Goal: Task Accomplishment & Management: Complete application form

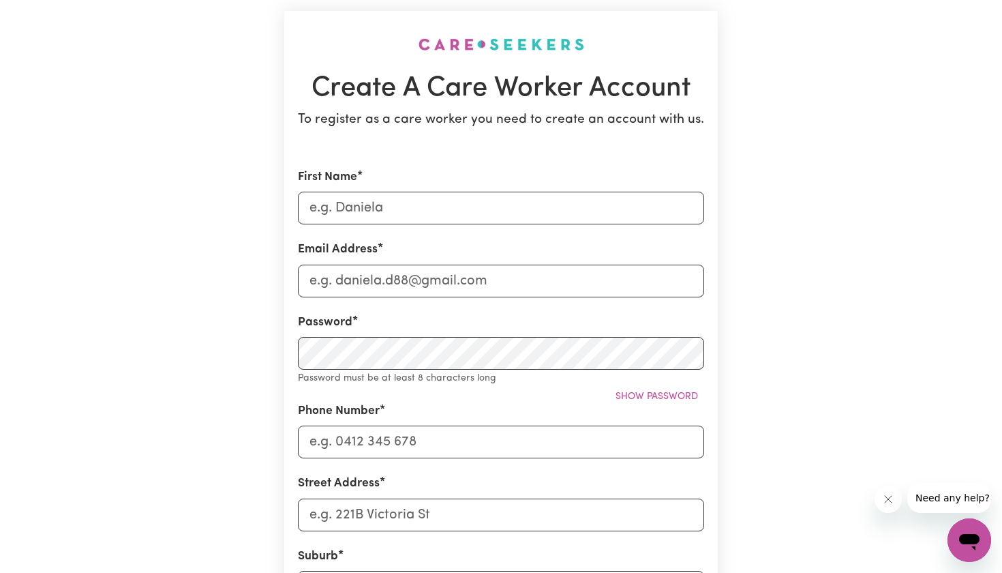
scroll to position [83, 0]
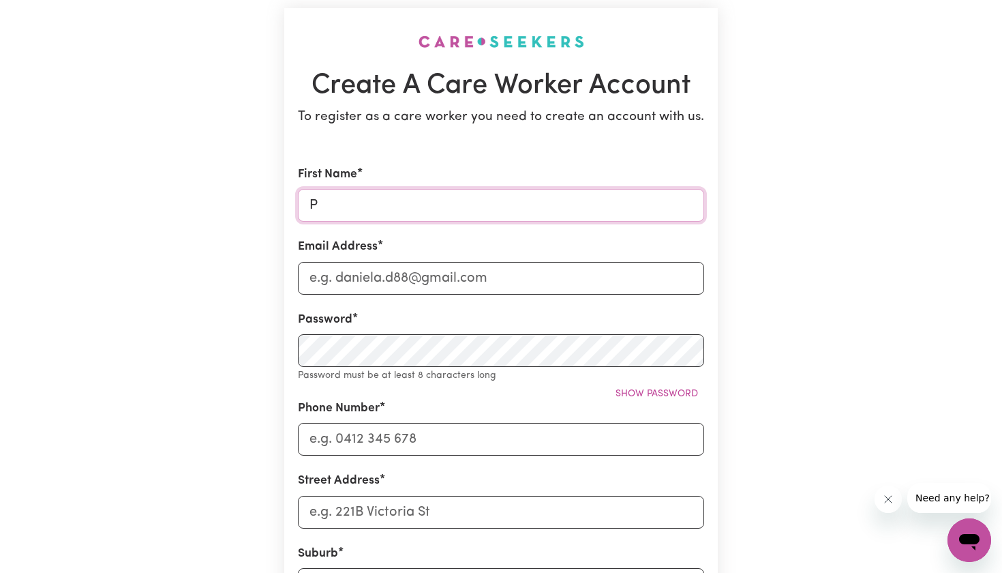
type input "P"
click at [184, 170] on div "Create A Care Worker Account To register as a care worker you need to create an…" at bounding box center [501, 462] width 900 height 995
click at [350, 207] on input "P" at bounding box center [501, 205] width 406 height 33
type input "Pooja"
type input "[EMAIL_ADDRESS][DOMAIN_NAME]"
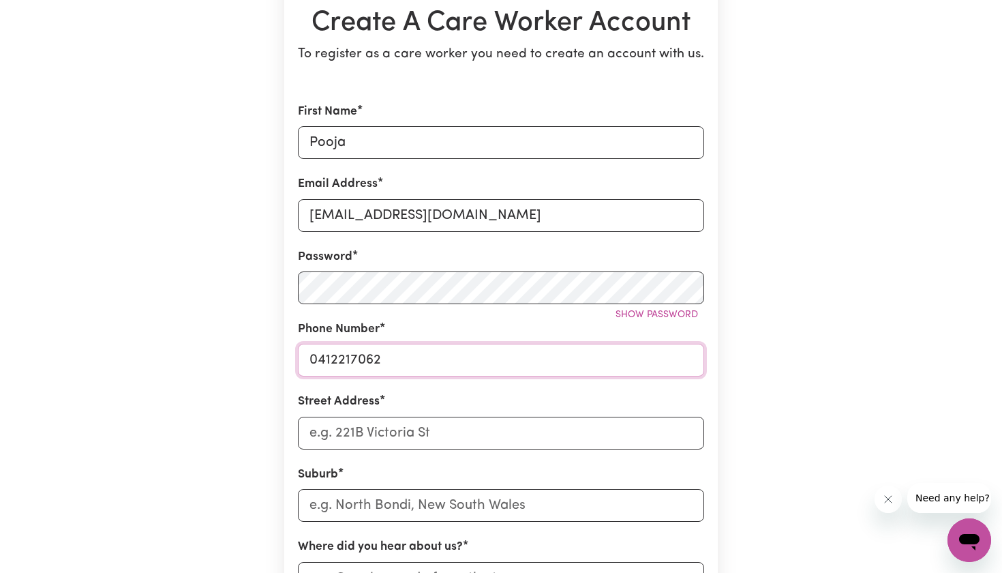
scroll to position [147, 0]
type input "0412217062"
type input "[STREET_ADDRESS]"
click at [384, 502] on input "text" at bounding box center [501, 504] width 406 height 33
type input "Blac"
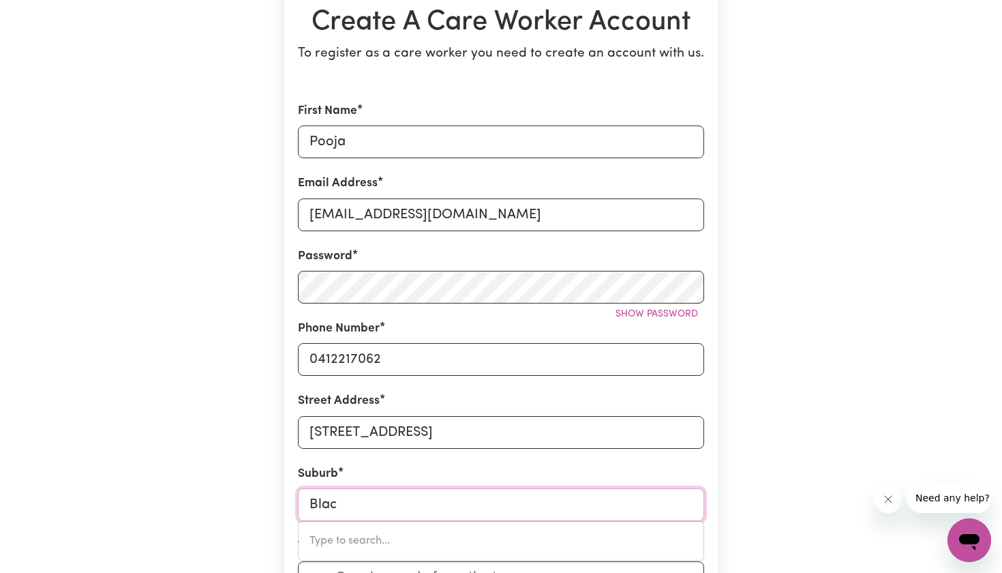
type input "[STREET_ADDRESS]"
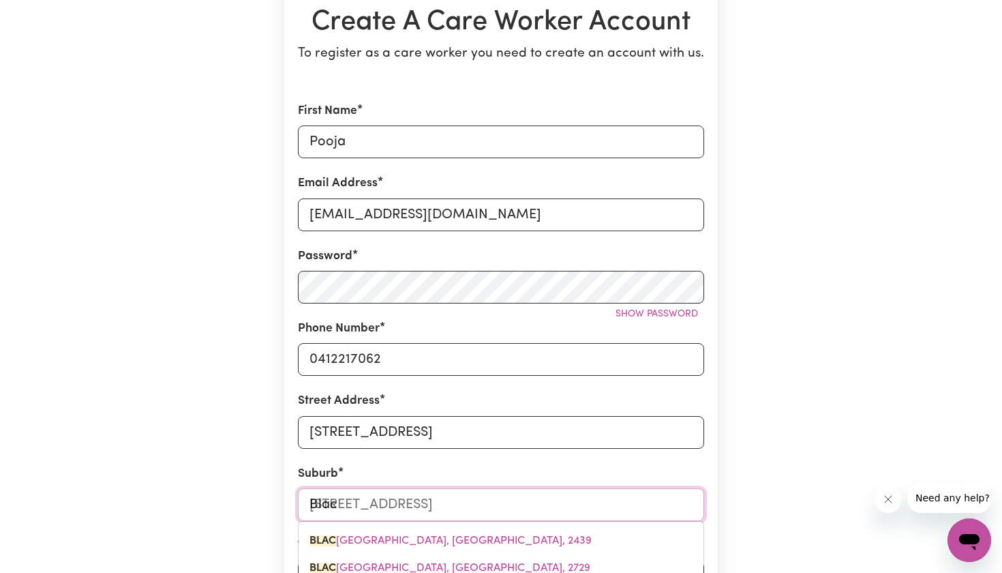
type input "Blacj"
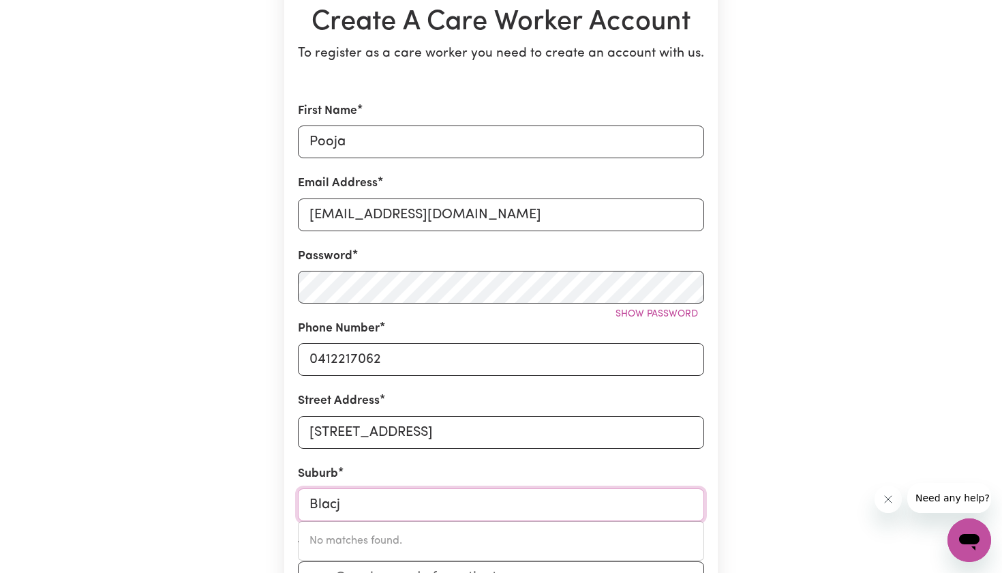
type input "Black"
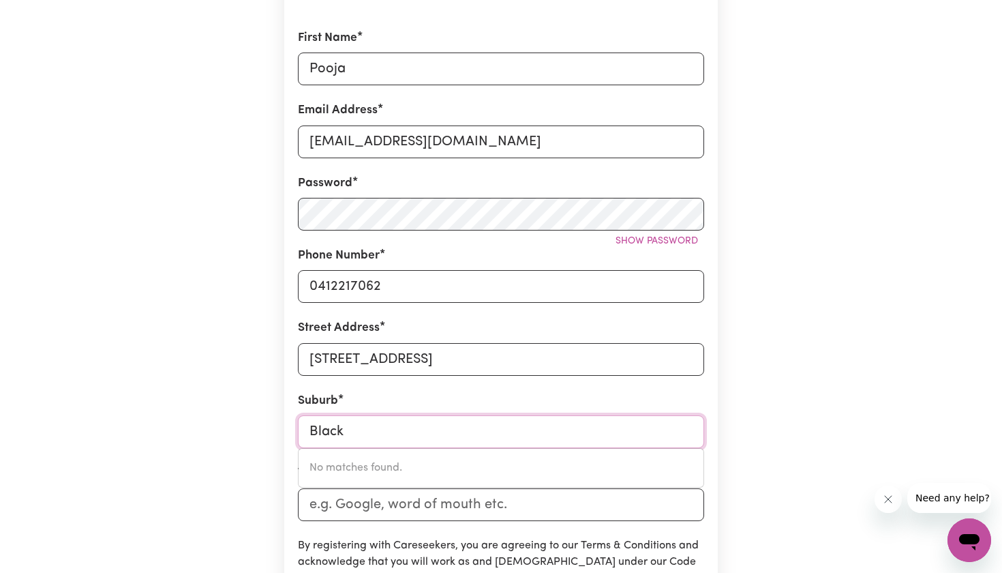
type input "[GEOGRAPHIC_DATA], [GEOGRAPHIC_DATA], 2439"
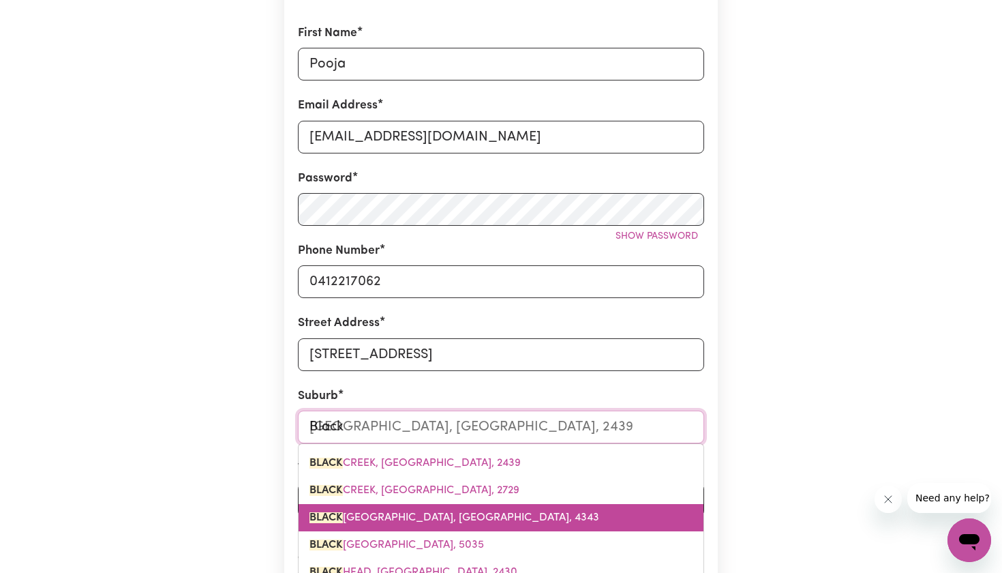
type input "Blackt"
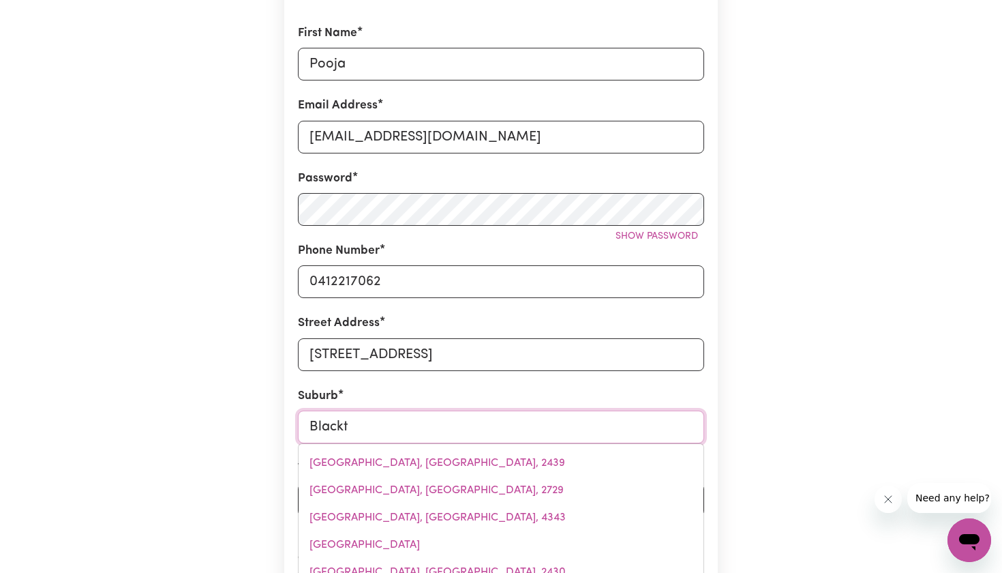
type input "BlacktOWN, [GEOGRAPHIC_DATA], 2148"
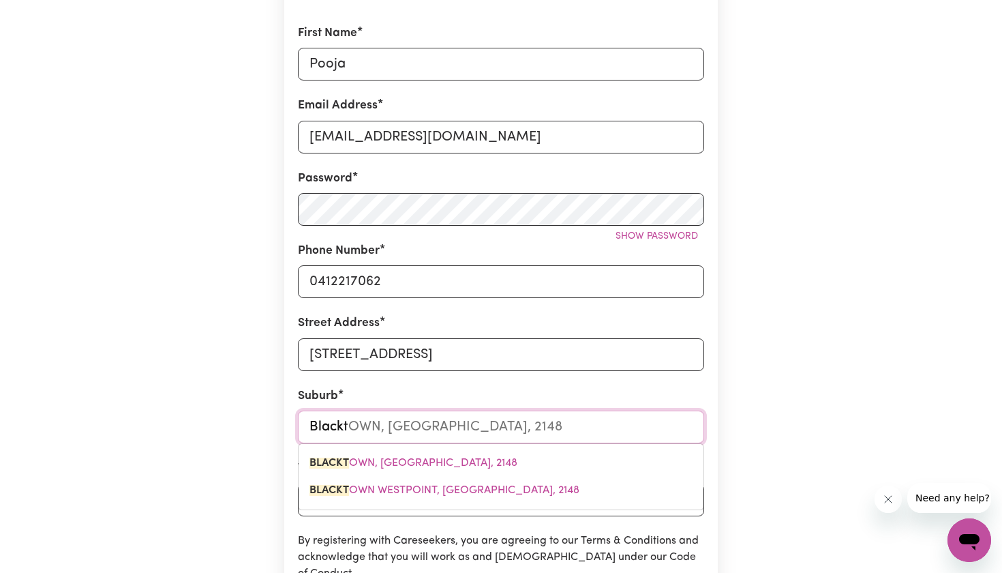
type input "Blackto"
type input "BlacktoWN, [GEOGRAPHIC_DATA], 2148"
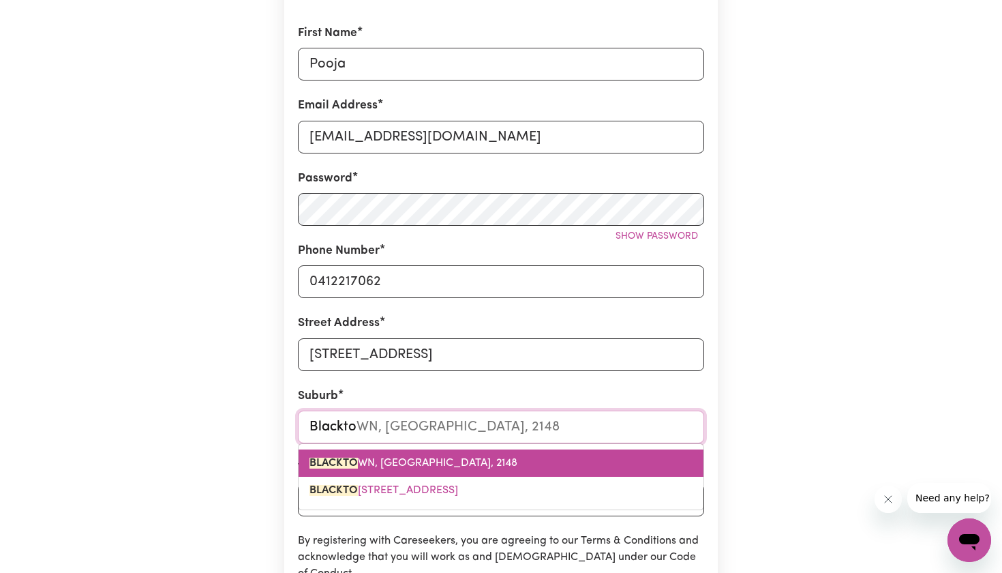
click at [399, 457] on span "BLACKTO WN, [GEOGRAPHIC_DATA], 2148" at bounding box center [414, 462] width 208 height 11
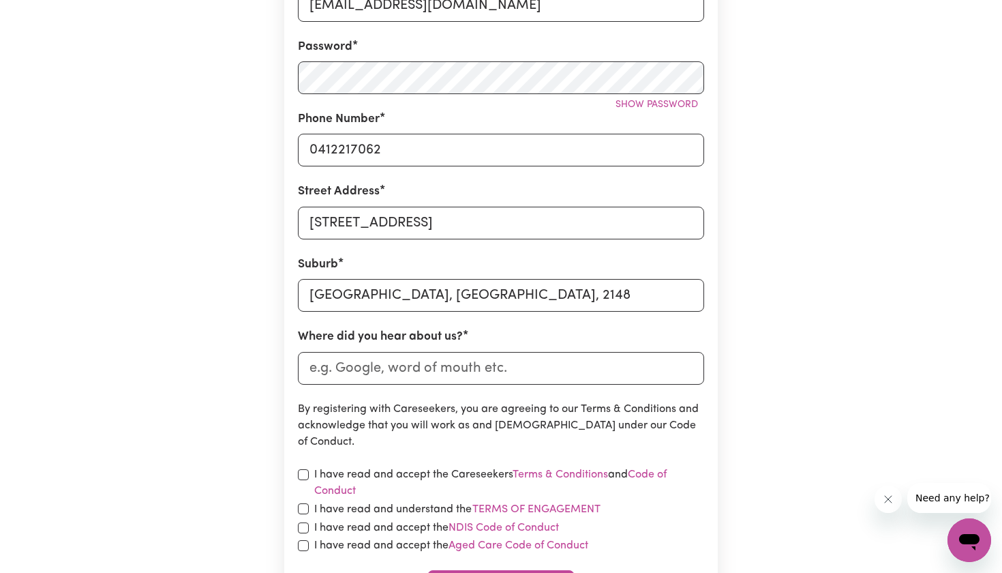
scroll to position [360, 0]
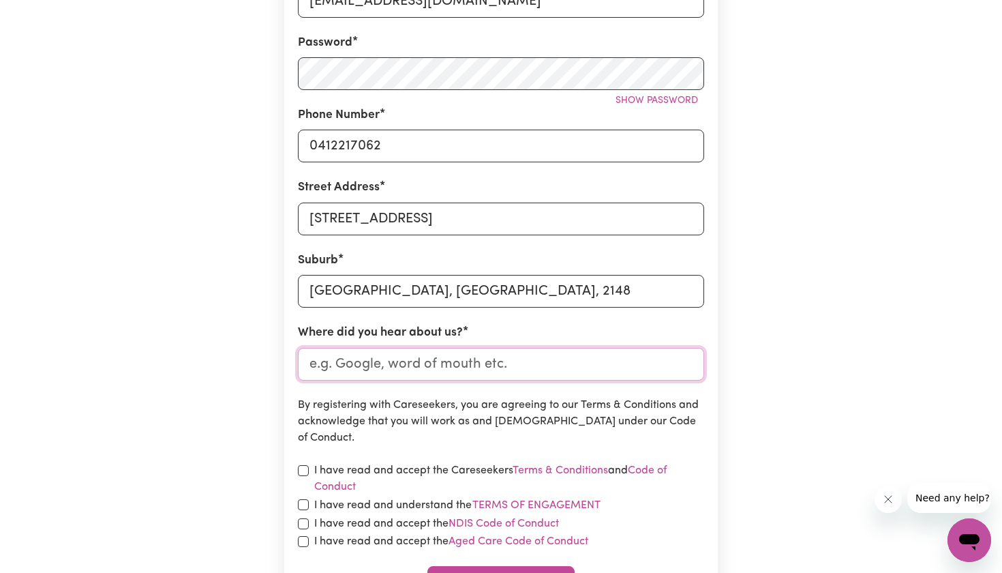
click at [420, 363] on input "Where did you hear about us?" at bounding box center [501, 364] width 406 height 33
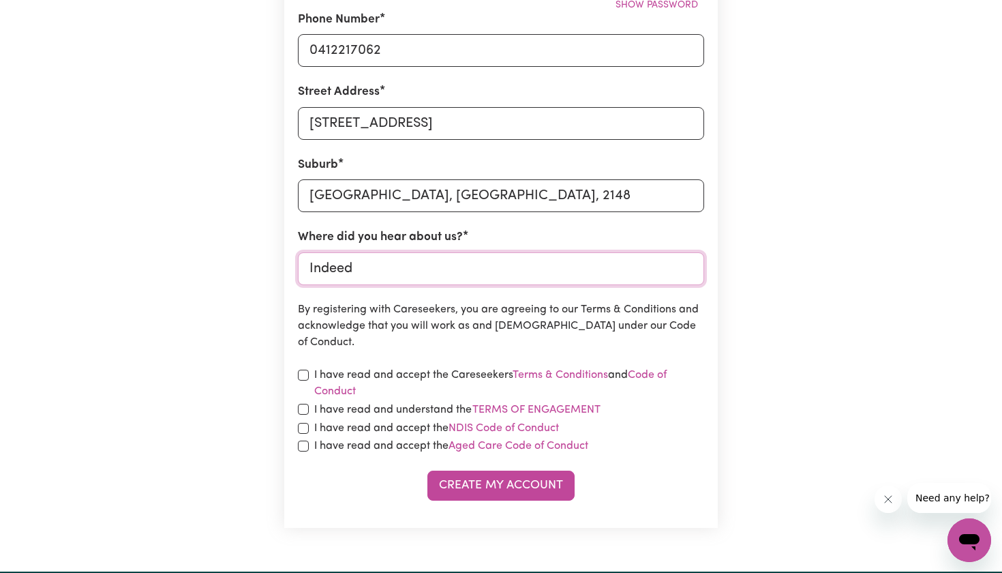
scroll to position [456, 0]
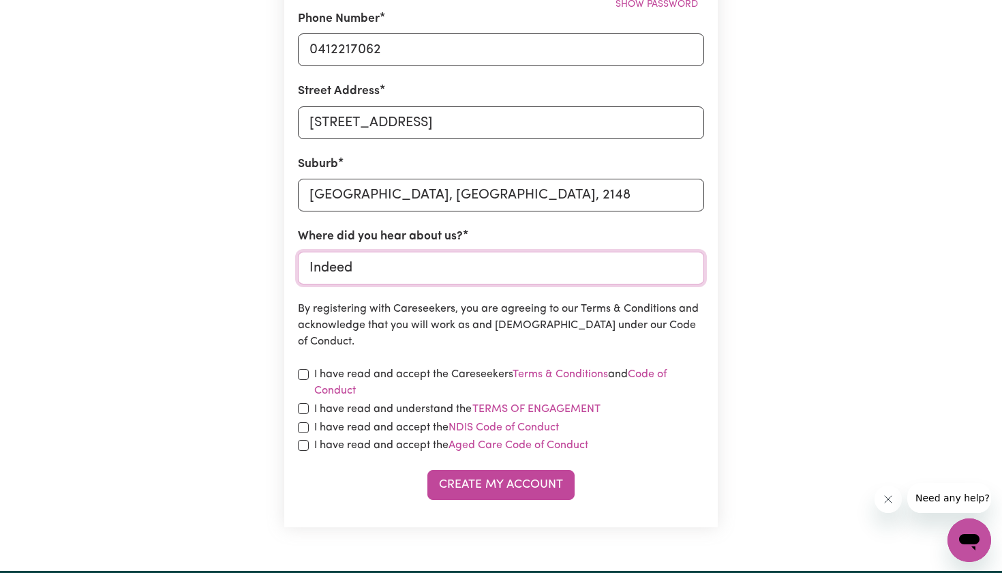
type input "Indeed"
click at [301, 373] on input "checkbox" at bounding box center [303, 374] width 11 height 11
checkbox input "true"
click at [304, 411] on div "I have read and understand the Terms of Engagement" at bounding box center [501, 409] width 406 height 18
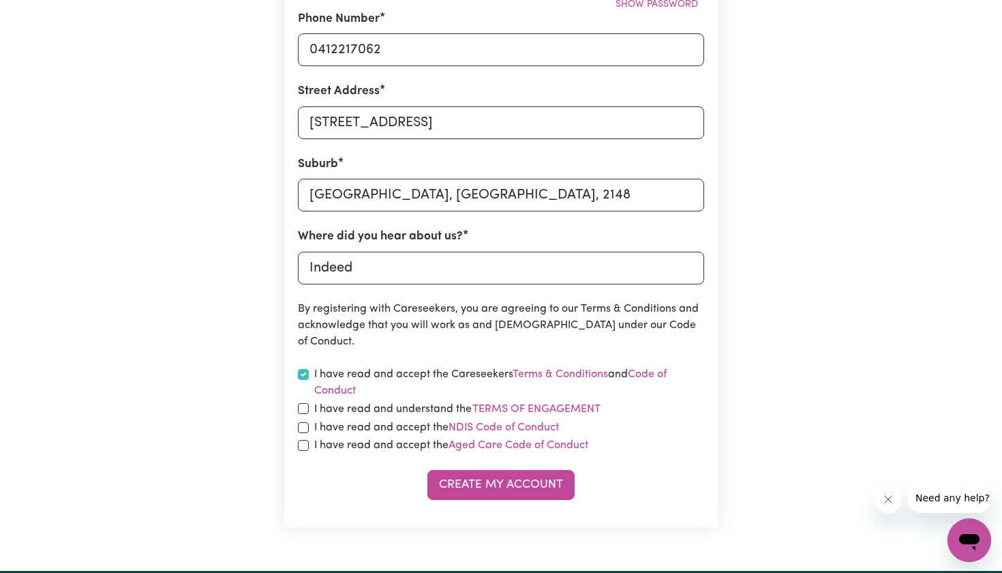
click at [303, 408] on input "checkbox" at bounding box center [303, 408] width 11 height 11
checkbox input "true"
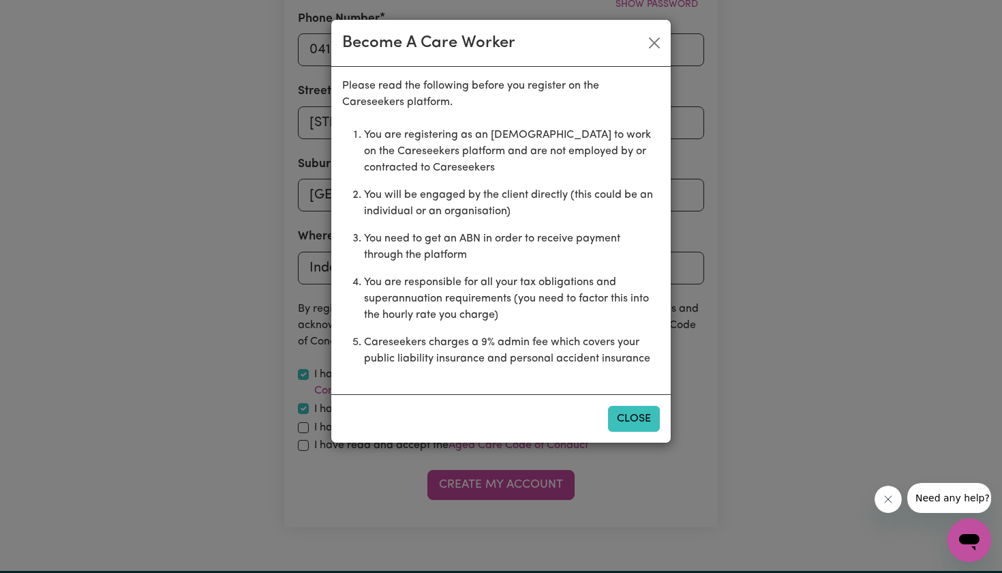
click at [621, 425] on button "Close" at bounding box center [634, 419] width 52 height 26
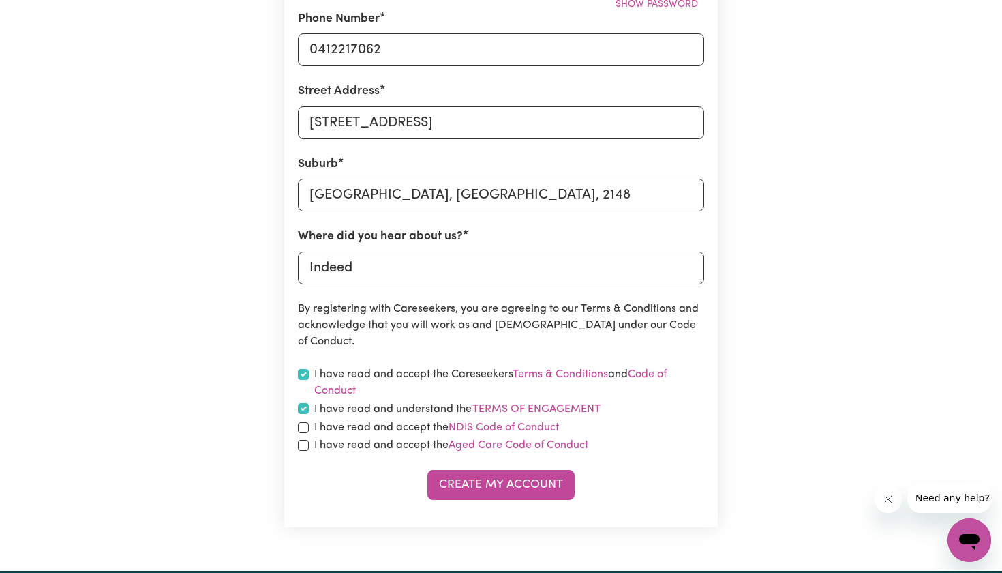
click at [306, 425] on input "checkbox" at bounding box center [303, 427] width 11 height 11
checkbox input "true"
click at [304, 443] on input "checkbox" at bounding box center [303, 445] width 11 height 11
checkbox input "true"
click at [515, 479] on button "Create My Account" at bounding box center [500, 485] width 147 height 30
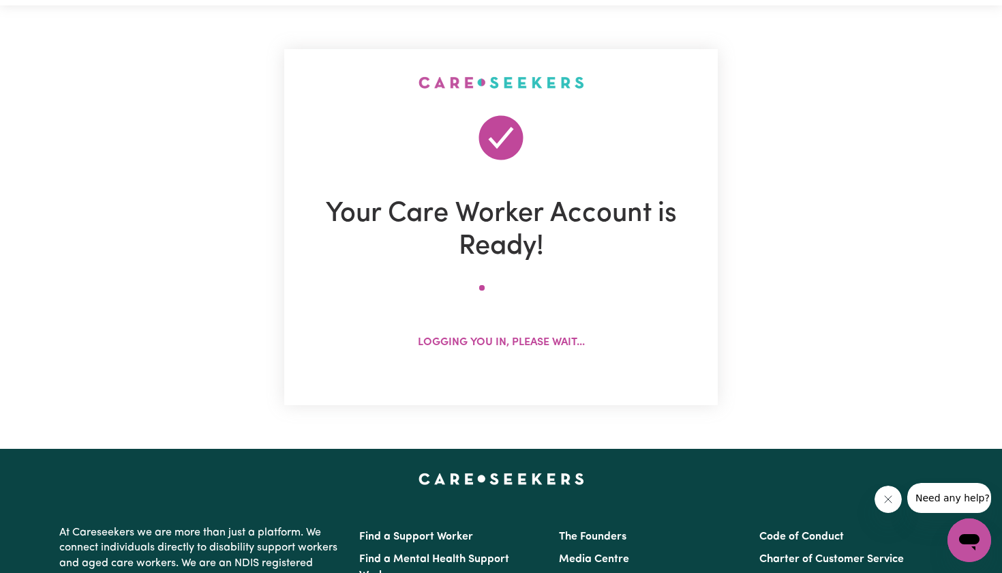
scroll to position [0, 0]
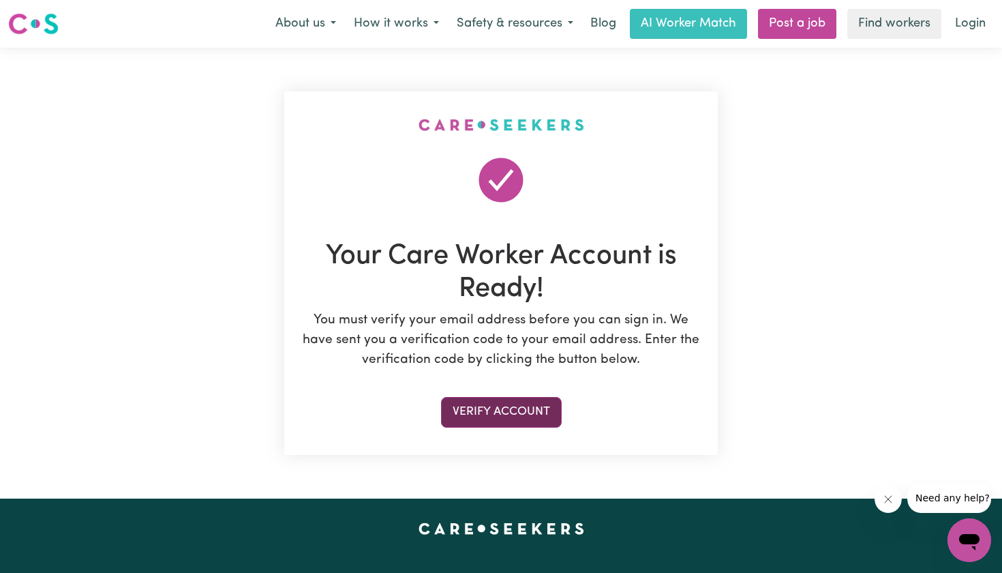
click at [497, 412] on button "Verify Account" at bounding box center [501, 412] width 121 height 30
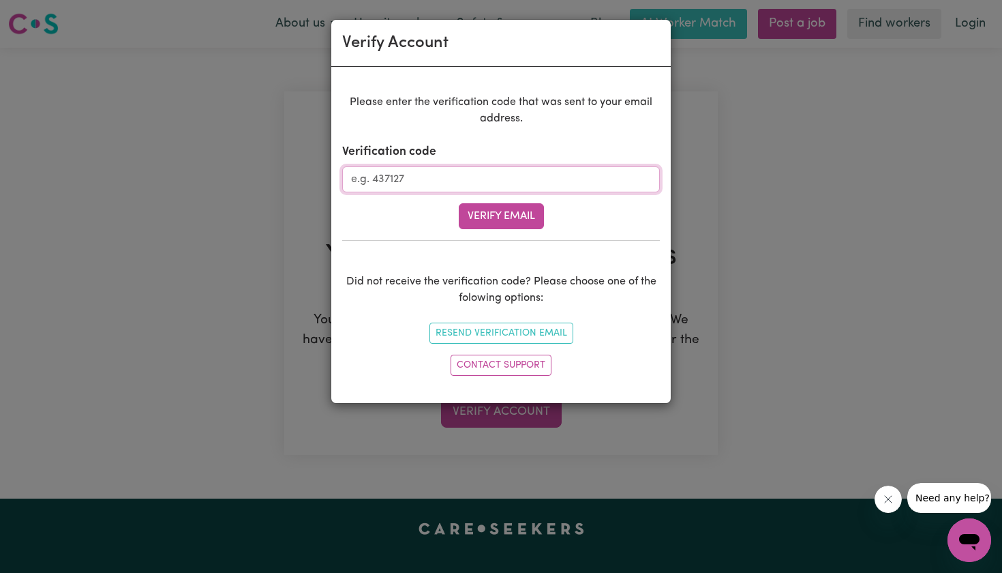
click at [457, 183] on input "Verification code" at bounding box center [501, 179] width 318 height 26
type input "659093"
click at [528, 208] on button "Verify Email" at bounding box center [501, 216] width 85 height 26
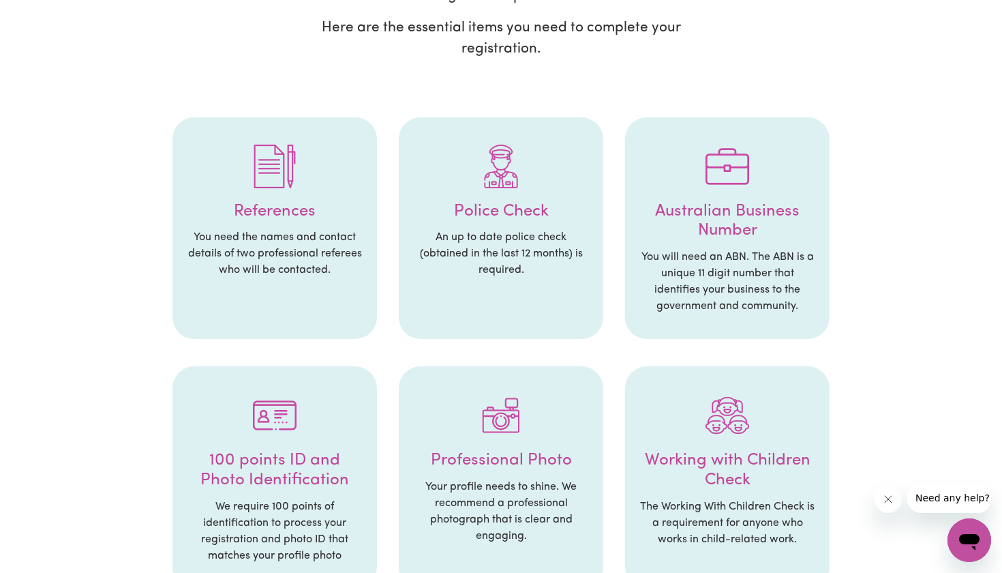
scroll to position [150, 0]
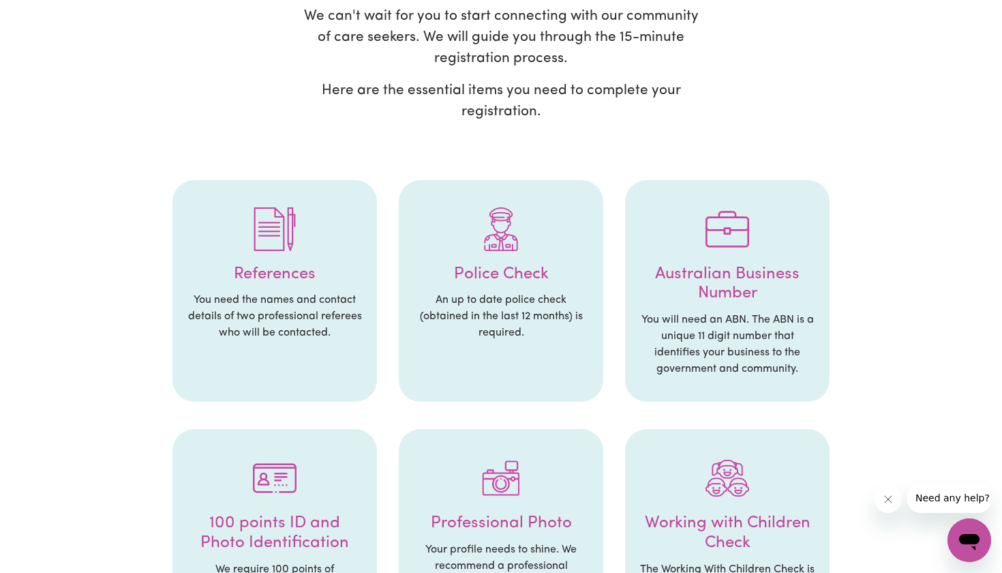
click at [265, 268] on h4 "References" at bounding box center [274, 275] width 177 height 20
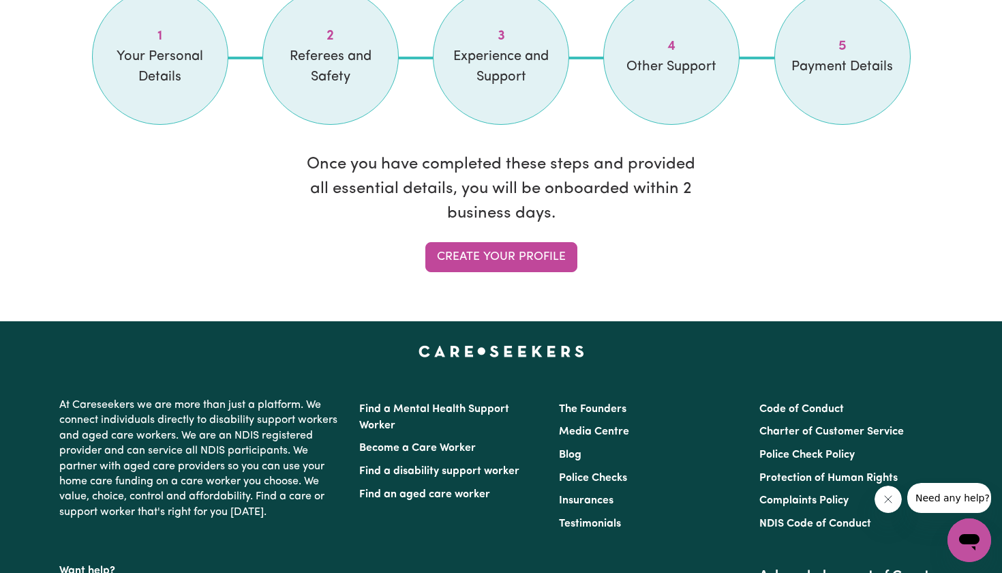
scroll to position [1210, 0]
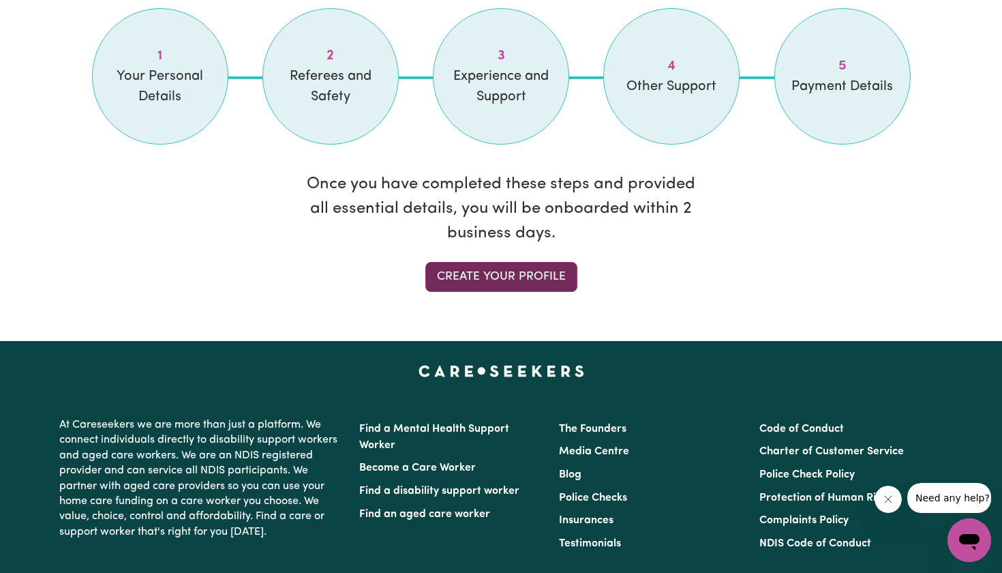
click at [520, 277] on link "Create your profile" at bounding box center [501, 277] width 152 height 30
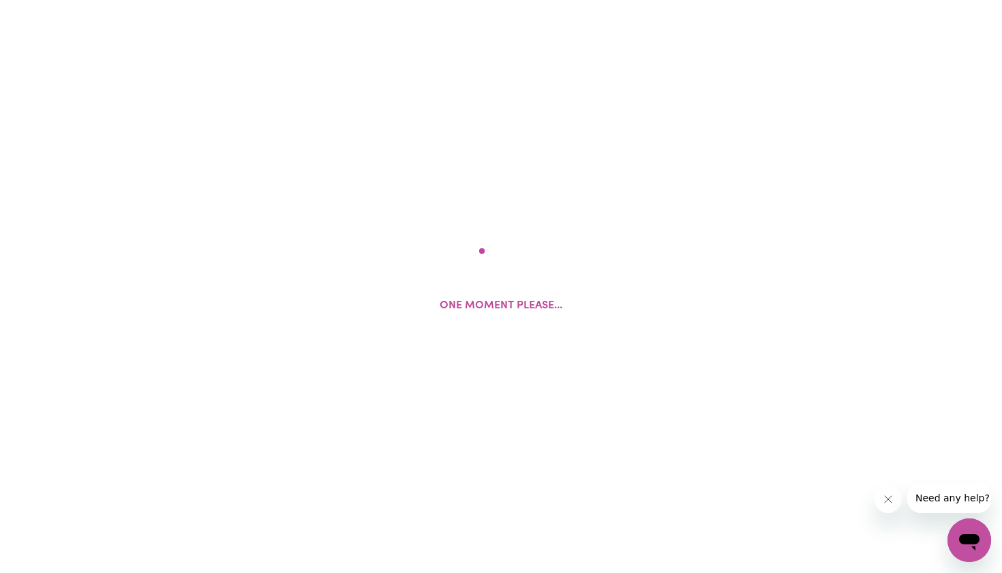
select select "Studying a healthcare related degree or qualification"
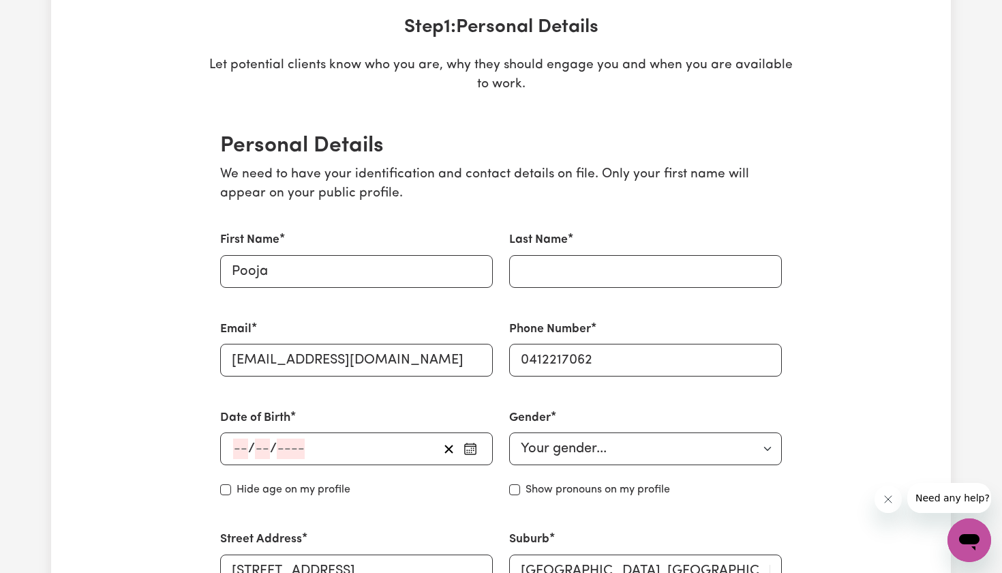
scroll to position [237, 0]
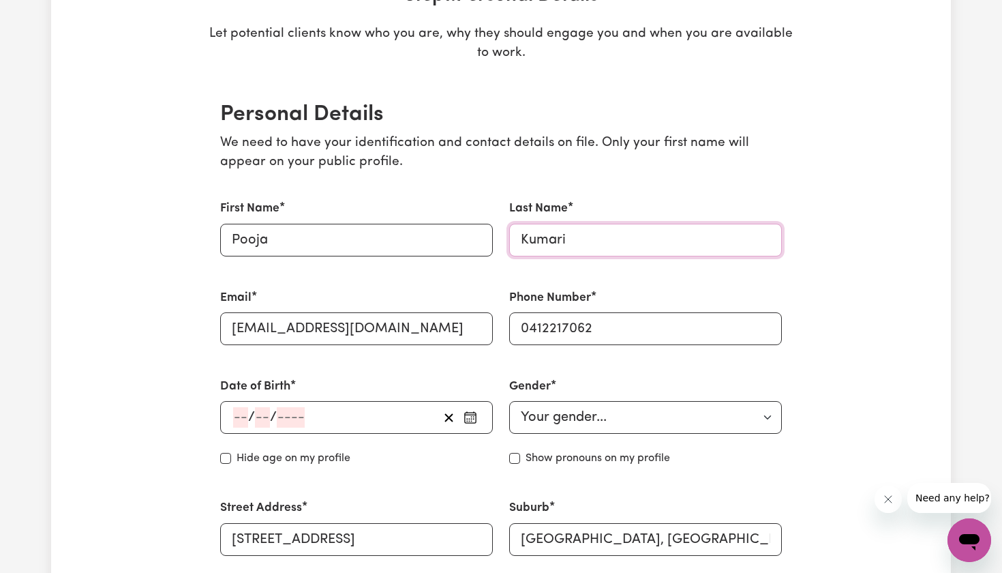
type input "Kumari"
click at [324, 409] on div "/ /" at bounding box center [335, 417] width 207 height 20
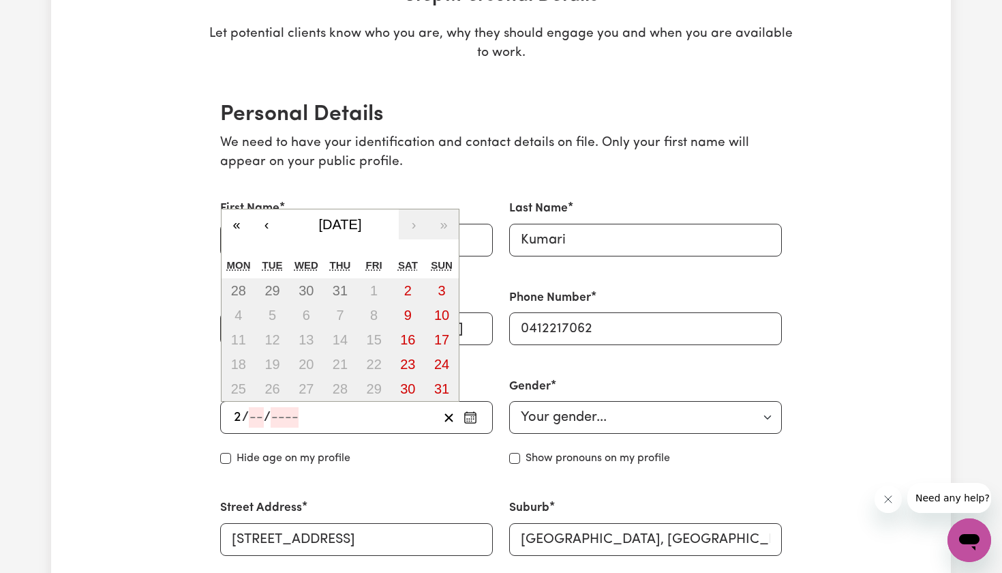
type input "27"
type input "04"
type input "199"
type input "[DATE]"
type input "4"
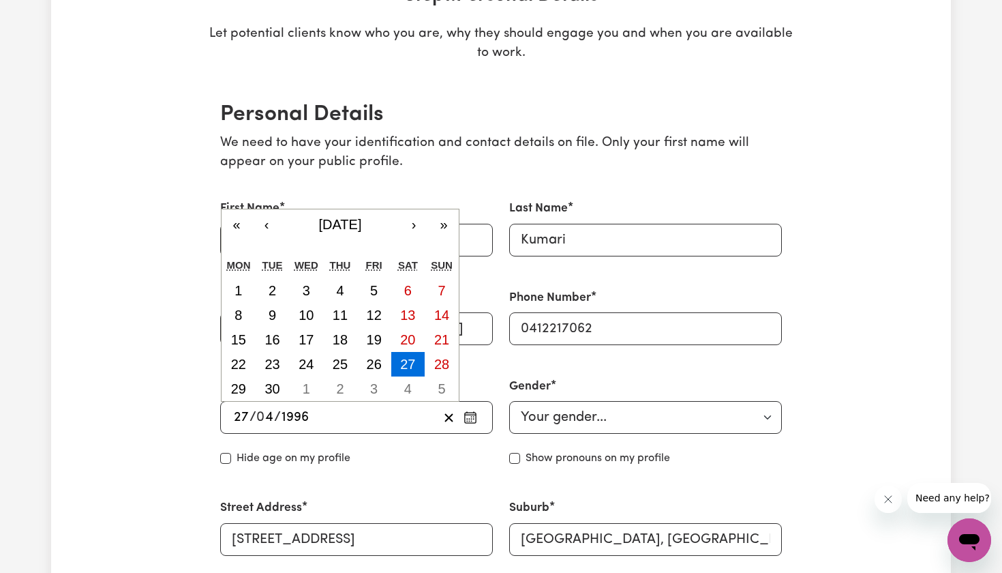
type input "1996"
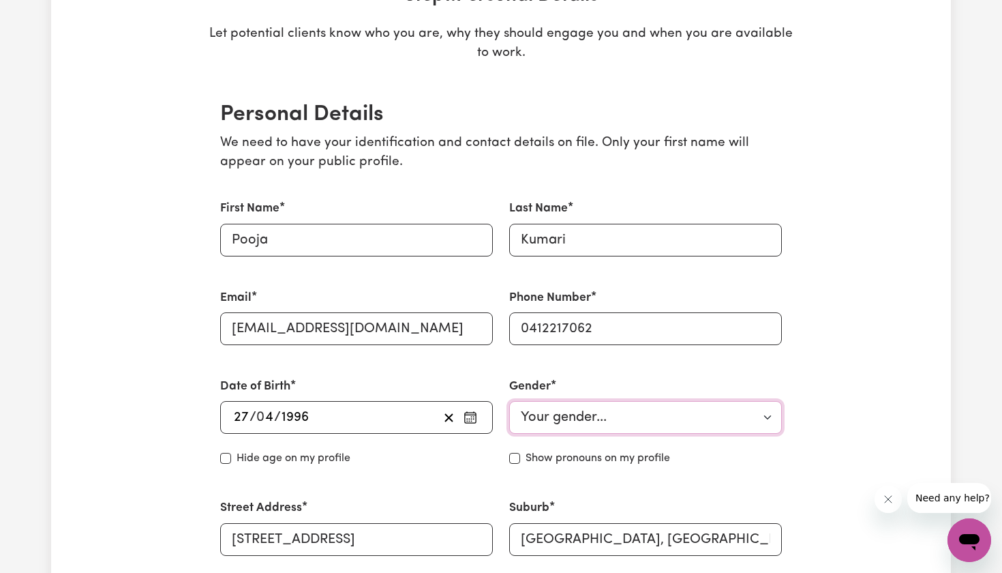
select select "[DEMOGRAPHIC_DATA]"
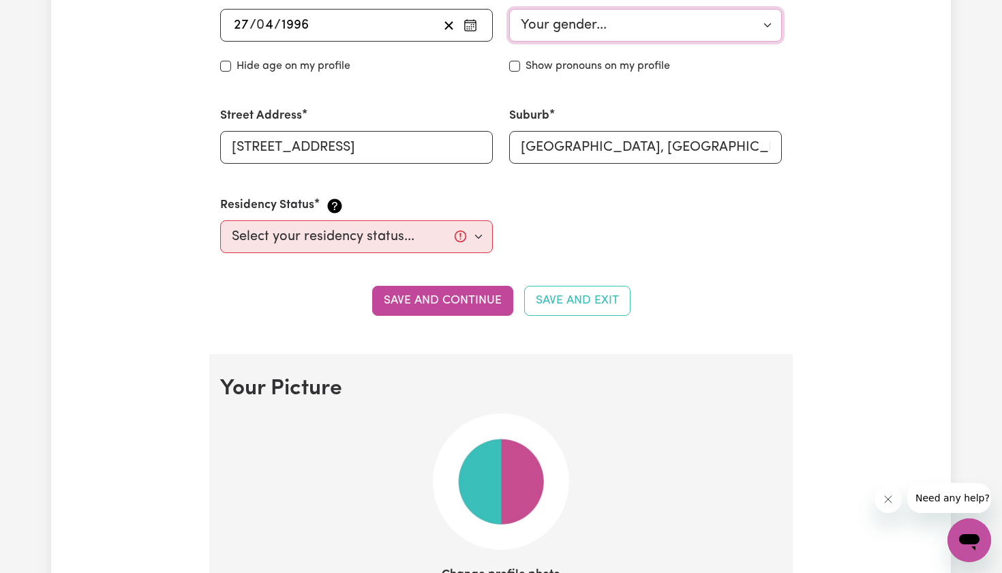
scroll to position [630, 0]
select select "Student Visa"
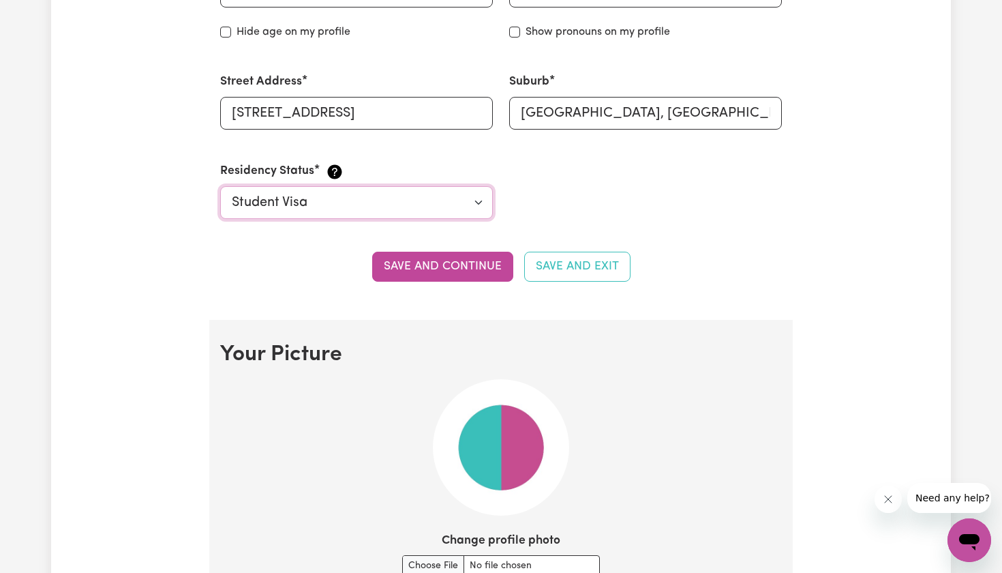
scroll to position [665, 0]
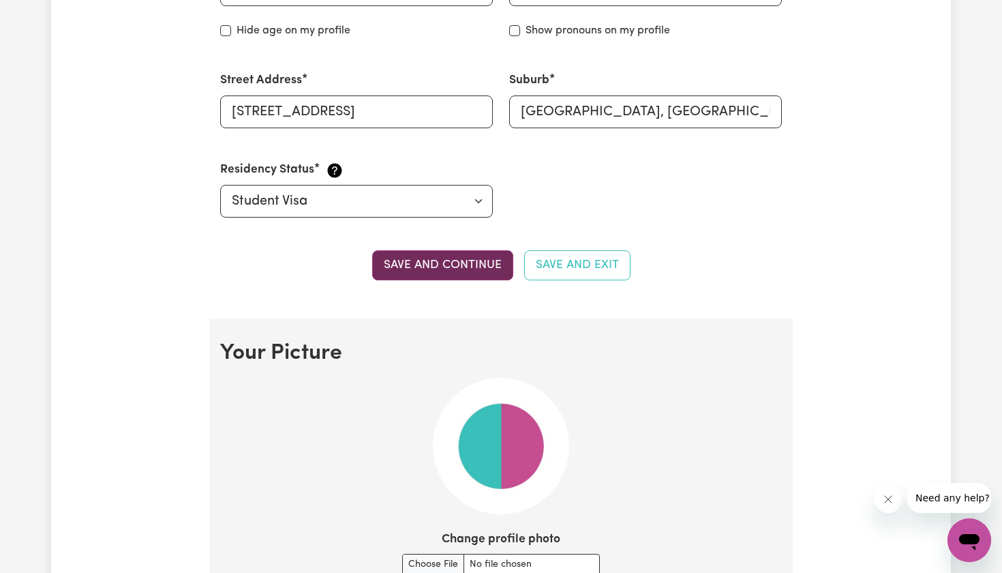
click at [478, 258] on button "Save and continue" at bounding box center [442, 265] width 141 height 30
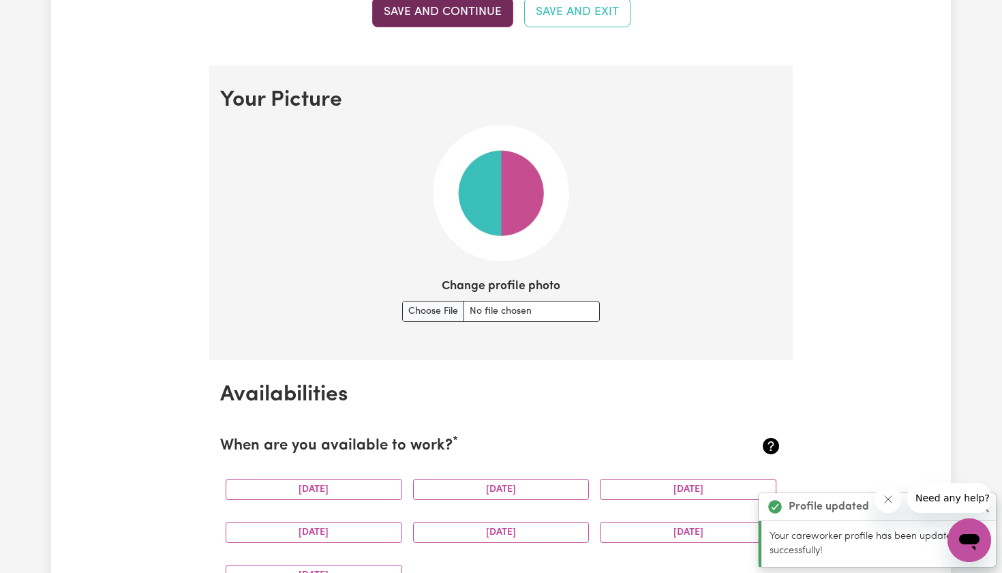
scroll to position [978, 0]
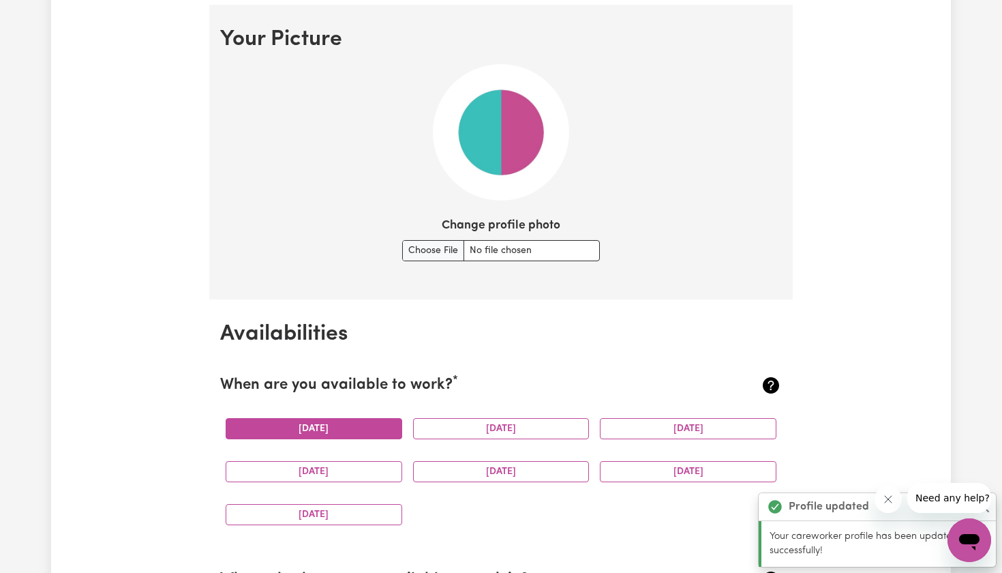
click at [350, 421] on button "[DATE]" at bounding box center [314, 428] width 177 height 21
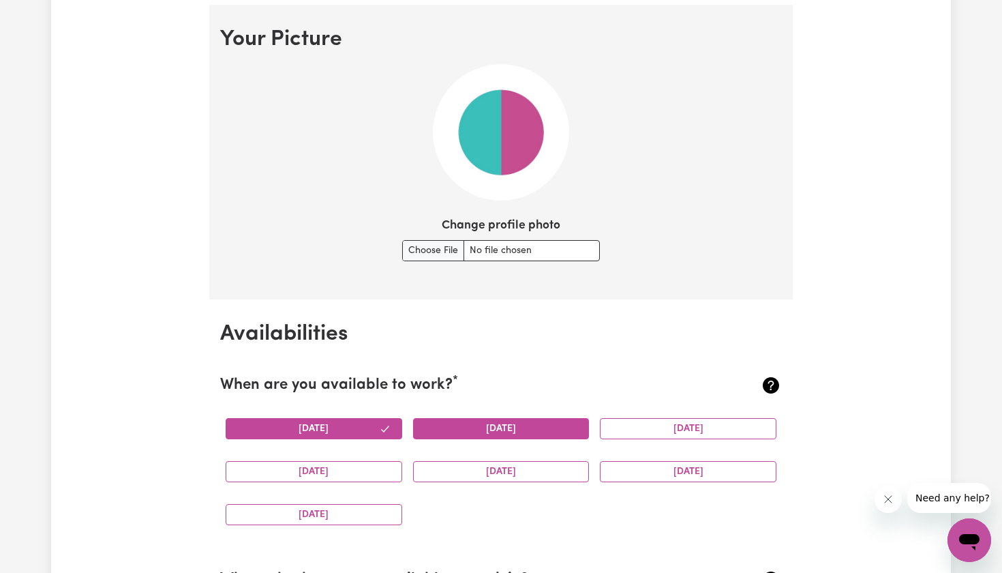
click at [450, 421] on button "[DATE]" at bounding box center [501, 428] width 177 height 21
click at [631, 423] on button "[DATE]" at bounding box center [688, 428] width 177 height 21
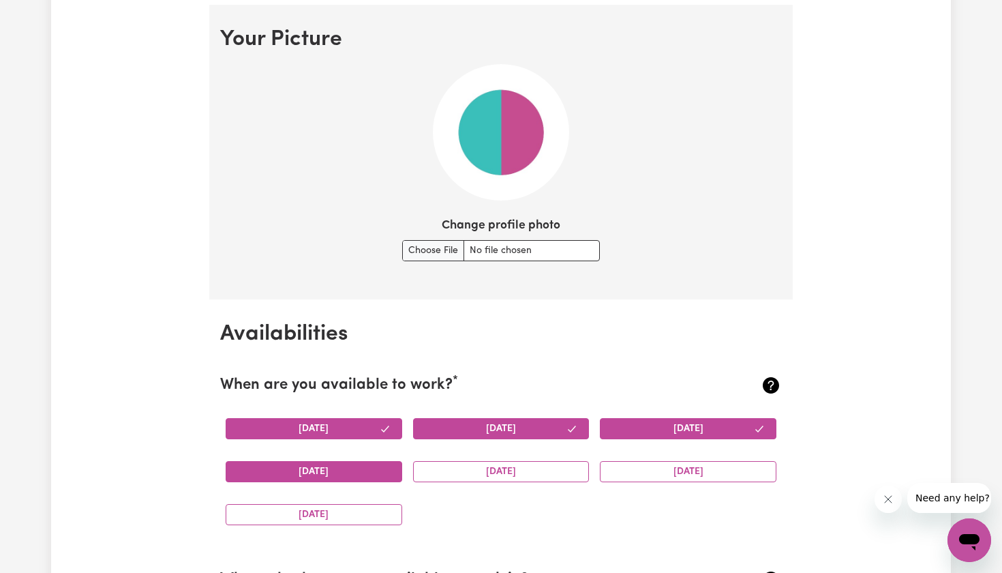
click at [338, 468] on button "[DATE]" at bounding box center [314, 471] width 177 height 21
click at [453, 468] on button "[DATE]" at bounding box center [501, 471] width 177 height 21
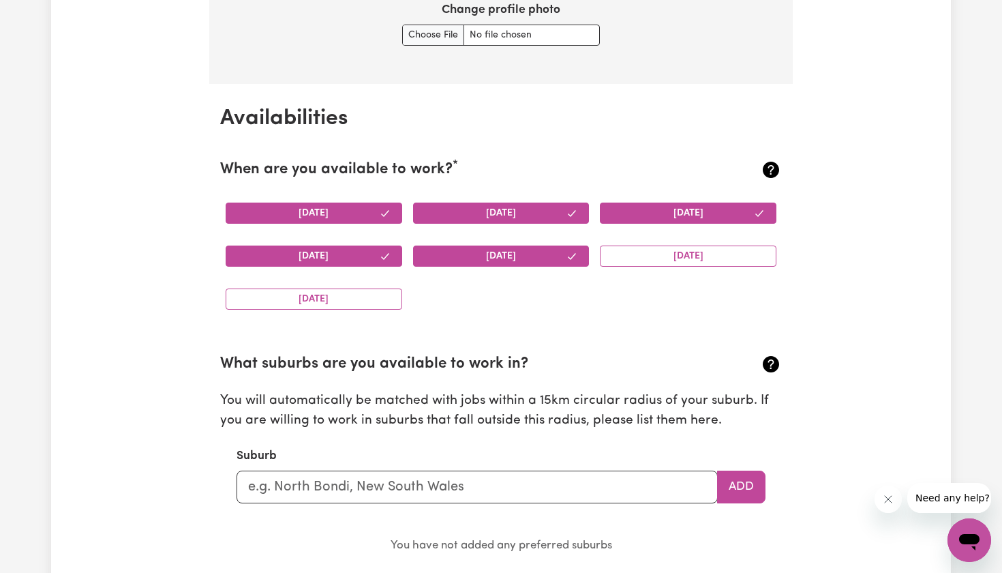
scroll to position [1195, 0]
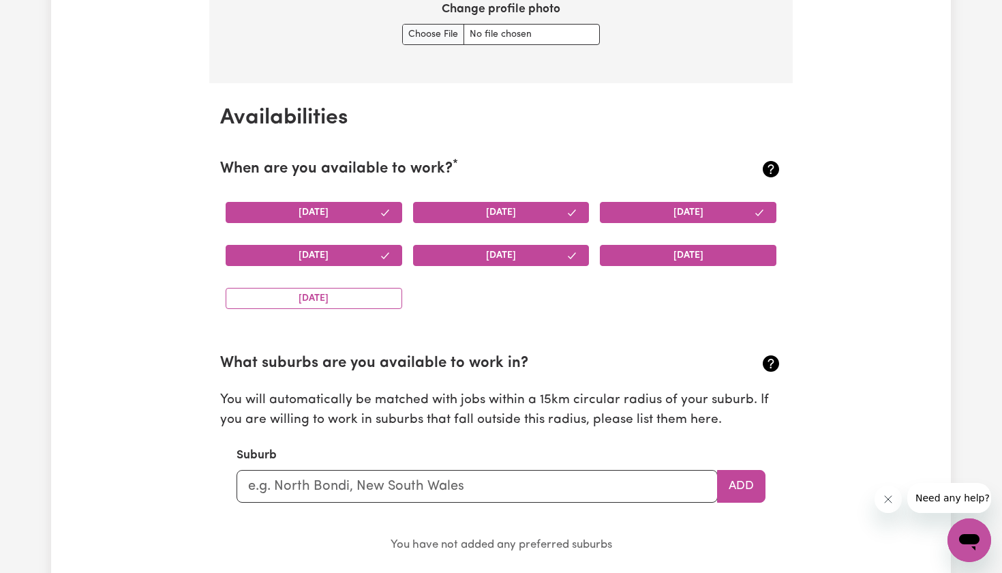
click at [656, 258] on button "[DATE]" at bounding box center [688, 255] width 177 height 21
click at [379, 291] on button "[DATE]" at bounding box center [314, 298] width 177 height 21
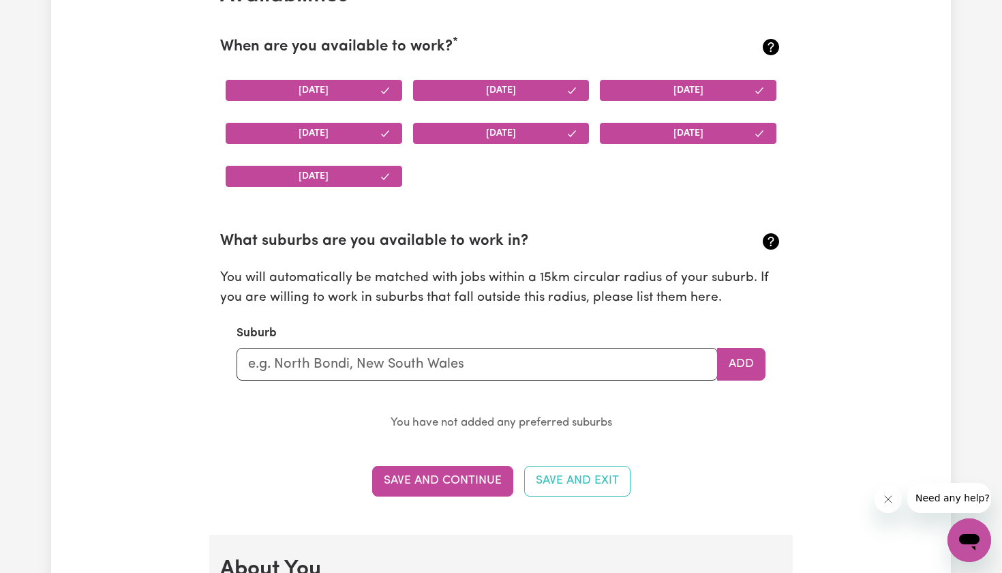
scroll to position [1322, 0]
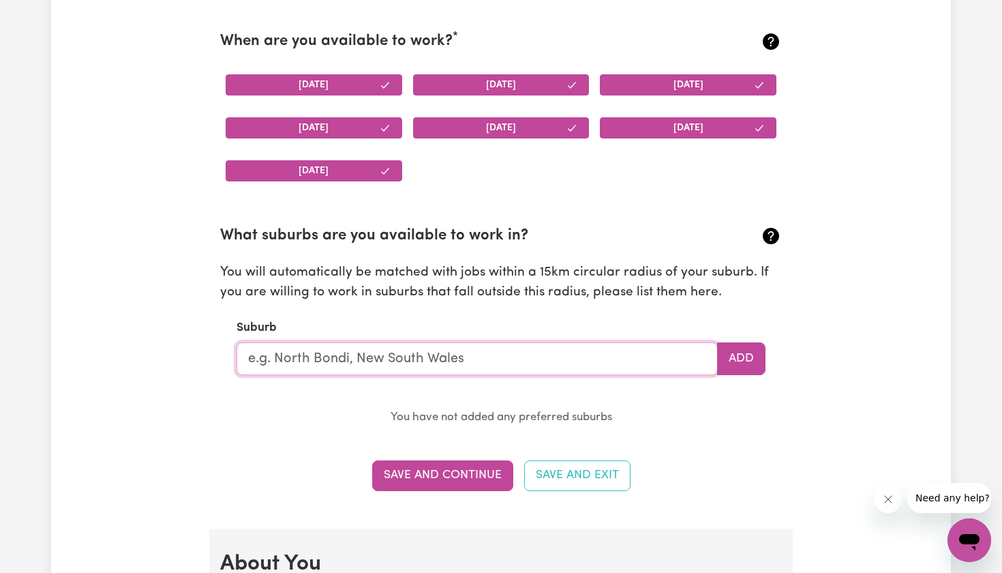
click at [357, 354] on input "text" at bounding box center [477, 358] width 481 height 33
type input "Bla"
type input "[GEOGRAPHIC_DATA], [GEOGRAPHIC_DATA], 2439"
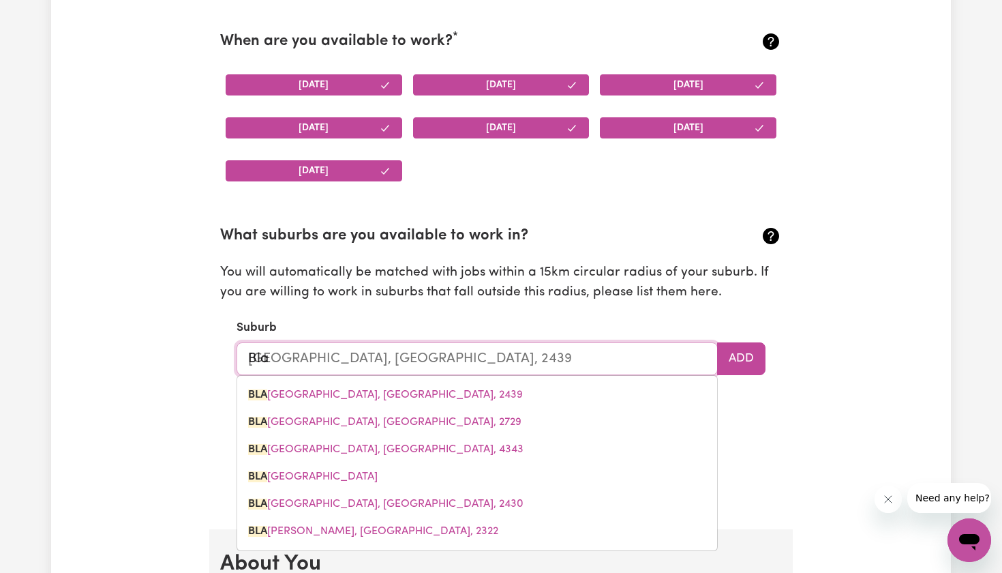
type input "Blac"
type input "[STREET_ADDRESS]"
type input "Black"
type input "[GEOGRAPHIC_DATA], [GEOGRAPHIC_DATA], 2439"
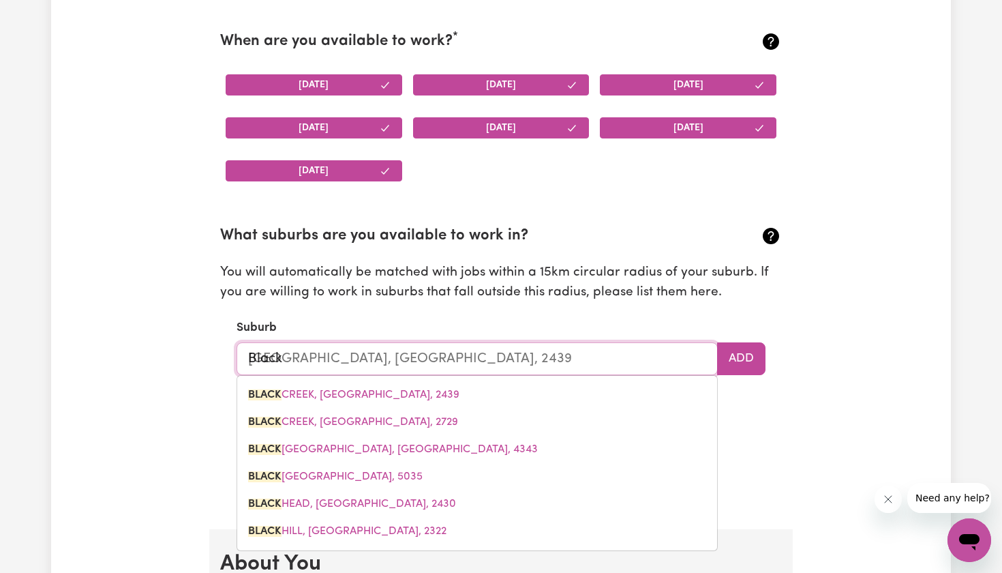
type input "Blackt"
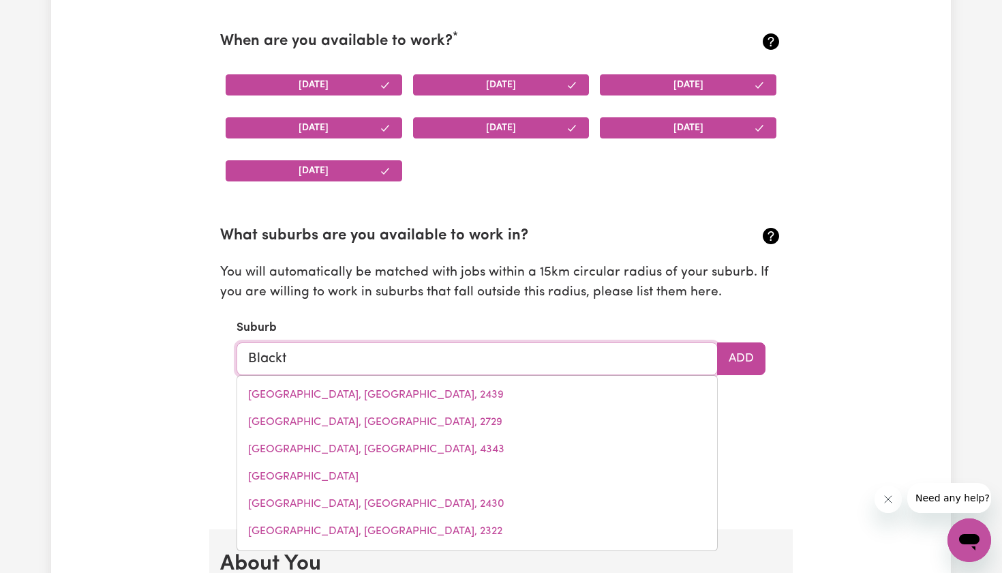
type input "BlacktOWN, [GEOGRAPHIC_DATA], 2148"
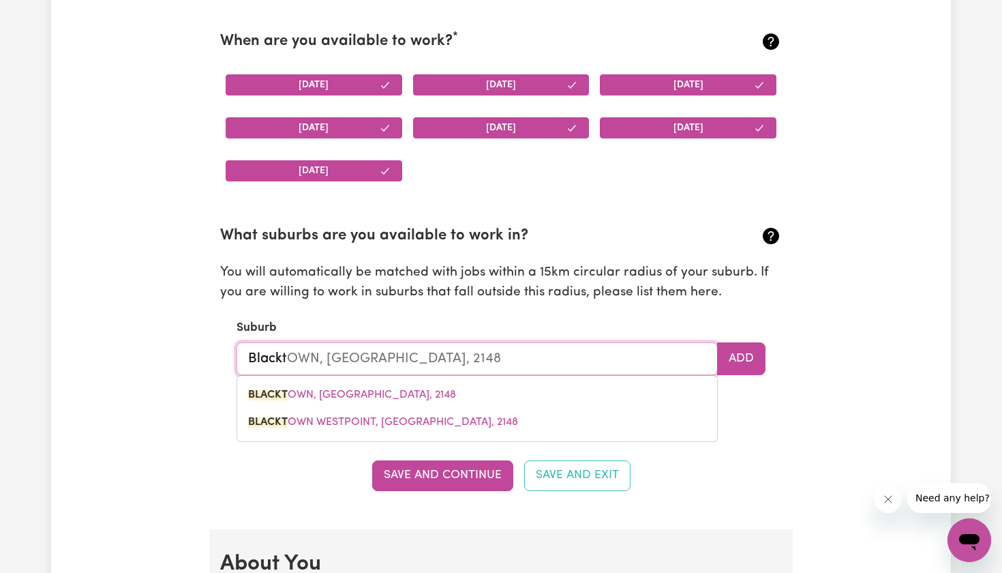
type input "Blackto"
type input "BlacktoWN, [GEOGRAPHIC_DATA], 2148"
type input "Blacktow"
type input "BlacktowN, [GEOGRAPHIC_DATA], 2148"
type input "[GEOGRAPHIC_DATA]"
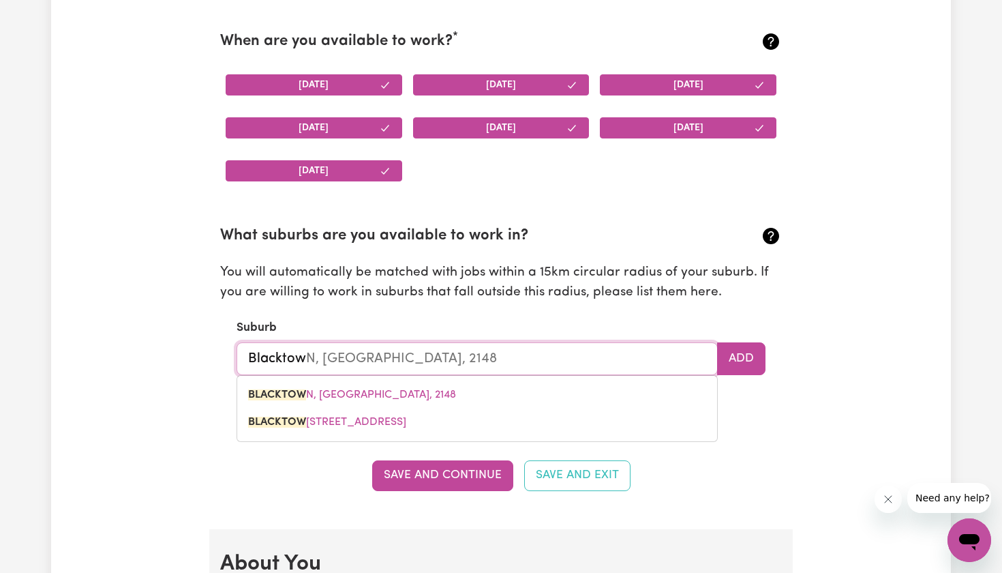
type input "[GEOGRAPHIC_DATA], [GEOGRAPHIC_DATA], 2148"
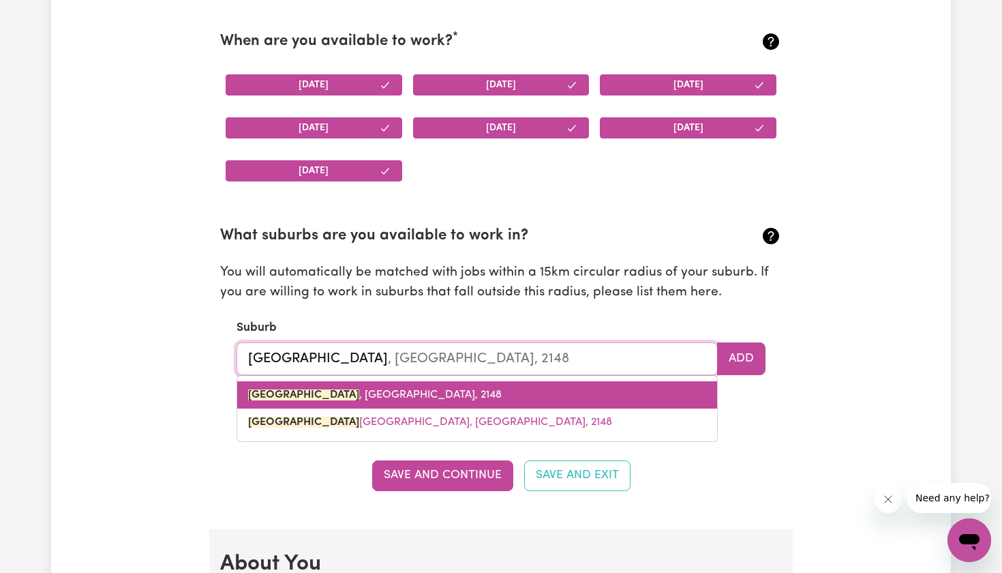
click at [382, 389] on span "[GEOGRAPHIC_DATA] , [GEOGRAPHIC_DATA], 2148" at bounding box center [375, 394] width 254 height 11
type input "[GEOGRAPHIC_DATA], [GEOGRAPHIC_DATA], 2148"
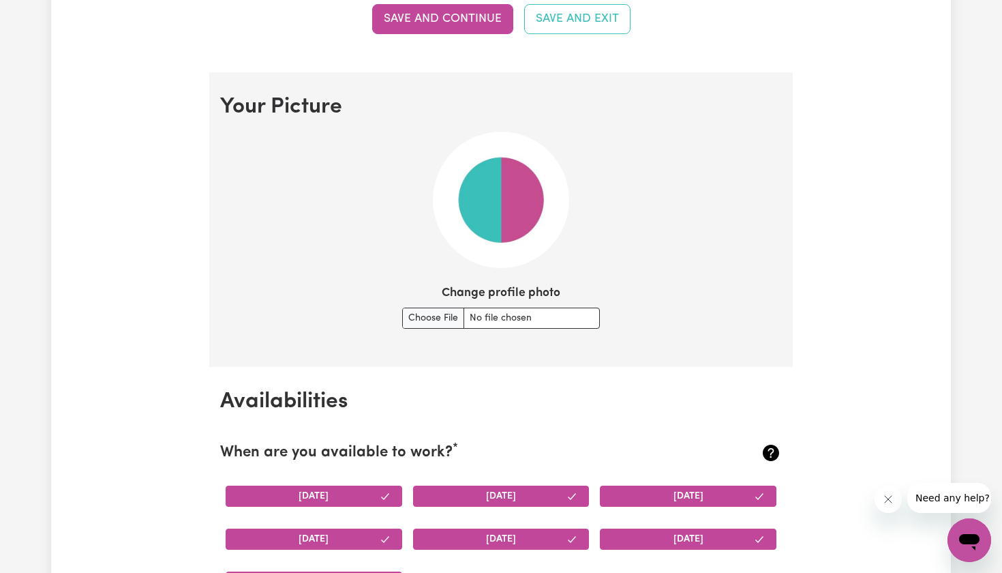
scroll to position [897, 0]
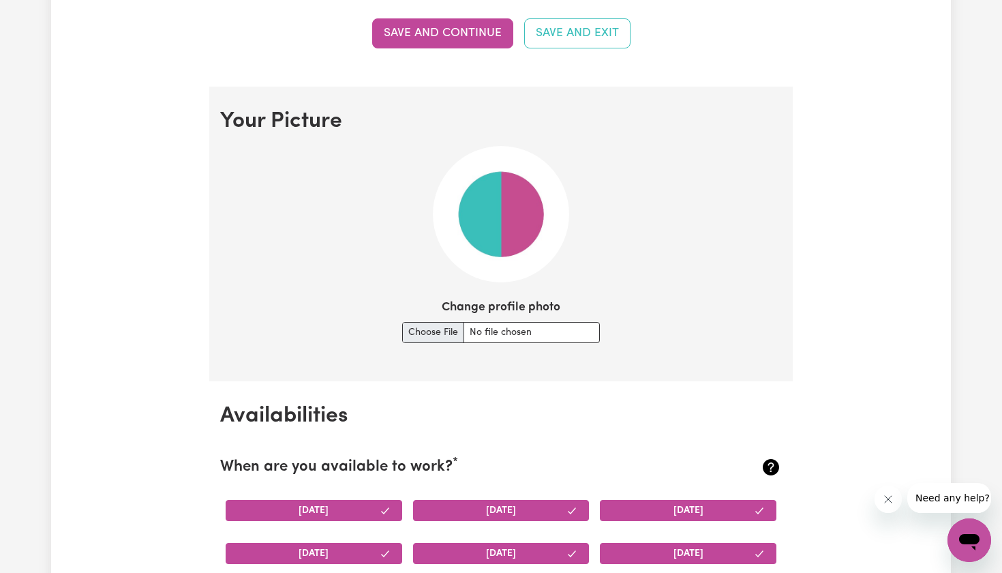
click at [426, 327] on input "Change profile photo" at bounding box center [501, 332] width 198 height 21
type input "C:\fakepath\tempImagebQHENb.png"
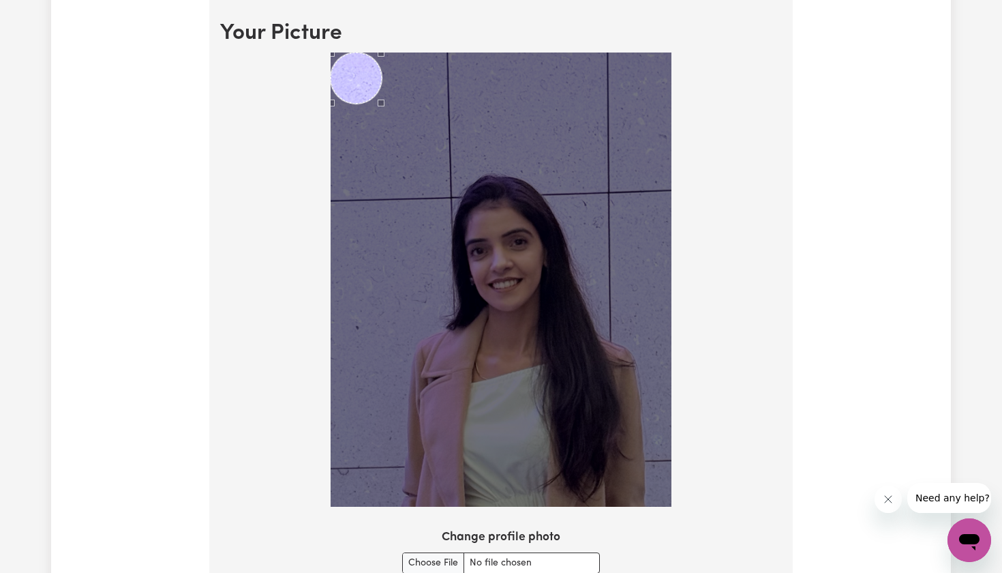
scroll to position [987, 0]
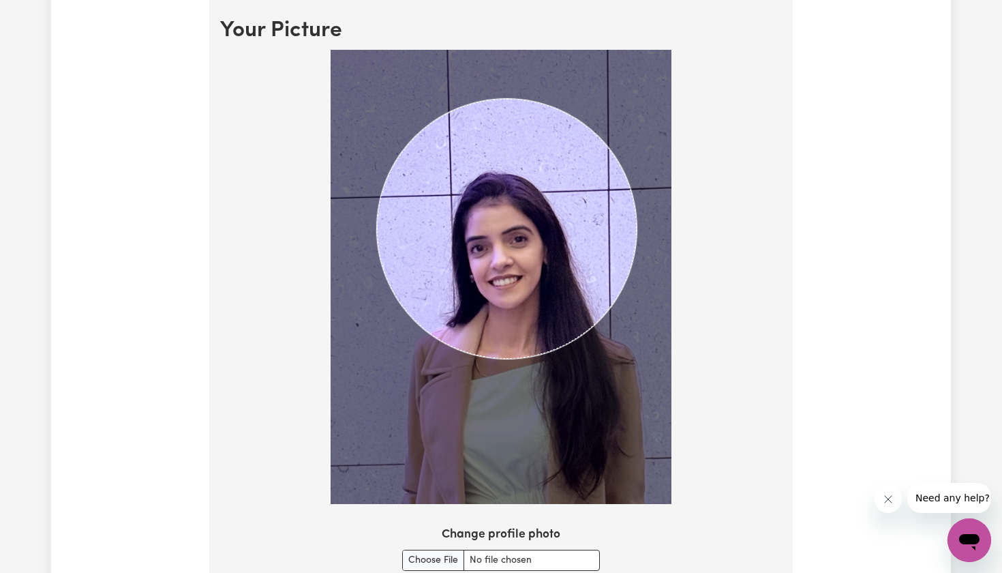
click at [636, 572] on section "Your Picture Change profile photo Upload" at bounding box center [501, 320] width 584 height 649
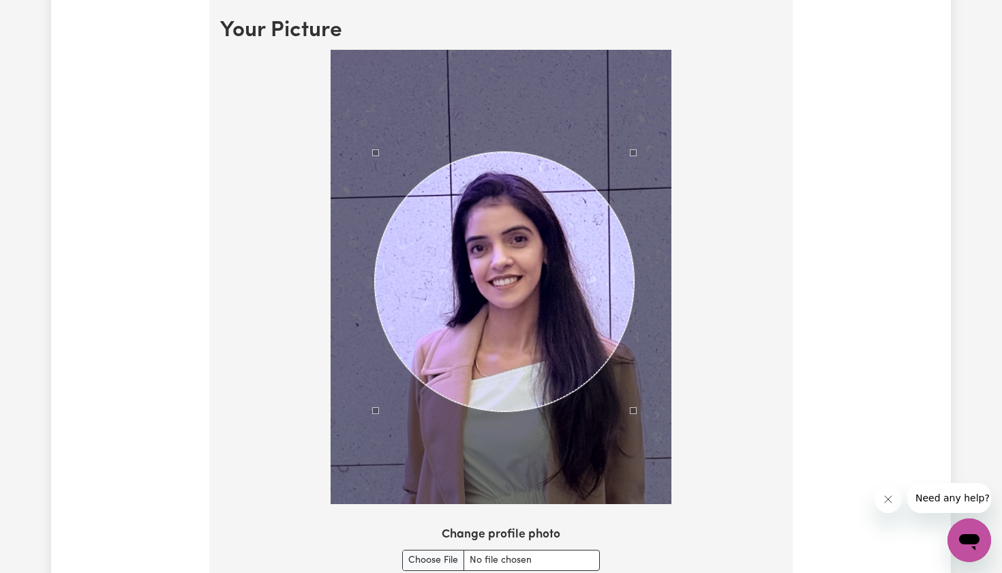
click at [503, 247] on div "Use the arrow keys to move the crop selection area" at bounding box center [504, 281] width 259 height 259
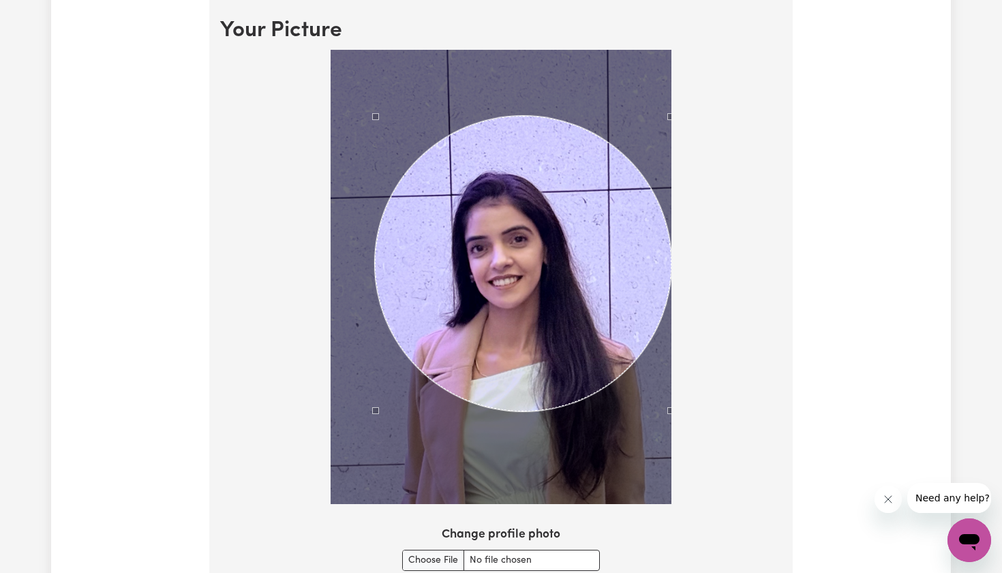
click at [676, 115] on div at bounding box center [501, 280] width 562 height 460
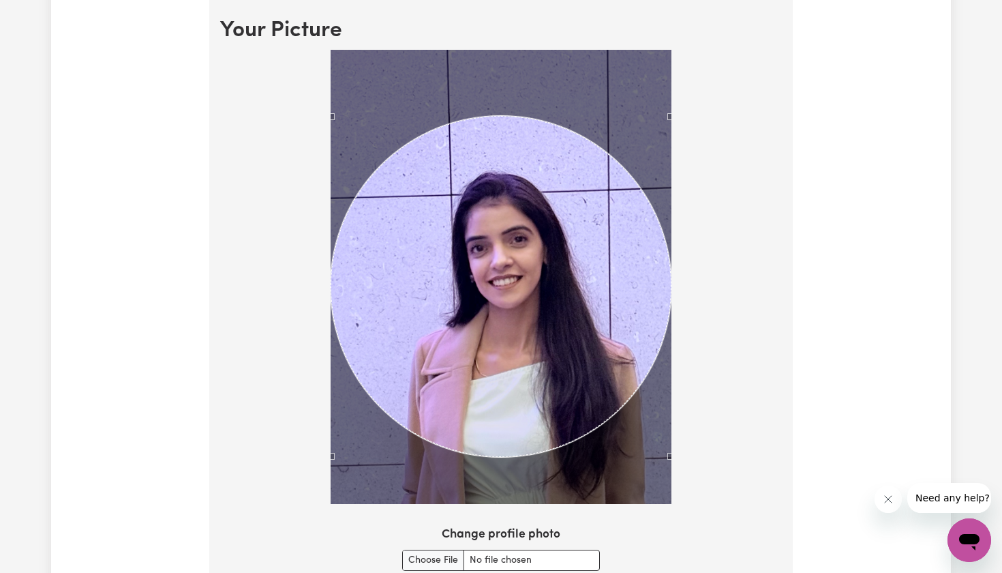
click at [312, 495] on div at bounding box center [501, 280] width 562 height 460
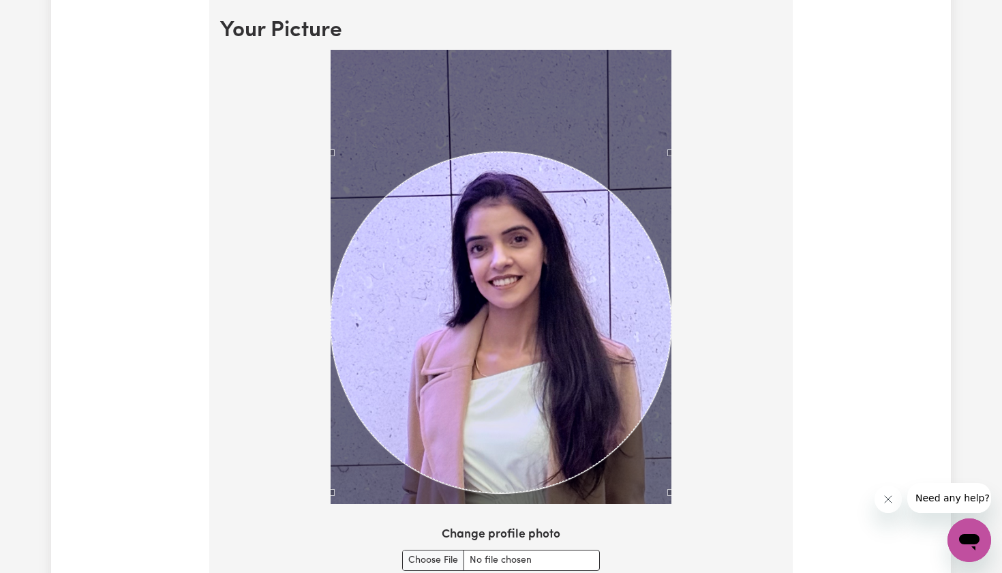
click at [511, 358] on div "Use the arrow keys to move the crop selection area" at bounding box center [501, 322] width 341 height 341
click at [707, 541] on div "Change profile photo" at bounding box center [501, 548] width 562 height 44
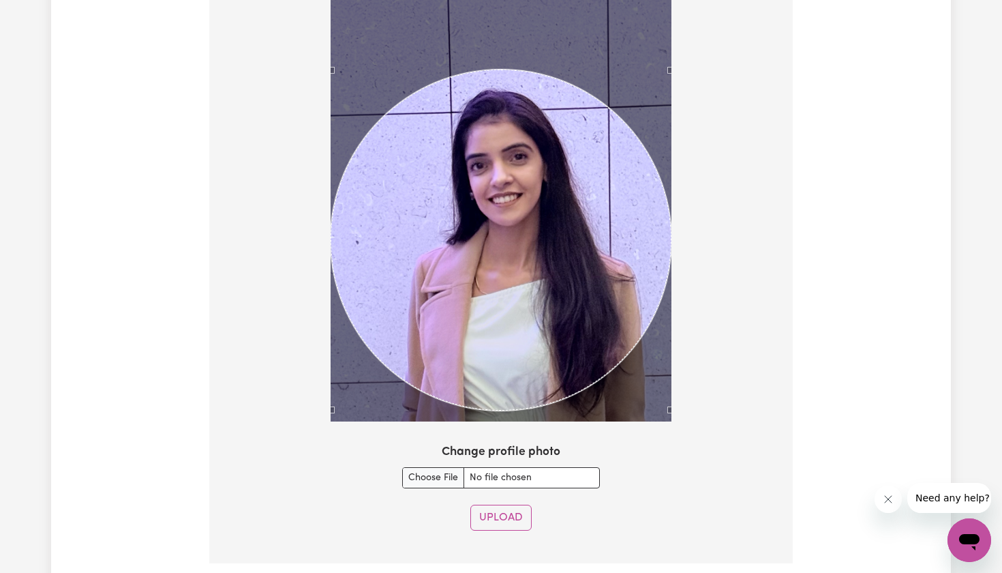
scroll to position [1090, 0]
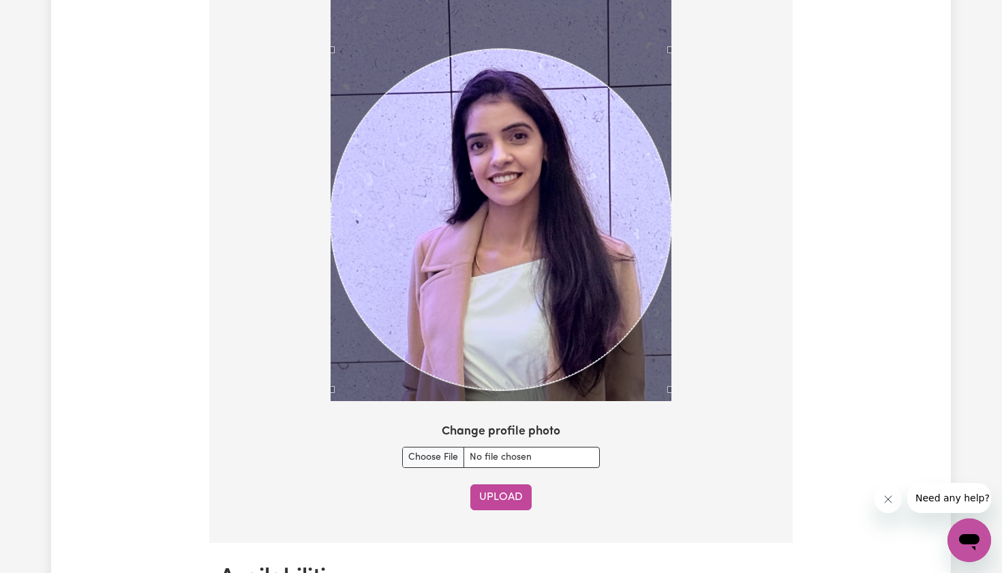
click at [513, 492] on button "Upload" at bounding box center [500, 497] width 61 height 26
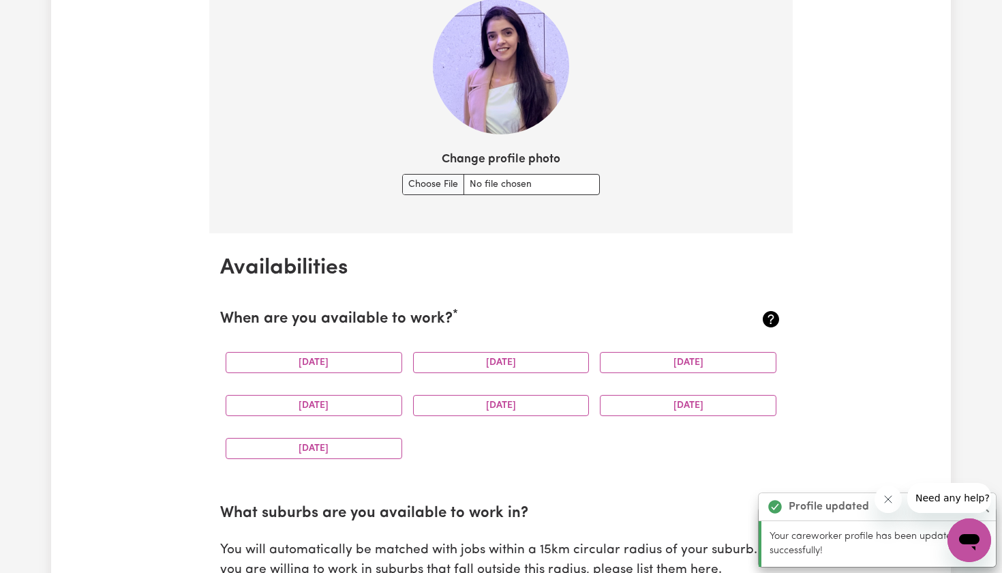
scroll to position [1044, 0]
click at [374, 352] on button "[DATE]" at bounding box center [314, 362] width 177 height 21
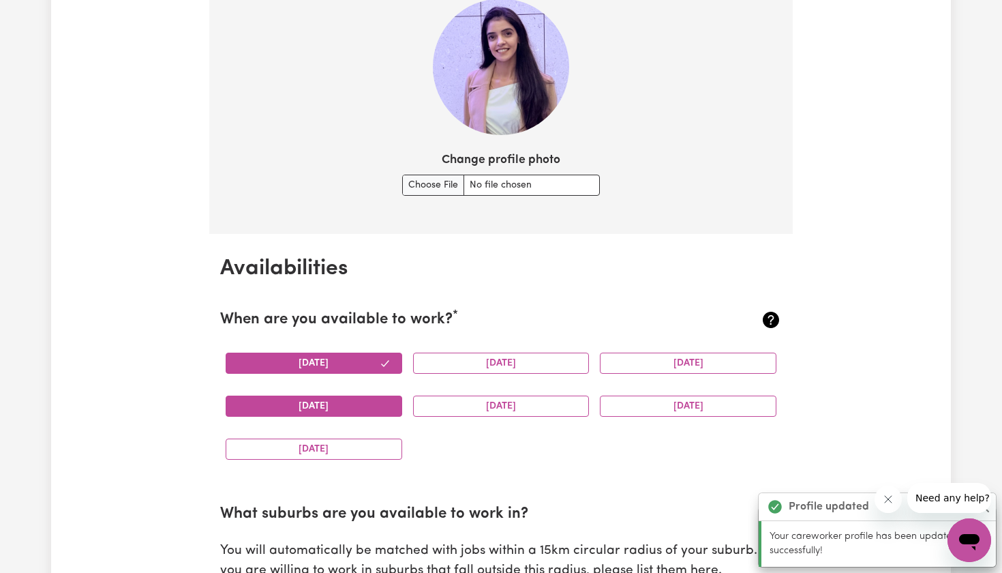
click at [361, 400] on button "[DATE]" at bounding box center [314, 405] width 177 height 21
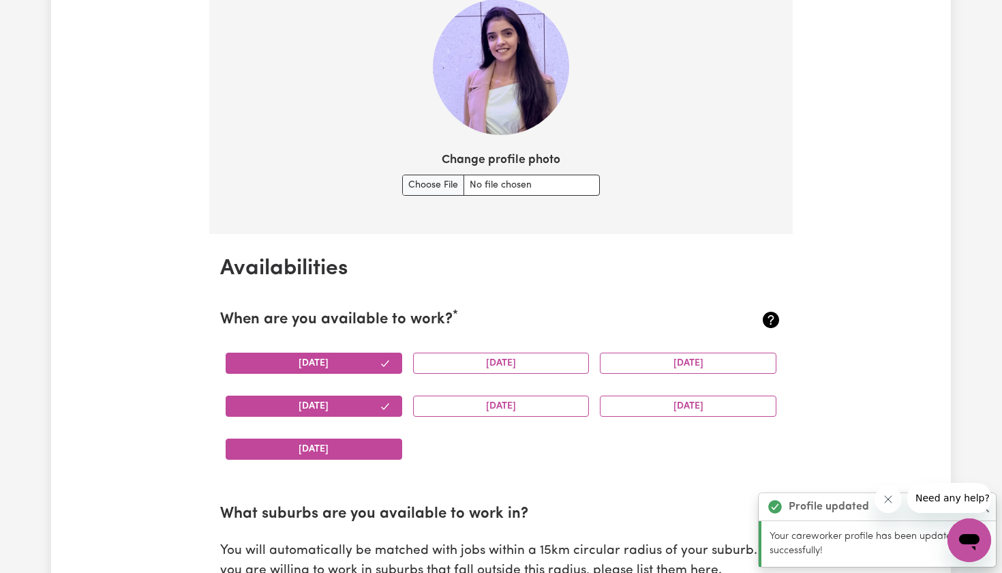
click at [364, 445] on button "[DATE]" at bounding box center [314, 448] width 177 height 21
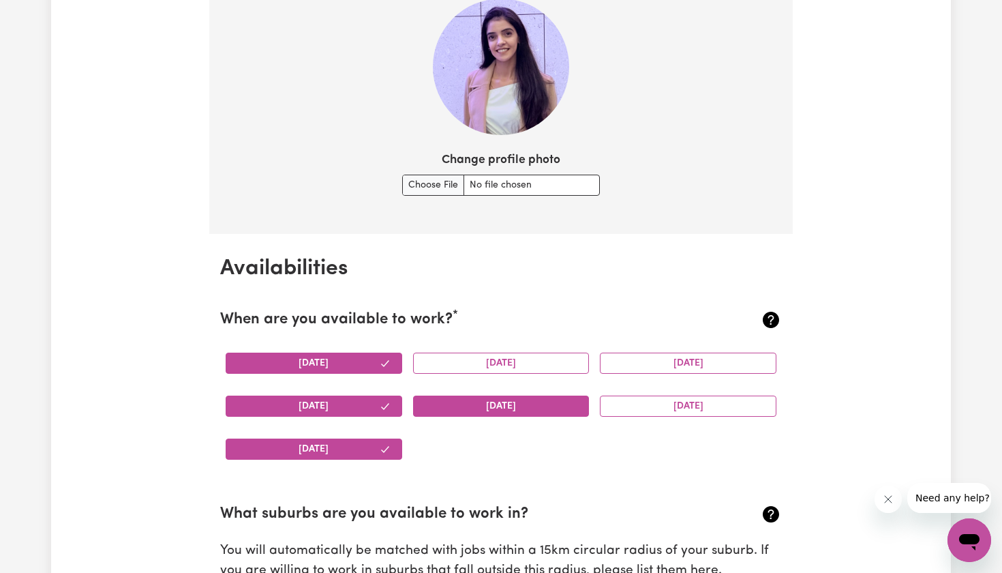
click at [470, 403] on button "[DATE]" at bounding box center [501, 405] width 177 height 21
click at [494, 359] on button "[DATE]" at bounding box center [501, 362] width 177 height 21
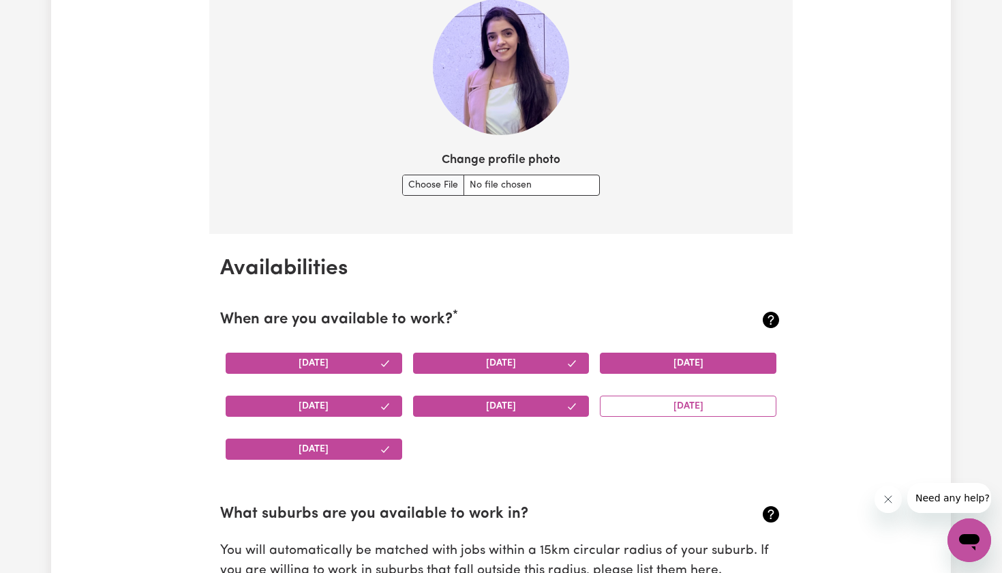
click at [659, 358] on button "[DATE]" at bounding box center [688, 362] width 177 height 21
click at [659, 406] on button "[DATE]" at bounding box center [688, 405] width 177 height 21
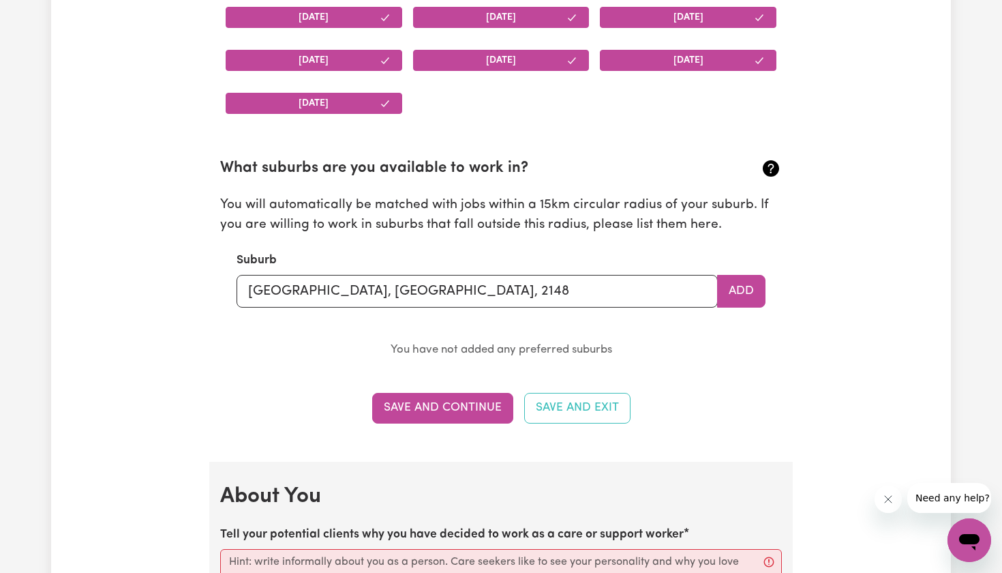
scroll to position [1405, 0]
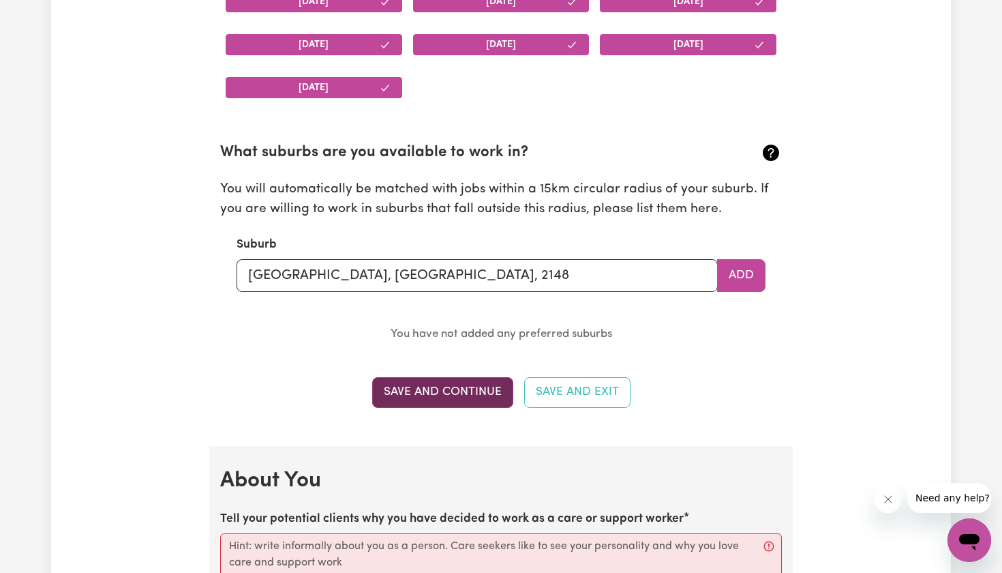
click at [442, 386] on button "Save and Continue" at bounding box center [442, 392] width 141 height 30
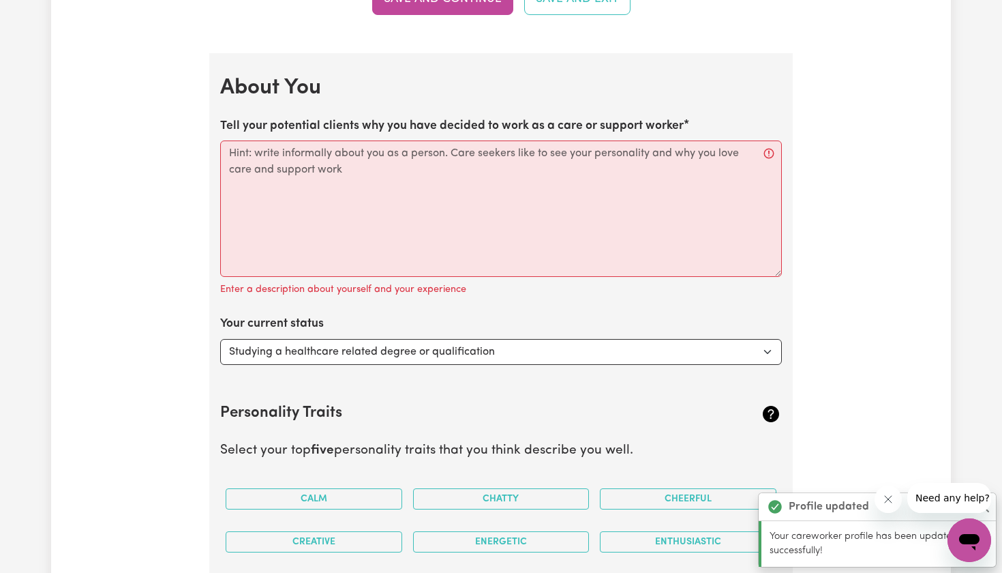
scroll to position [1795, 0]
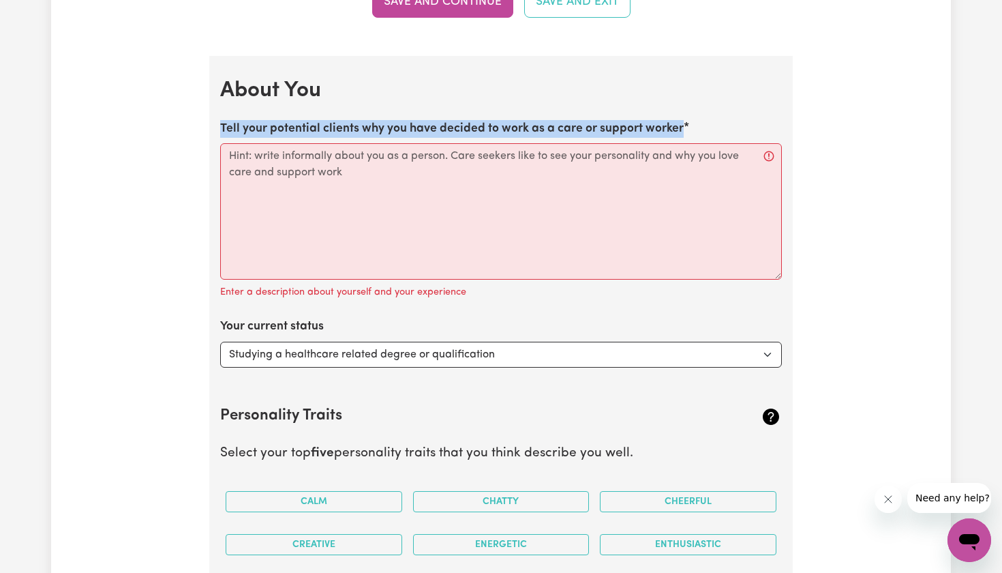
drag, startPoint x: 211, startPoint y: 110, endPoint x: 713, endPoint y: 131, distance: 502.9
copy label "Tell your potential clients why you have decided to work as a care or support w…"
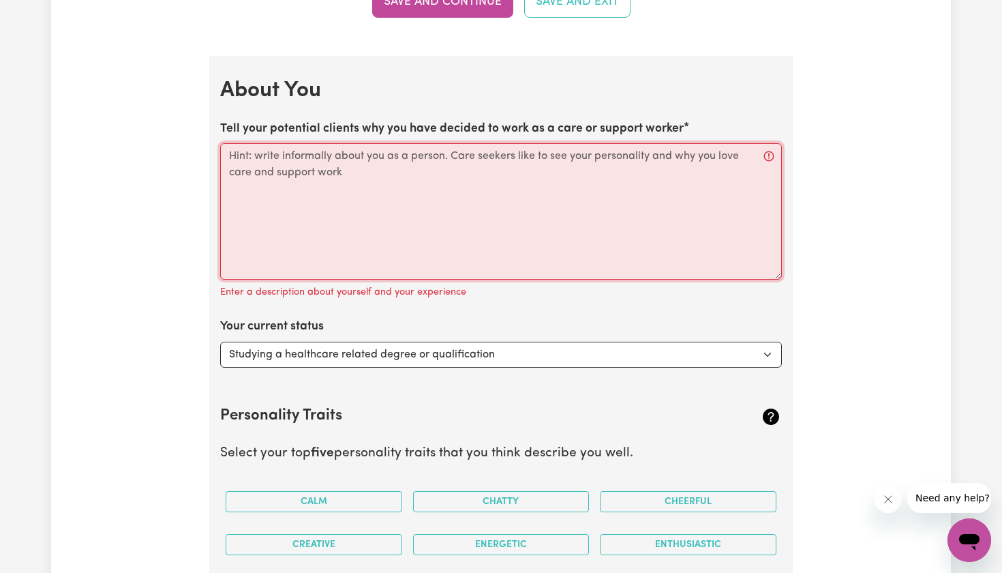
click at [402, 192] on textarea "Tell your potential clients why you have decided to work as a care or support w…" at bounding box center [501, 211] width 562 height 136
paste textarea "I chose to be a support worker because I love helping people feel safe, indepen…"
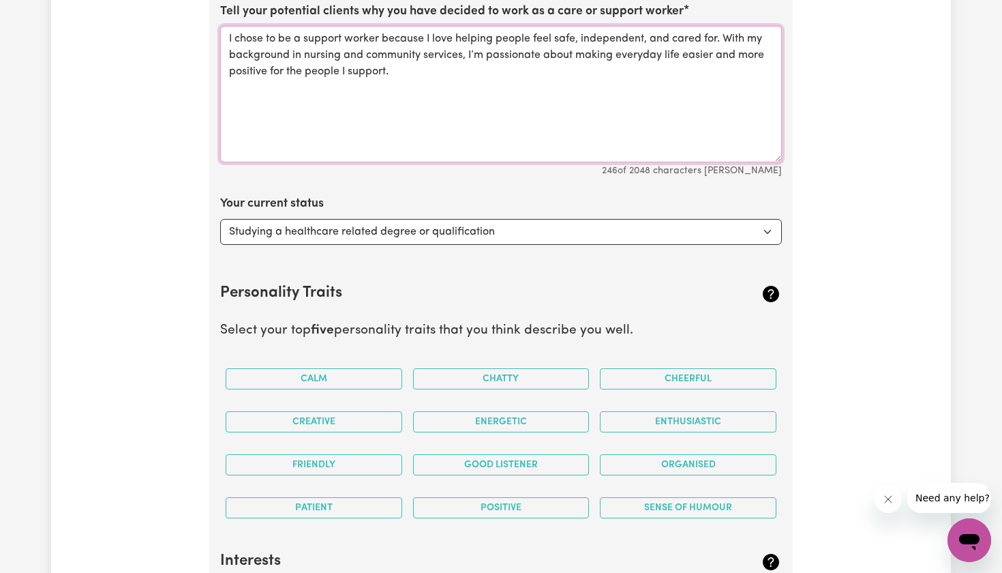
scroll to position [1927, 0]
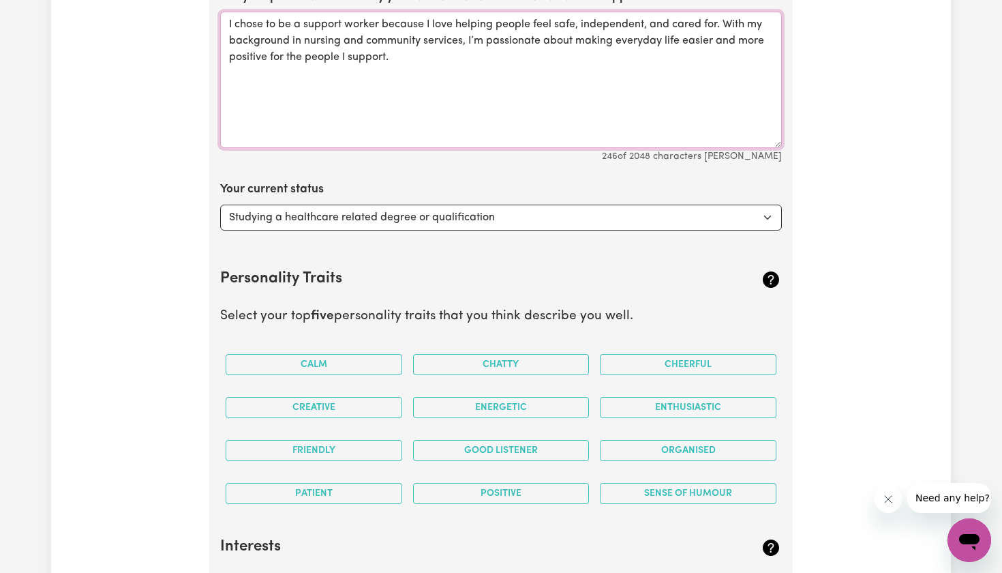
type textarea "I chose to be a support worker because I love helping people feel safe, indepen…"
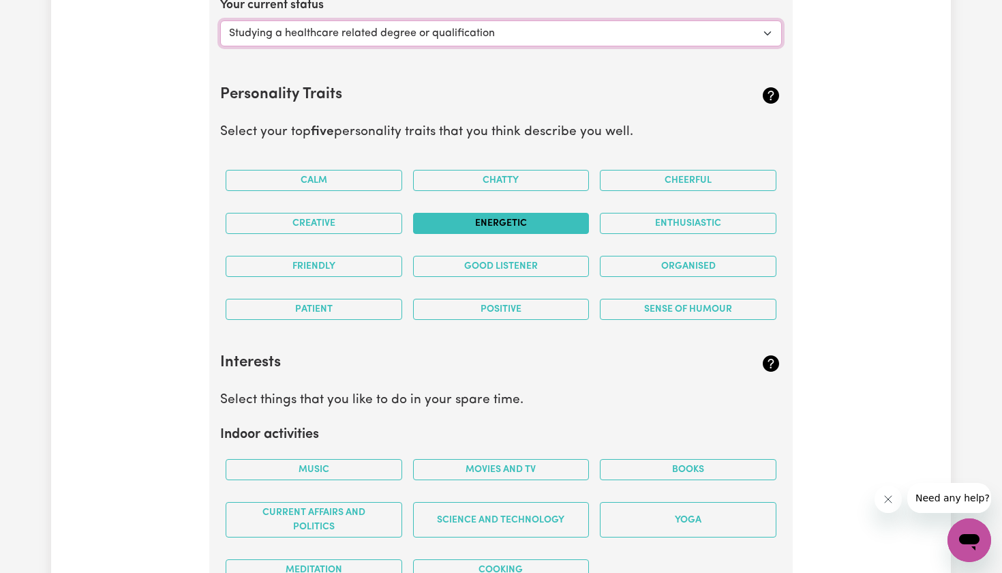
scroll to position [2112, 0]
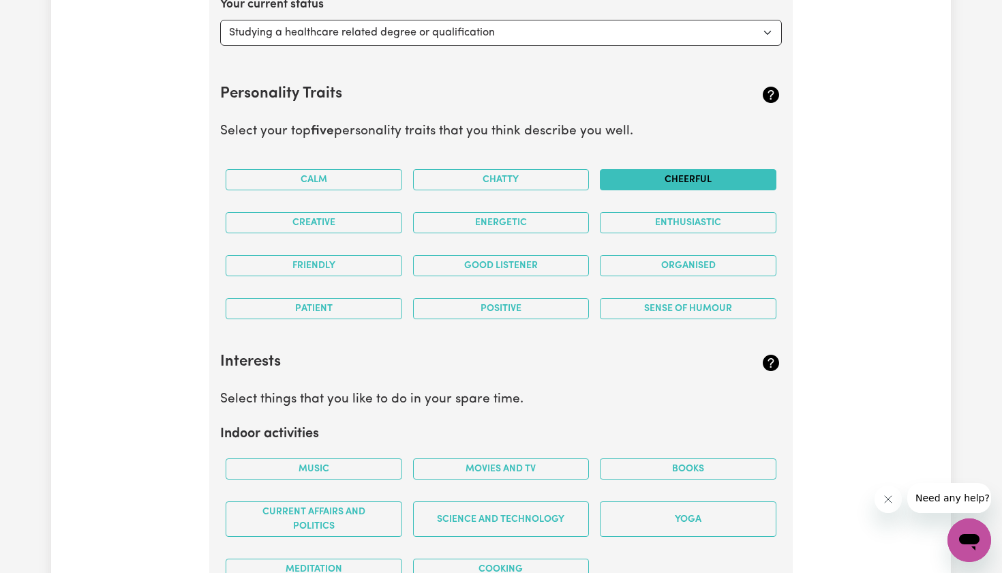
click at [692, 170] on button "Cheerful" at bounding box center [688, 179] width 177 height 21
click at [573, 219] on button "Energetic" at bounding box center [501, 222] width 177 height 21
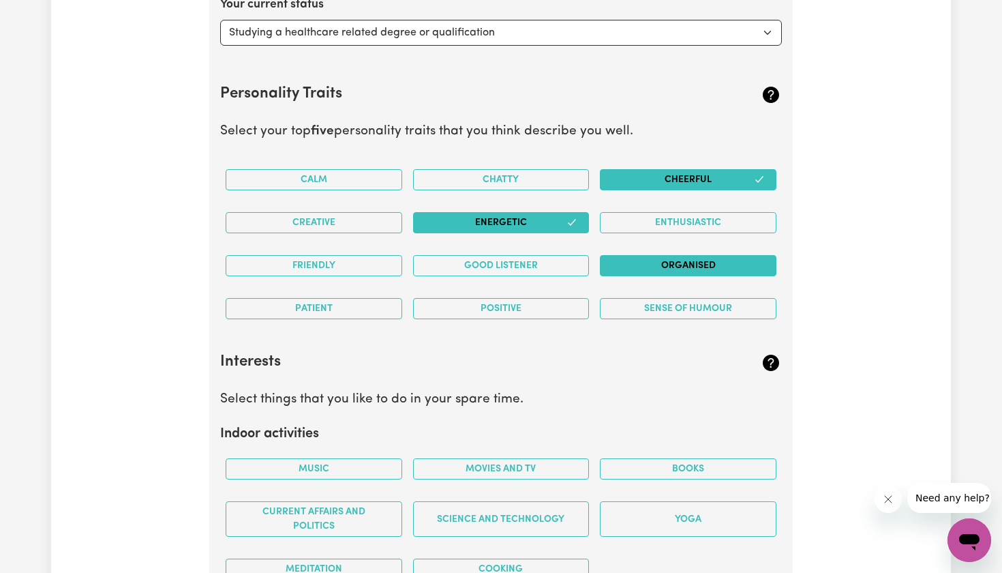
click at [633, 258] on button "Organised" at bounding box center [688, 265] width 177 height 21
click at [556, 259] on button "Good Listener" at bounding box center [501, 265] width 177 height 21
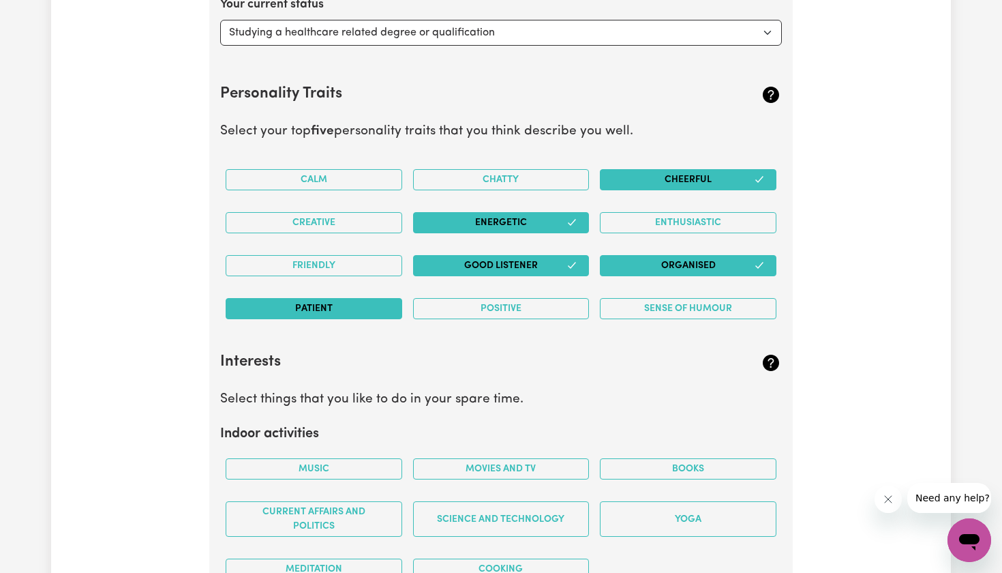
click at [378, 307] on button "Patient" at bounding box center [314, 308] width 177 height 21
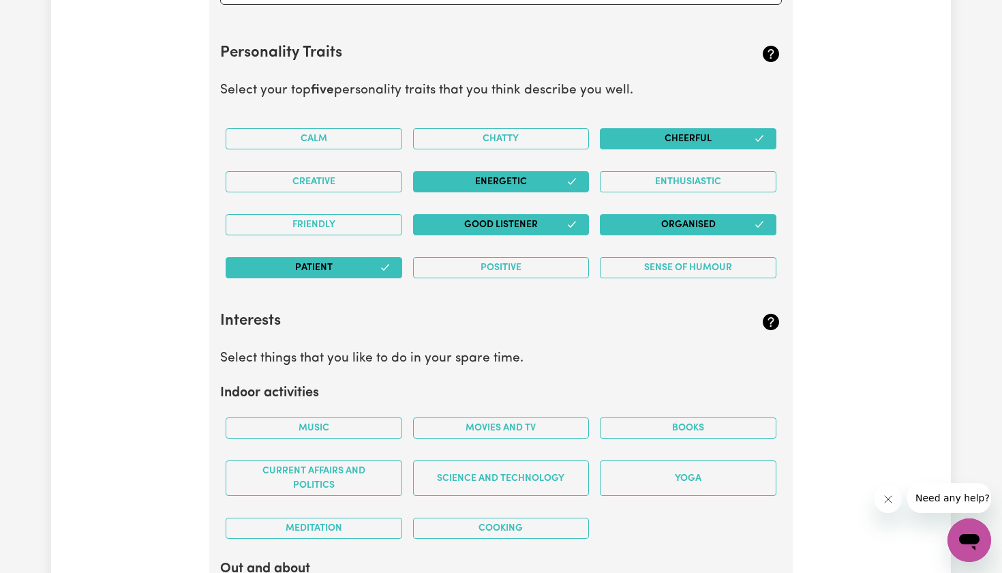
scroll to position [2144, 0]
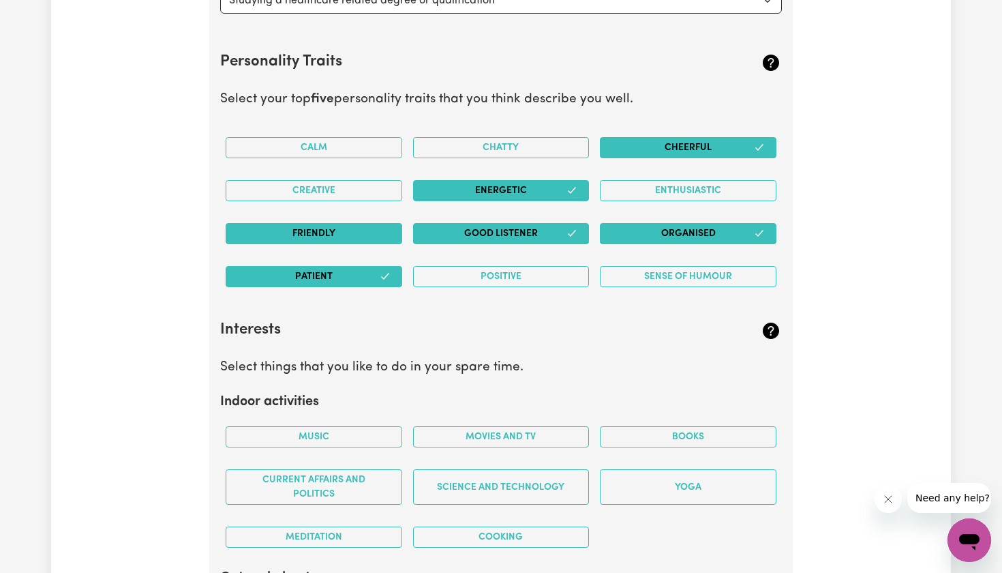
click at [373, 225] on button "Friendly" at bounding box center [314, 233] width 177 height 21
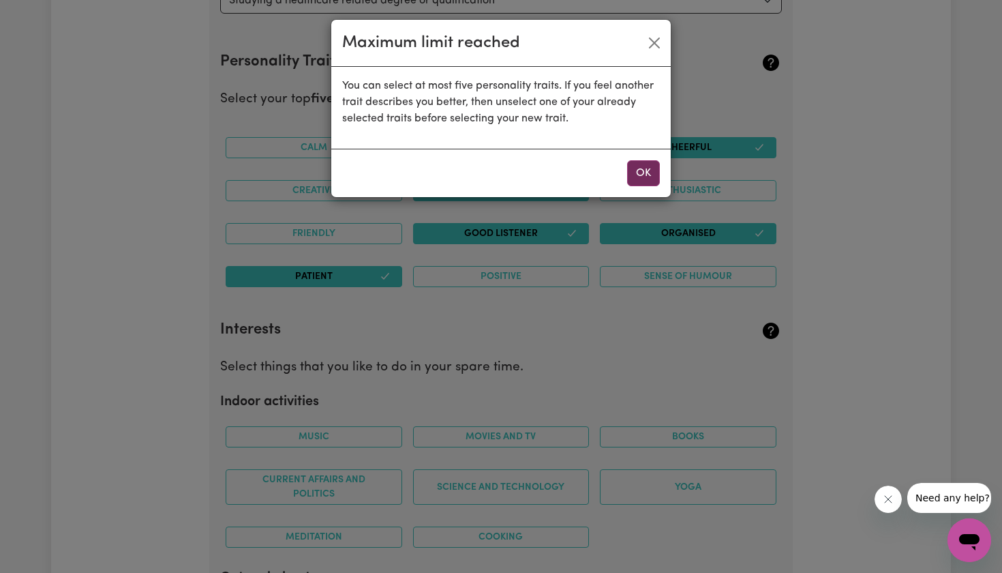
click at [641, 169] on button "OK" at bounding box center [643, 173] width 33 height 26
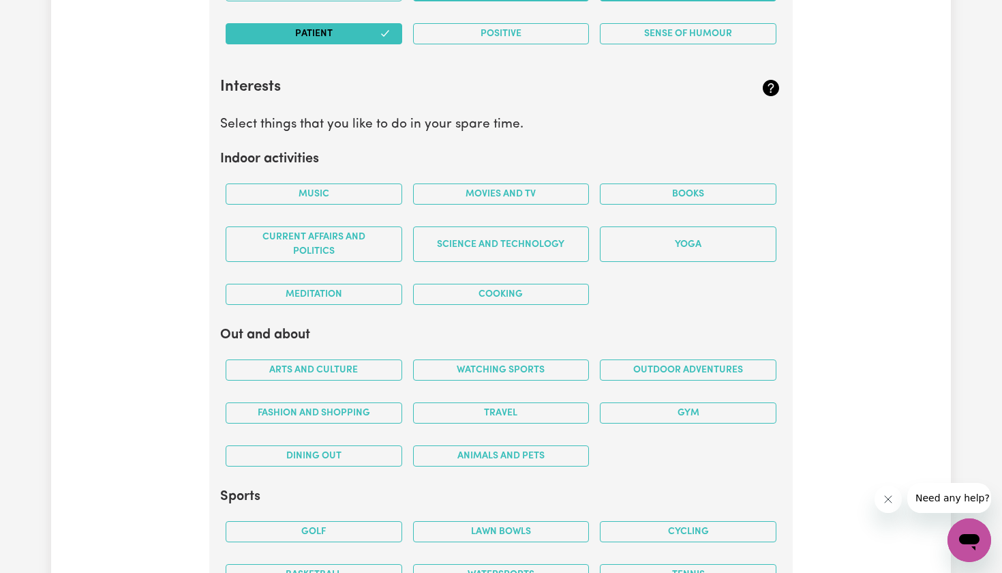
scroll to position [2388, 0]
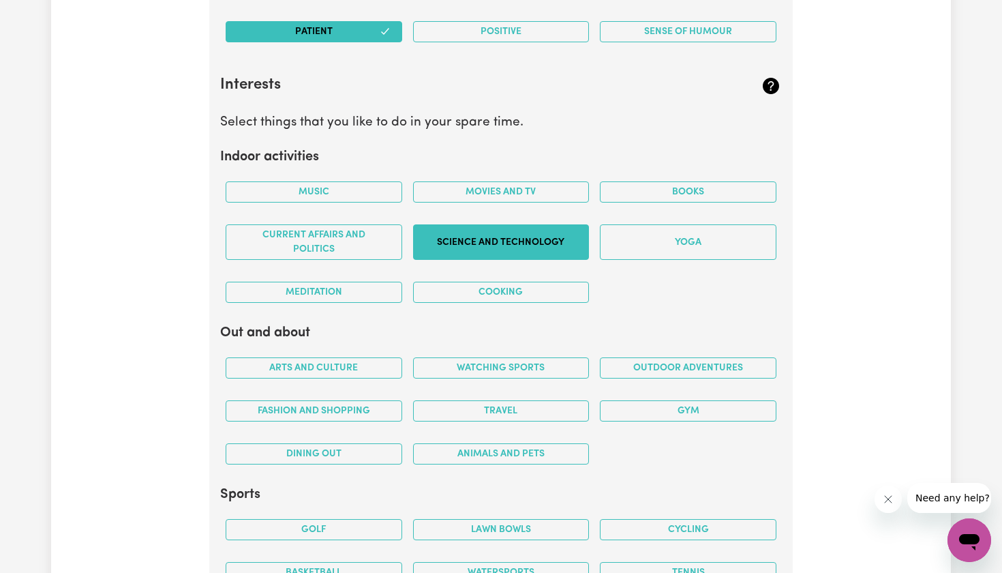
click at [445, 247] on button "Science and Technology" at bounding box center [501, 241] width 177 height 35
click at [391, 284] on button "Meditation" at bounding box center [314, 292] width 177 height 21
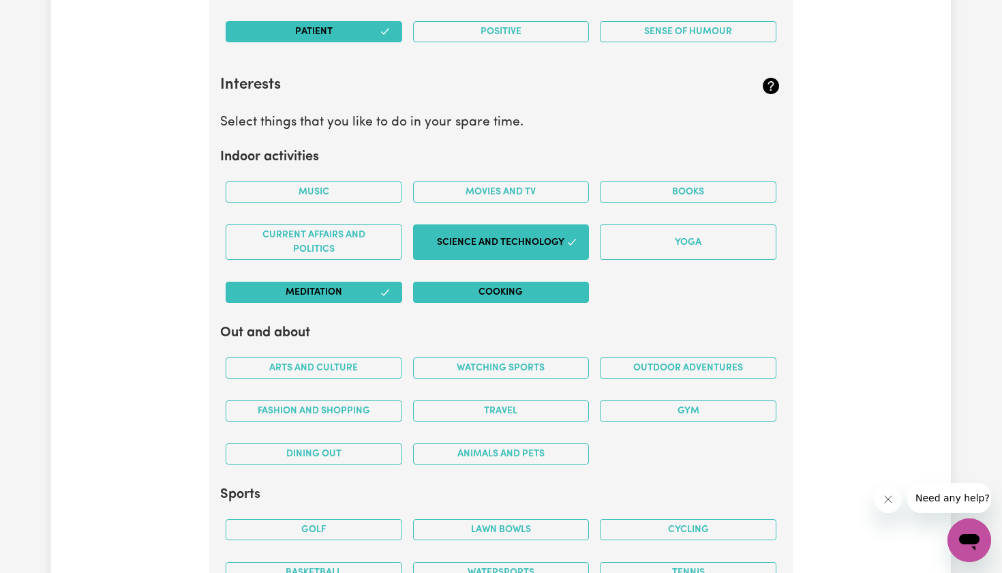
click at [465, 284] on button "Cooking" at bounding box center [501, 292] width 177 height 21
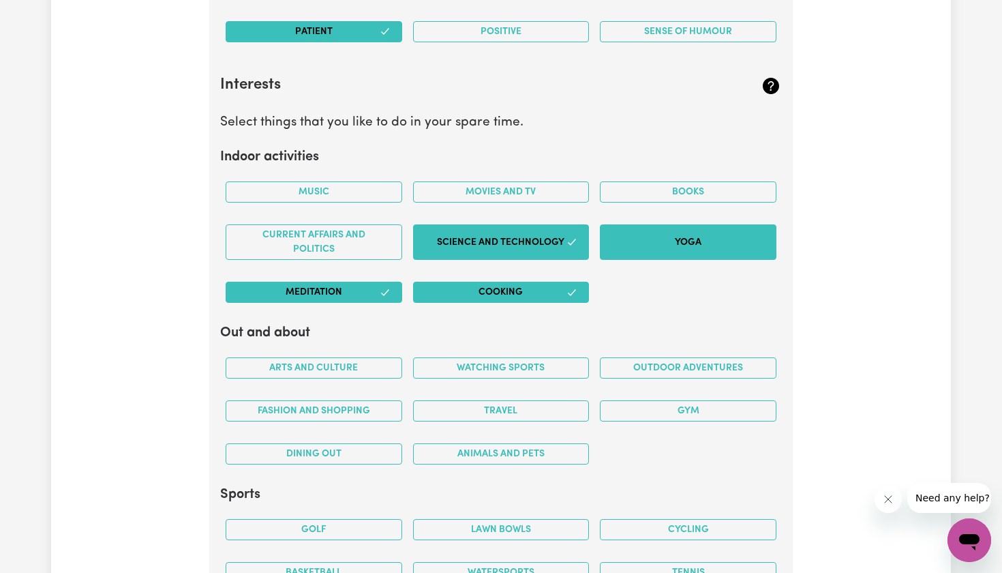
click at [706, 224] on button "Yoga" at bounding box center [688, 241] width 177 height 35
click at [665, 236] on button "Yoga" at bounding box center [688, 241] width 177 height 35
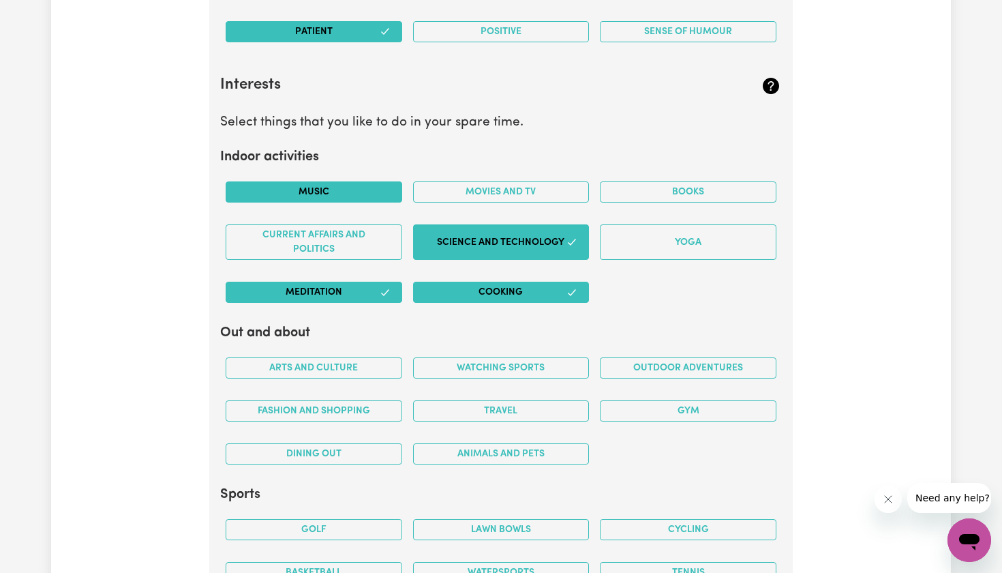
click at [290, 181] on button "Music" at bounding box center [314, 191] width 177 height 21
click at [452, 181] on button "Movies and TV" at bounding box center [501, 191] width 177 height 21
click at [539, 181] on button "Movies and TV" at bounding box center [501, 191] width 177 height 21
click at [515, 181] on button "Movies and TV" at bounding box center [501, 191] width 177 height 21
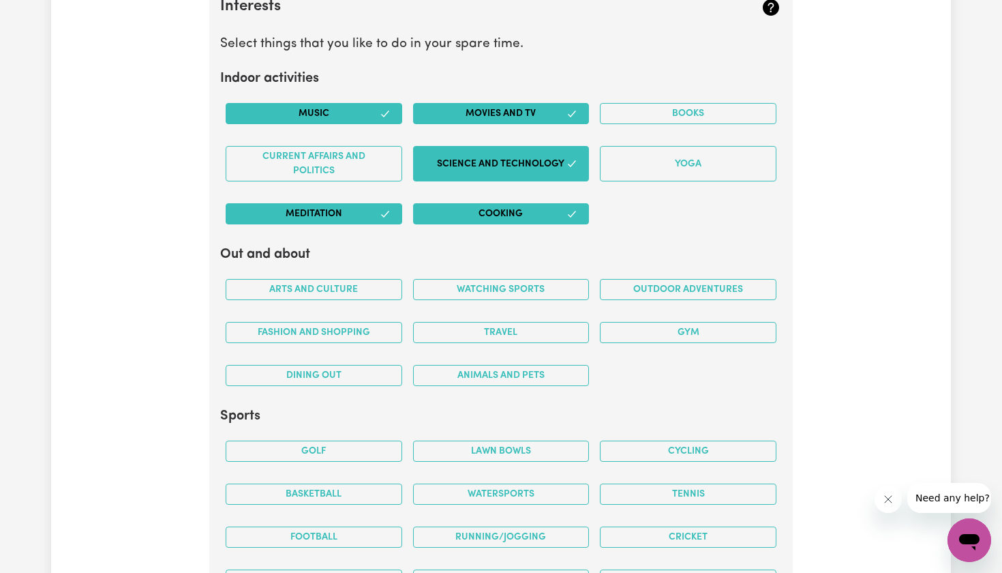
scroll to position [2469, 0]
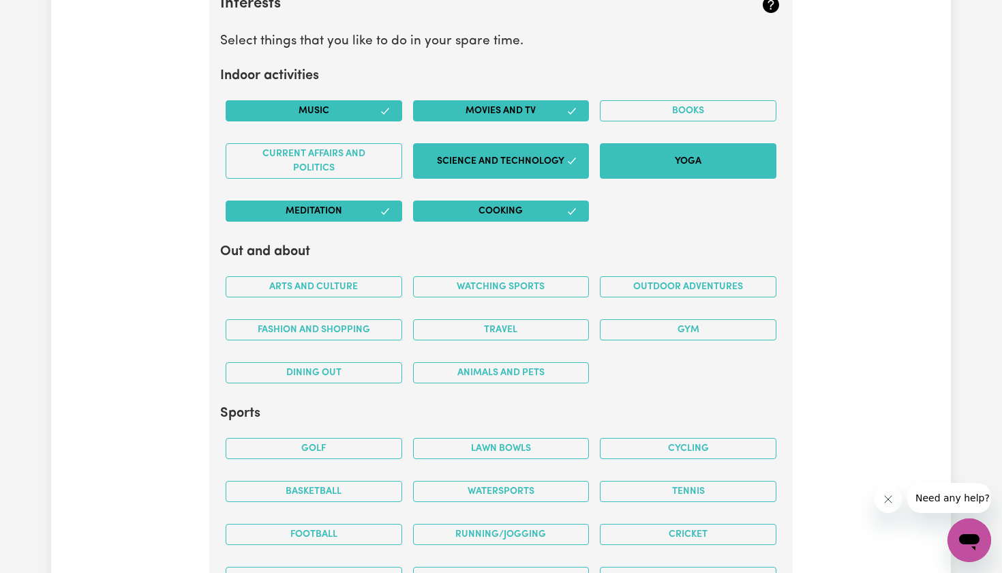
click at [693, 149] on button "Yoga" at bounding box center [688, 160] width 177 height 35
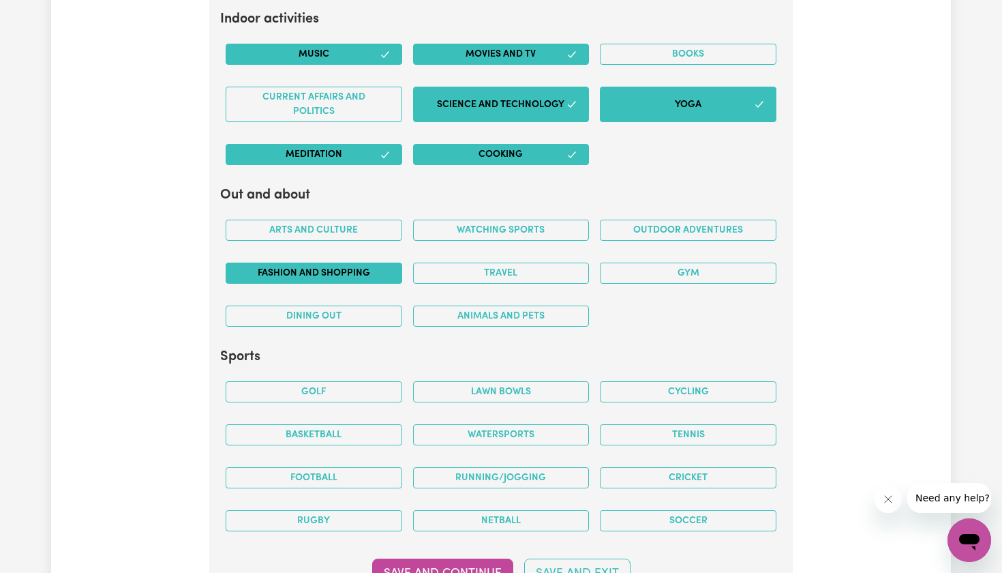
scroll to position [2528, 0]
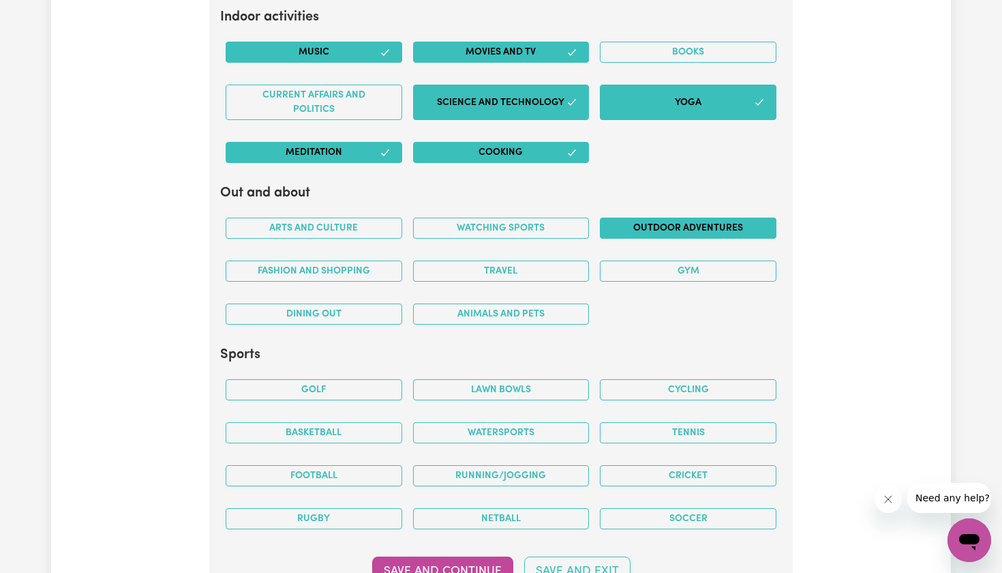
click at [691, 220] on button "Outdoor adventures" at bounding box center [688, 227] width 177 height 21
click at [369, 217] on button "Arts and Culture" at bounding box center [314, 227] width 177 height 21
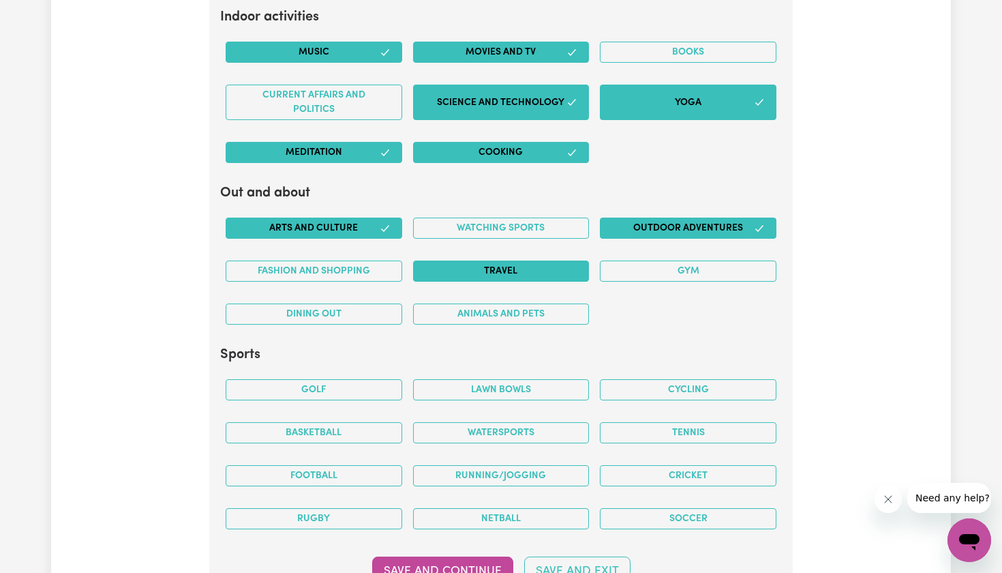
click at [440, 260] on button "Travel" at bounding box center [501, 270] width 177 height 21
click at [350, 219] on button "Arts and Culture" at bounding box center [314, 227] width 177 height 21
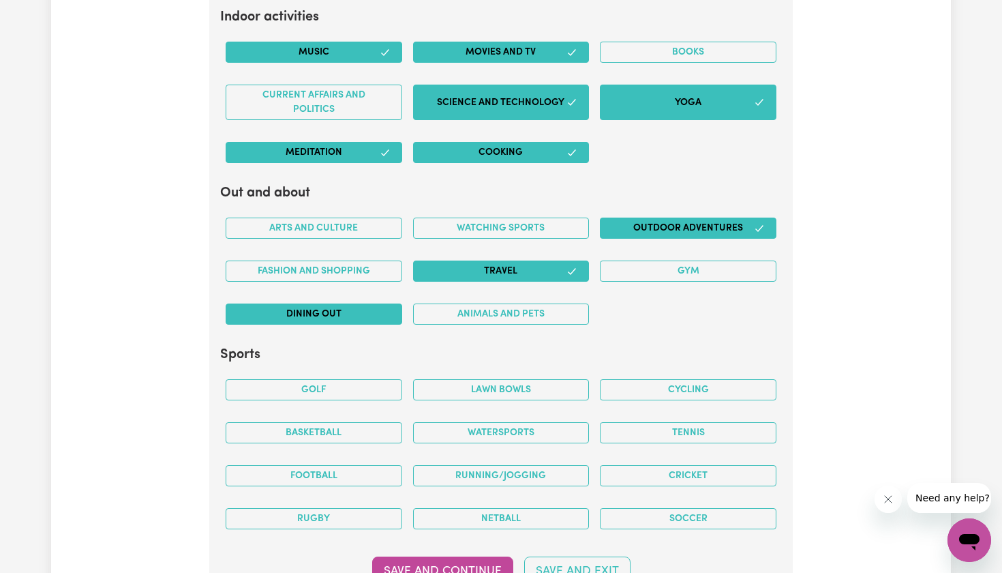
click at [340, 310] on button "Dining out" at bounding box center [314, 313] width 177 height 21
click at [704, 260] on button "Gym" at bounding box center [688, 270] width 177 height 21
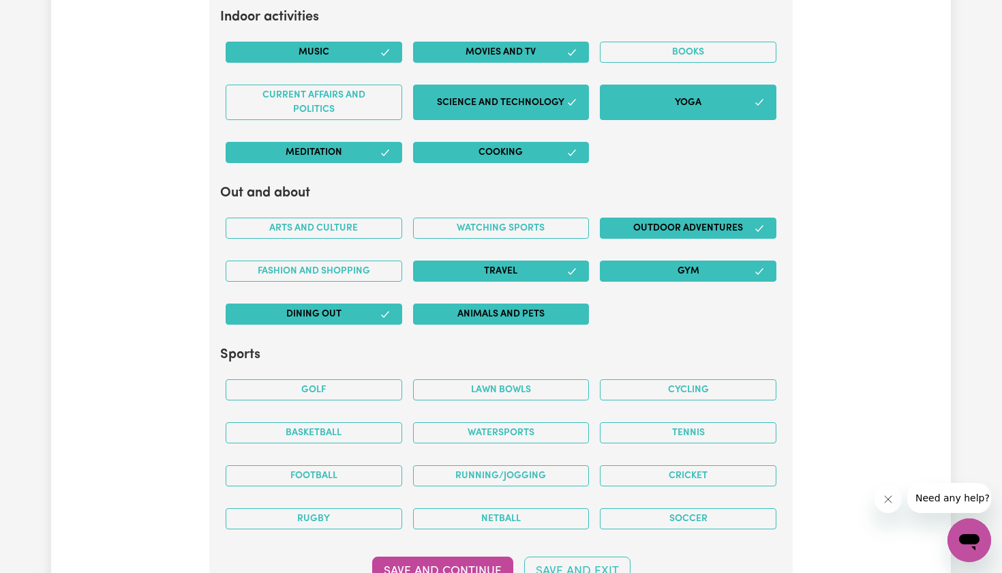
click at [511, 314] on button "Animals and pets" at bounding box center [501, 313] width 177 height 21
click at [665, 267] on button "Gym" at bounding box center [688, 270] width 177 height 21
click at [501, 309] on button "Animals and pets" at bounding box center [501, 313] width 177 height 21
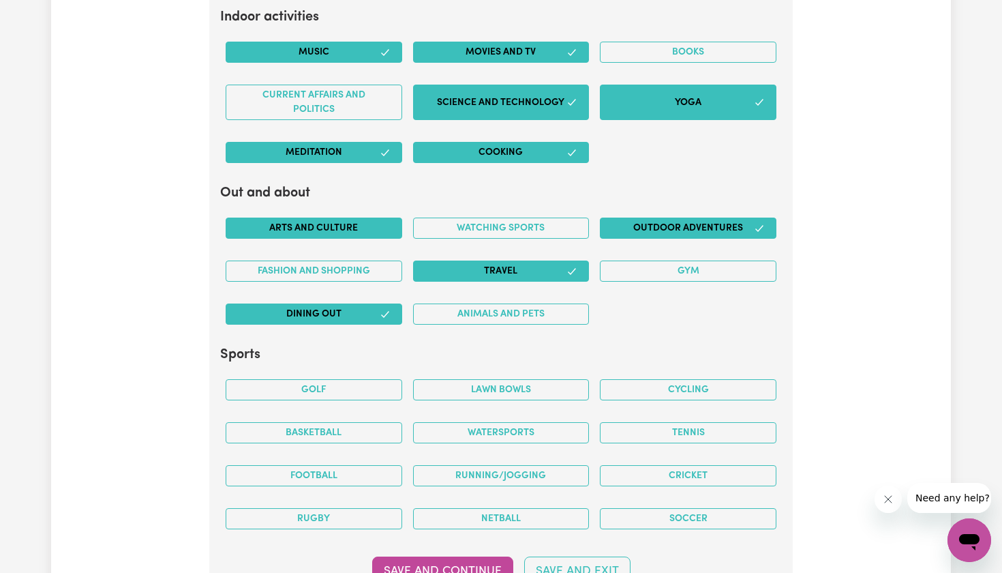
click at [361, 217] on button "Arts and Culture" at bounding box center [314, 227] width 177 height 21
click at [370, 262] on button "Fashion and shopping" at bounding box center [314, 270] width 177 height 21
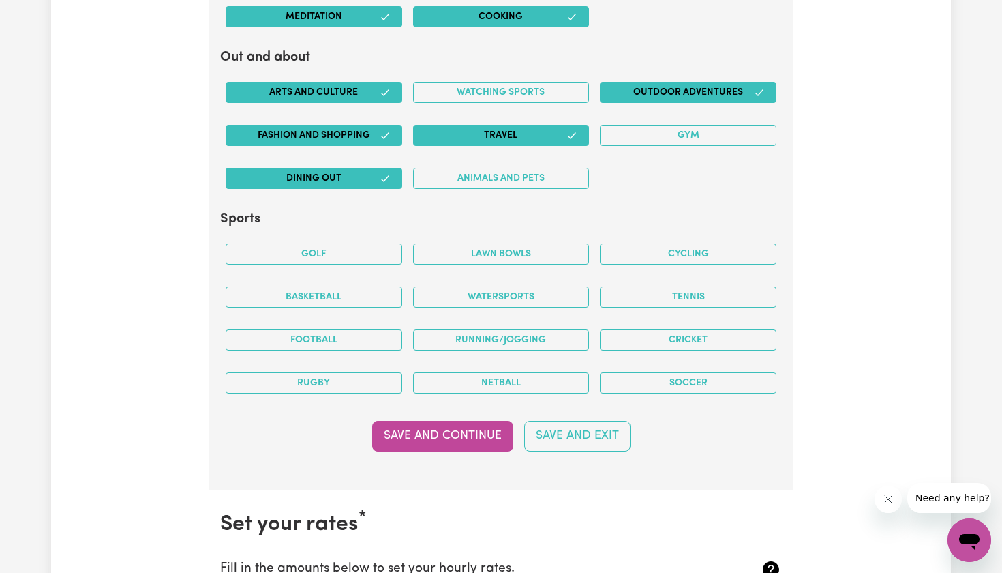
scroll to position [2665, 0]
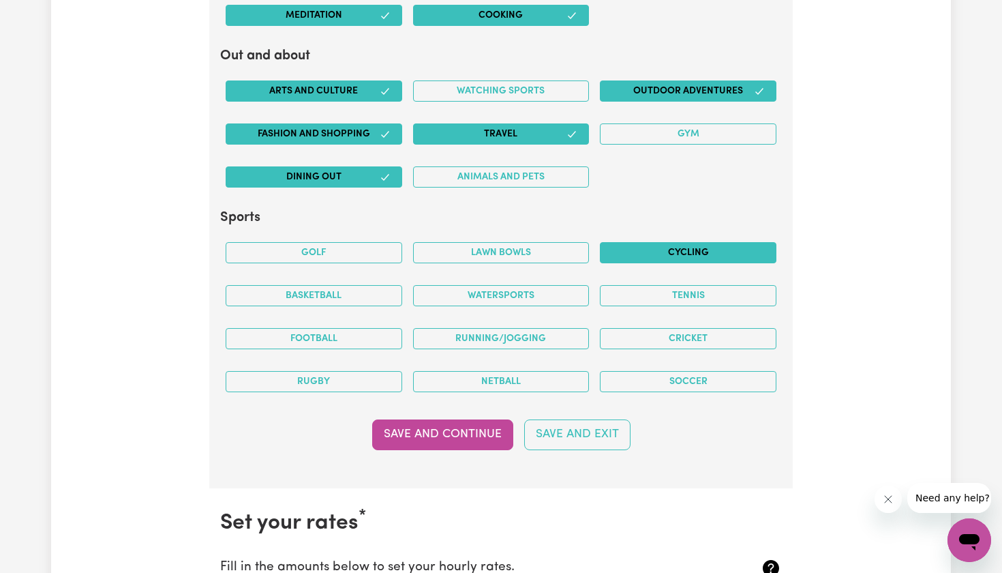
click at [655, 244] on button "Cycling" at bounding box center [688, 252] width 177 height 21
click at [641, 285] on button "Tennis" at bounding box center [688, 295] width 177 height 21
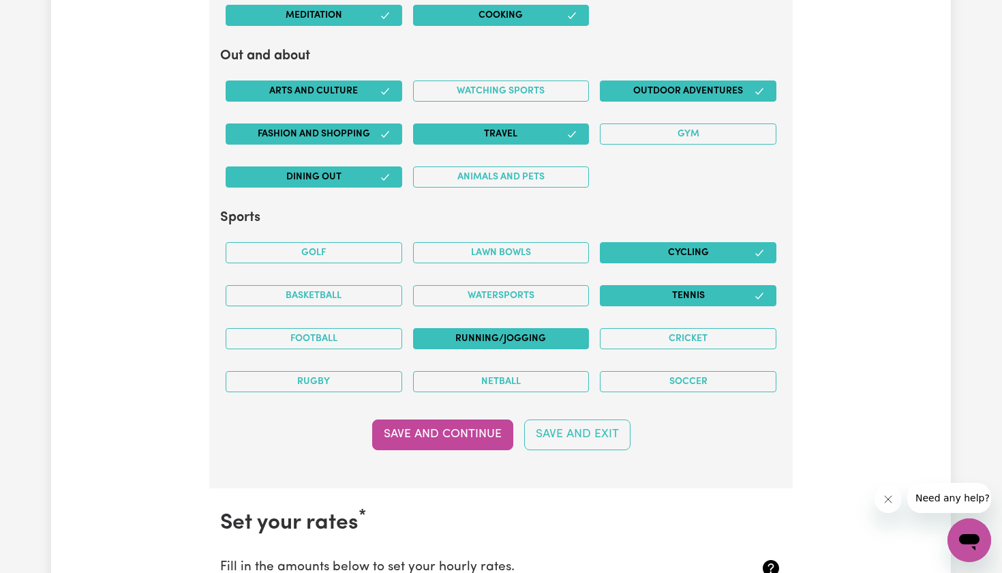
click at [470, 329] on button "Running/Jogging" at bounding box center [501, 338] width 177 height 21
click at [466, 420] on button "Save and Continue" at bounding box center [442, 434] width 141 height 30
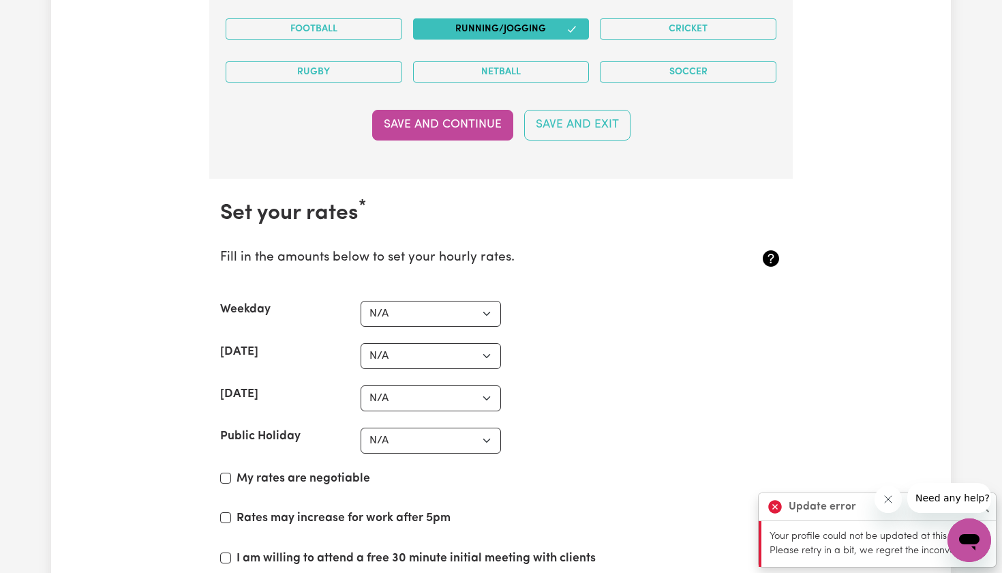
scroll to position [2975, 0]
select select "60"
select select "48"
select select "38"
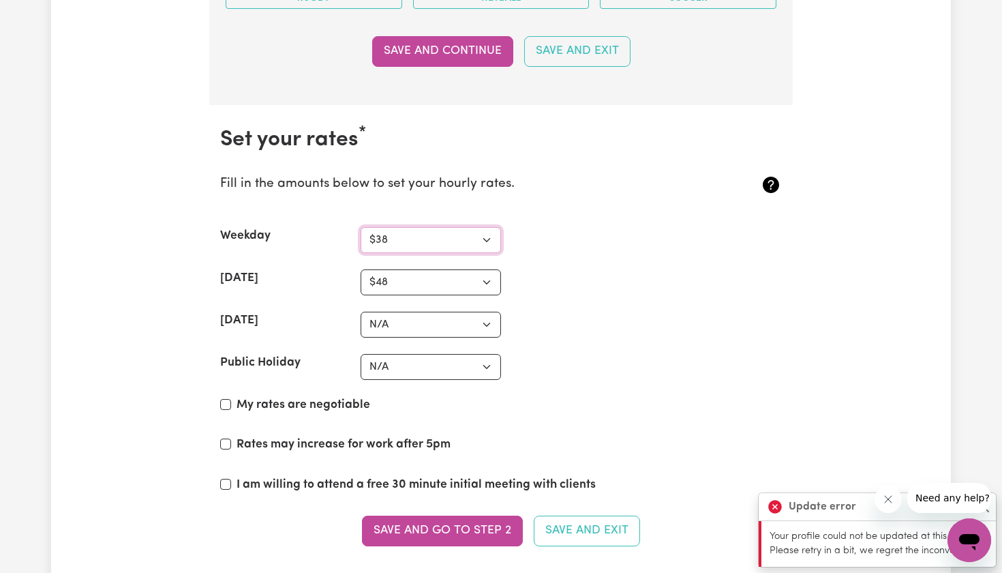
scroll to position [3050, 0]
select select "60"
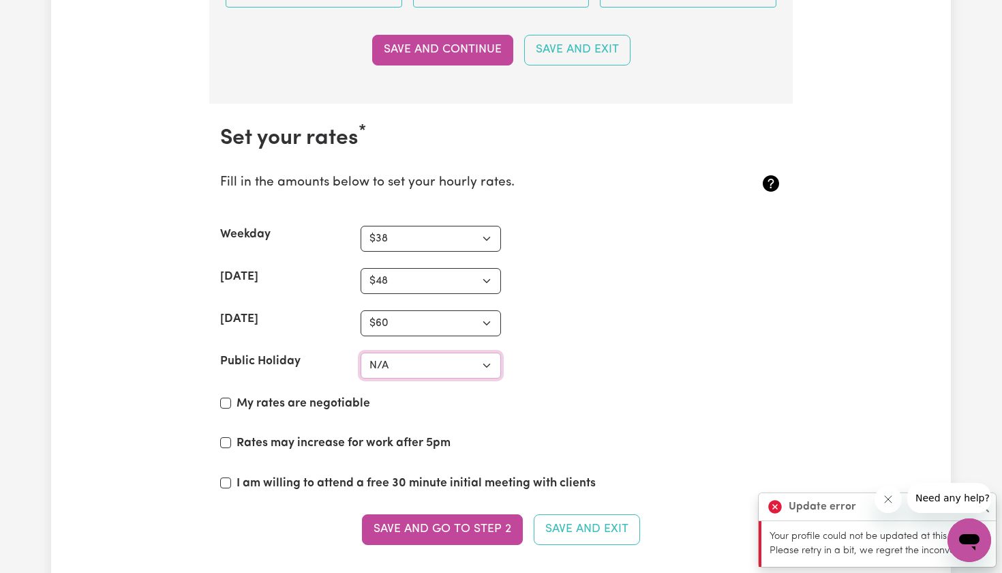
select select "66"
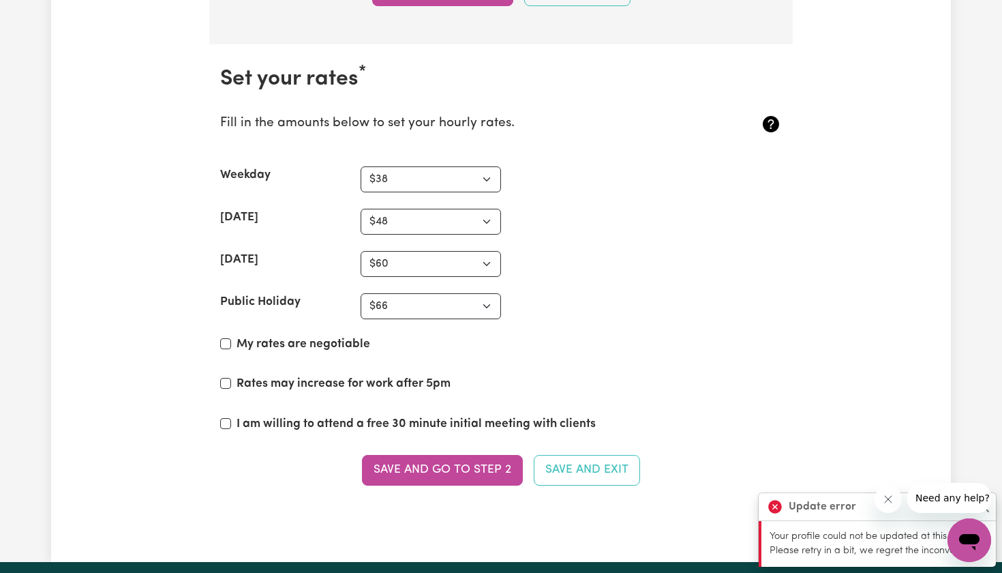
click at [225, 338] on input "My rates are negotiable" at bounding box center [225, 343] width 11 height 11
checkbox input "true"
click at [226, 378] on input "Rates may increase for work after 5pm" at bounding box center [225, 383] width 11 height 11
checkbox input "true"
click at [228, 418] on input "I am willing to attend a free 30 minute initial meeting with clients" at bounding box center [225, 423] width 11 height 11
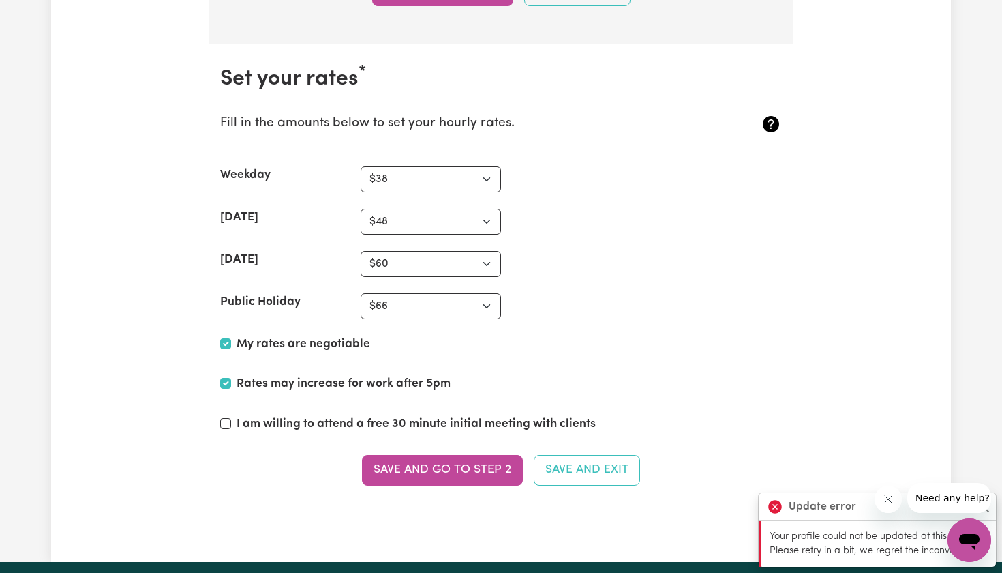
checkbox input "true"
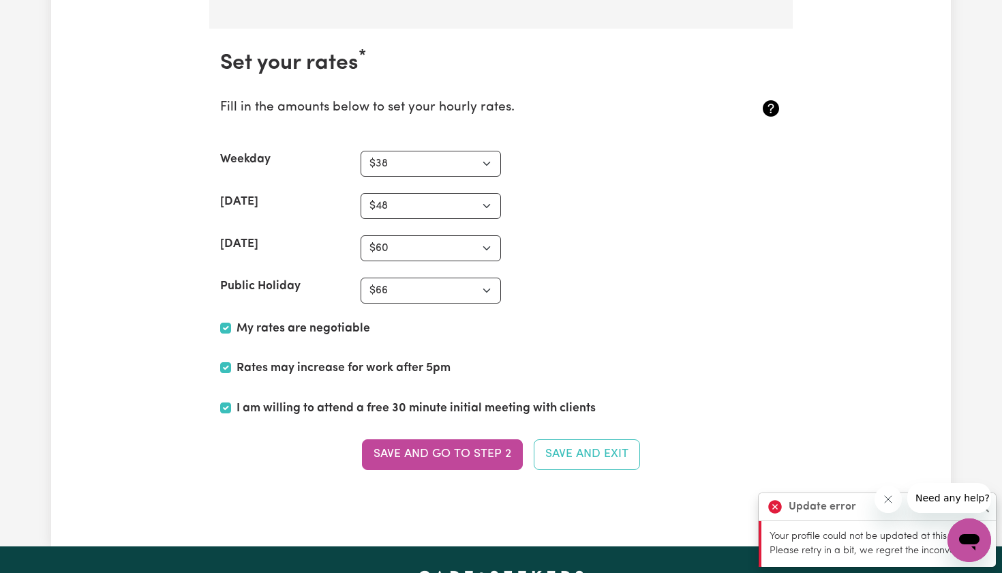
scroll to position [3127, 0]
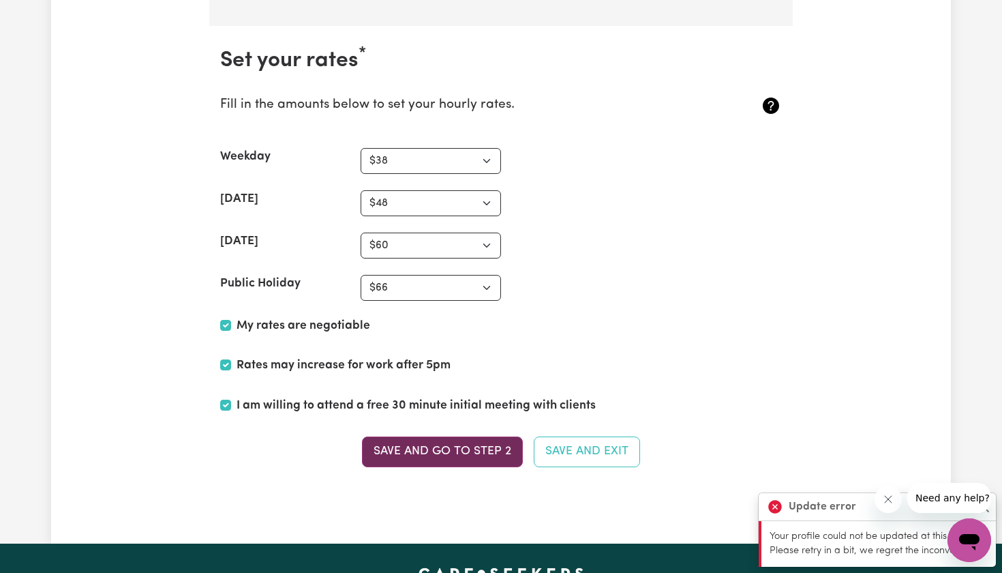
click at [421, 441] on button "Save and go to Step 2" at bounding box center [442, 451] width 161 height 30
click at [889, 500] on icon "Close message from company" at bounding box center [887, 499] width 11 height 11
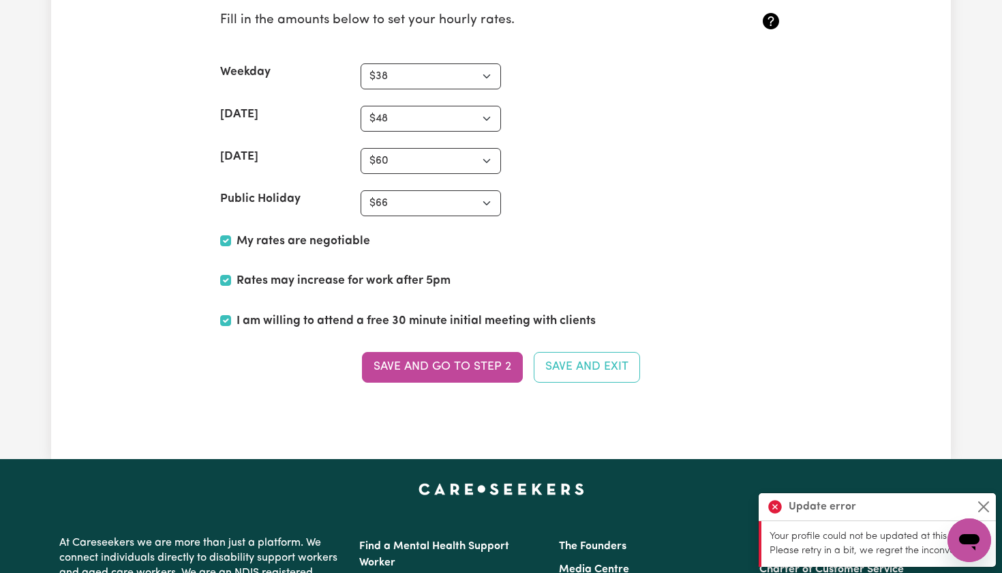
scroll to position [3214, 0]
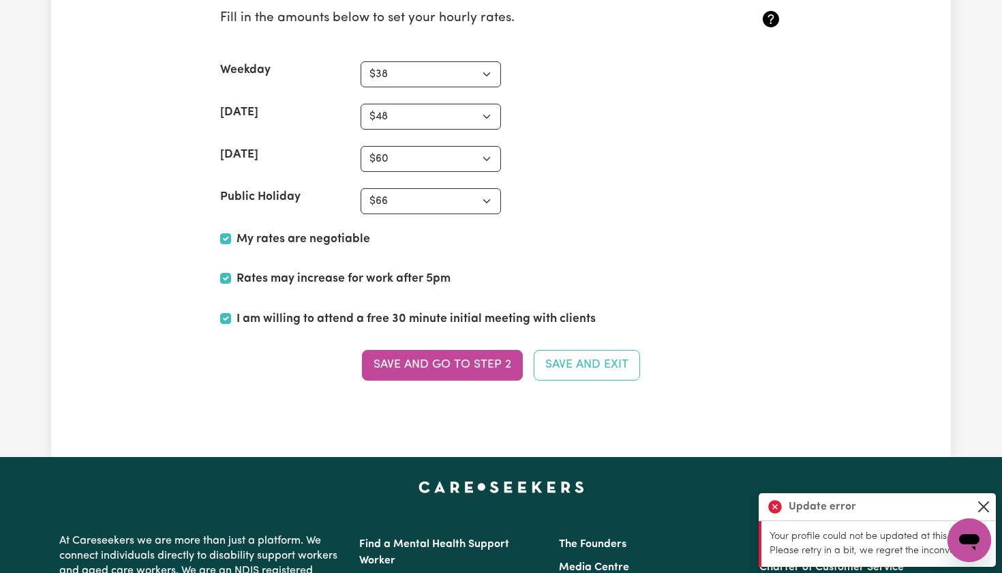
click at [982, 507] on button "Close" at bounding box center [984, 506] width 16 height 16
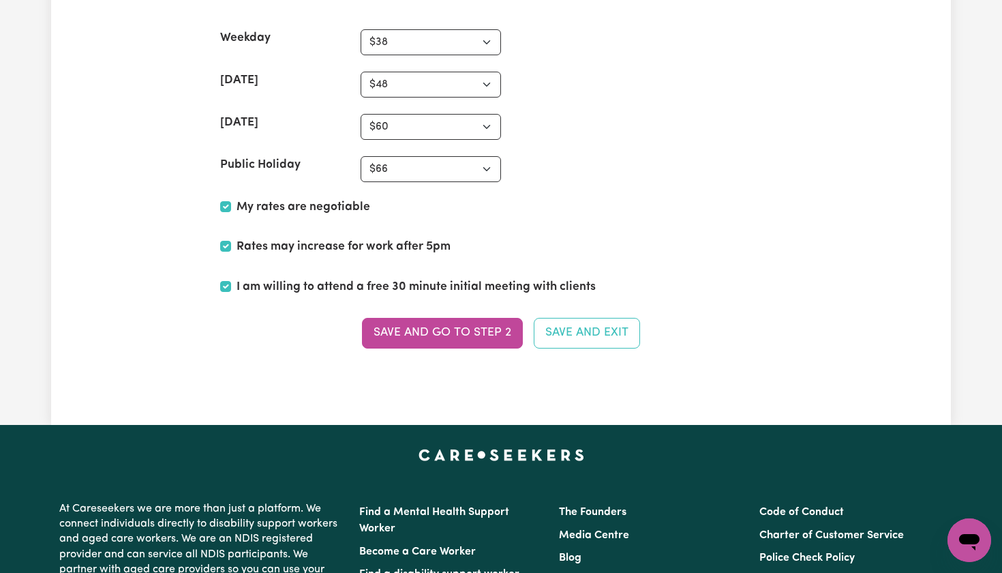
scroll to position [3275, 0]
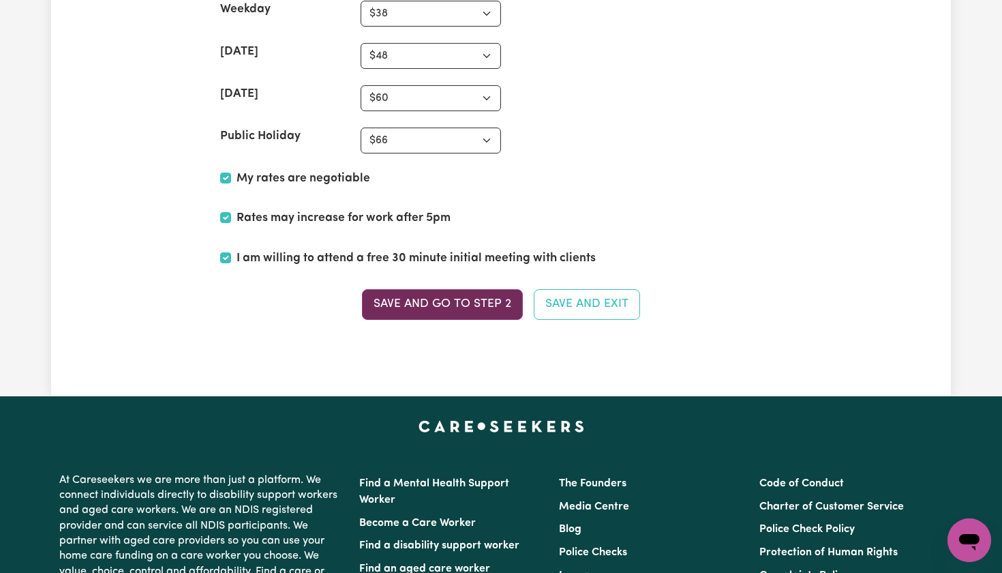
click at [477, 289] on button "Save and go to Step 2" at bounding box center [442, 304] width 161 height 30
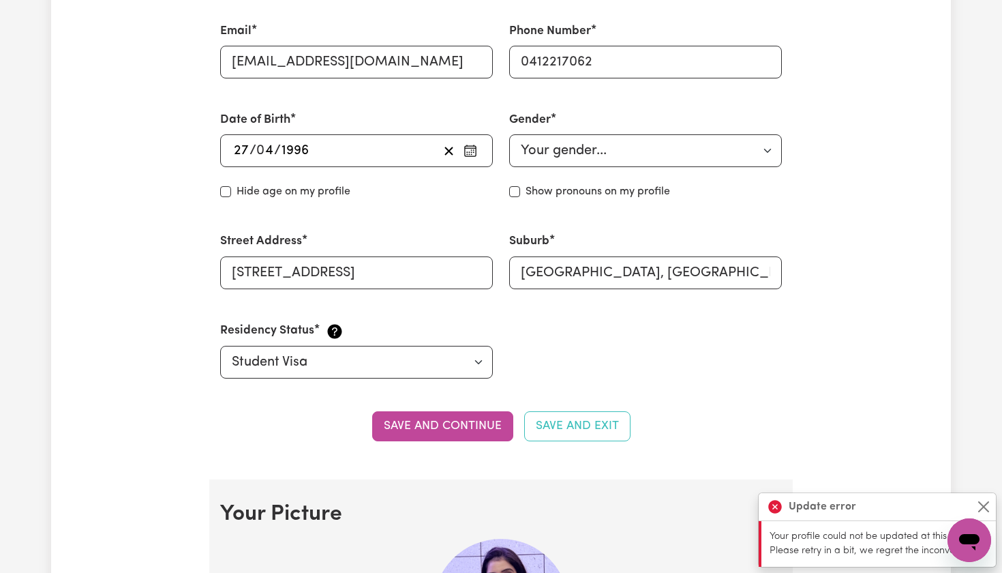
scroll to position [649, 0]
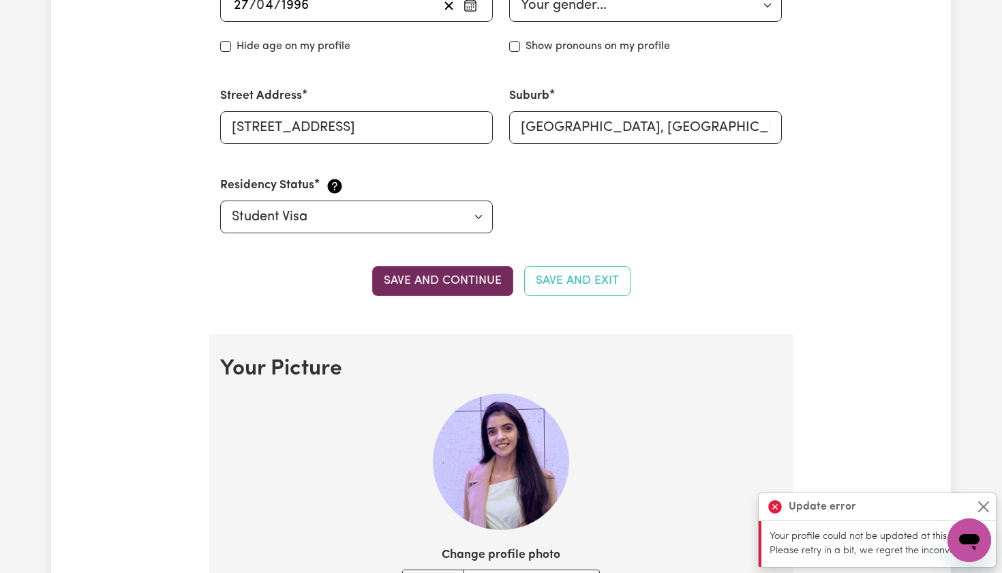
click at [471, 271] on button "Save and continue" at bounding box center [442, 281] width 141 height 30
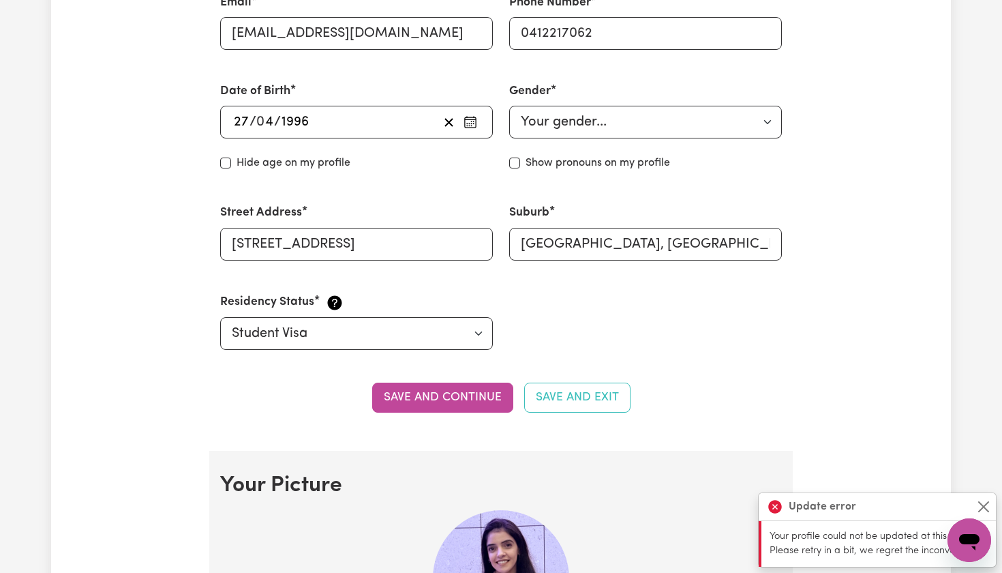
scroll to position [550, 0]
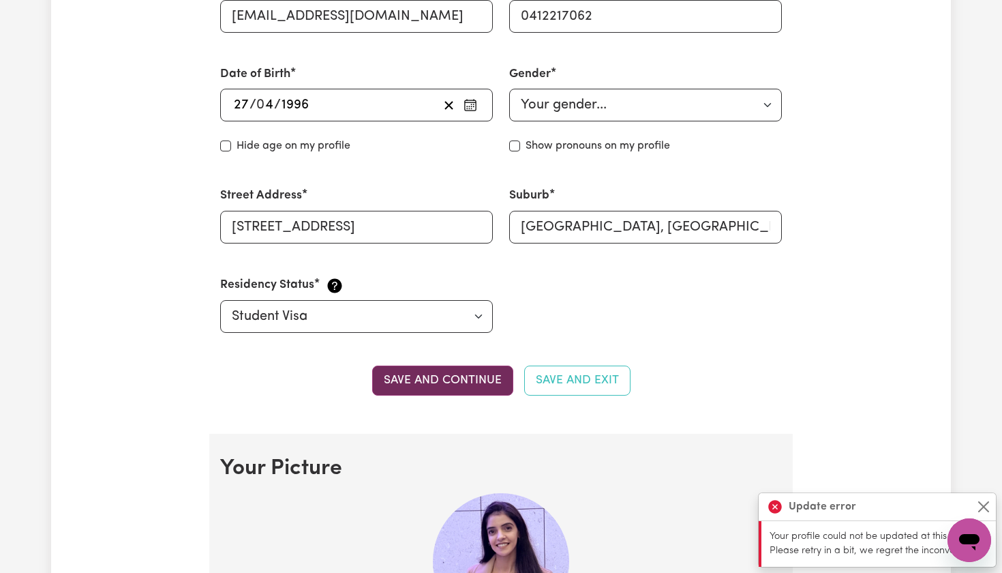
click at [462, 377] on button "Save and continue" at bounding box center [442, 380] width 141 height 30
click at [517, 144] on input "Show pronouns on my profile" at bounding box center [514, 145] width 11 height 11
checkbox input "true"
click at [431, 379] on button "Save and continue" at bounding box center [442, 380] width 141 height 30
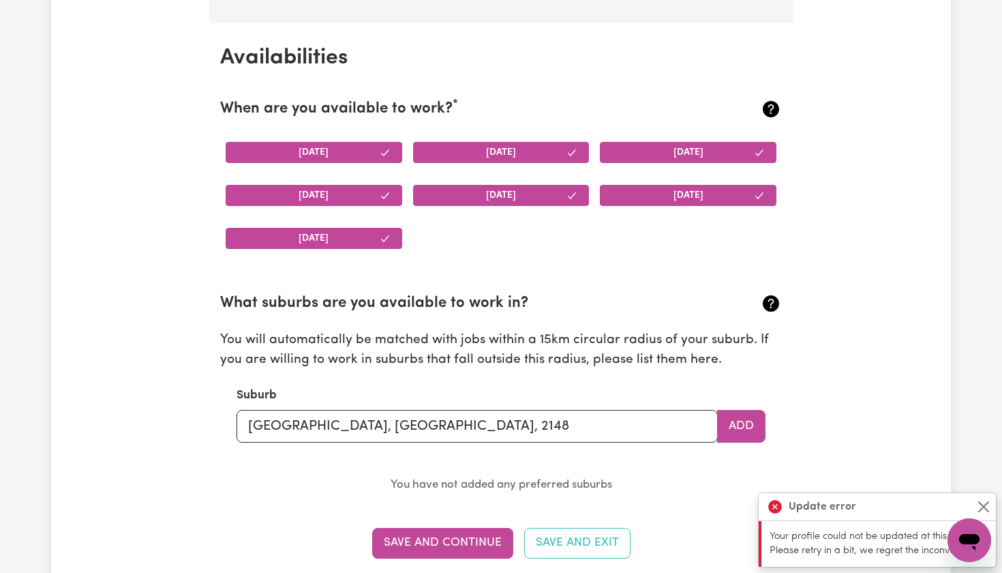
scroll to position [1276, 0]
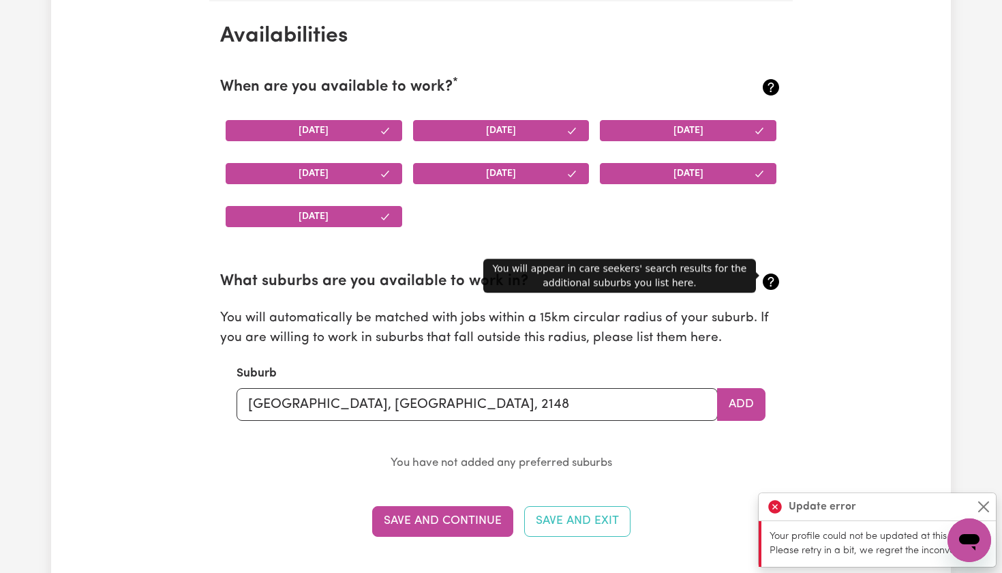
click at [770, 279] on icon at bounding box center [771, 281] width 16 height 16
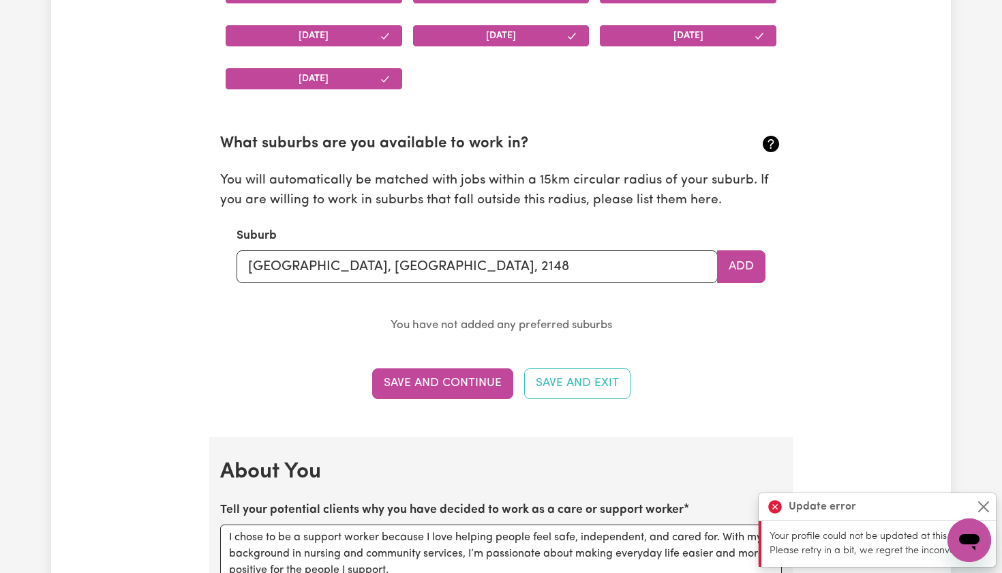
scroll to position [1420, 0]
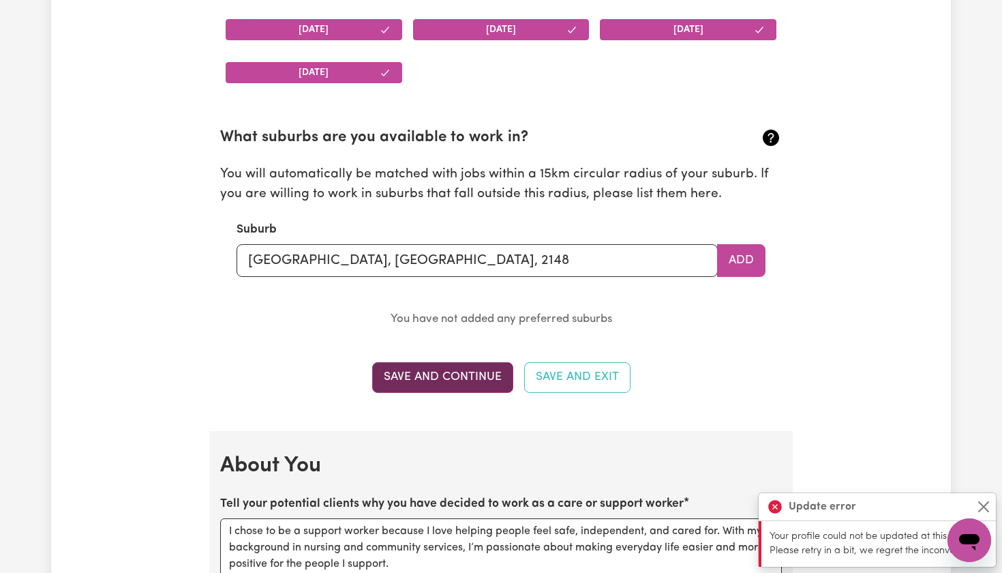
click at [463, 375] on button "Save and Continue" at bounding box center [442, 377] width 141 height 30
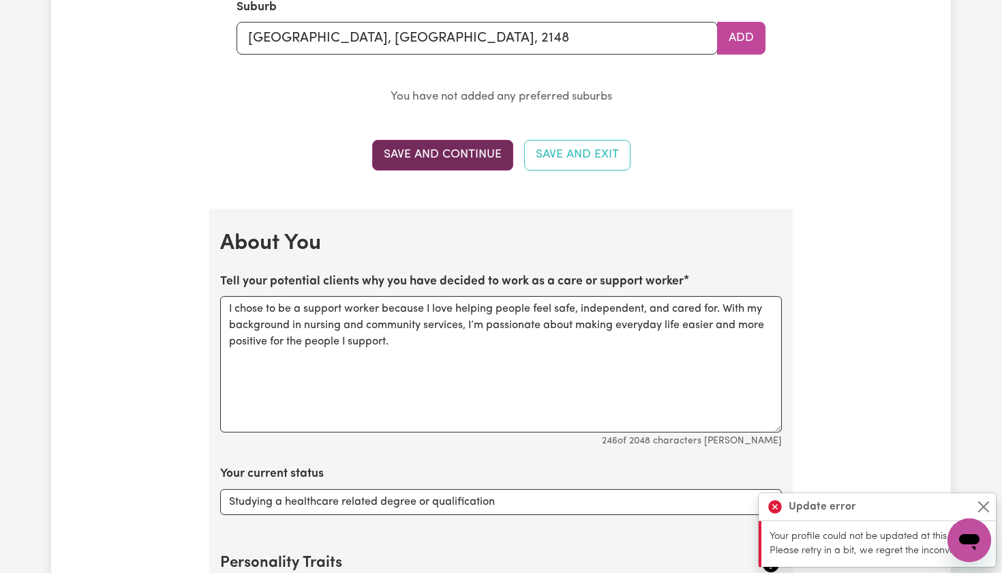
scroll to position [1656, 0]
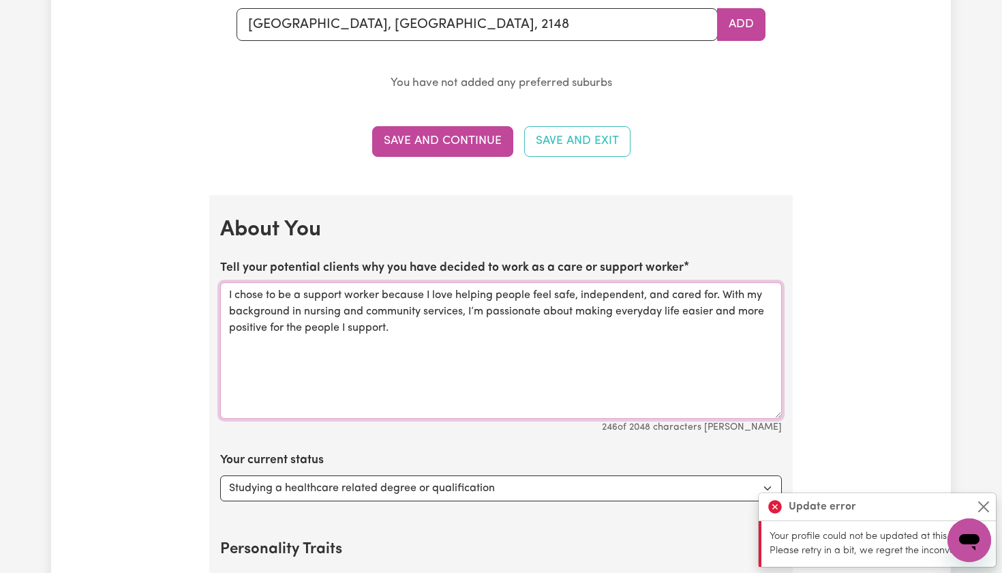
click at [463, 361] on textarea "I chose to be a support worker because I love helping people feel safe, indepen…" at bounding box center [501, 350] width 562 height 136
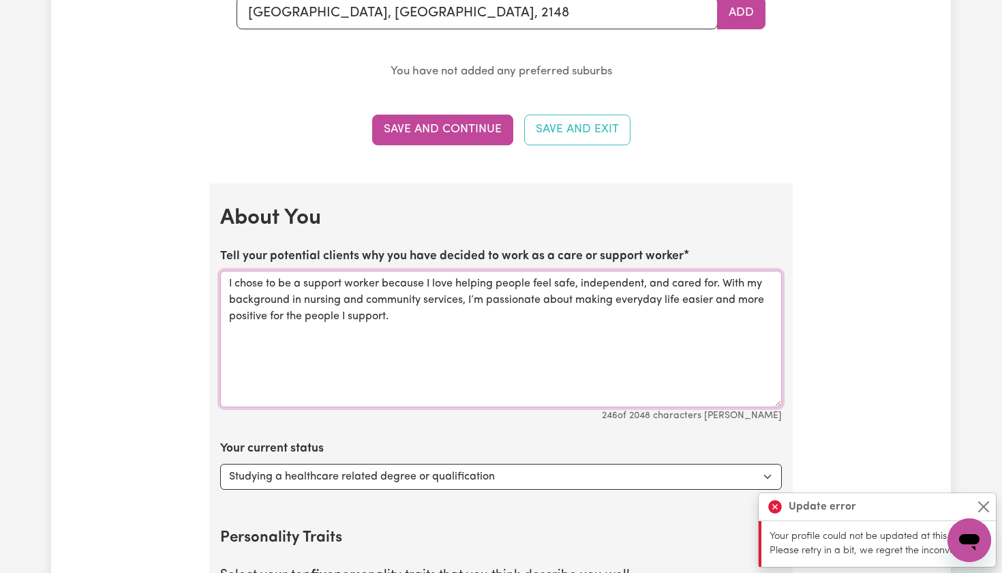
scroll to position [1669, 0]
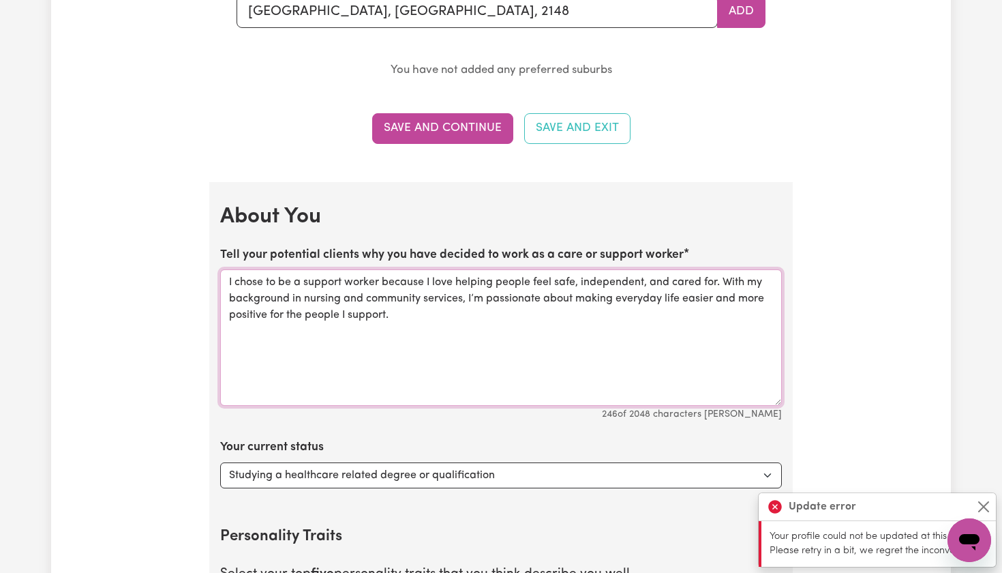
click at [435, 319] on textarea "I chose to be a support worker because I love helping people feel safe, indepen…" at bounding box center [501, 337] width 562 height 136
click at [400, 337] on textarea "I chose to be a support worker because I love helping people feel safe, indepen…" at bounding box center [501, 337] width 562 height 136
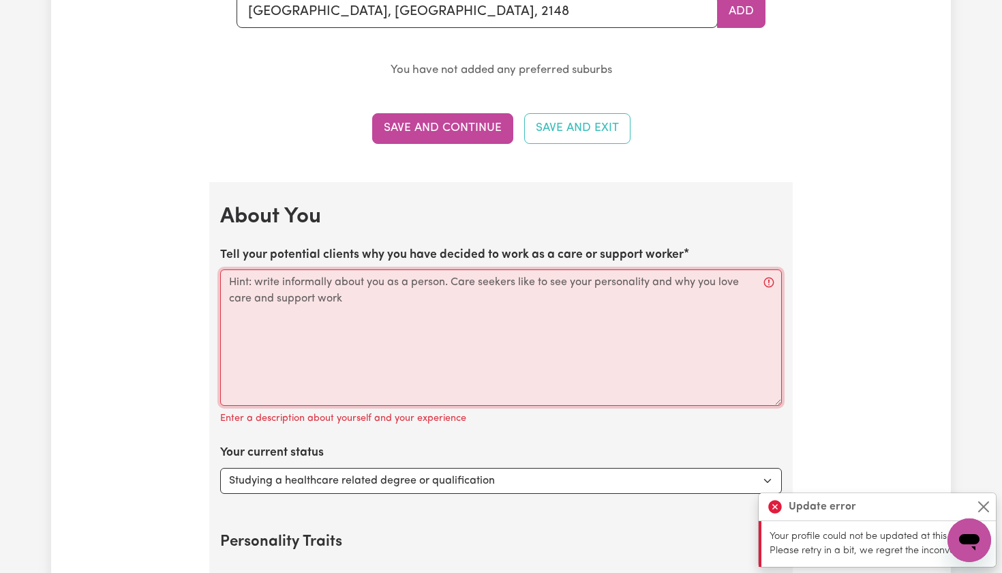
paste textarea "loremip do sita co a elitsed doeius tempori utlabo etd magnaa eni admini veni q…"
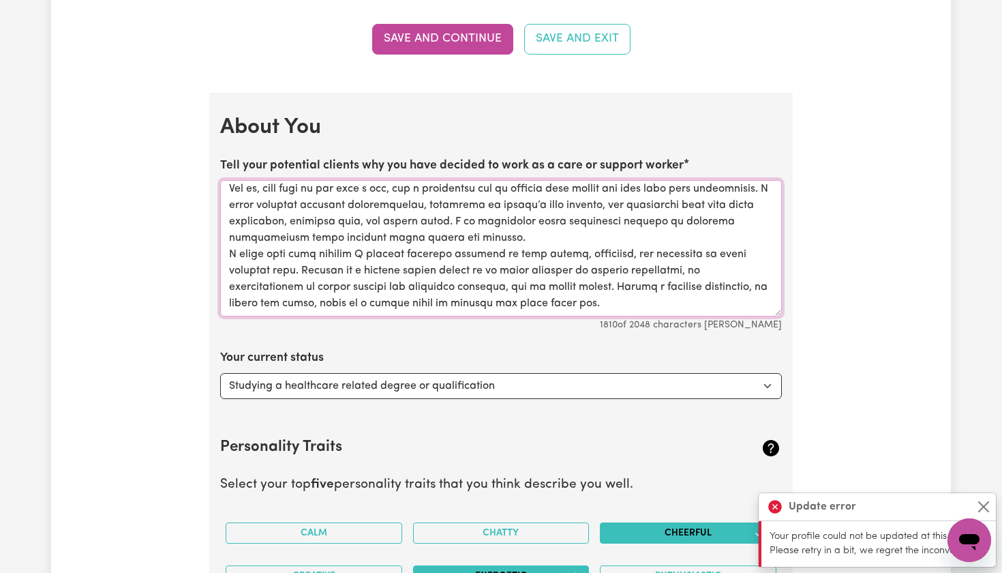
scroll to position [184, 0]
click at [526, 235] on textarea "Tell your potential clients why you have decided to work as a care or support w…" at bounding box center [501, 248] width 562 height 136
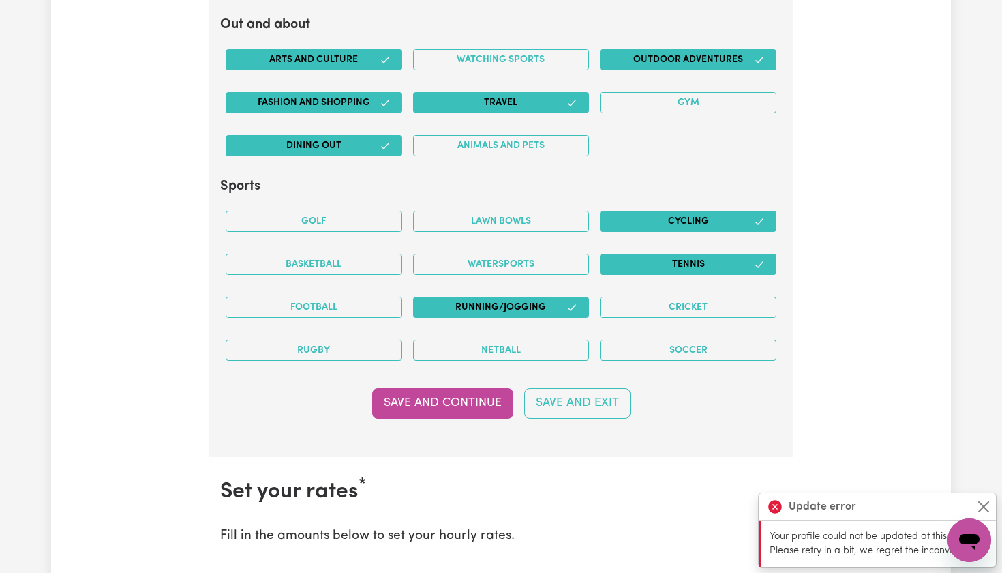
scroll to position [2698, 0]
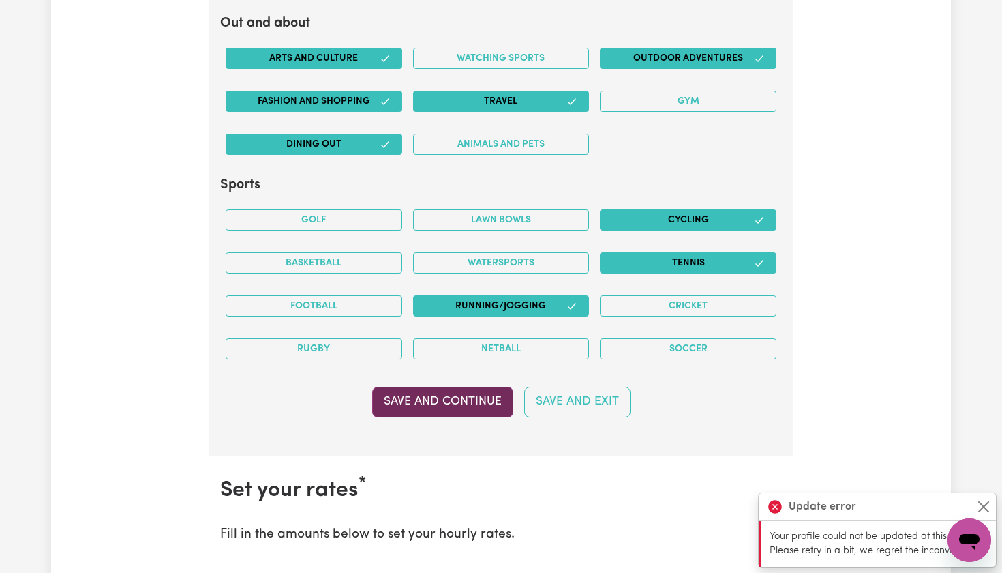
type textarea "loremip do sita co a elitsed doeius tempori utlabo etd magnaa eni admini veni q…"
click at [453, 389] on button "Save and Continue" at bounding box center [442, 402] width 141 height 30
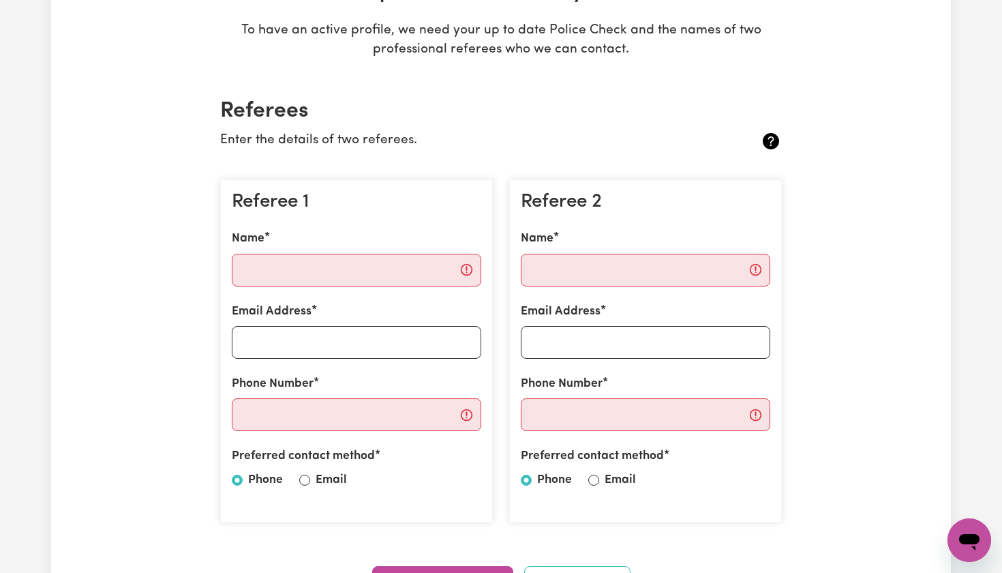
scroll to position [242, 0]
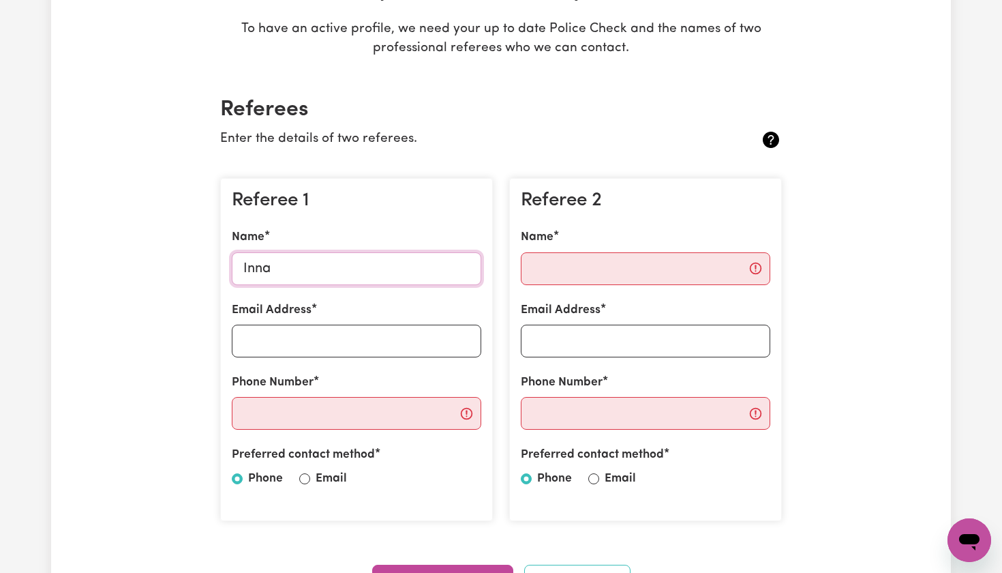
type input "Inna"
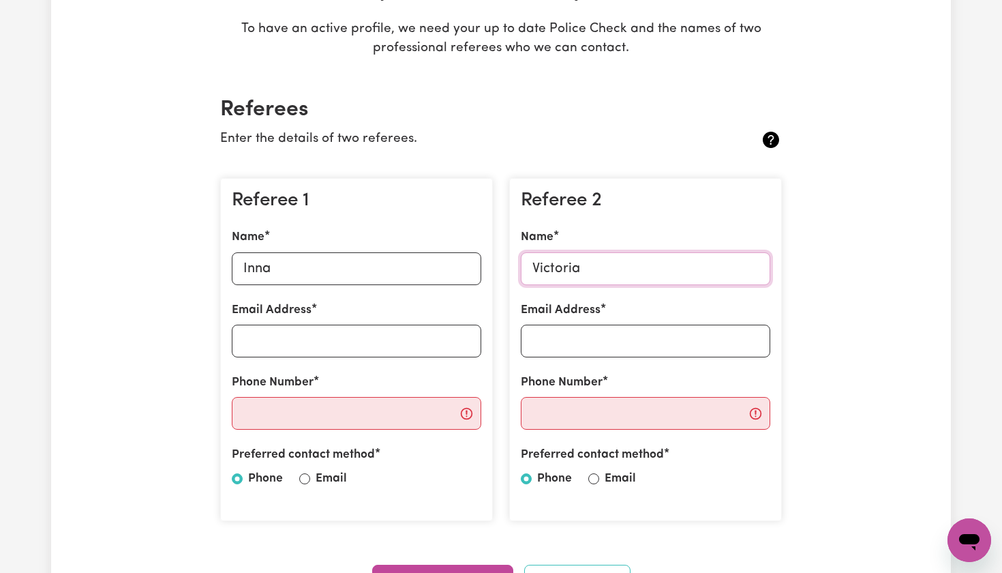
type input "Victoria"
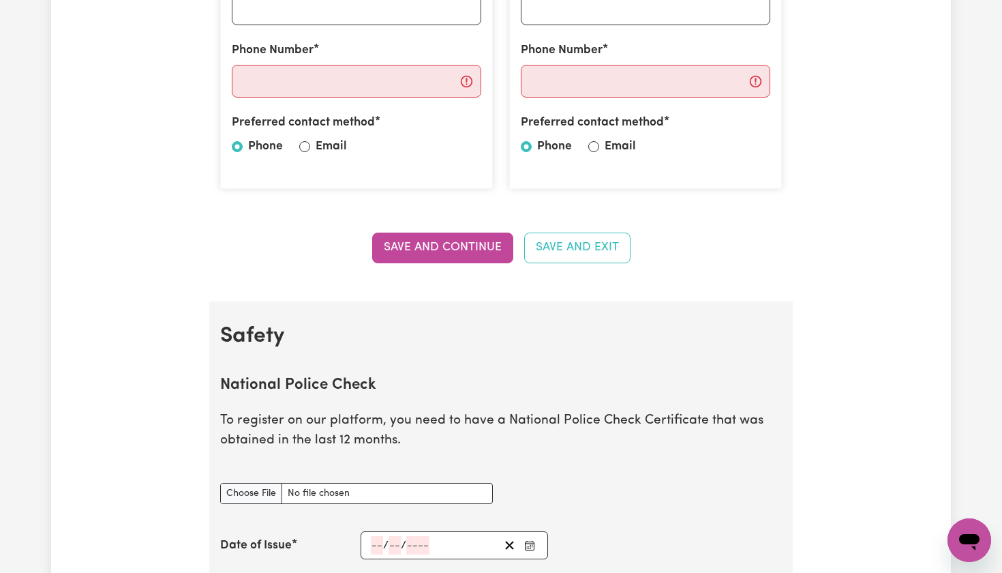
scroll to position [637, 0]
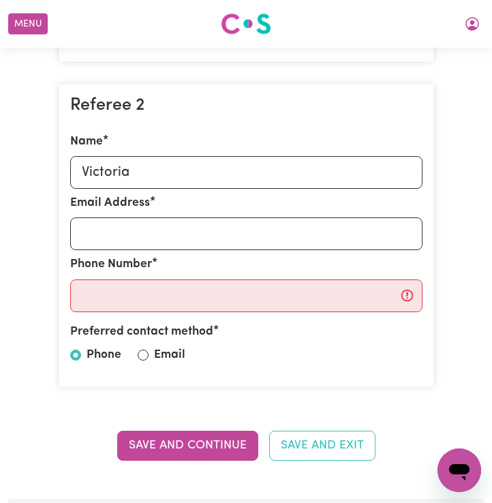
click at [292, 340] on div "Preferred contact method" at bounding box center [246, 334] width 352 height 23
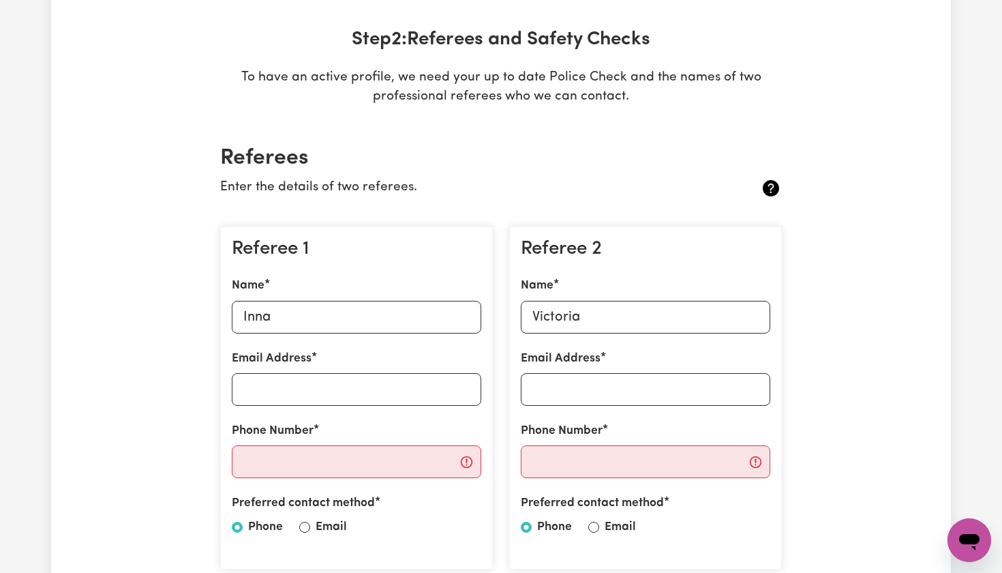
scroll to position [207, 0]
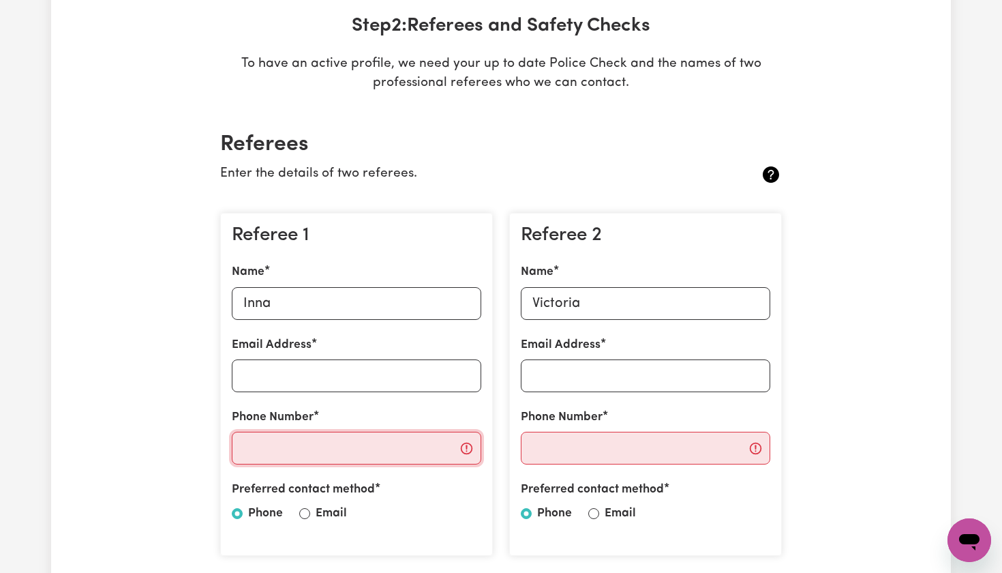
paste input "0488003016"
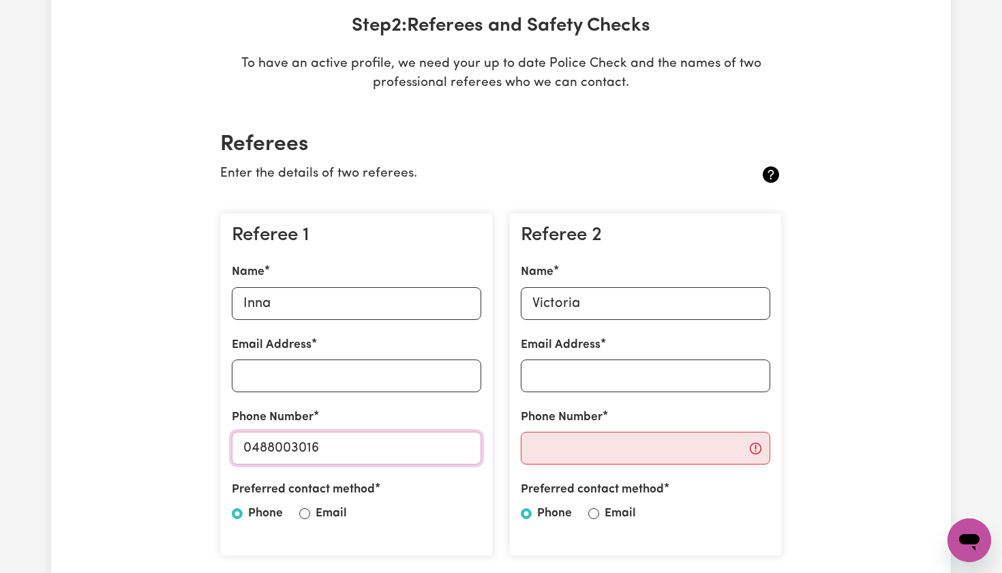
type input "0488003016"
click at [361, 310] on input "Inna" at bounding box center [357, 303] width 250 height 33
paste input "Shouly"
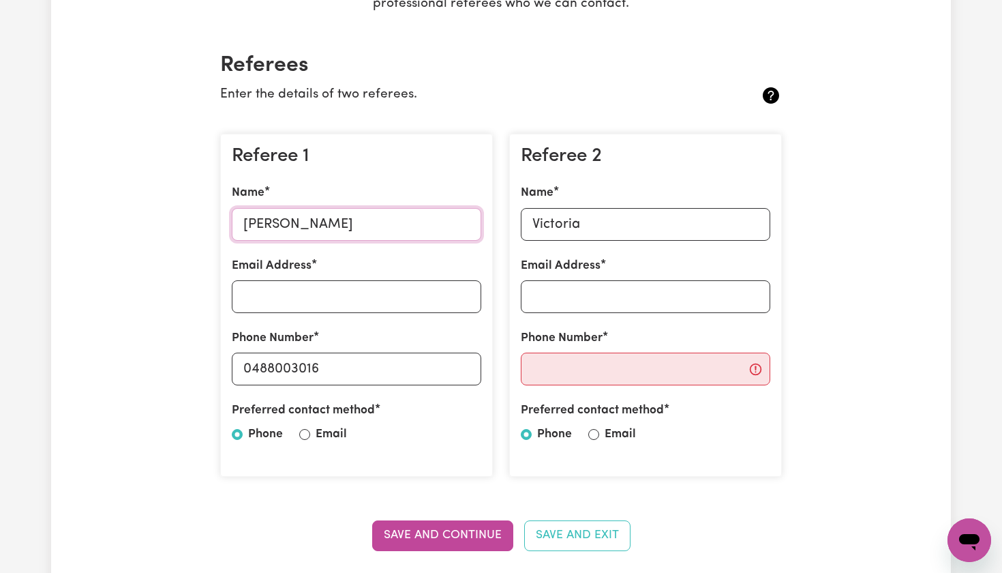
scroll to position [288, 0]
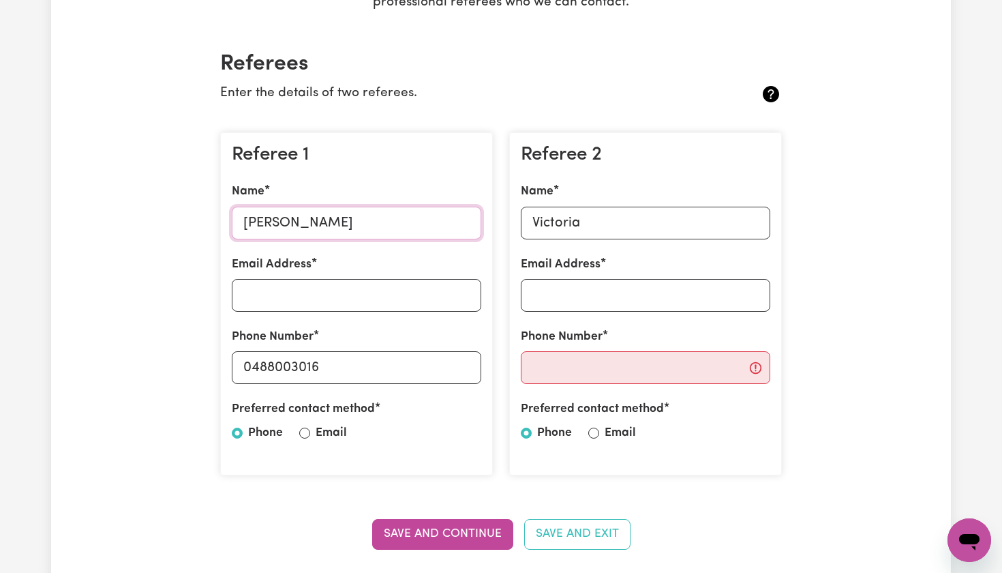
type input "[PERSON_NAME]"
click at [605, 219] on input "Victoria" at bounding box center [646, 223] width 250 height 33
type input "V"
type input "[PERSON_NAME]"
click at [600, 293] on input "Email Address" at bounding box center [646, 295] width 250 height 33
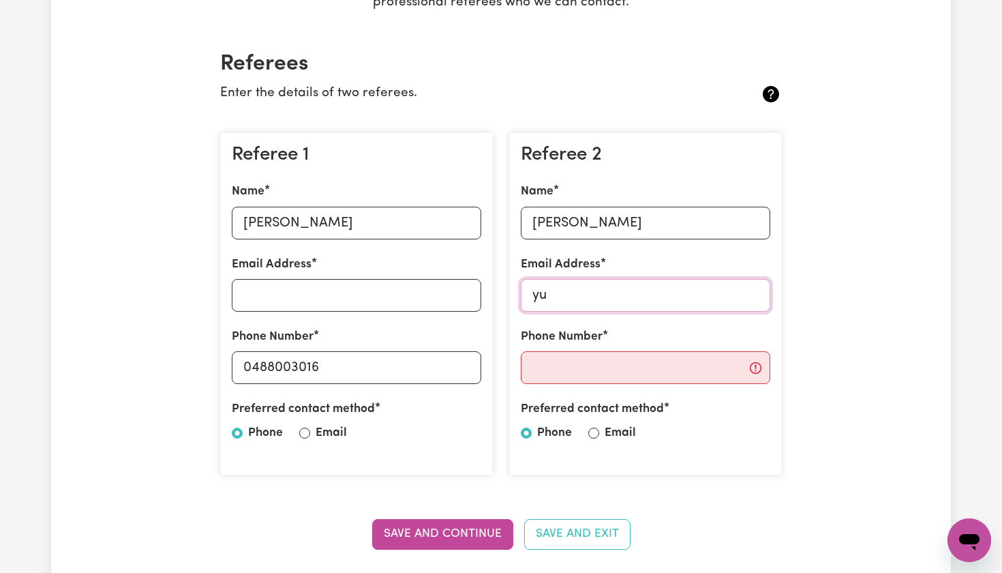
type input "y"
type input "k"
click at [646, 222] on input "[PERSON_NAME]" at bounding box center [646, 223] width 250 height 33
drag, startPoint x: 646, startPoint y: 222, endPoint x: 462, endPoint y: 234, distance: 184.5
click at [462, 234] on div "Referee 1 Name [PERSON_NAME] Email Address Phone Number [PHONE_NUMBER] Preferre…" at bounding box center [501, 303] width 578 height 365
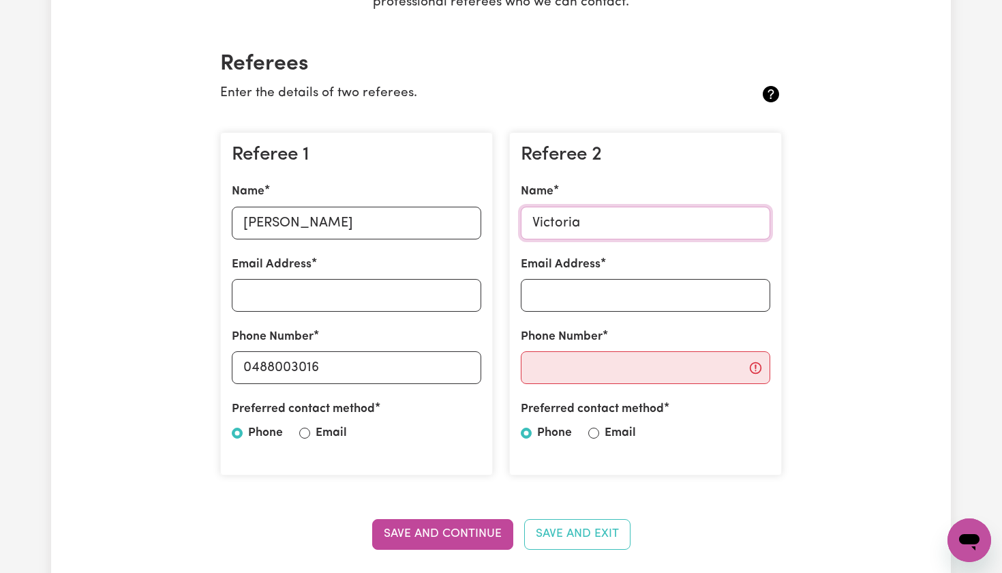
type input "Victoria"
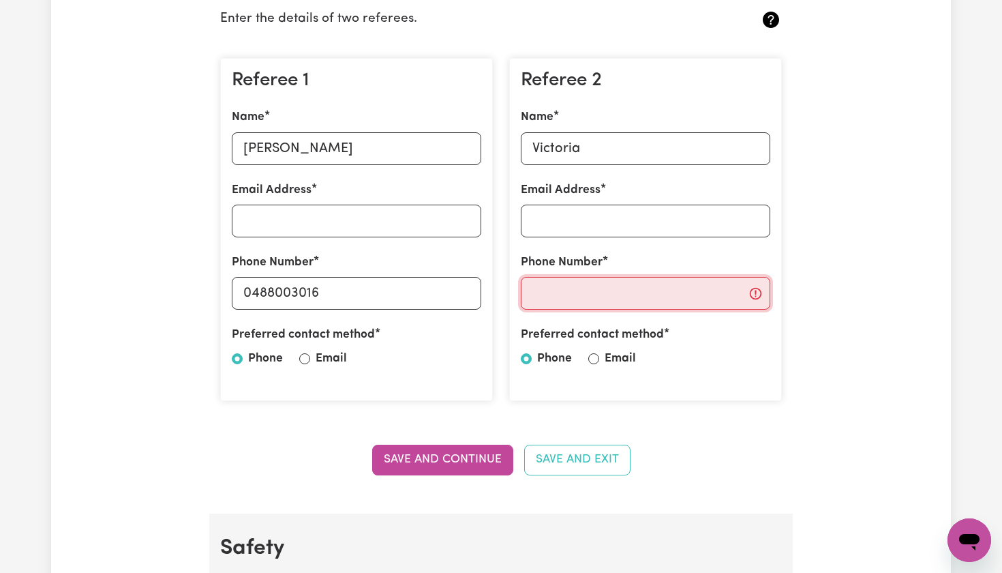
scroll to position [360, 0]
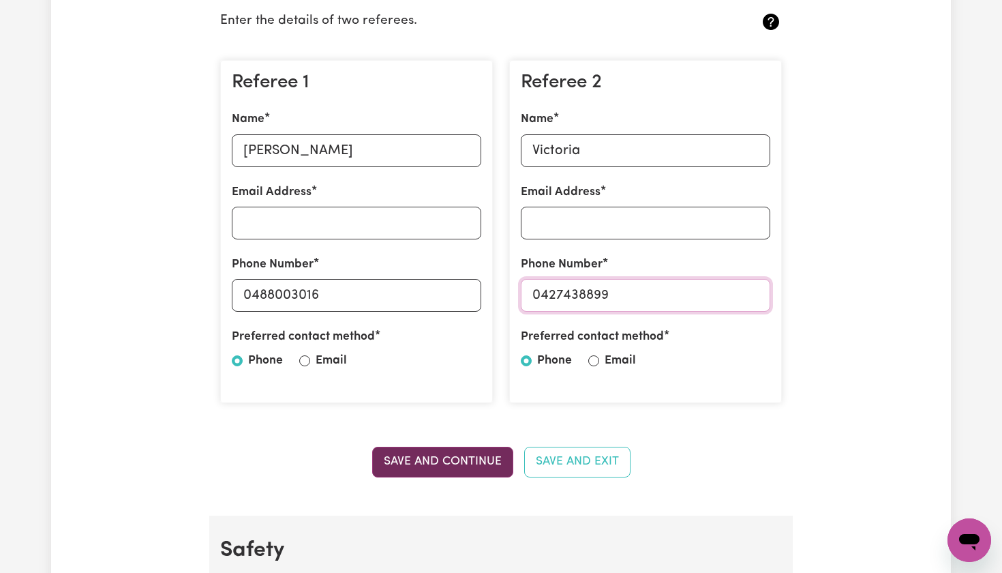
type input "0427438899"
click at [483, 463] on button "Save and Continue" at bounding box center [442, 462] width 141 height 30
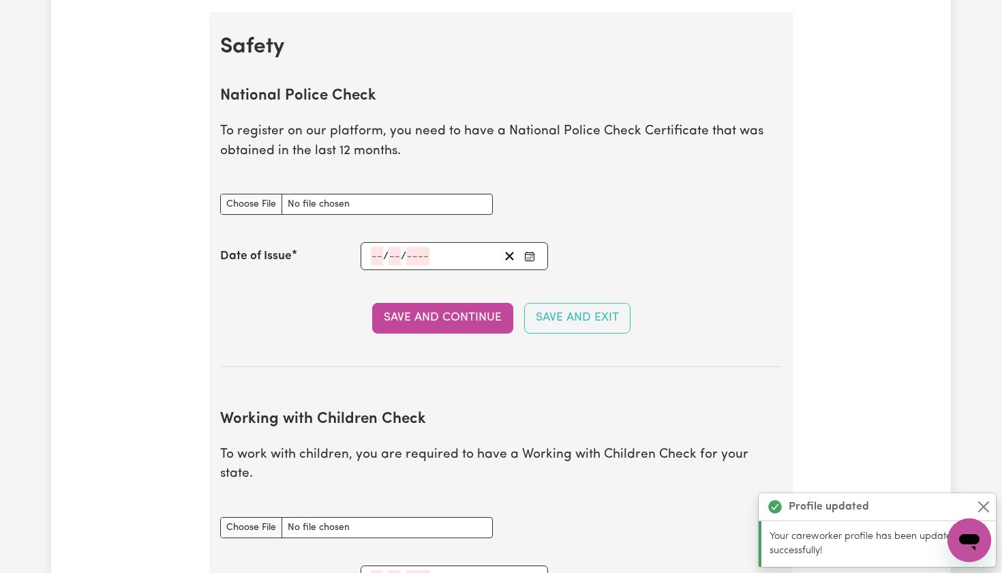
scroll to position [871, 0]
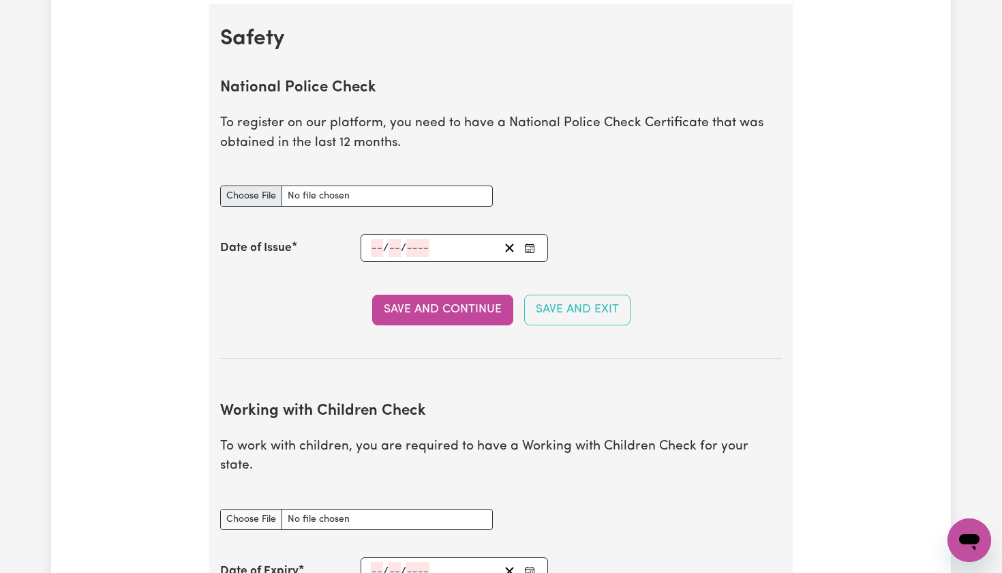
click at [252, 191] on input "National Police Check document" at bounding box center [356, 195] width 273 height 21
click at [256, 192] on input "National Police Check document" at bounding box center [356, 195] width 273 height 21
click at [264, 189] on input "National Police Check document" at bounding box center [356, 195] width 273 height 21
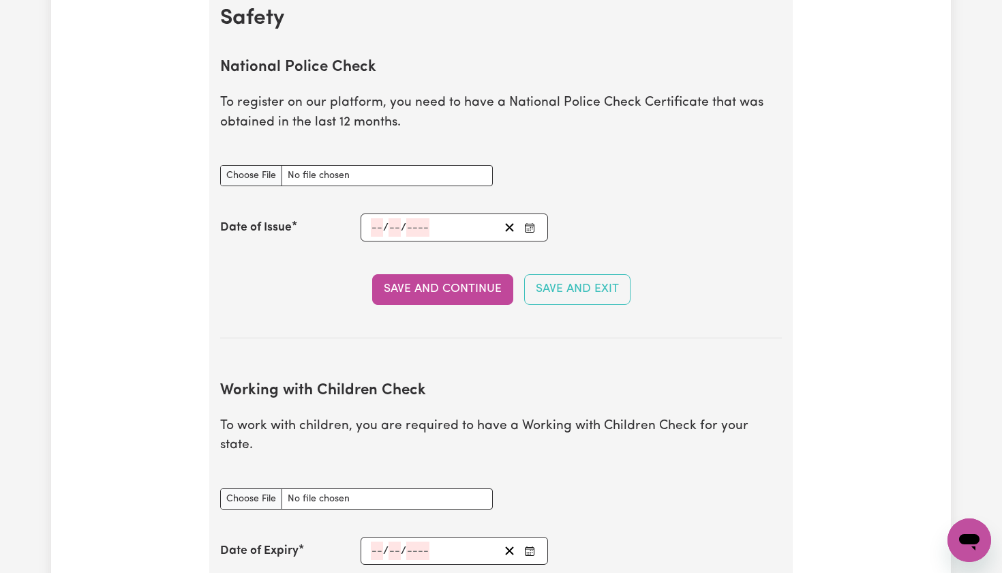
scroll to position [893, 0]
click at [376, 217] on input "number" at bounding box center [377, 226] width 12 height 18
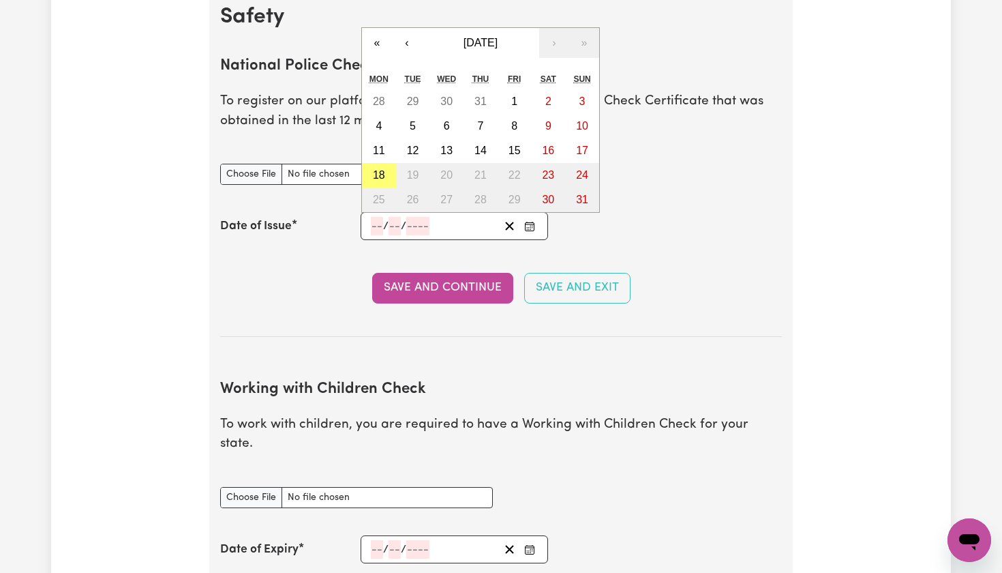
click at [460, 327] on section "National Police Check To register on our platform, you need to have a National …" at bounding box center [501, 185] width 562 height 301
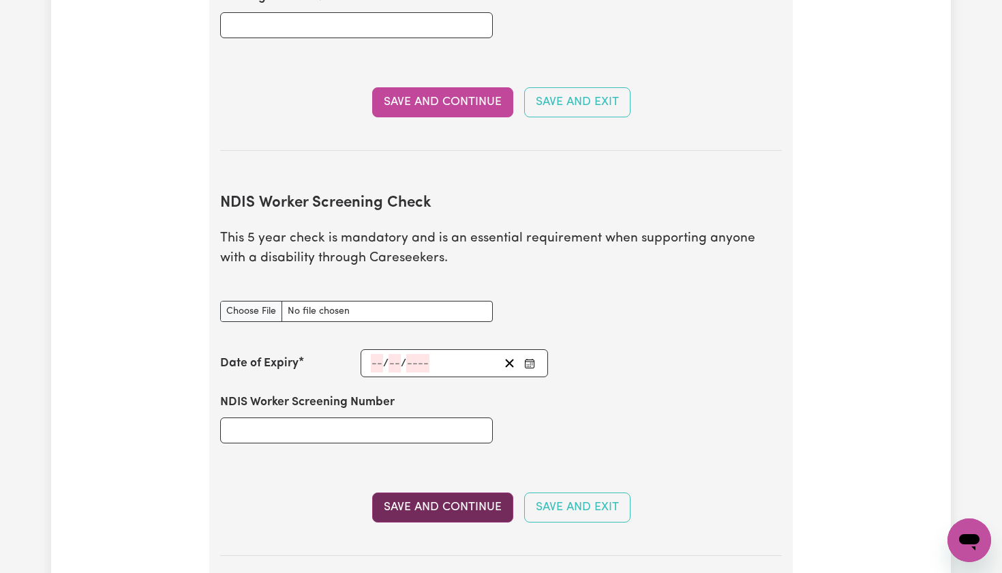
scroll to position [1513, 0]
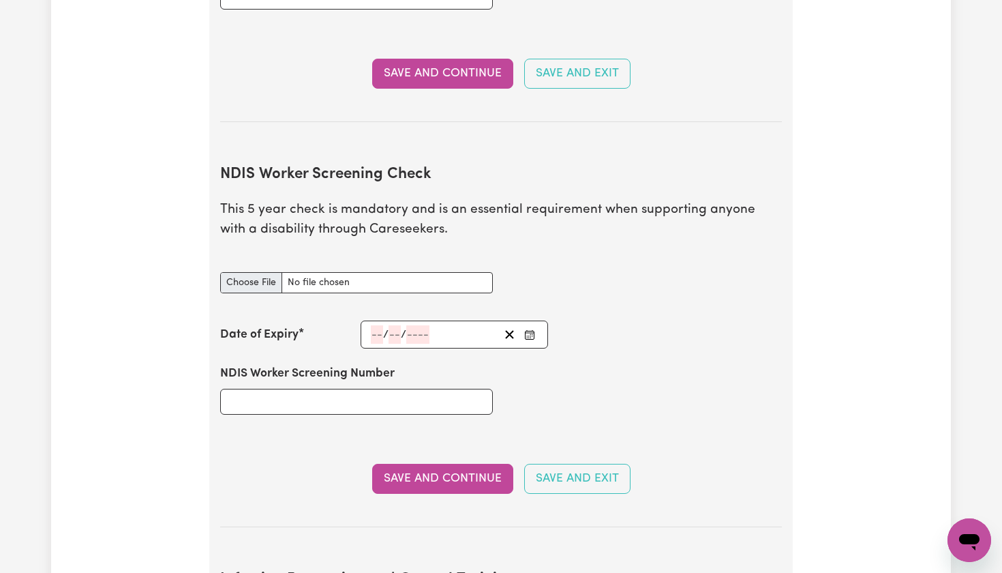
click at [418, 272] on input "NDIS Worker Screening Check document" at bounding box center [356, 282] width 273 height 21
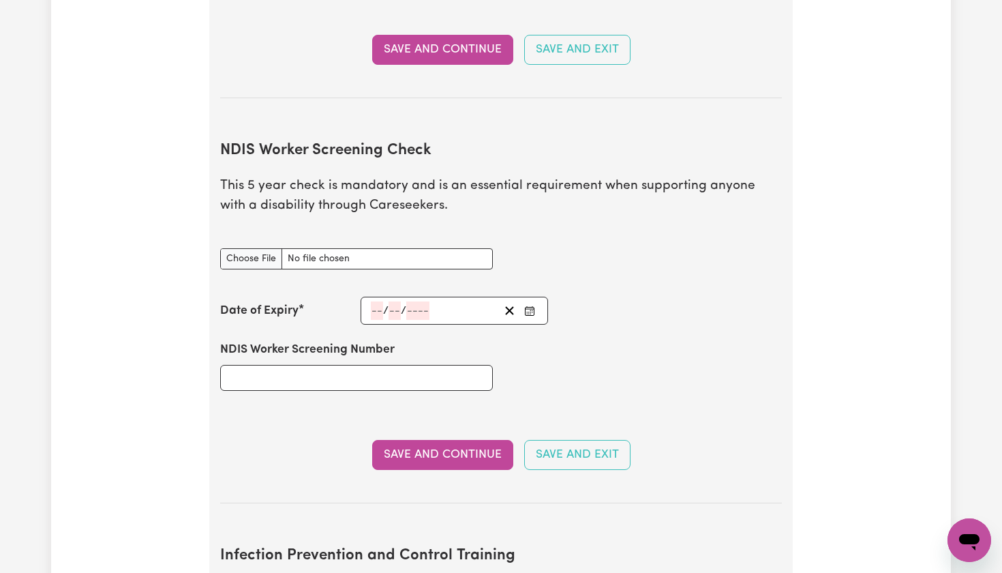
scroll to position [1537, 0]
click at [280, 365] on input "NDIS Worker Screening Number" at bounding box center [356, 378] width 273 height 26
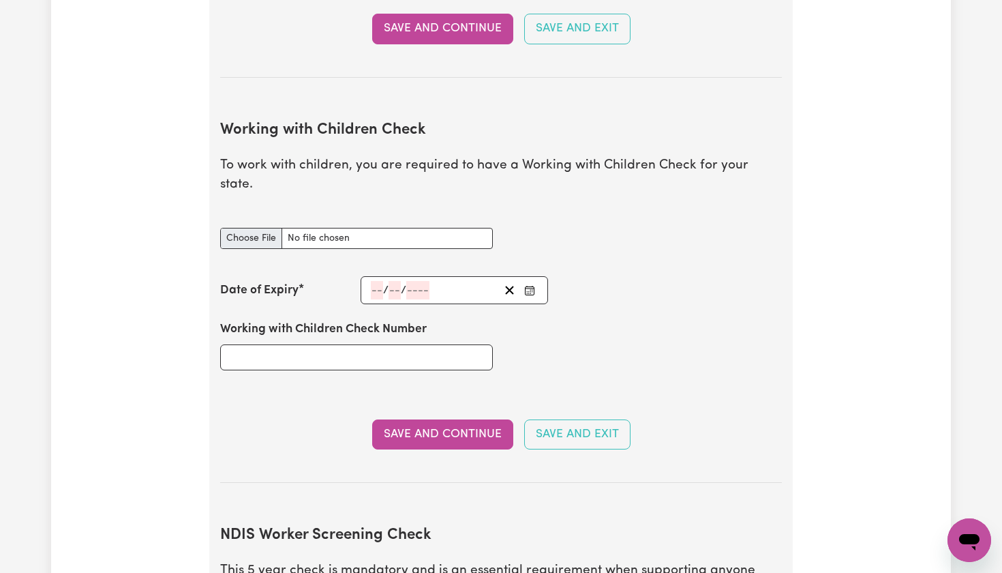
type input "44750316"
click at [250, 228] on input "Working with Children Check document" at bounding box center [356, 238] width 273 height 21
type input "C:\fakepath\IMG_2082.jpg"
click at [378, 281] on input "number" at bounding box center [377, 290] width 12 height 18
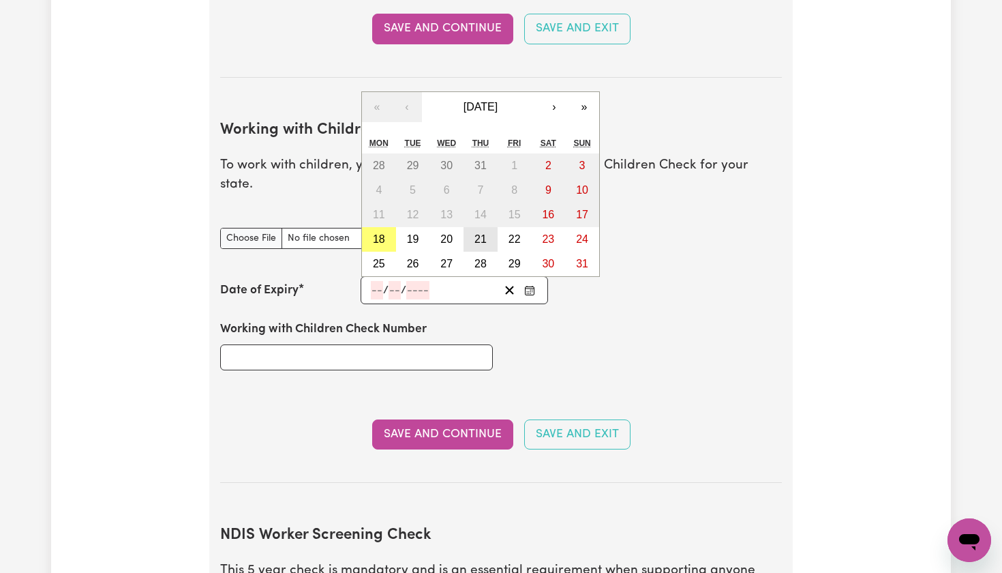
click at [481, 233] on abbr "21" at bounding box center [481, 239] width 12 height 12
type input "[DATE]"
type input "21"
type input "8"
click at [397, 281] on input "8" at bounding box center [395, 290] width 14 height 18
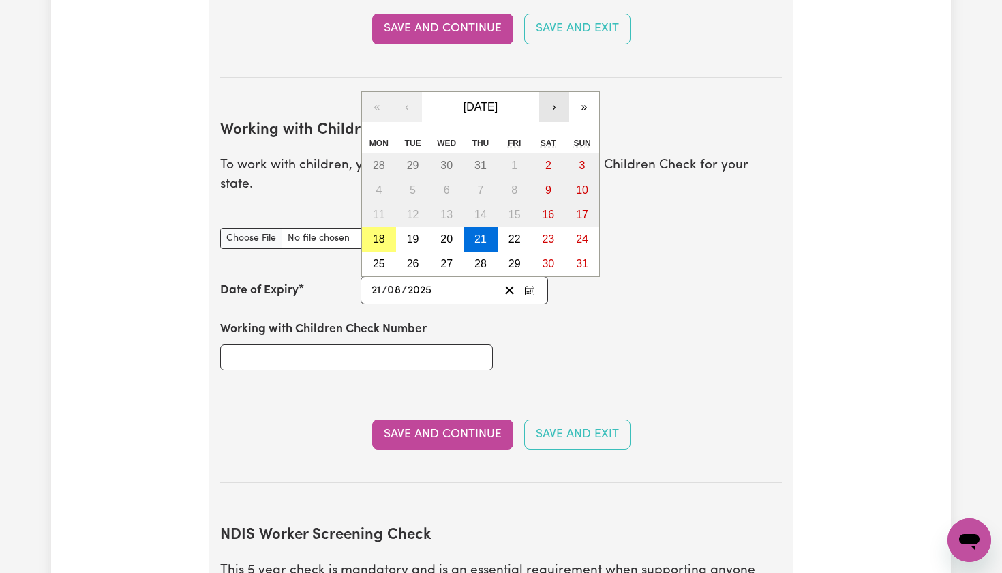
click at [552, 92] on button "›" at bounding box center [554, 107] width 30 height 30
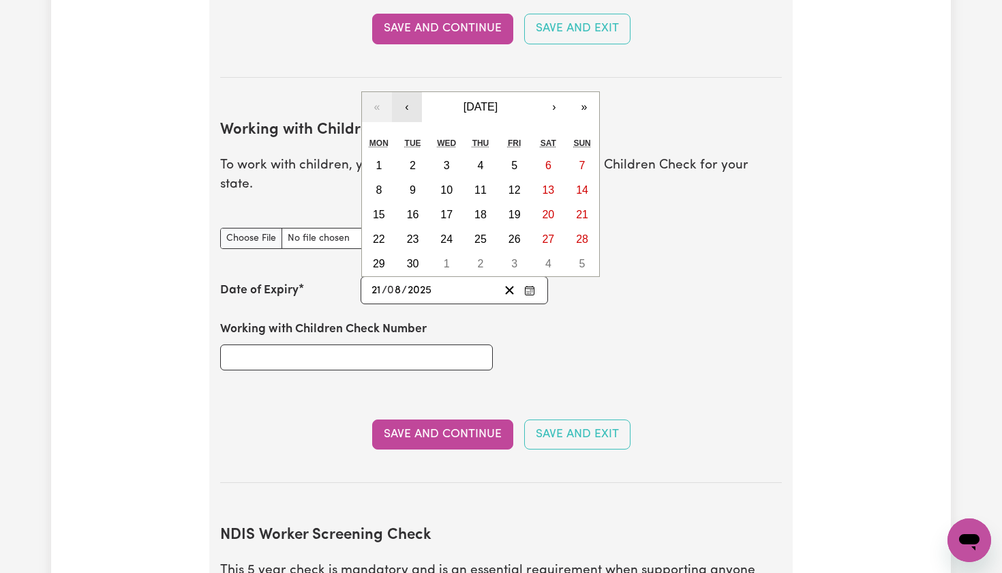
click at [414, 92] on button "‹" at bounding box center [407, 107] width 30 height 30
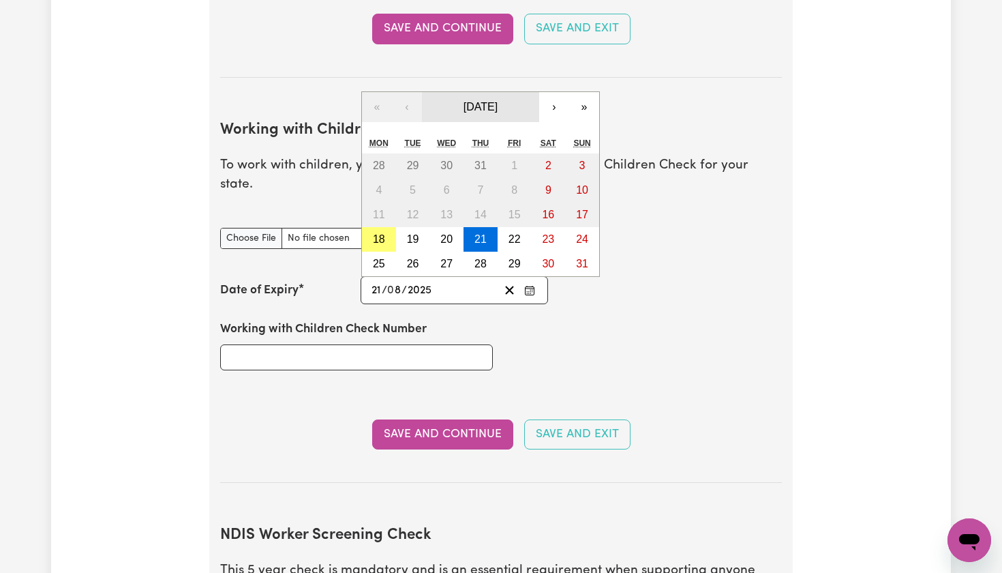
click at [468, 101] on span "[DATE]" at bounding box center [481, 107] width 34 height 12
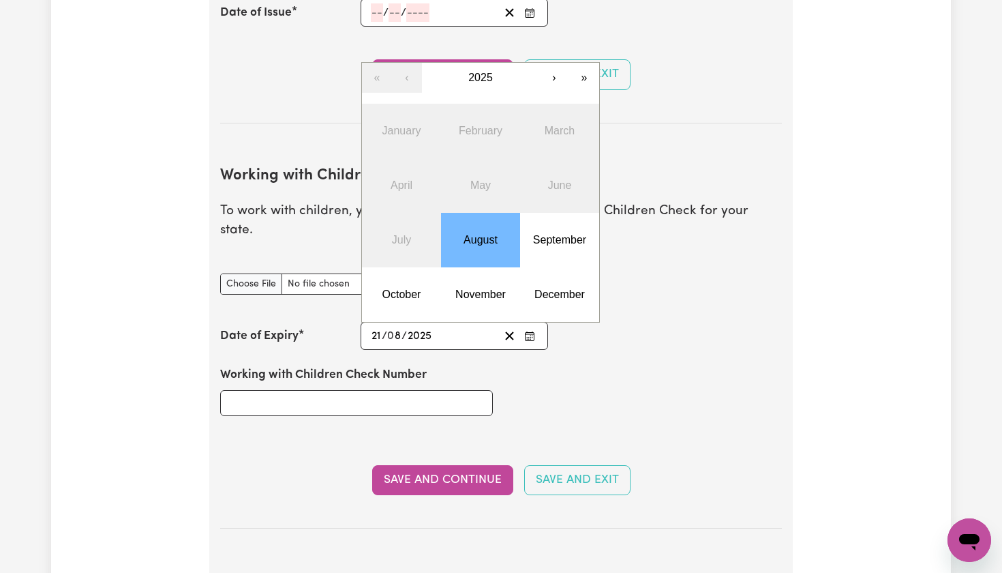
scroll to position [1107, 0]
click at [555, 62] on button "›" at bounding box center [554, 77] width 30 height 30
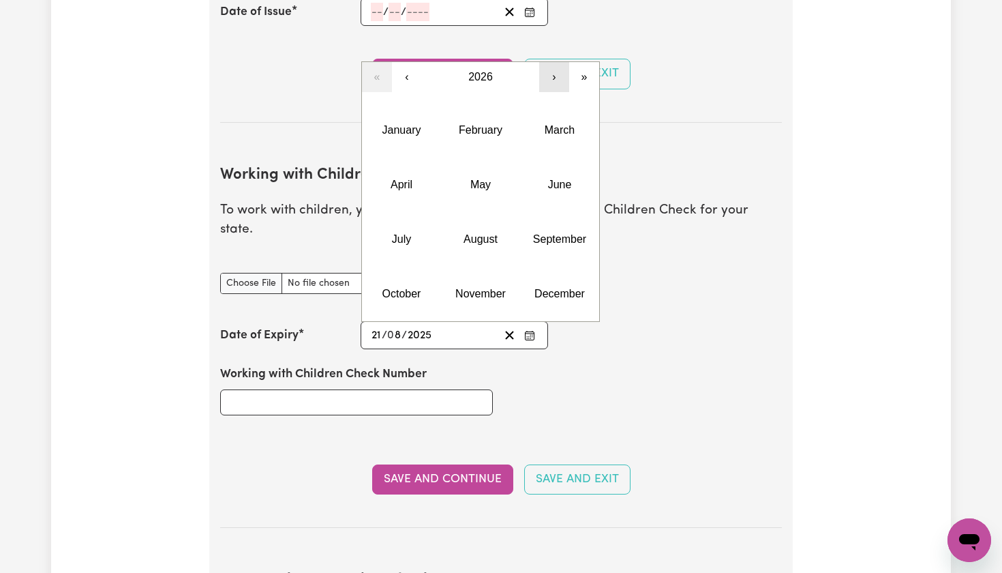
click at [555, 62] on button "›" at bounding box center [554, 77] width 30 height 30
click at [563, 112] on button "March" at bounding box center [559, 130] width 79 height 55
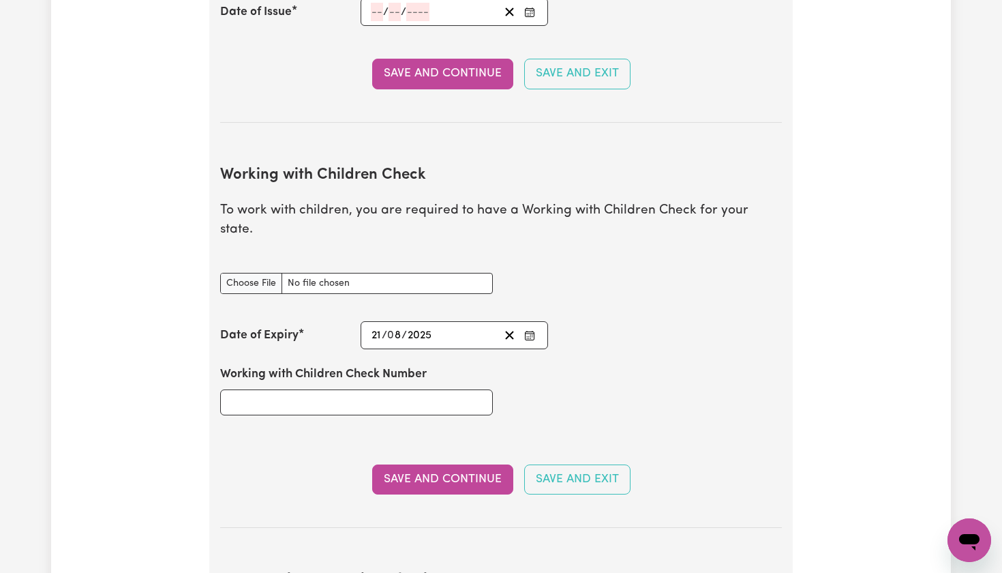
click at [530, 383] on div "Working with Children Check Number" at bounding box center [501, 390] width 578 height 82
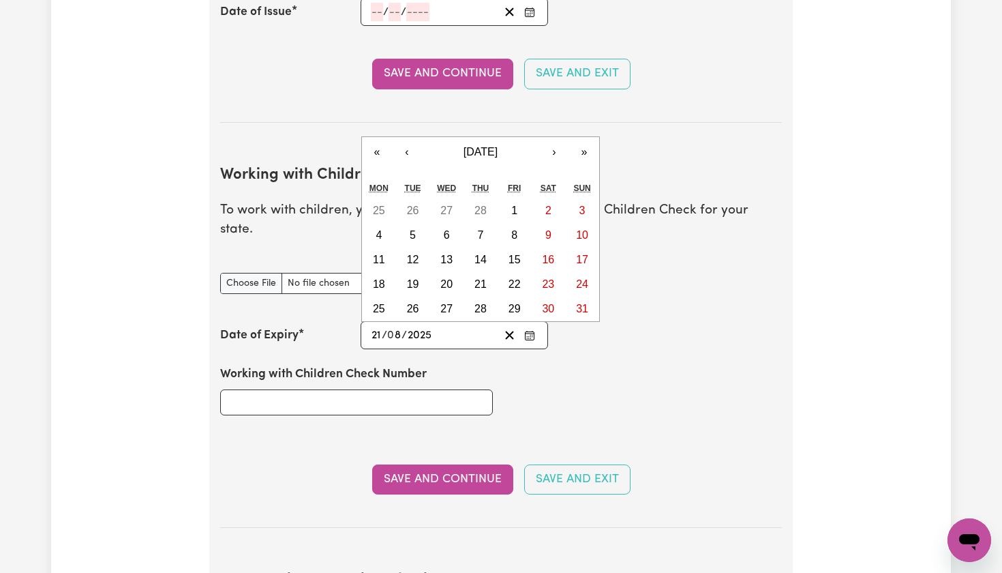
click at [431, 326] on input "2025" at bounding box center [420, 335] width 26 height 18
click at [515, 137] on button "[DATE]" at bounding box center [480, 152] width 117 height 30
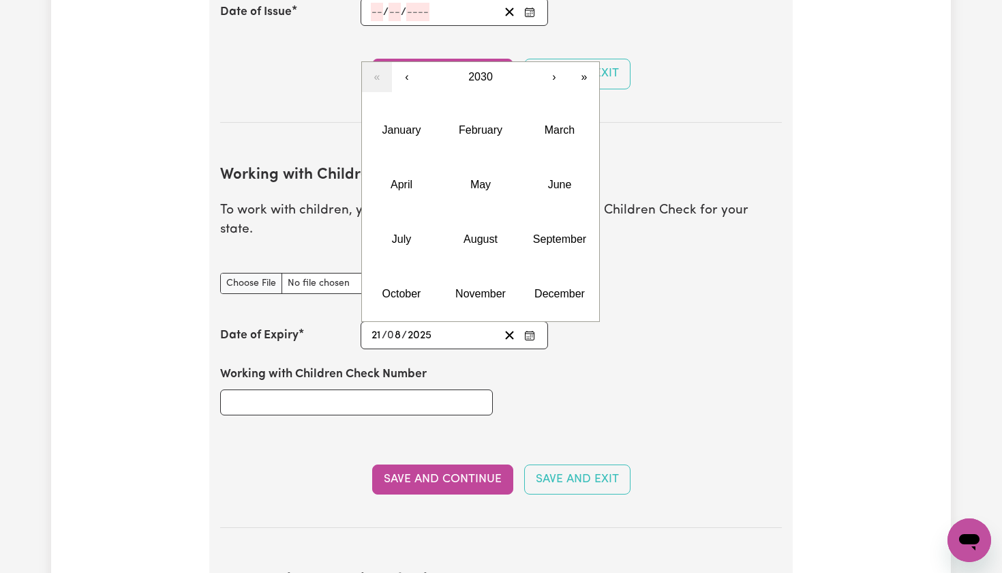
click at [428, 326] on input "2025" at bounding box center [420, 335] width 26 height 18
type input "205"
type input "[DATE]"
type input "2035"
type input "[PHONE_NUMBER]"
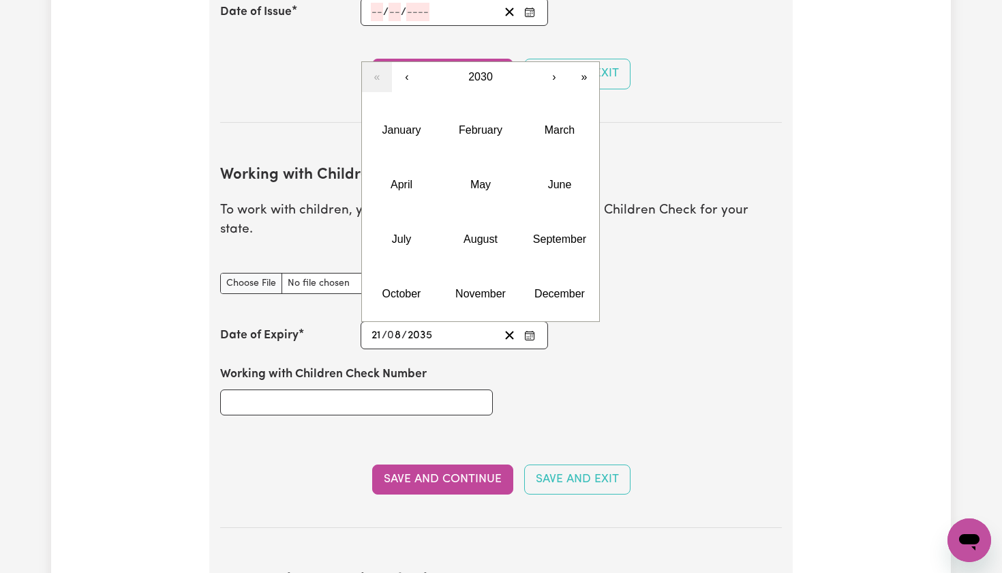
type input "20305"
click at [438, 326] on input "20305" at bounding box center [423, 335] width 33 height 18
type input "[DATE]"
type input "2030"
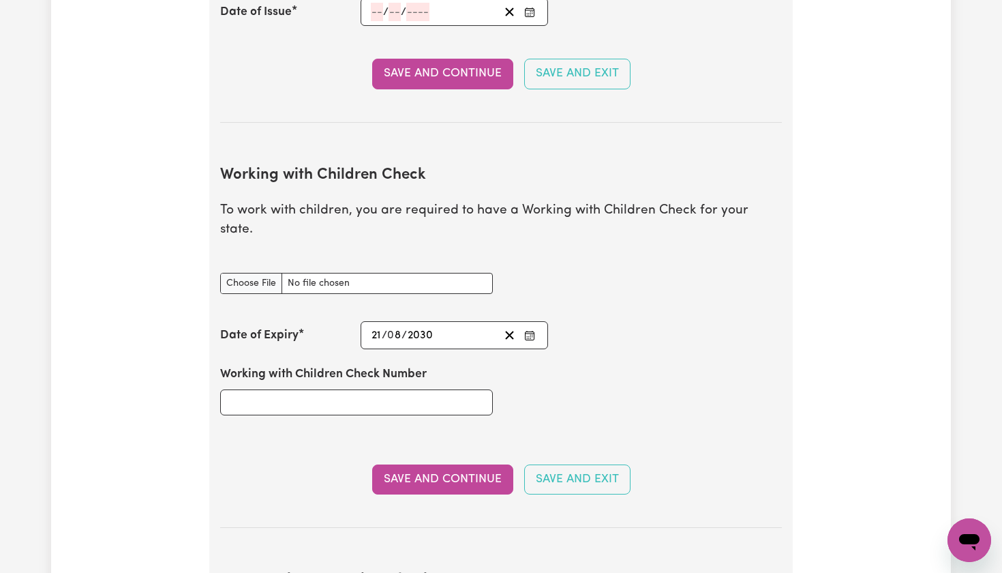
click at [500, 361] on div "Working with Children Check Number" at bounding box center [356, 390] width 289 height 82
click at [394, 326] on input "8" at bounding box center [395, 335] width 14 height 18
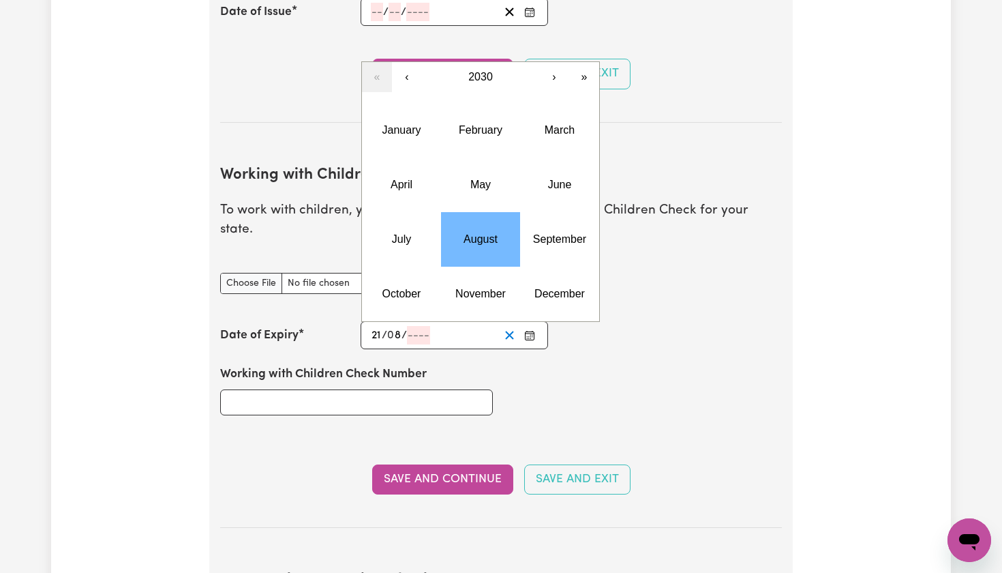
click at [513, 329] on icon "Clear date" at bounding box center [509, 335] width 13 height 13
click at [375, 326] on input "number" at bounding box center [377, 335] width 12 height 18
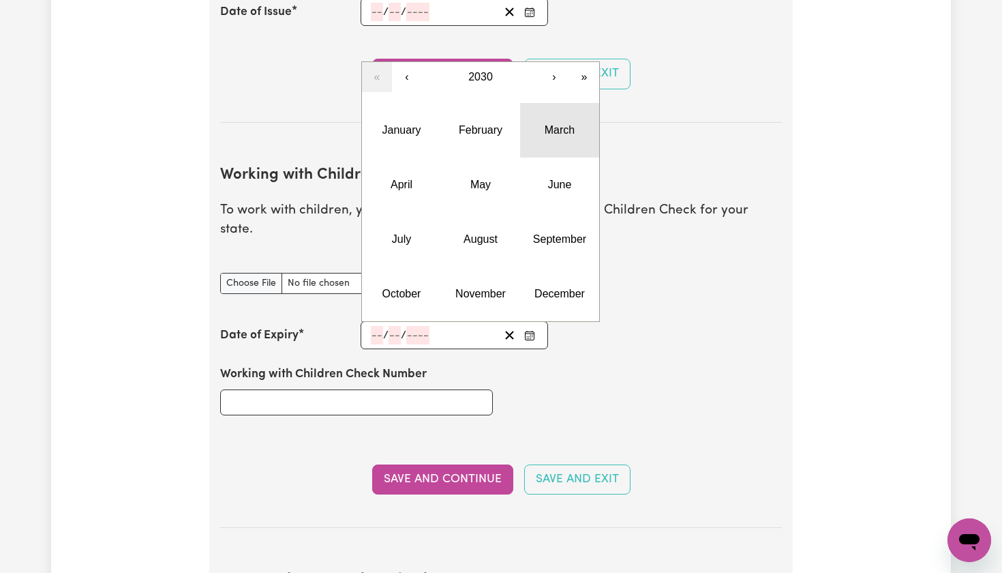
click at [576, 103] on button "March" at bounding box center [559, 130] width 79 height 55
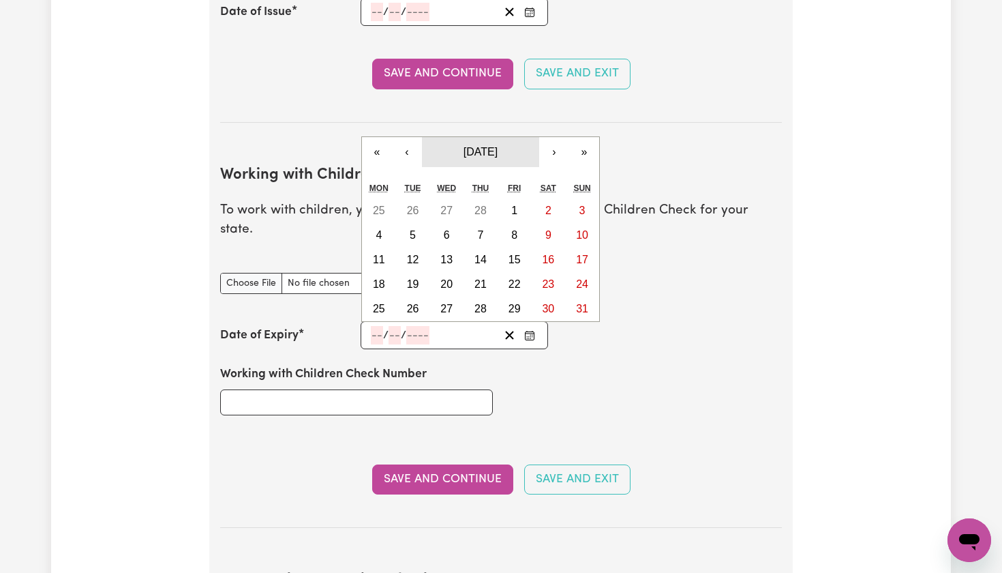
click at [489, 146] on span "[DATE]" at bounding box center [481, 152] width 34 height 12
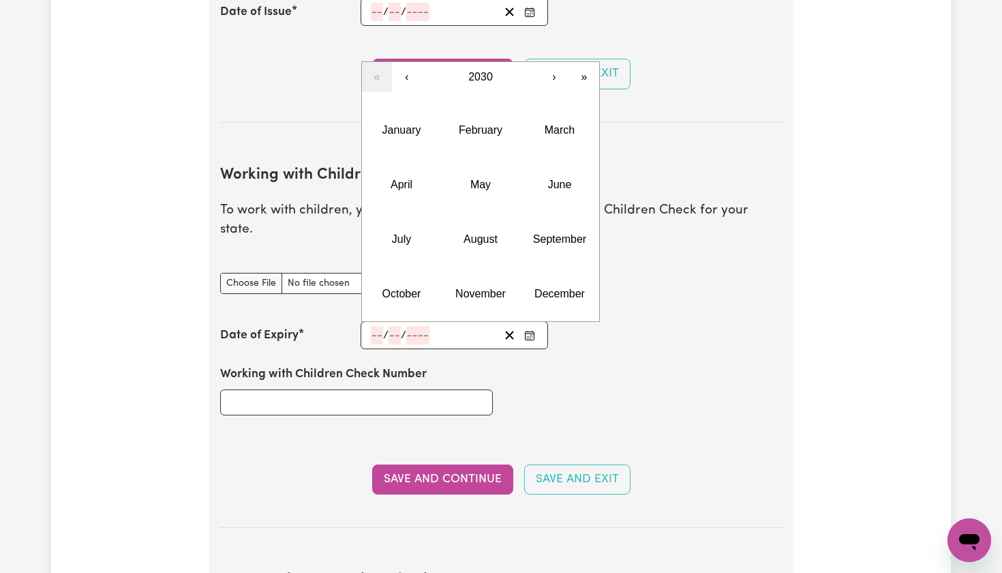
click at [376, 326] on input "number" at bounding box center [377, 335] width 12 height 18
type input "21"
click at [537, 112] on button "March" at bounding box center [559, 130] width 79 height 55
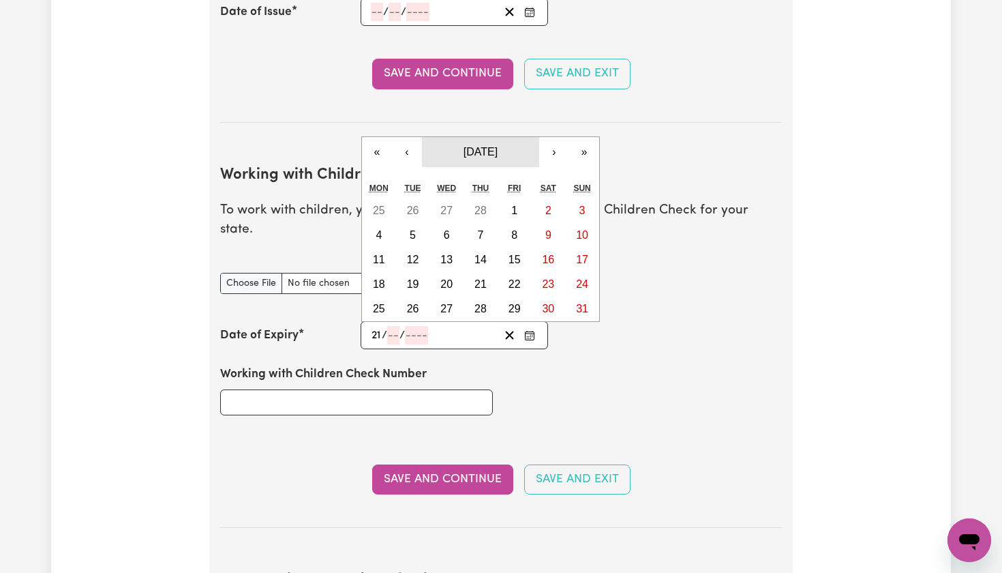
click at [498, 146] on span "[DATE]" at bounding box center [481, 152] width 34 height 12
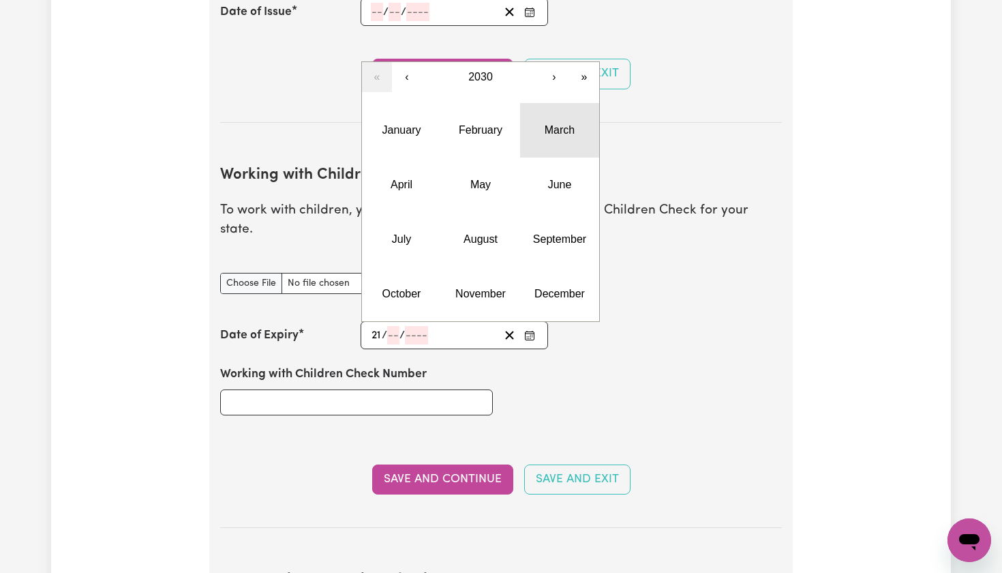
click at [555, 110] on button "March" at bounding box center [559, 130] width 79 height 55
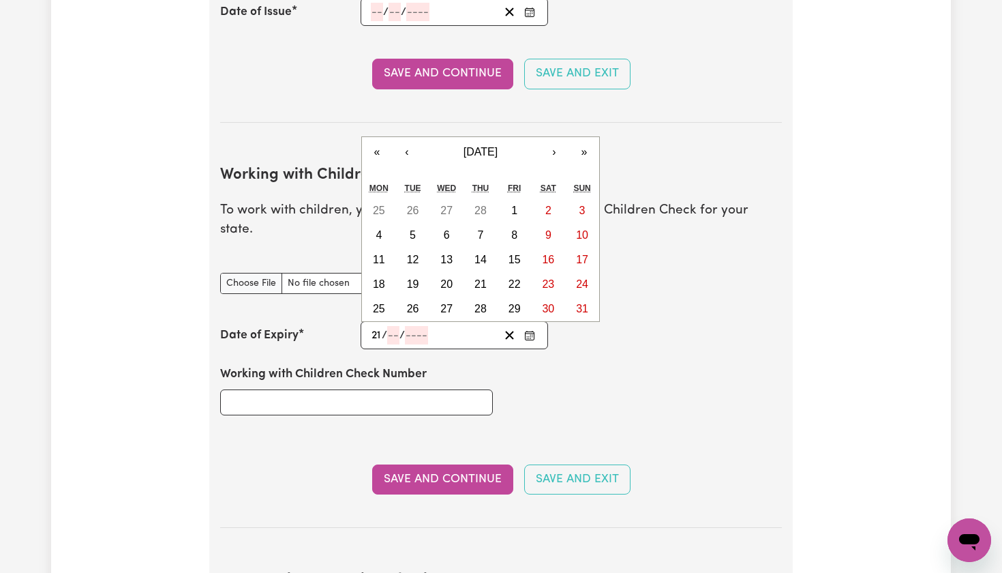
click at [395, 326] on input "number" at bounding box center [393, 335] width 12 height 18
type input "03"
type input "203"
type input "[DATE]"
type input "3"
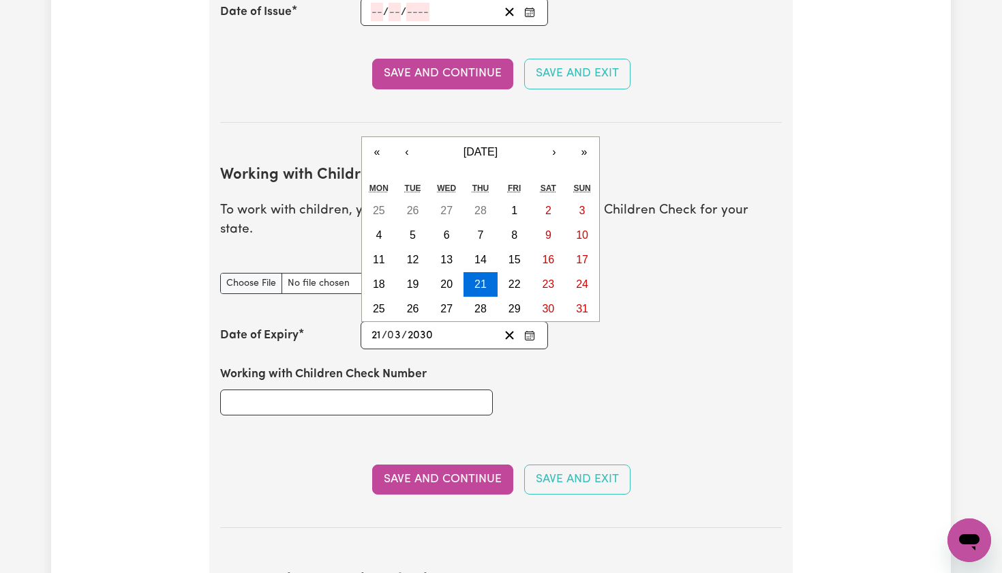
type input "2030"
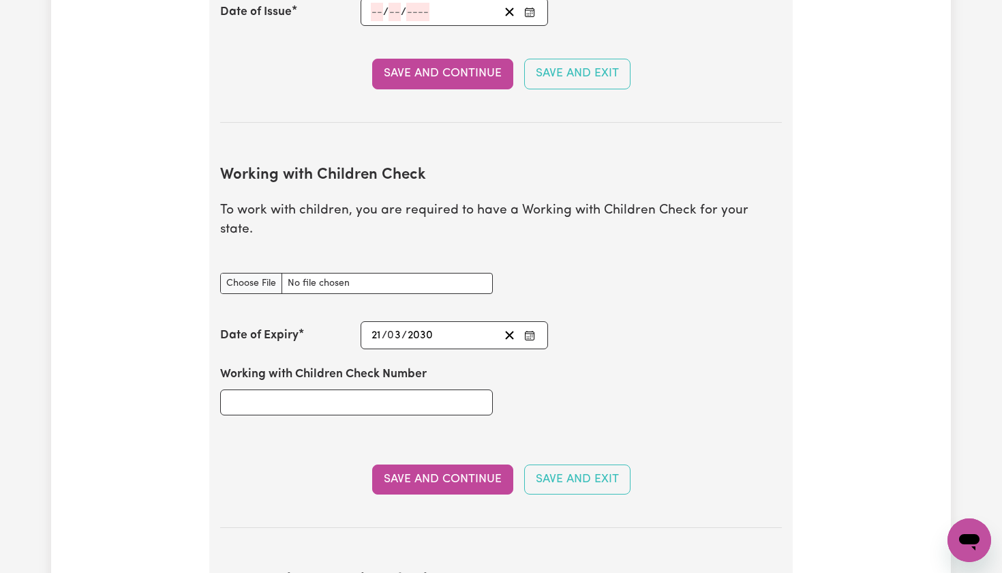
click at [522, 378] on div "Working with Children Check Number" at bounding box center [501, 390] width 578 height 82
click at [419, 389] on input "Working with Children Check Number" at bounding box center [356, 402] width 273 height 26
type input "WWC2684716E"
click at [461, 464] on button "Save and Continue" at bounding box center [442, 479] width 141 height 30
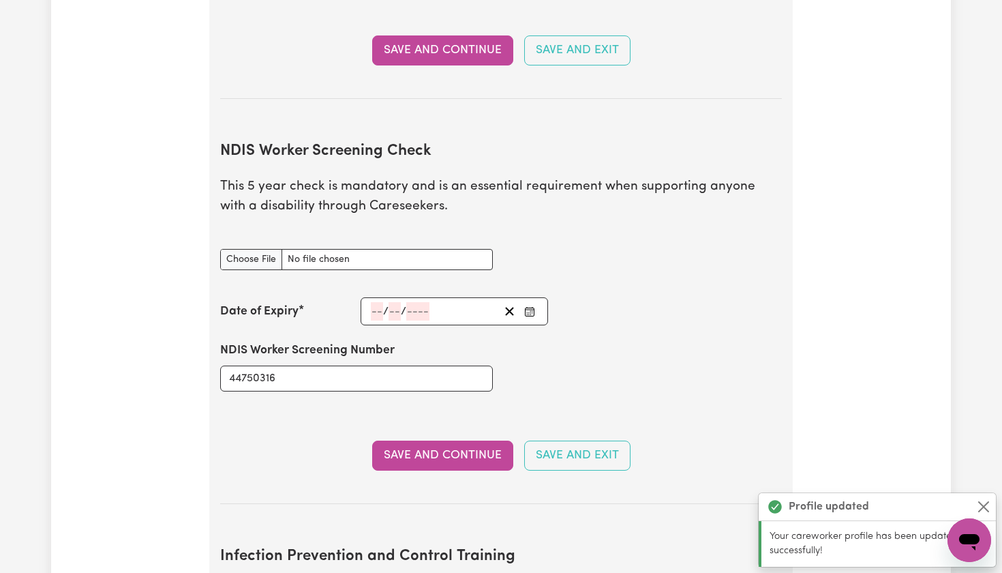
scroll to position [1630, 0]
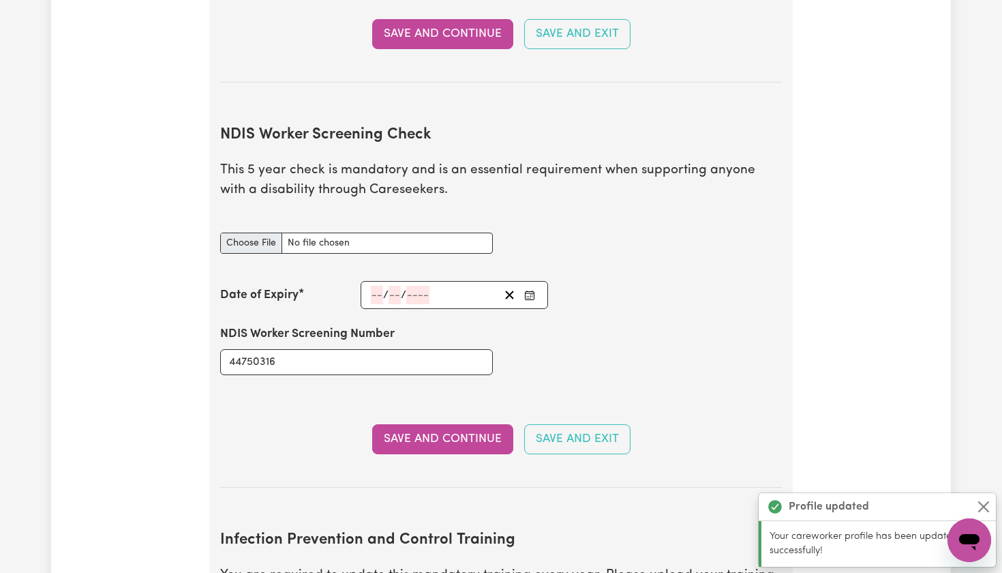
click at [423, 232] on input "NDIS Worker Screening Check document" at bounding box center [356, 242] width 273 height 21
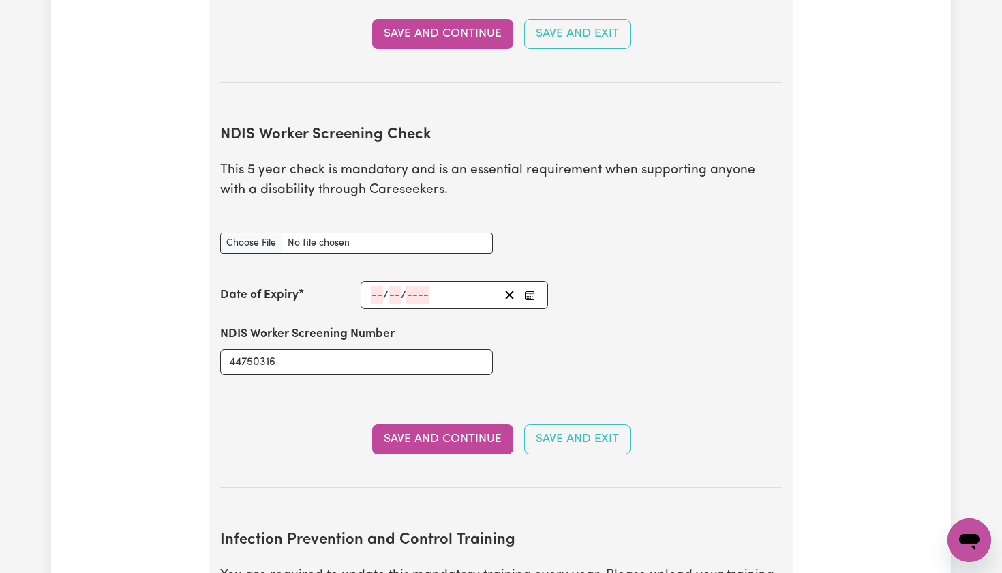
click at [378, 286] on input "number" at bounding box center [377, 295] width 12 height 18
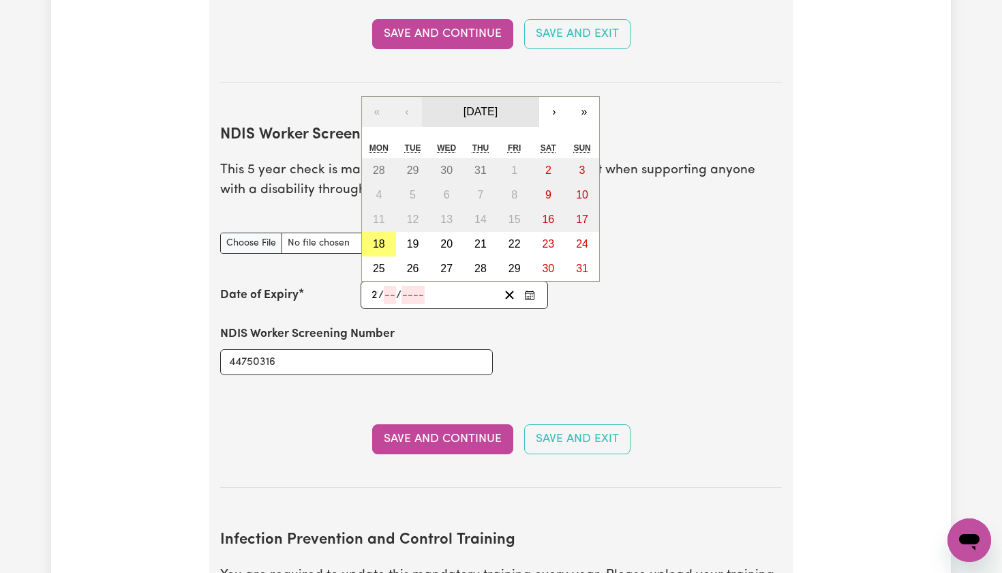
type input "21"
type input "03"
type input "203"
type input "[DATE]"
type input "3"
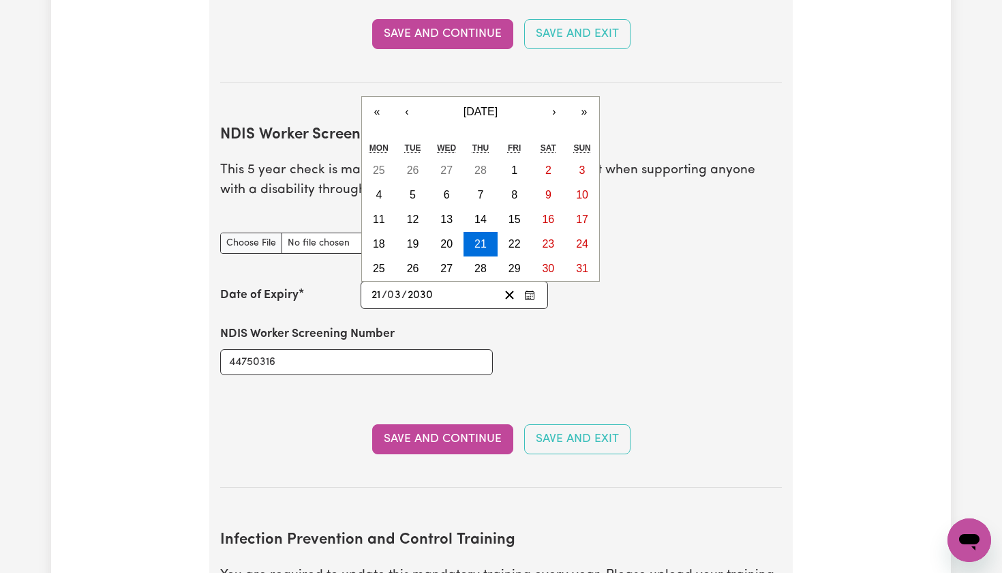
type input "2030"
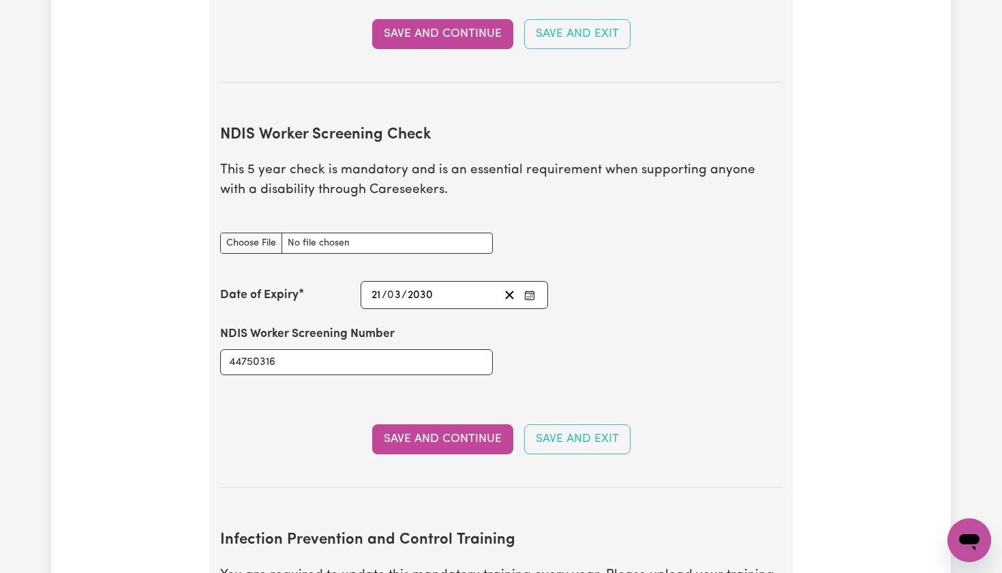
click at [555, 337] on div "NDIS Worker Screening Number 44750316" at bounding box center [501, 350] width 578 height 82
click at [447, 424] on button "Save and Continue" at bounding box center [442, 439] width 141 height 30
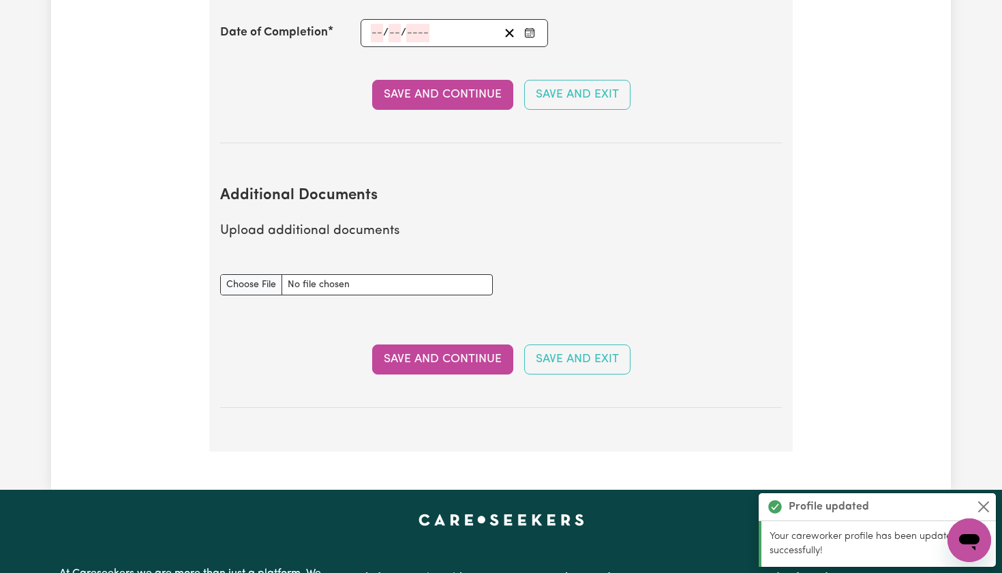
scroll to position [2317, 0]
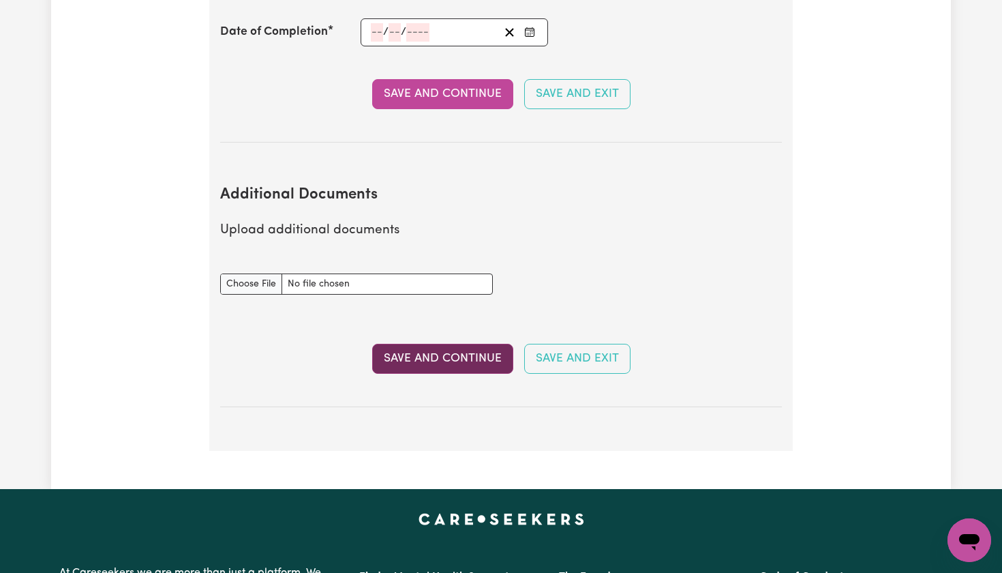
click at [475, 344] on button "Save and Continue" at bounding box center [442, 359] width 141 height 30
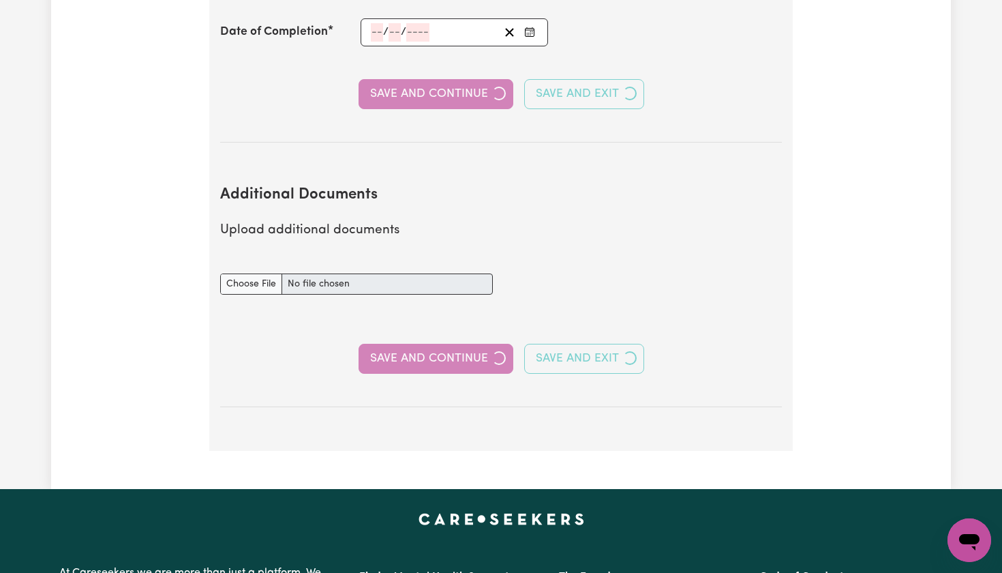
select select "Certificate III (Individual Support)"
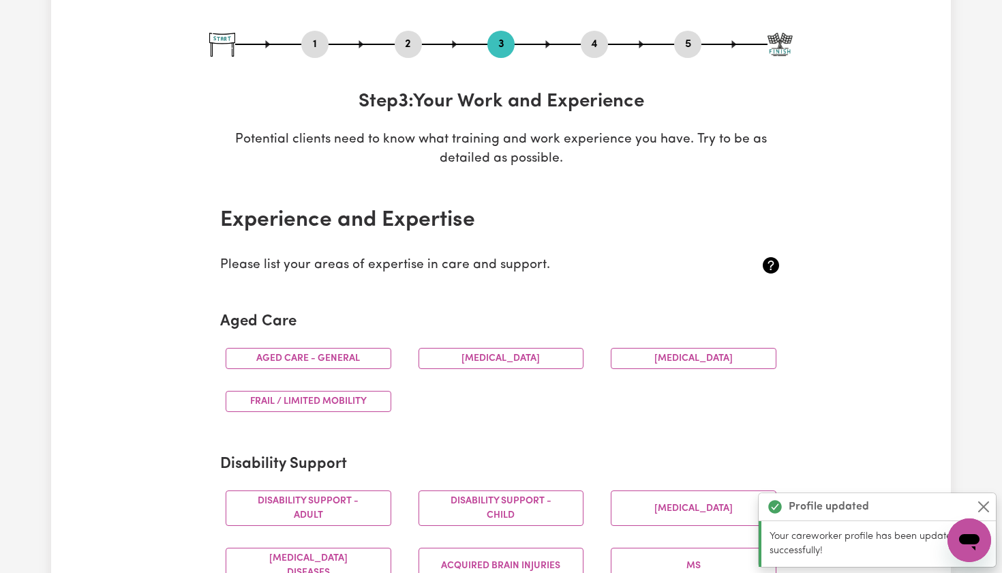
scroll to position [136, 0]
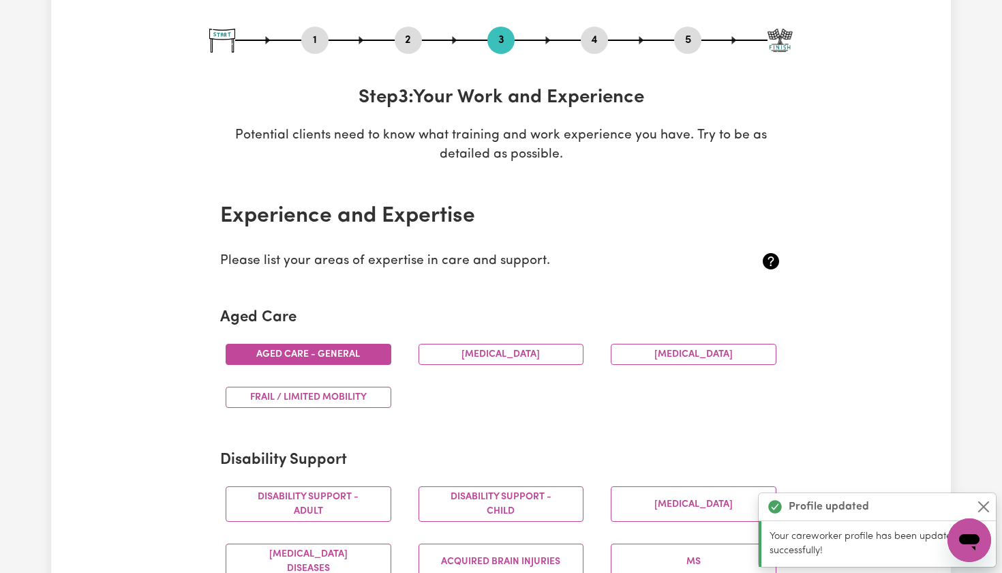
click at [314, 355] on button "Aged care - General" at bounding box center [309, 354] width 166 height 21
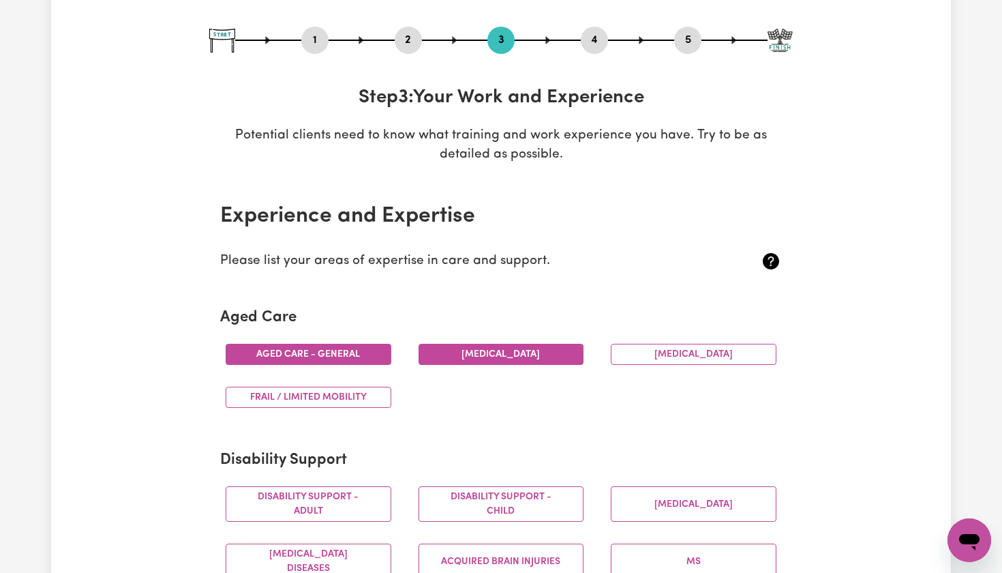
click at [526, 351] on button "[MEDICAL_DATA]" at bounding box center [502, 354] width 166 height 21
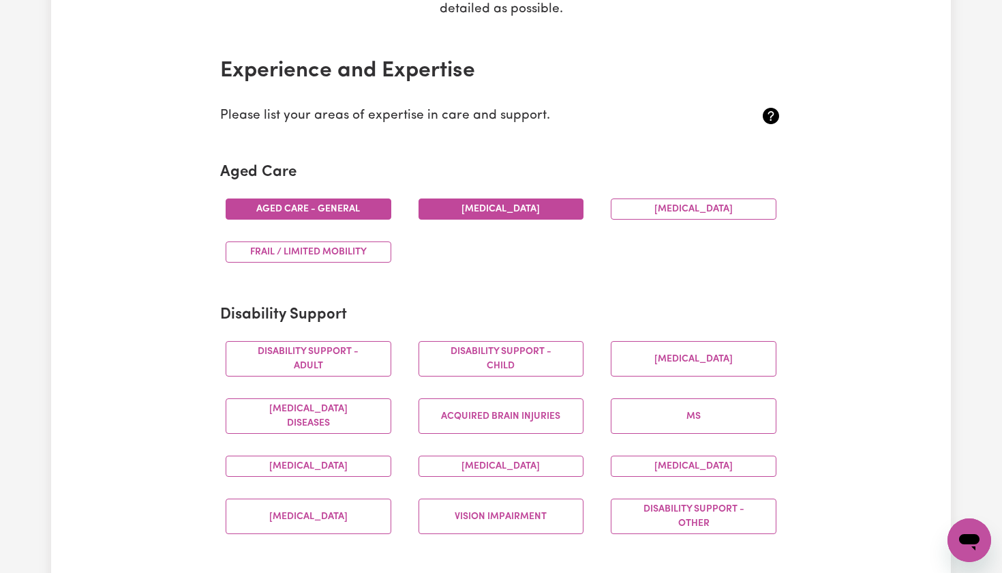
scroll to position [296, 0]
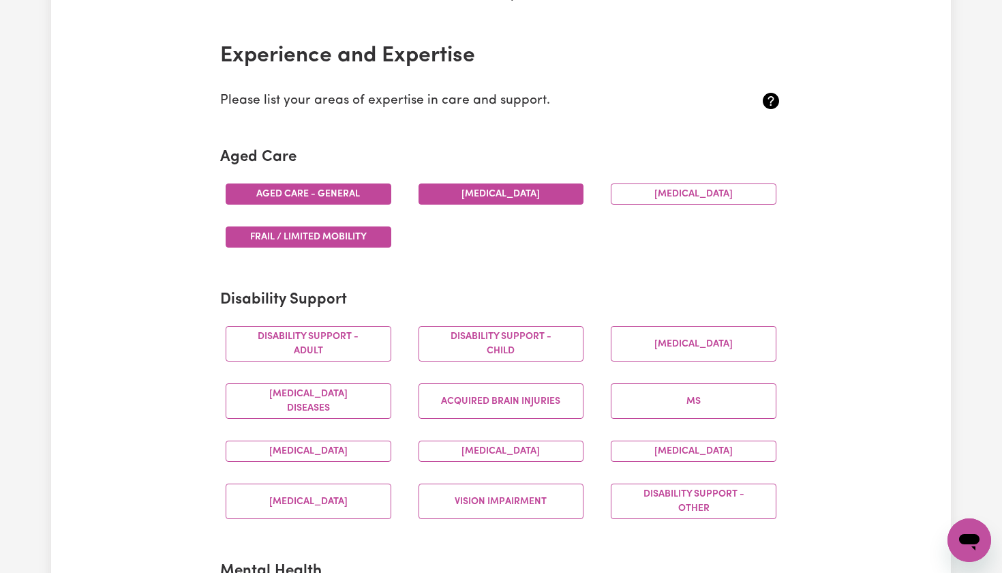
click at [350, 228] on button "Frail / limited mobility" at bounding box center [309, 236] width 166 height 21
click at [334, 346] on button "Disability support - Adult" at bounding box center [309, 343] width 166 height 35
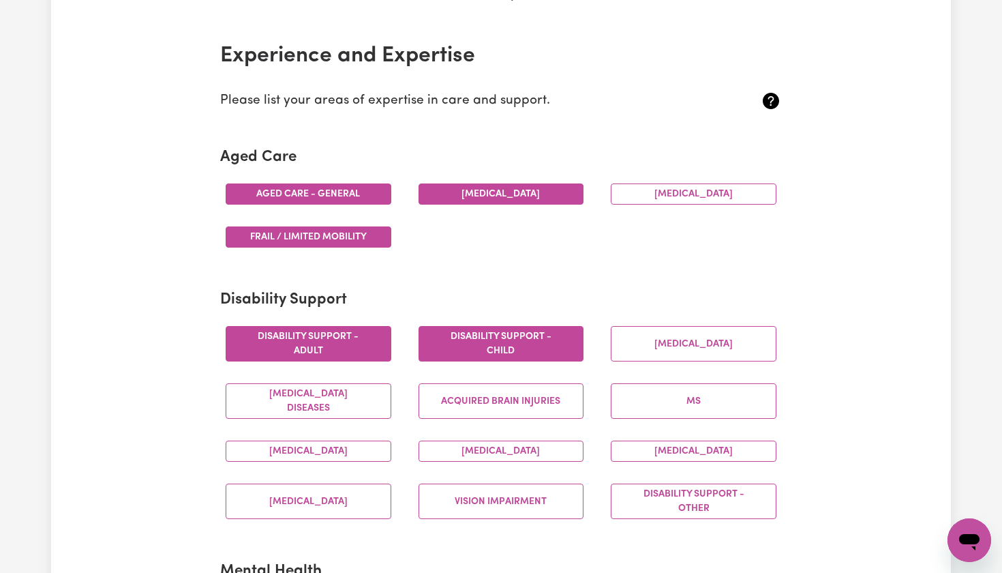
click at [540, 344] on button "Disability support - Child" at bounding box center [502, 343] width 166 height 35
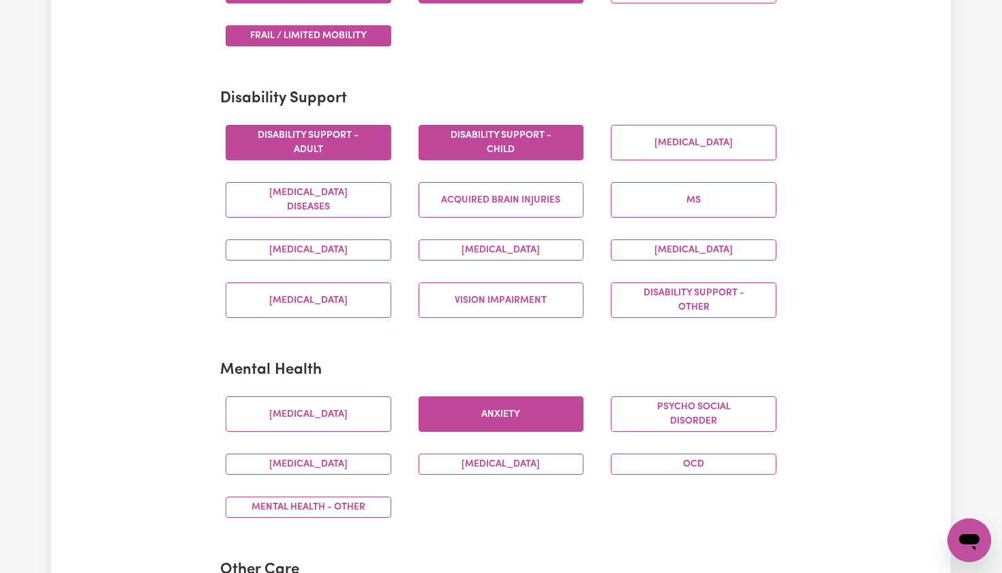
scroll to position [498, 0]
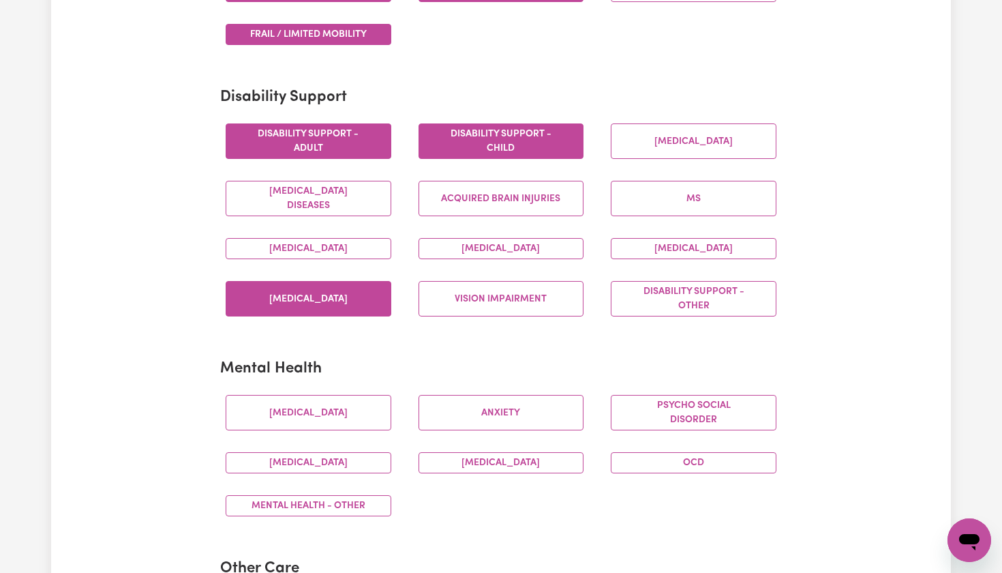
click at [340, 300] on button "[MEDICAL_DATA]" at bounding box center [309, 298] width 166 height 35
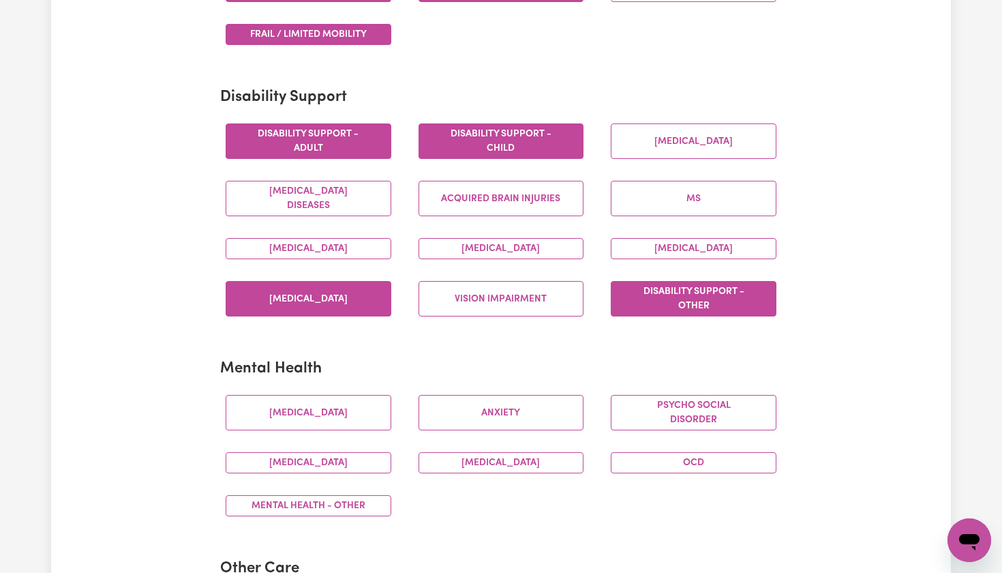
click at [720, 303] on button "Disability support - Other" at bounding box center [694, 298] width 166 height 35
click at [513, 198] on button "Acquired Brain Injuries" at bounding box center [502, 198] width 166 height 35
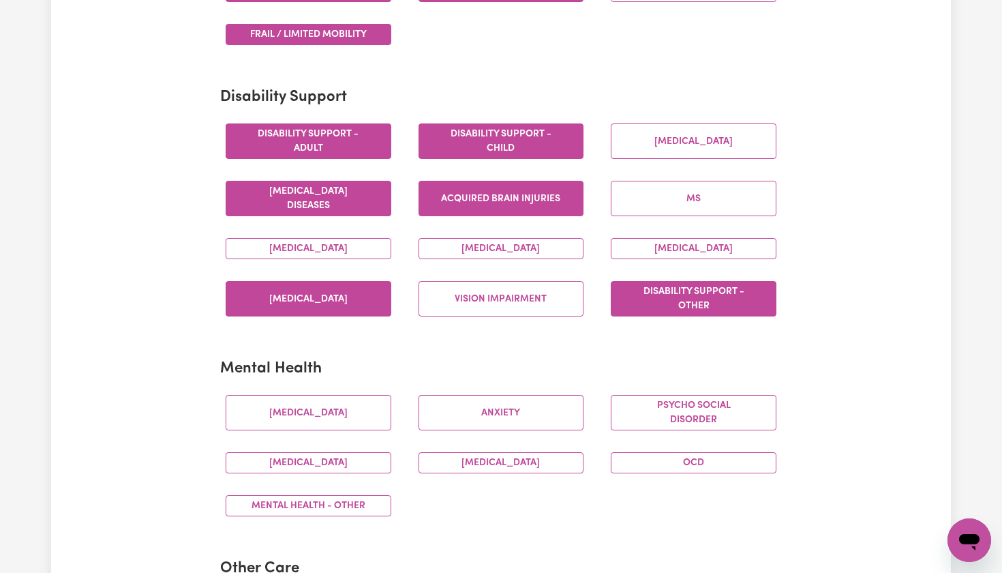
click at [292, 201] on button "[MEDICAL_DATA] Diseases" at bounding box center [309, 198] width 166 height 35
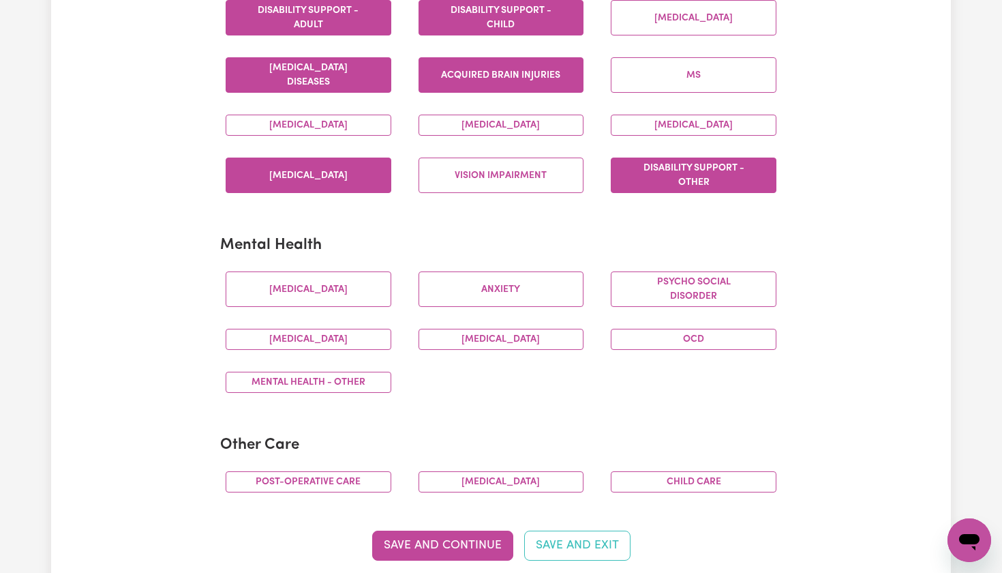
scroll to position [627, 0]
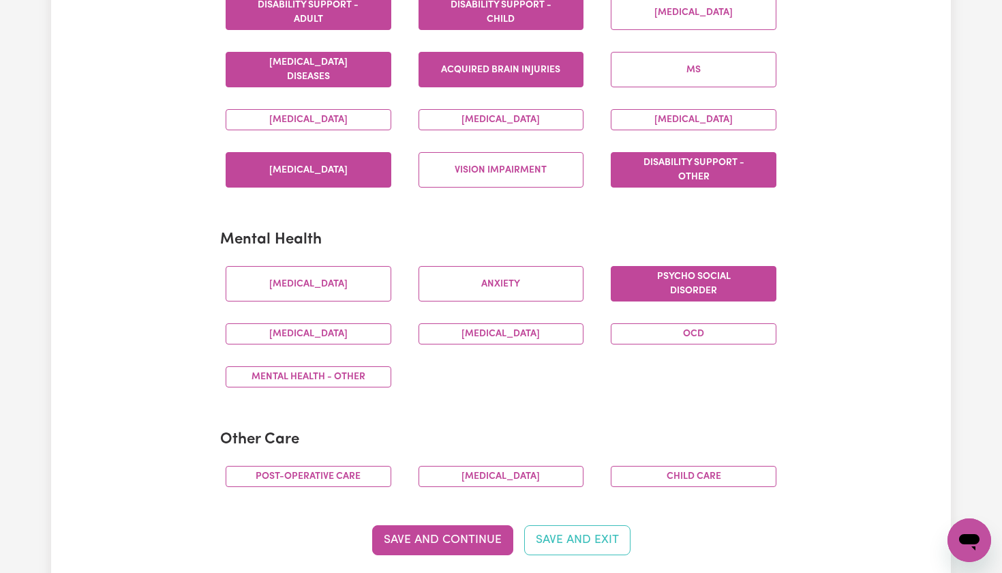
click at [764, 282] on button "Psycho social disorder" at bounding box center [694, 283] width 166 height 35
click at [378, 329] on button "[MEDICAL_DATA]" at bounding box center [309, 333] width 166 height 21
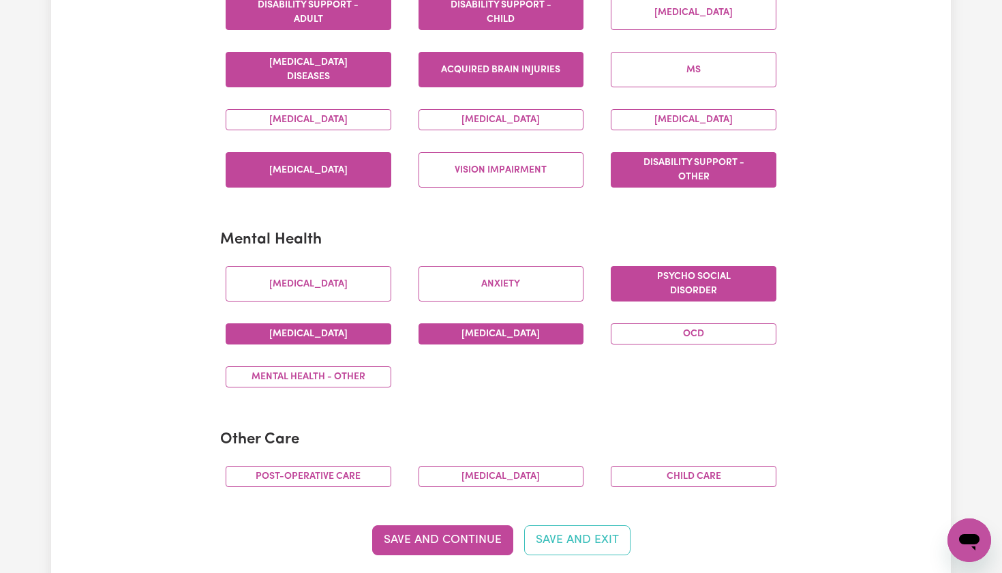
click at [470, 336] on button "[MEDICAL_DATA]" at bounding box center [502, 333] width 166 height 21
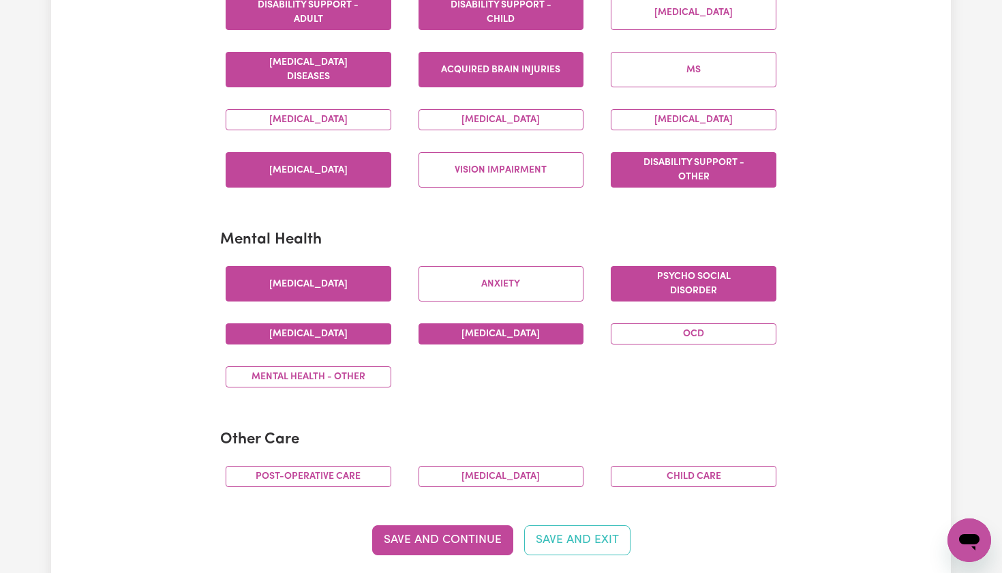
click at [351, 285] on button "[MEDICAL_DATA]" at bounding box center [309, 283] width 166 height 35
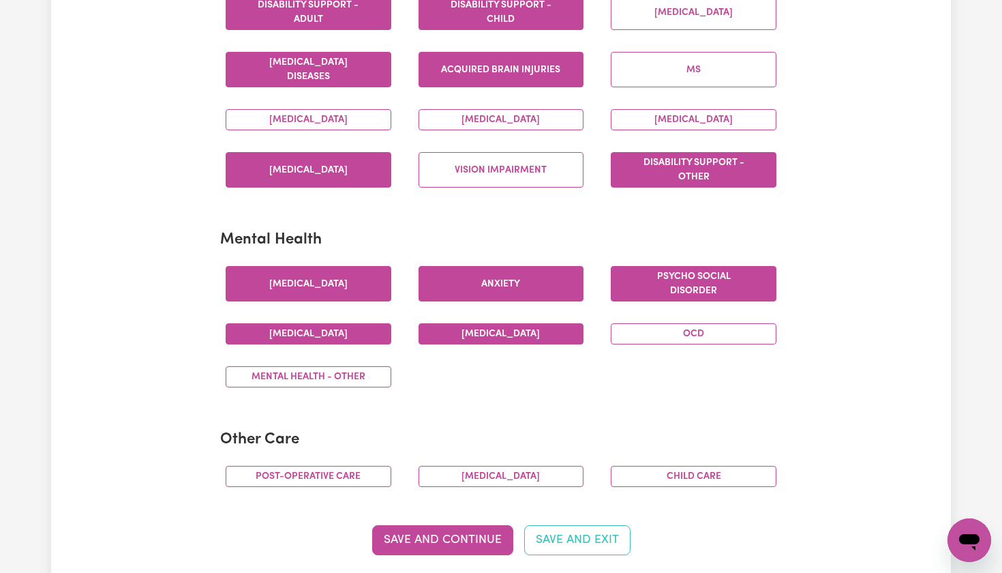
click at [535, 278] on button "Anxiety" at bounding box center [502, 283] width 166 height 35
click at [350, 378] on button "Mental Health - Other" at bounding box center [309, 376] width 166 height 21
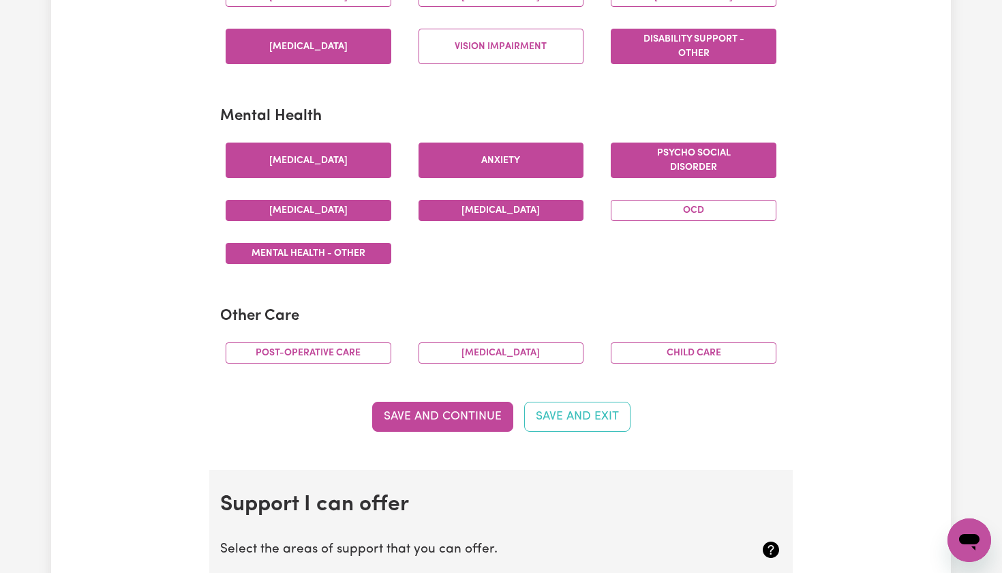
scroll to position [753, 0]
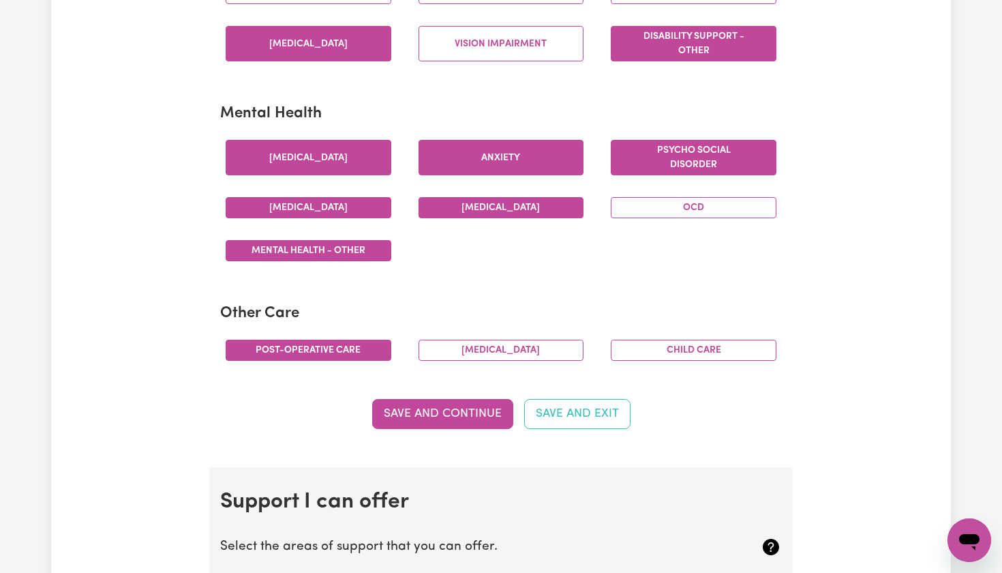
click at [350, 345] on button "Post-operative care" at bounding box center [309, 350] width 166 height 21
click at [680, 345] on button "Child care" at bounding box center [694, 350] width 166 height 21
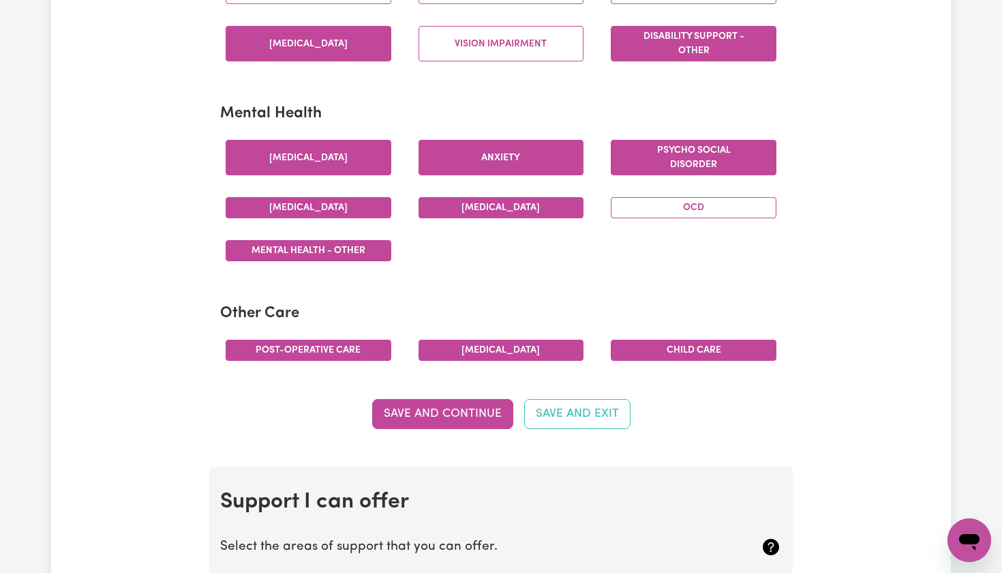
click at [530, 348] on button "[MEDICAL_DATA]" at bounding box center [502, 350] width 166 height 21
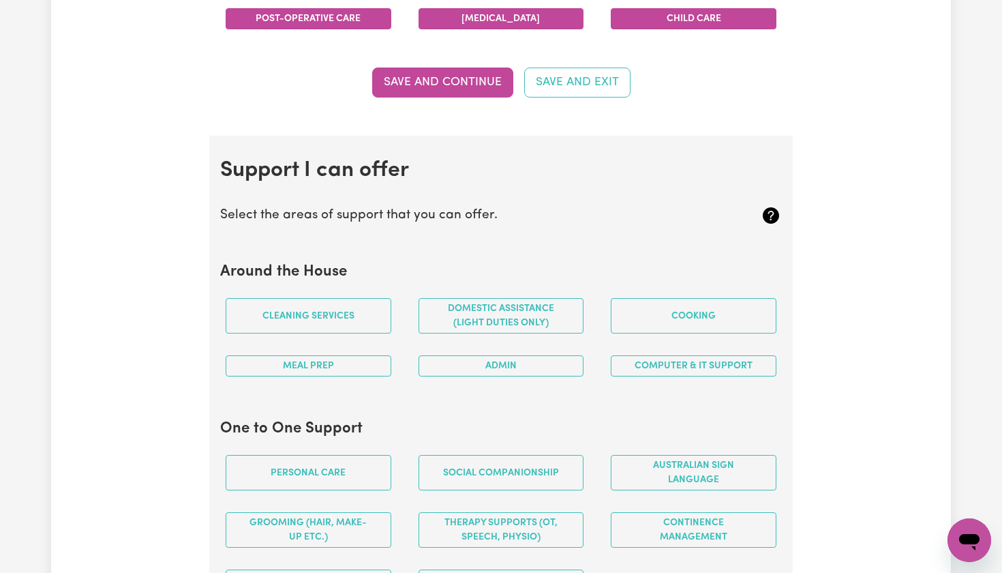
scroll to position [1089, 0]
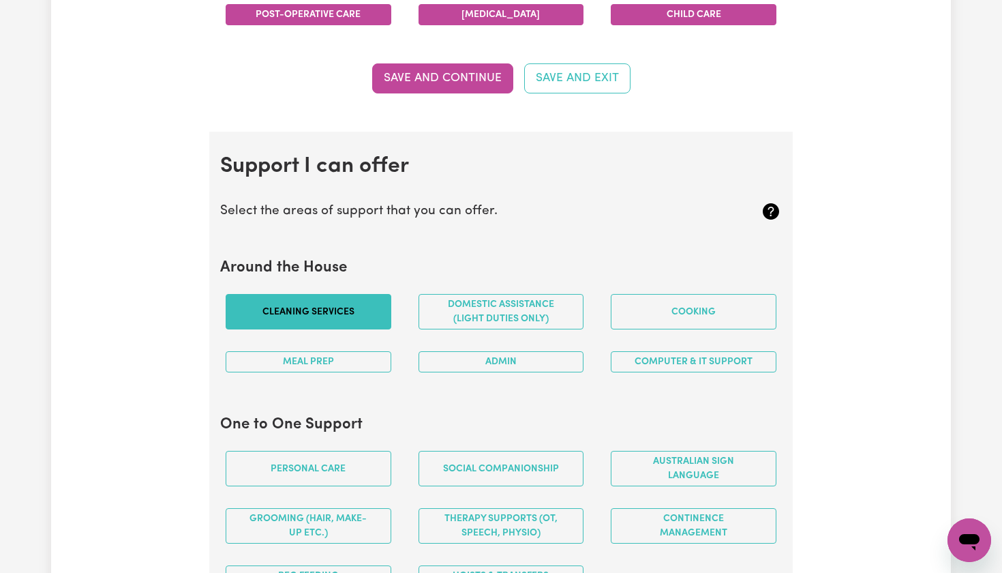
click at [326, 317] on button "Cleaning services" at bounding box center [309, 311] width 166 height 35
click at [482, 301] on button "Domestic assistance (light duties only)" at bounding box center [502, 311] width 166 height 35
click at [607, 352] on div "Computer & IT Support" at bounding box center [693, 361] width 193 height 43
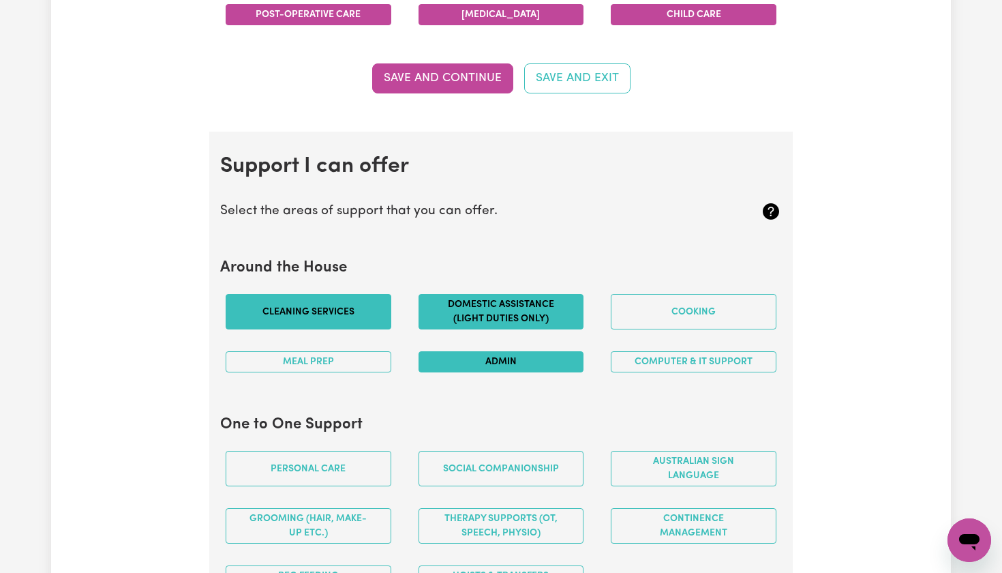
click at [571, 352] on button "Admin" at bounding box center [502, 361] width 166 height 21
click at [372, 351] on button "Meal prep" at bounding box center [309, 361] width 166 height 21
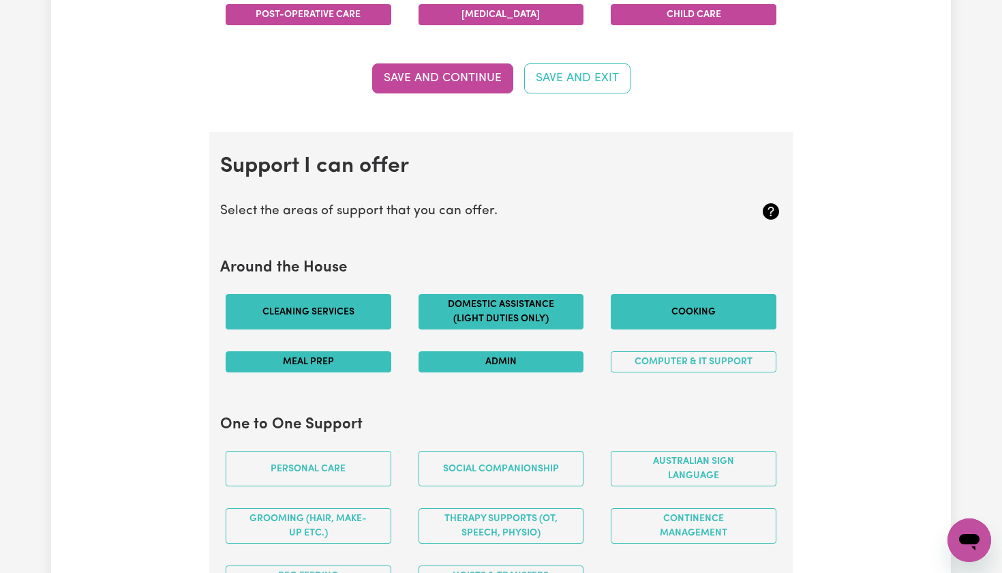
click at [637, 302] on button "Cooking" at bounding box center [694, 311] width 166 height 35
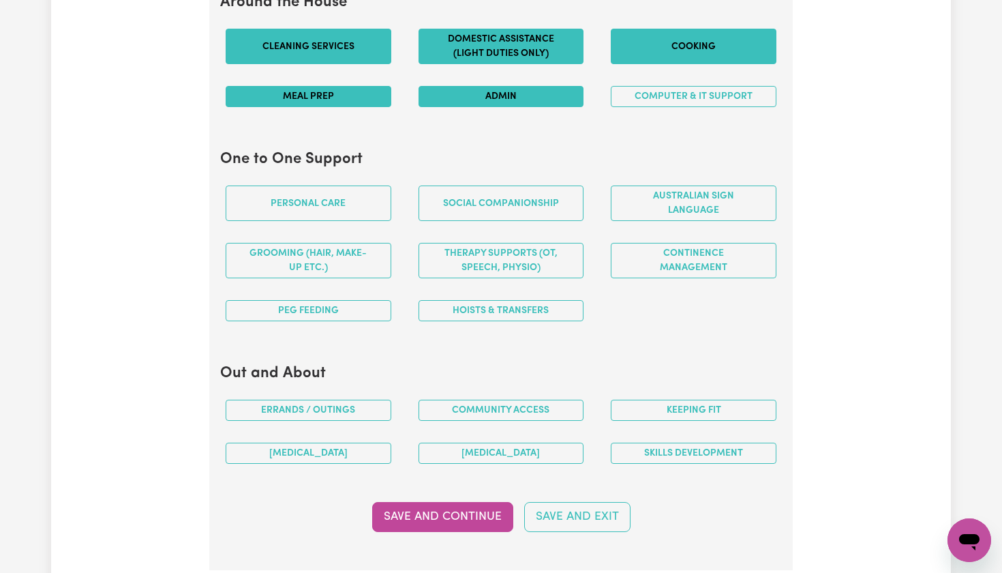
scroll to position [1359, 0]
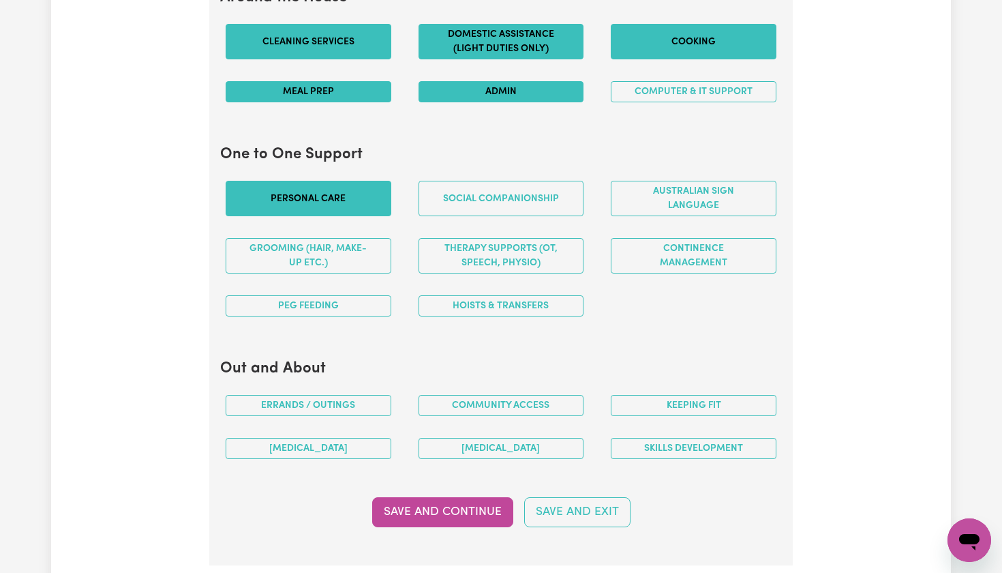
click at [345, 188] on button "Personal care" at bounding box center [309, 198] width 166 height 35
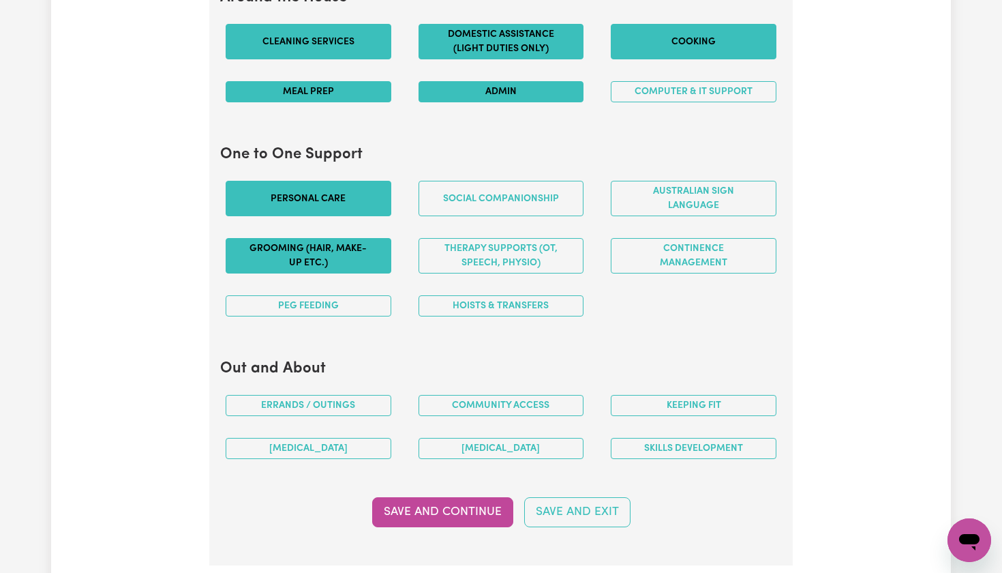
click at [357, 253] on button "Grooming (hair, make-up etc.)" at bounding box center [309, 255] width 166 height 35
click at [358, 300] on button "PEG feeding" at bounding box center [309, 305] width 166 height 21
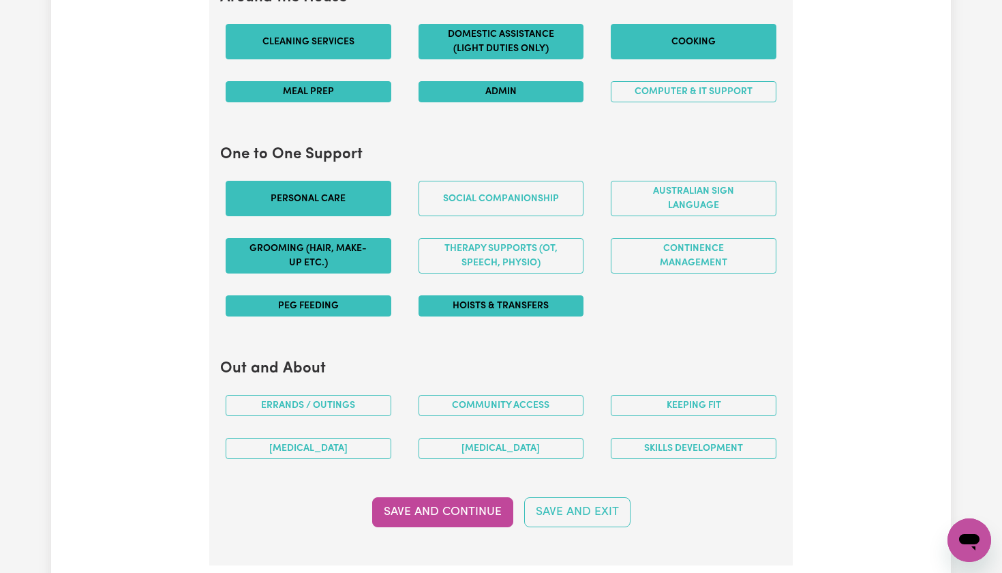
click at [464, 302] on button "Hoists & transfers" at bounding box center [502, 305] width 166 height 21
click at [464, 301] on button "Hoists & transfers" at bounding box center [502, 305] width 166 height 21
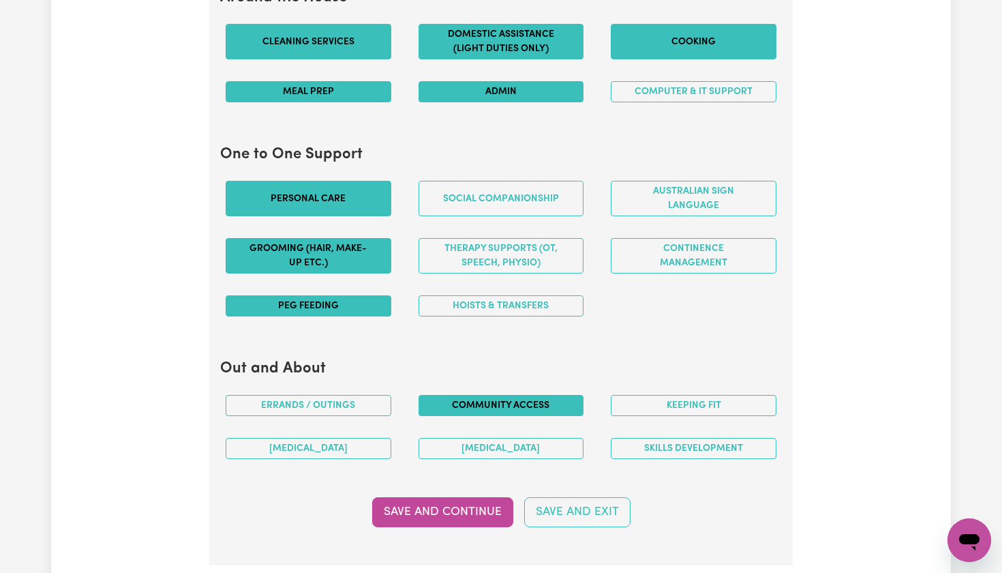
click at [446, 398] on button "Community access" at bounding box center [502, 405] width 166 height 21
click at [680, 400] on button "Keeping fit" at bounding box center [694, 405] width 166 height 21
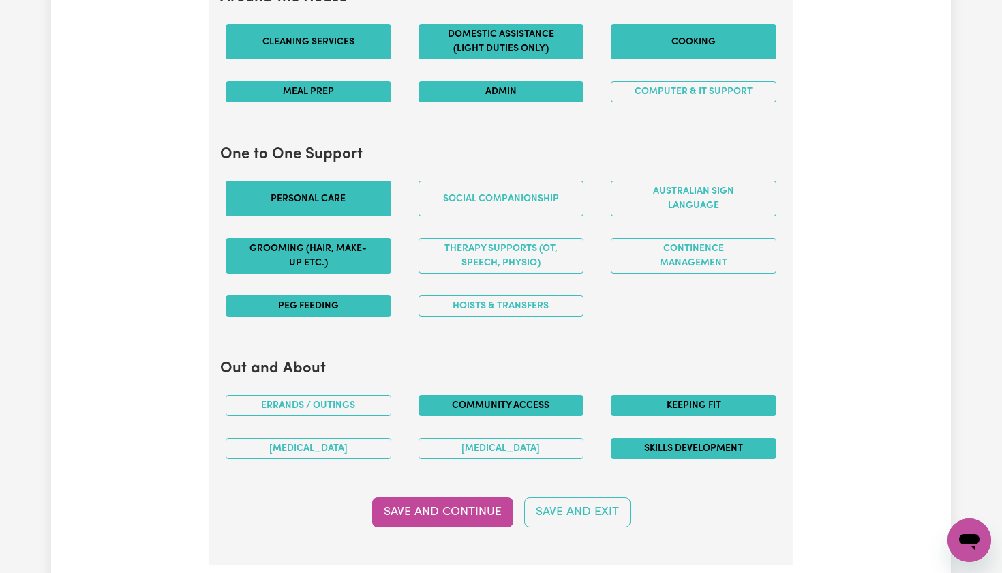
click at [653, 440] on button "Skills Development" at bounding box center [694, 448] width 166 height 21
click at [357, 440] on button "[MEDICAL_DATA]" at bounding box center [309, 448] width 166 height 21
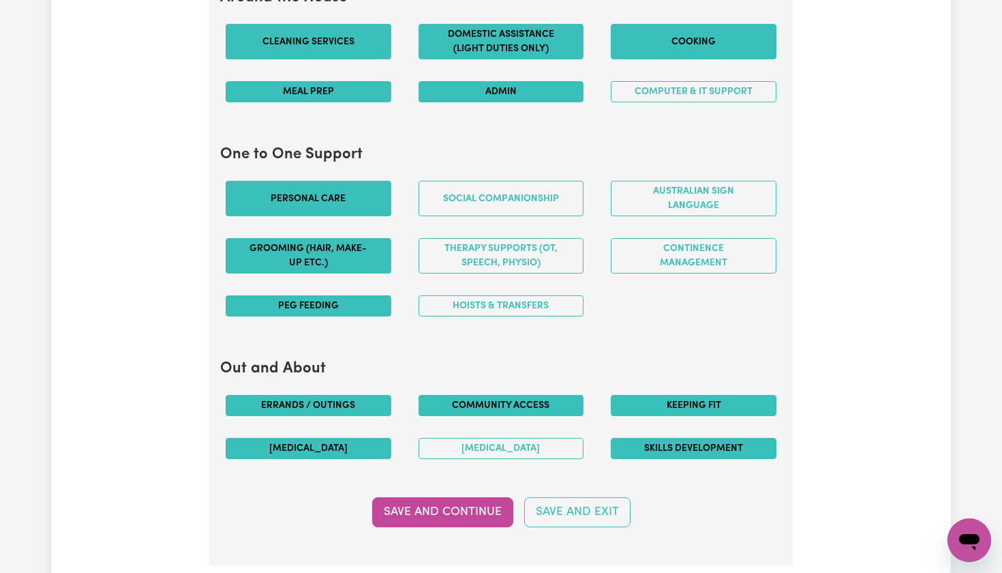
click at [368, 395] on button "Errands / Outings" at bounding box center [309, 405] width 166 height 21
click at [427, 515] on button "Save and Continue" at bounding box center [442, 512] width 141 height 30
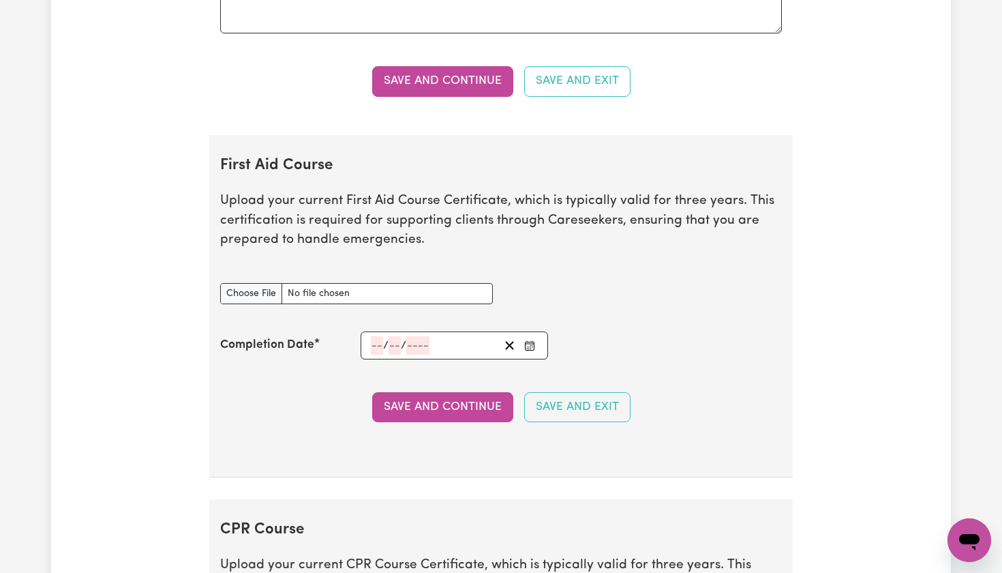
scroll to position [2238, 0]
click at [252, 282] on input "First Aid Course document" at bounding box center [356, 292] width 273 height 21
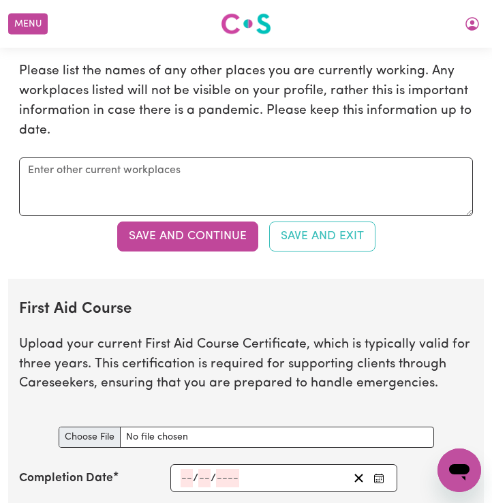
click at [88, 427] on input "First Aid Course document" at bounding box center [247, 437] width 376 height 21
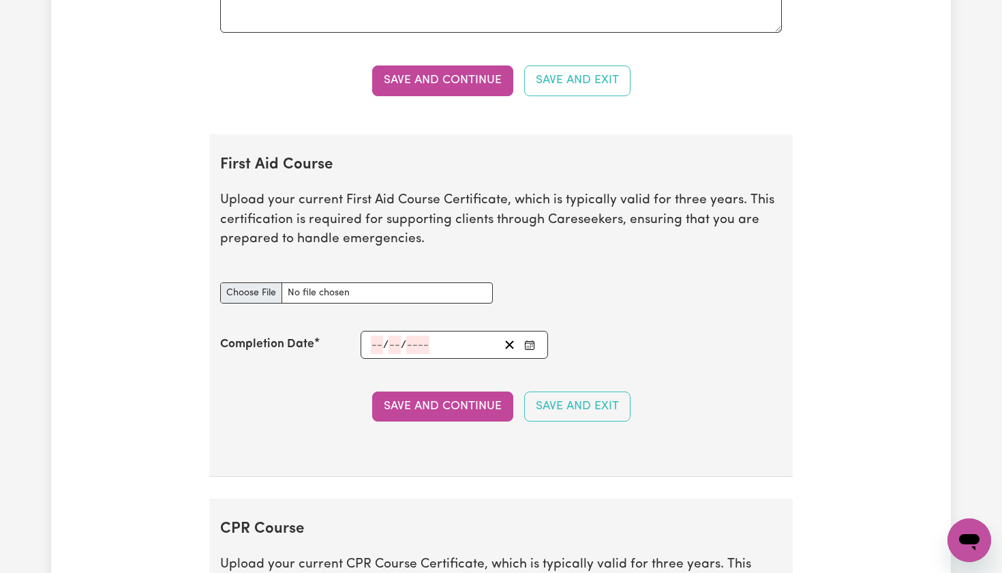
click at [247, 283] on input "First Aid Course document" at bounding box center [356, 292] width 273 height 21
type input "C:\fakepath\[PERSON_NAME] - First Aid.pdf"
click at [373, 335] on input "number" at bounding box center [377, 344] width 12 height 18
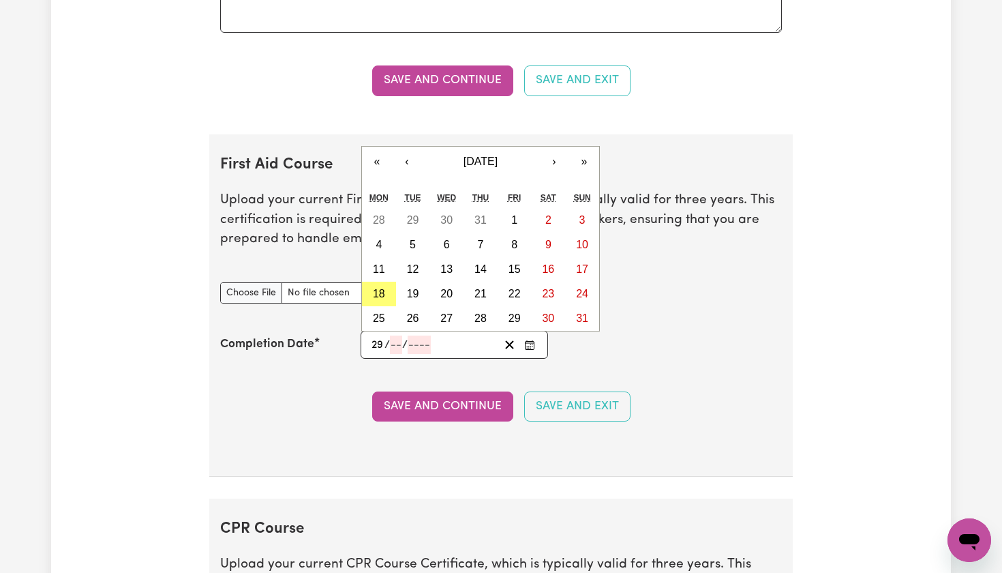
type input "29"
type input "05"
type input "202"
type input "[DATE]"
type input "5"
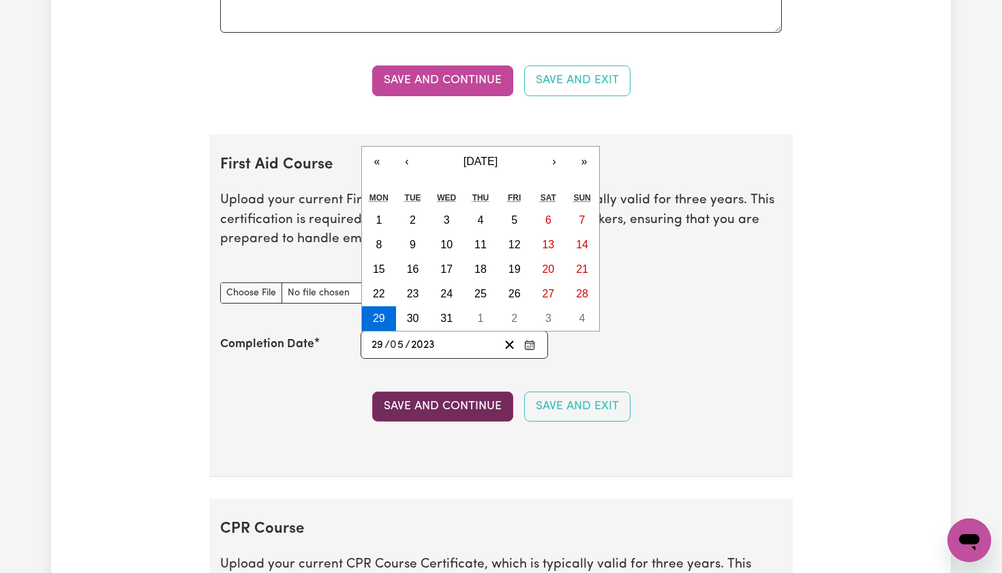
type input "2023"
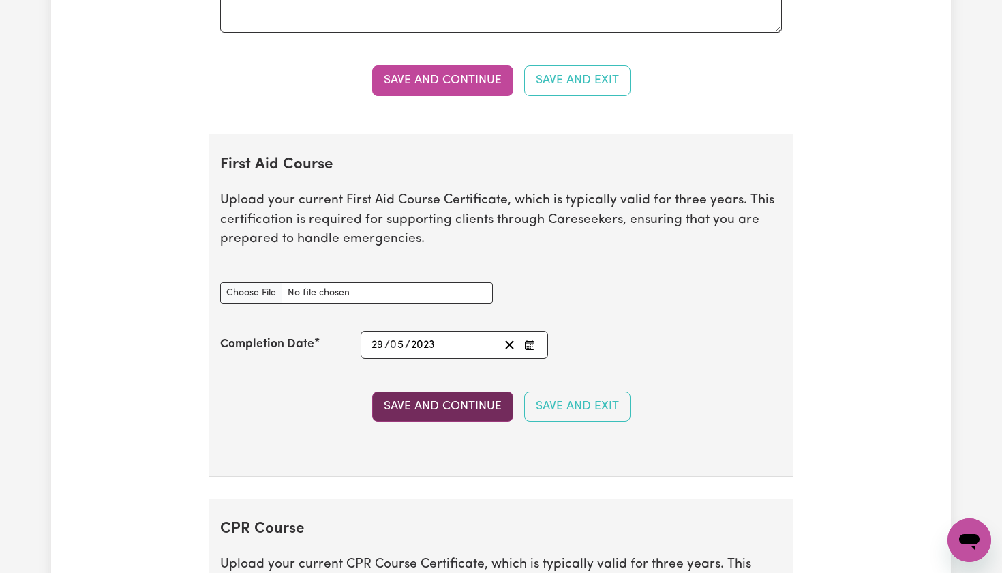
click at [489, 391] on button "Save and Continue" at bounding box center [442, 406] width 141 height 30
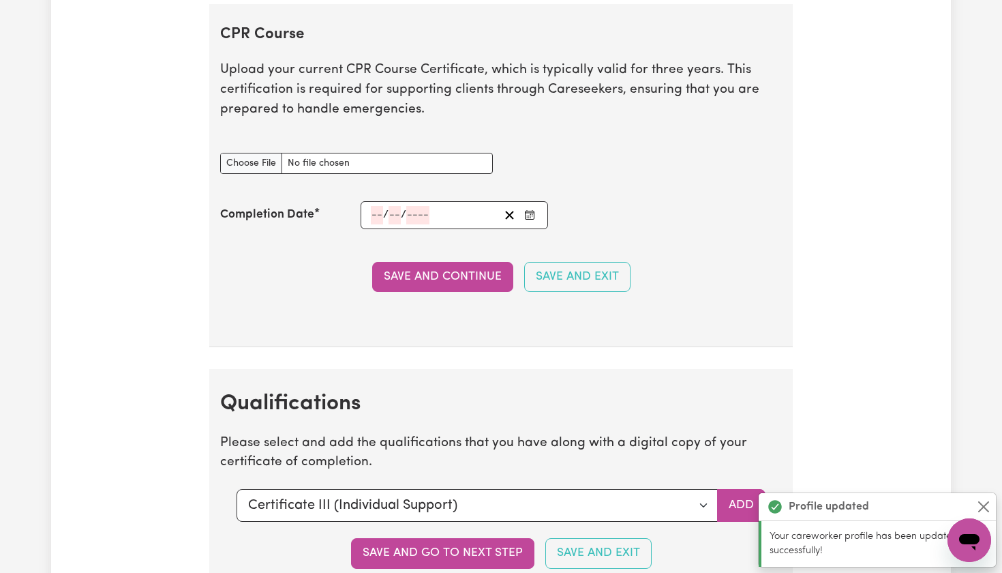
scroll to position [2811, 0]
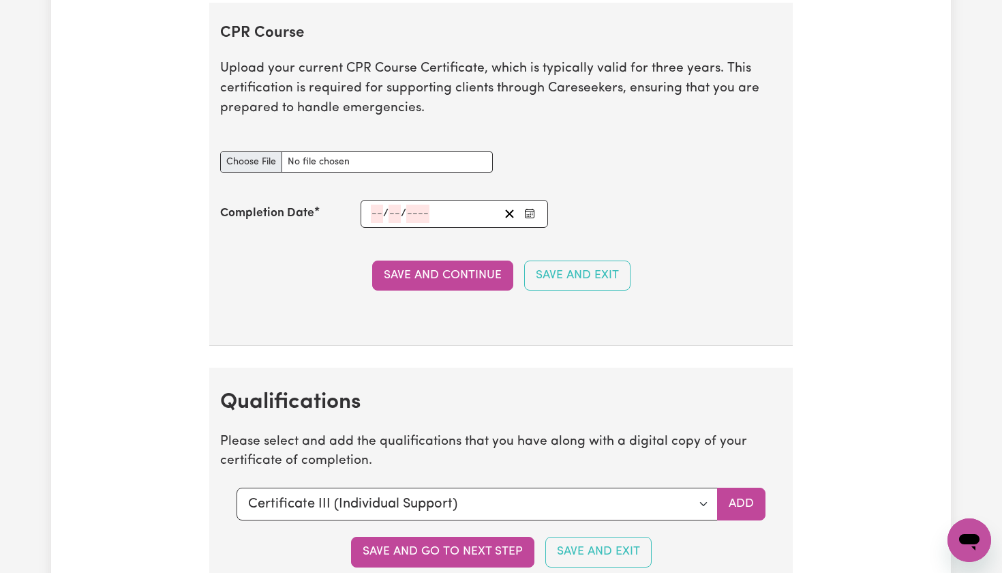
click at [252, 151] on input "CPR Course document" at bounding box center [356, 161] width 273 height 21
type input "C:\fakepath\[PERSON_NAME] - First Aid.pdf"
click at [370, 205] on div "/ /" at bounding box center [435, 214] width 130 height 18
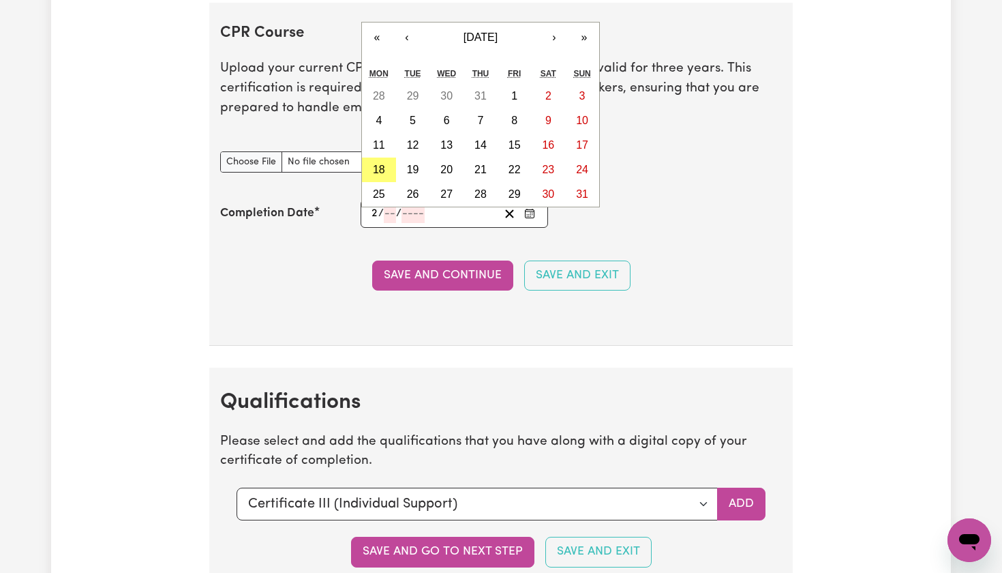
type input "23"
type input "05"
type input "202"
type input "[DATE]"
type input "5"
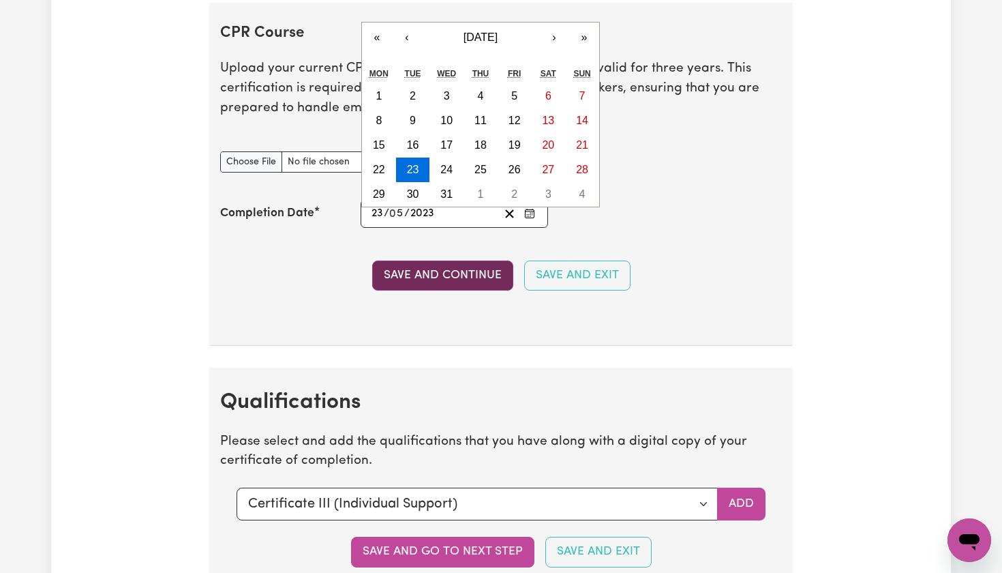
type input "2023"
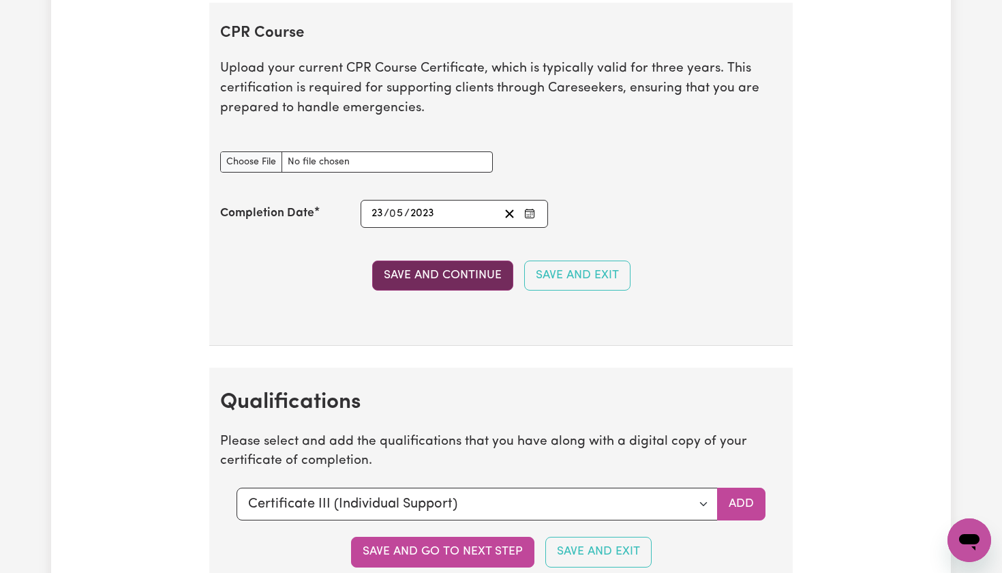
click at [393, 264] on button "Save and Continue" at bounding box center [442, 275] width 141 height 30
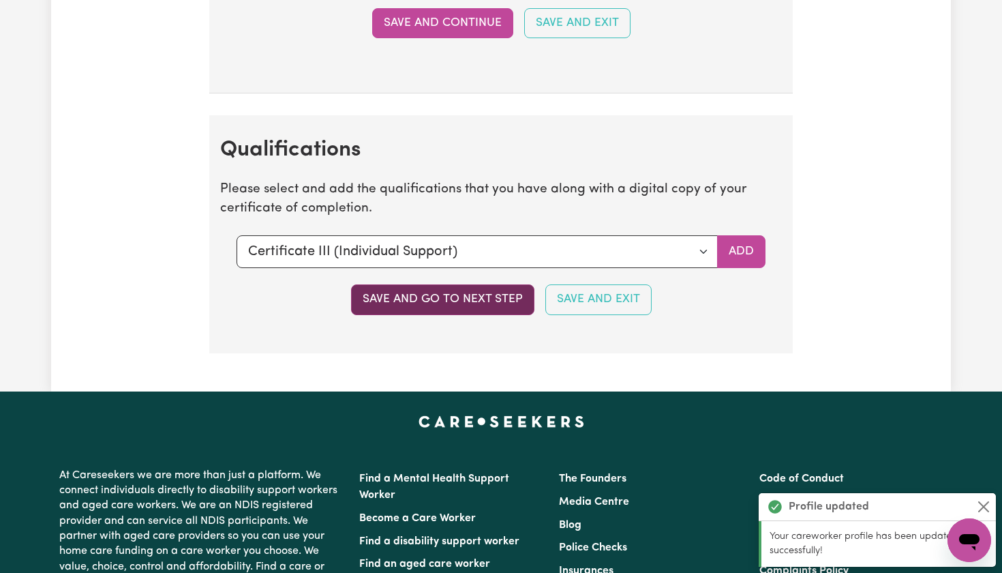
scroll to position [3163, 0]
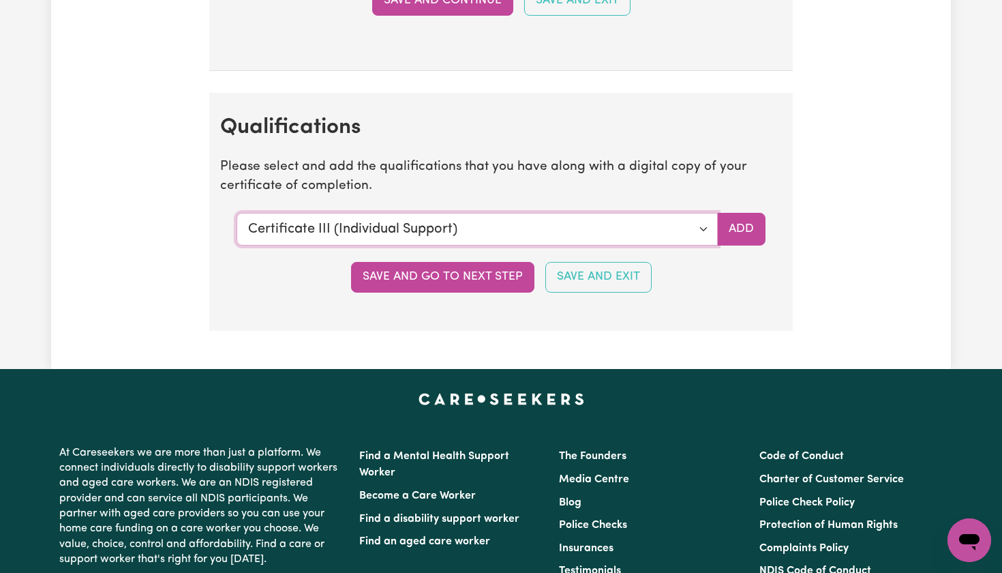
select select "Diploma of Community Services"
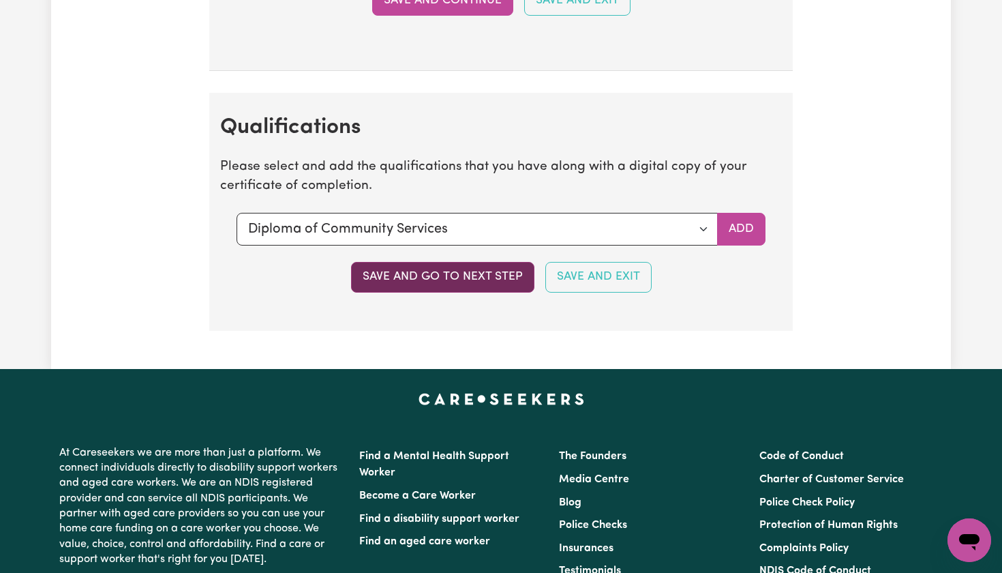
click at [482, 262] on button "Save and go to next step" at bounding box center [442, 277] width 183 height 30
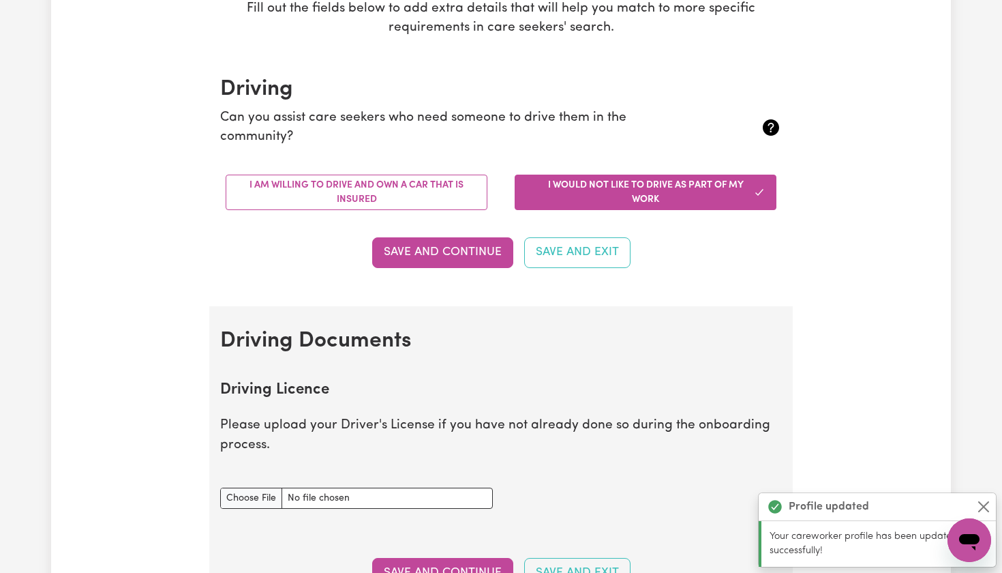
scroll to position [0, 0]
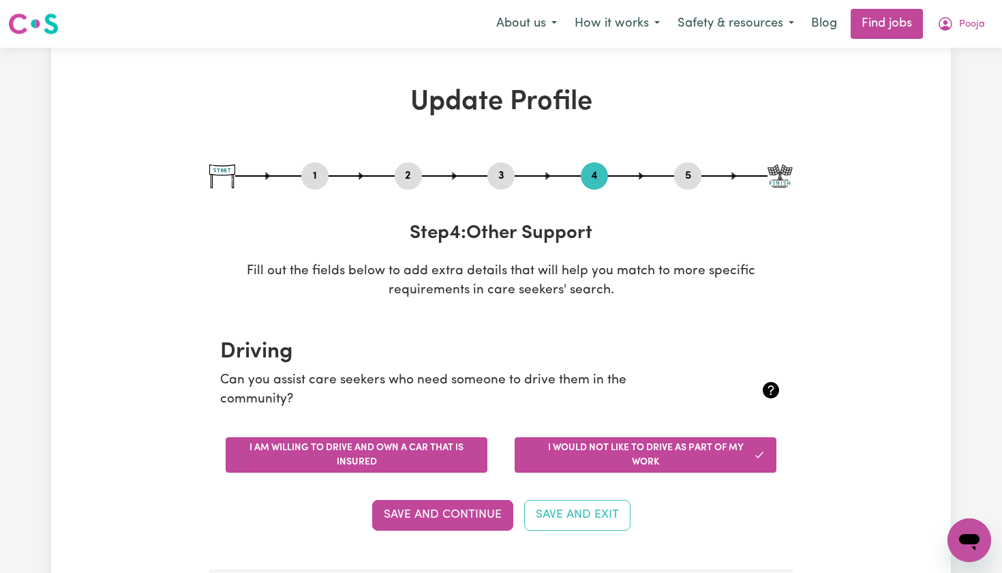
click at [440, 450] on button "I am willing to drive and own a car that is insured" at bounding box center [357, 454] width 262 height 35
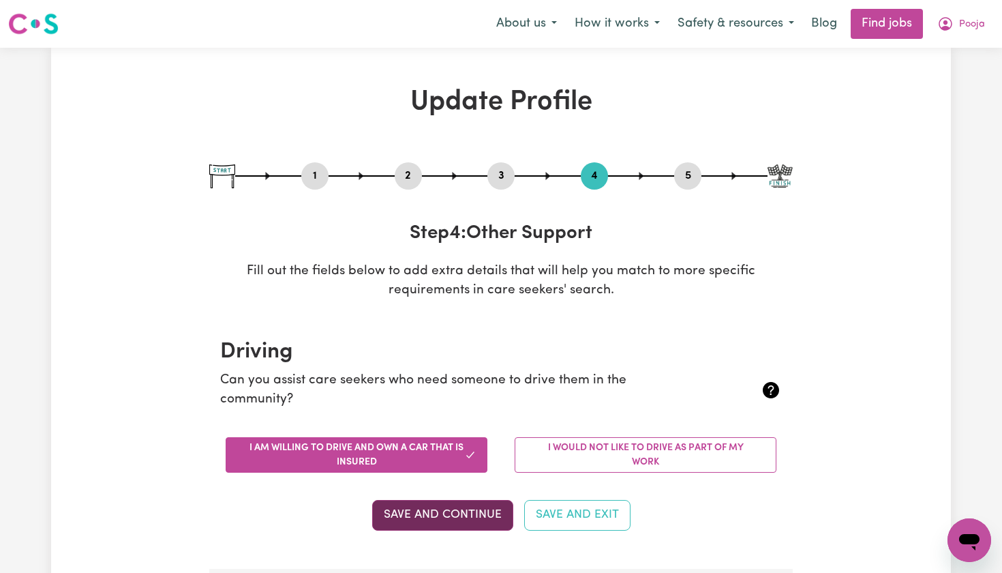
click at [446, 505] on button "Save and Continue" at bounding box center [442, 515] width 141 height 30
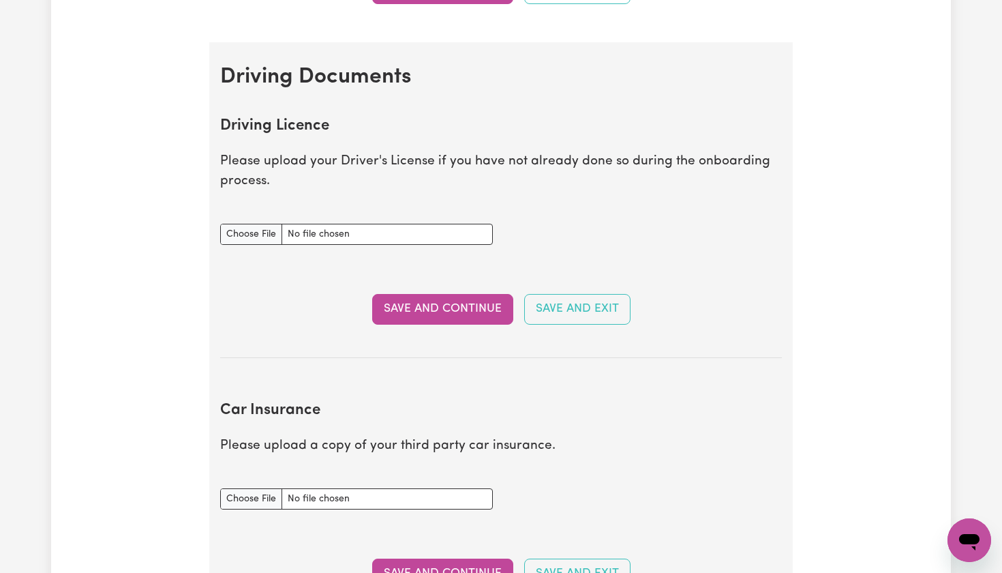
scroll to position [526, 0]
click at [265, 230] on input "Driving Licence document" at bounding box center [356, 234] width 273 height 21
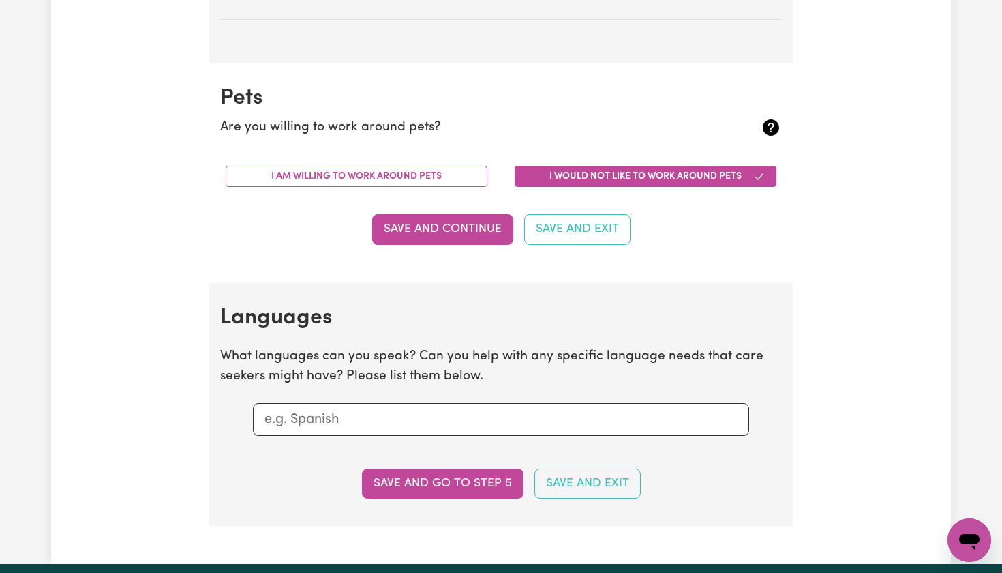
scroll to position [1129, 0]
click at [488, 412] on input "text" at bounding box center [501, 419] width 473 height 20
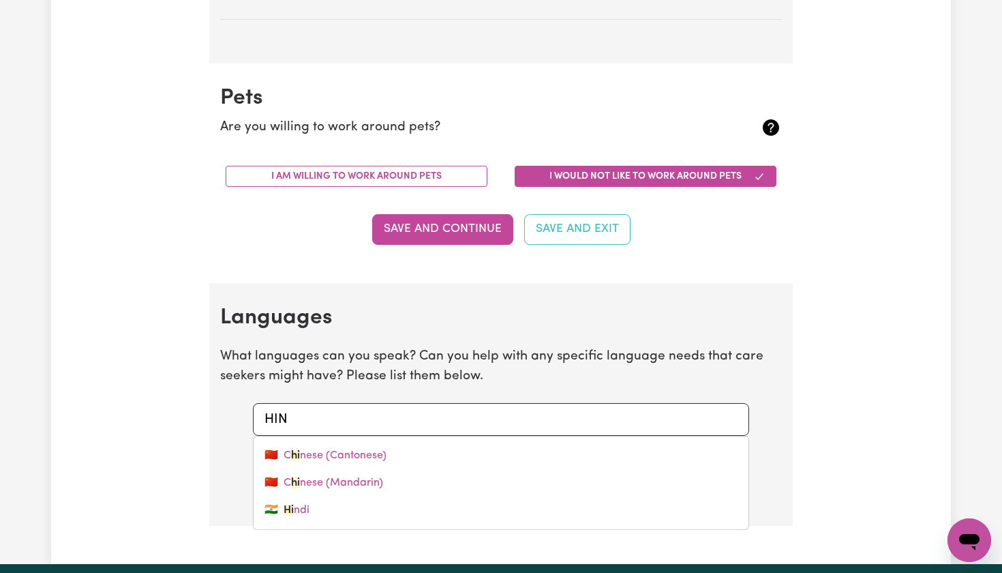
type input "HIND"
type input "HINDi"
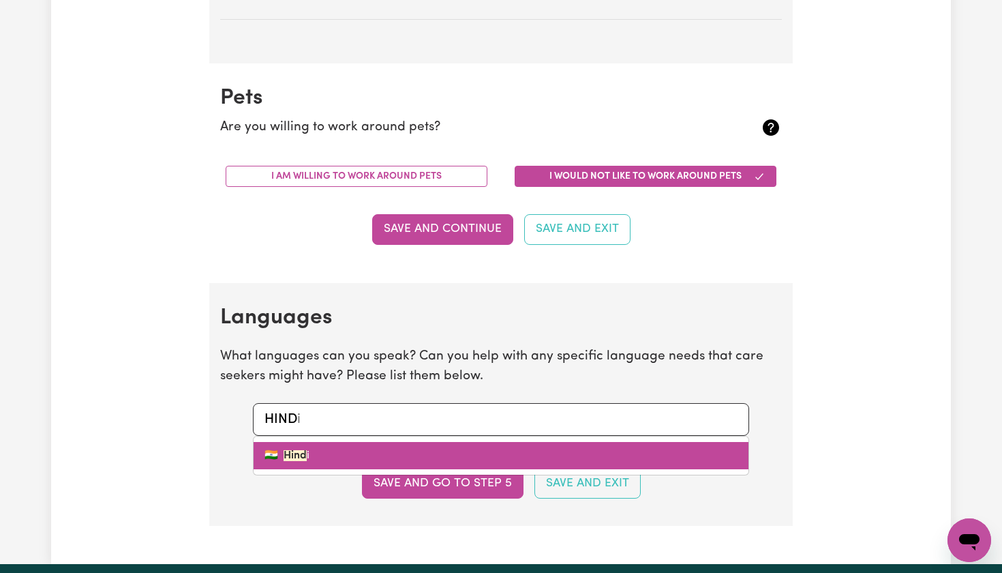
click at [430, 450] on link "🇮🇳 Hind i" at bounding box center [501, 455] width 495 height 27
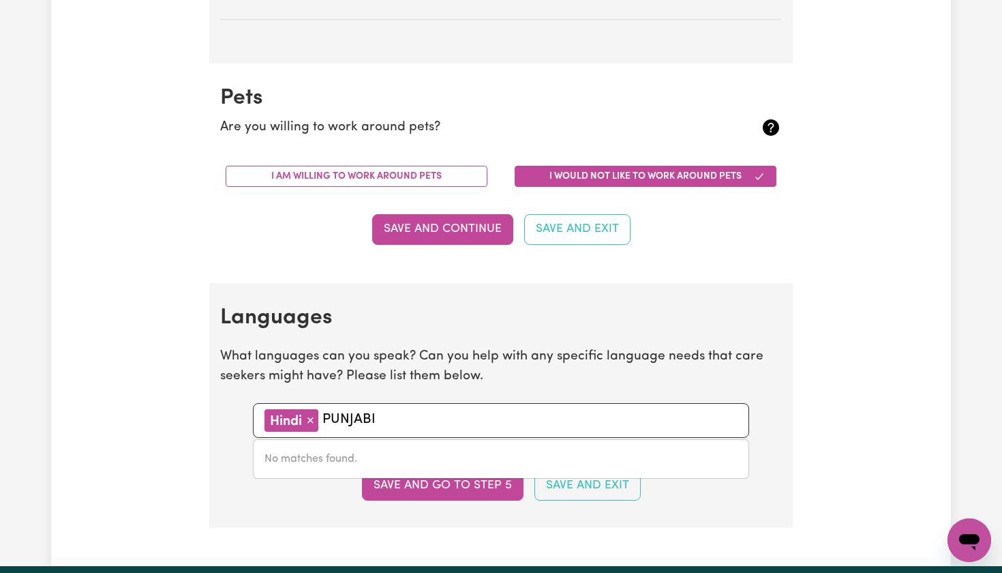
type input "PUNJABI"
click at [323, 477] on div "Save and go to step 5 Save and Exit" at bounding box center [501, 485] width 562 height 30
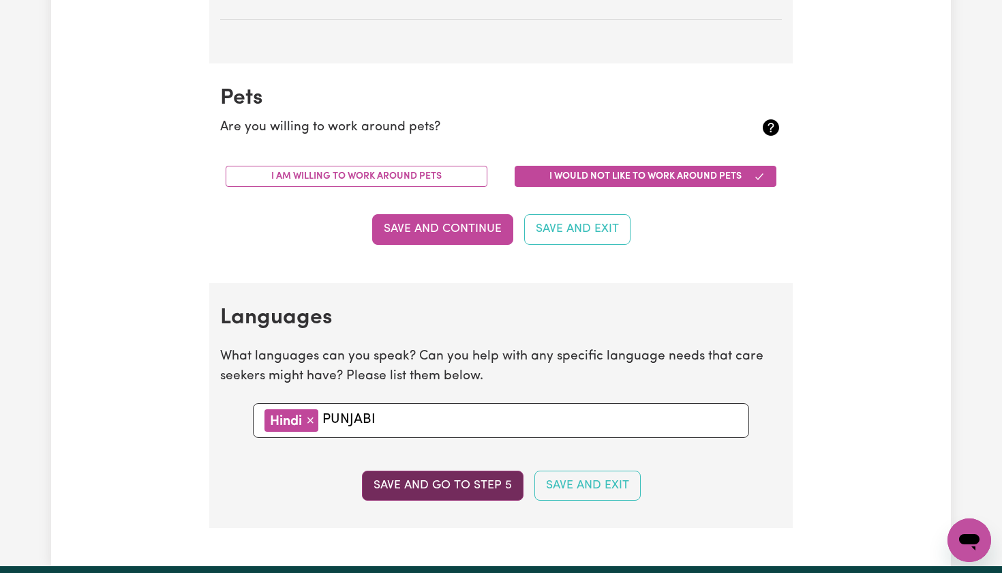
click at [449, 482] on button "Save and go to step 5" at bounding box center [443, 485] width 162 height 30
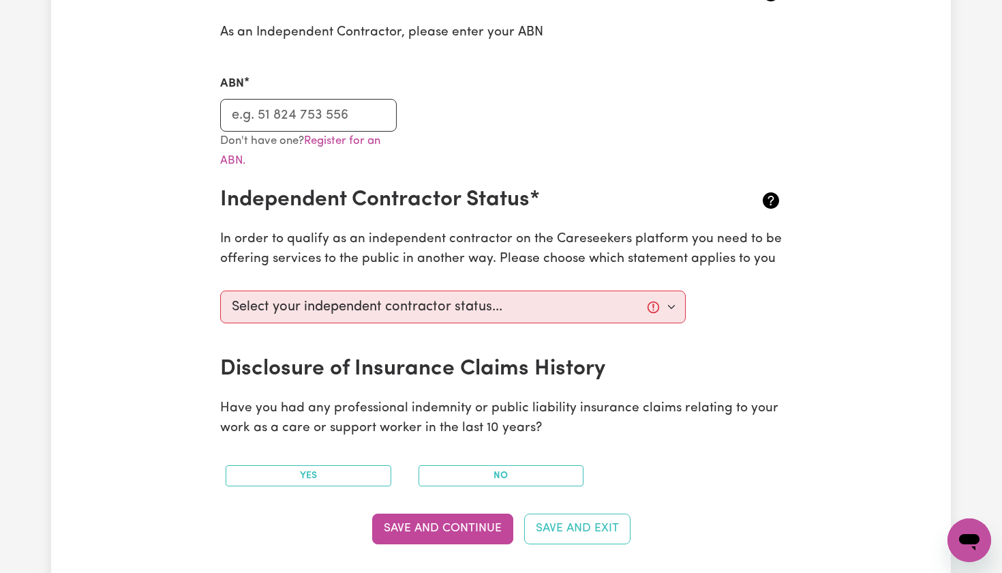
scroll to position [355, 0]
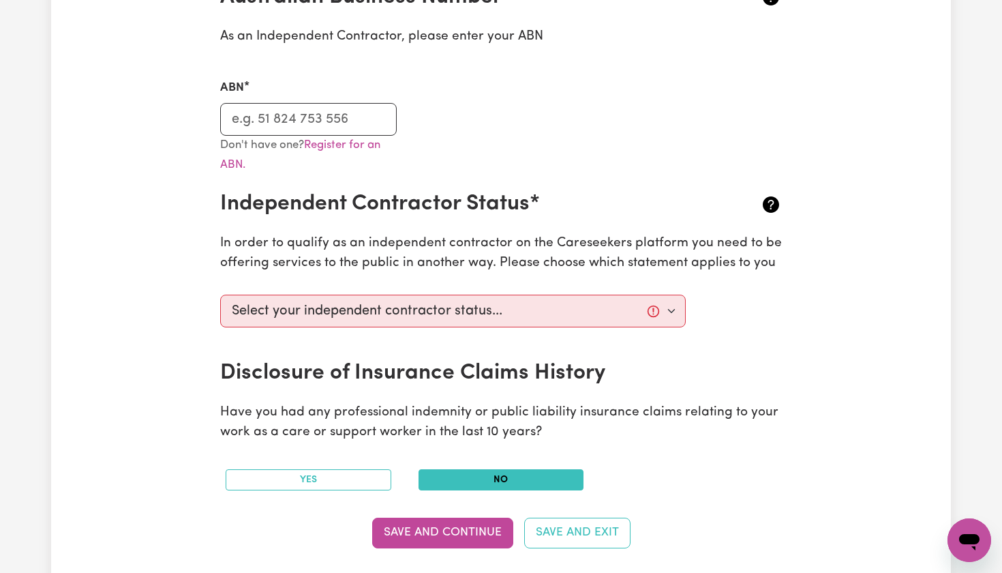
click at [449, 478] on button "No" at bounding box center [502, 479] width 166 height 21
click at [423, 531] on button "Save and Continue" at bounding box center [442, 532] width 141 height 30
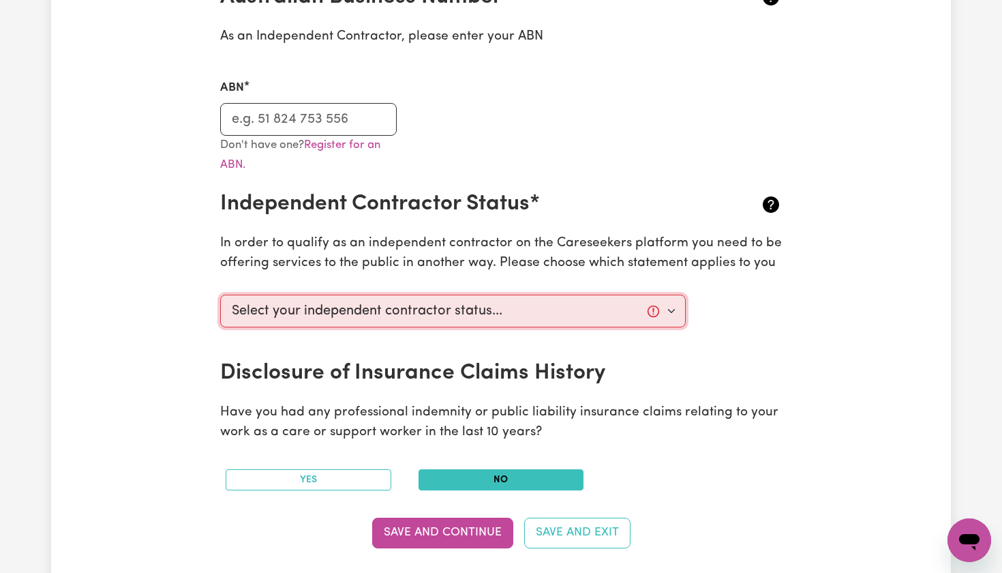
drag, startPoint x: 624, startPoint y: 309, endPoint x: 789, endPoint y: 425, distance: 201.6
click at [789, 425] on section "Australian Business Number As an Independent Contractor, please enter your ABN …" at bounding box center [501, 275] width 584 height 624
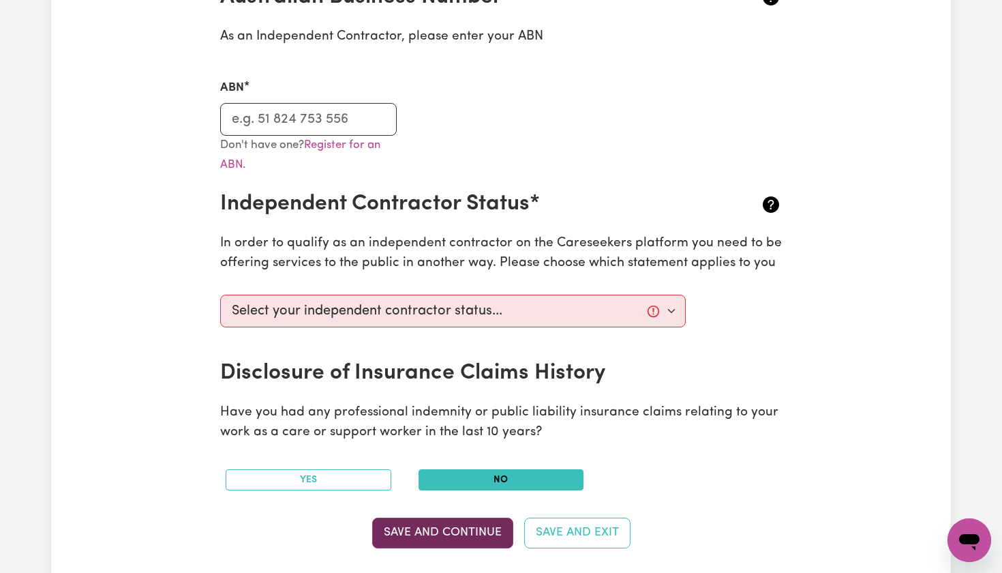
click at [449, 529] on button "Save and Continue" at bounding box center [442, 532] width 141 height 30
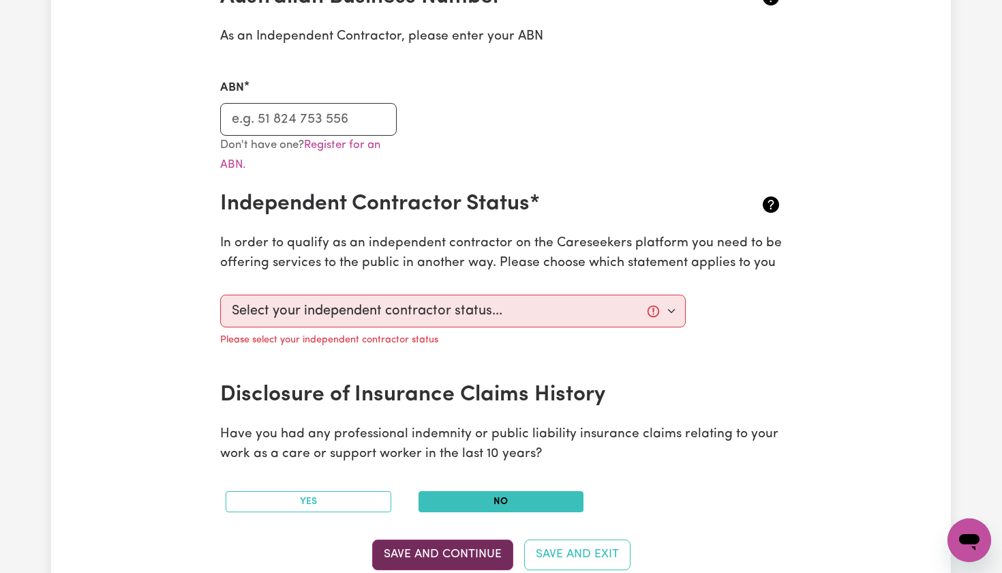
click at [449, 529] on section "Australian Business Number As an Independent Contractor, please enter your ABN …" at bounding box center [501, 286] width 584 height 646
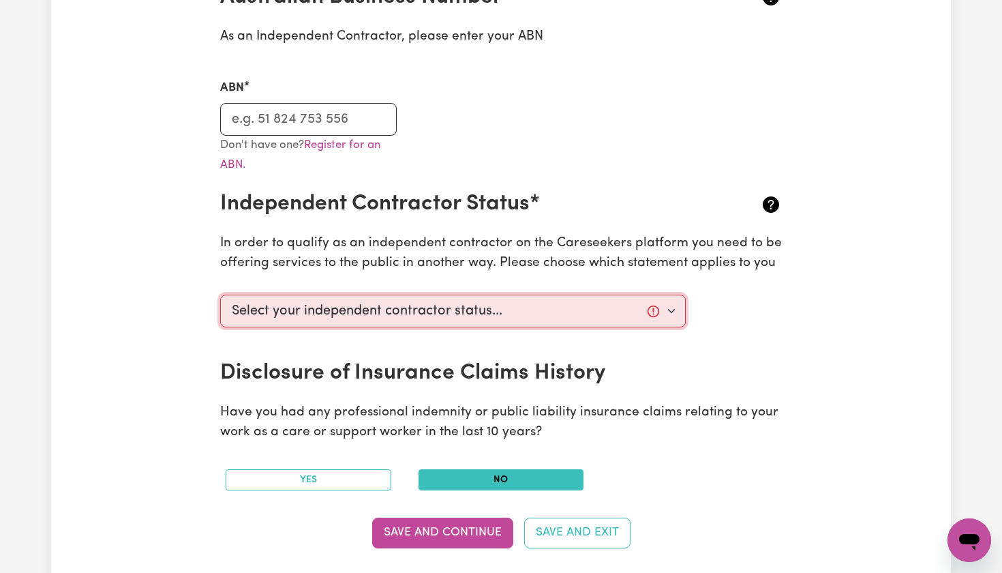
select select "I am working in another industry"
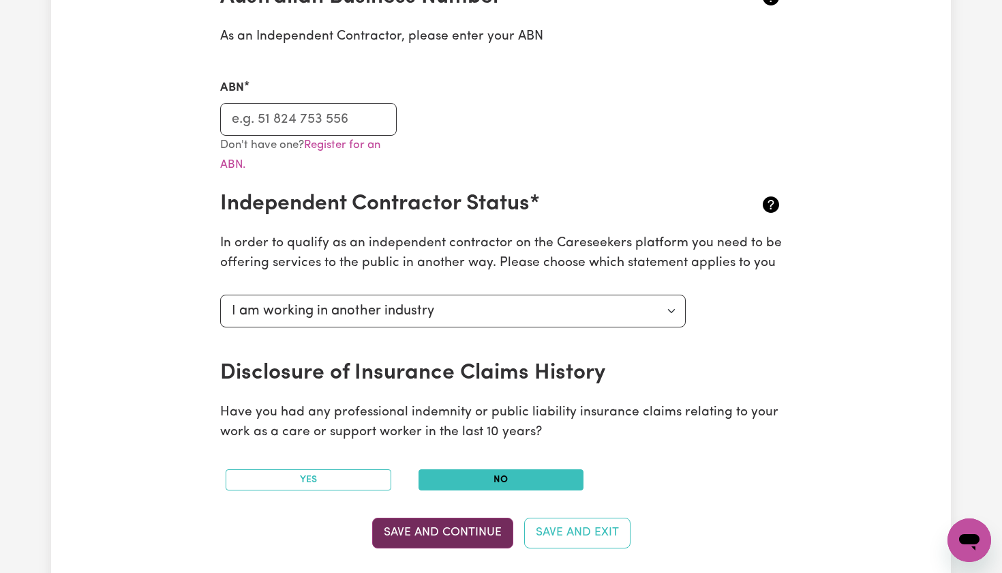
click at [440, 524] on button "Save and Continue" at bounding box center [442, 532] width 141 height 30
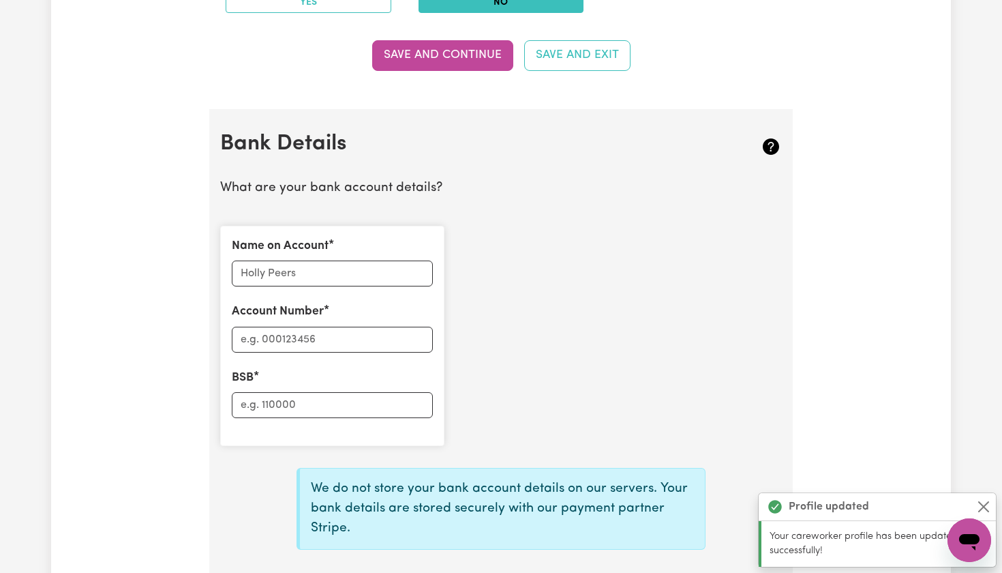
scroll to position [934, 0]
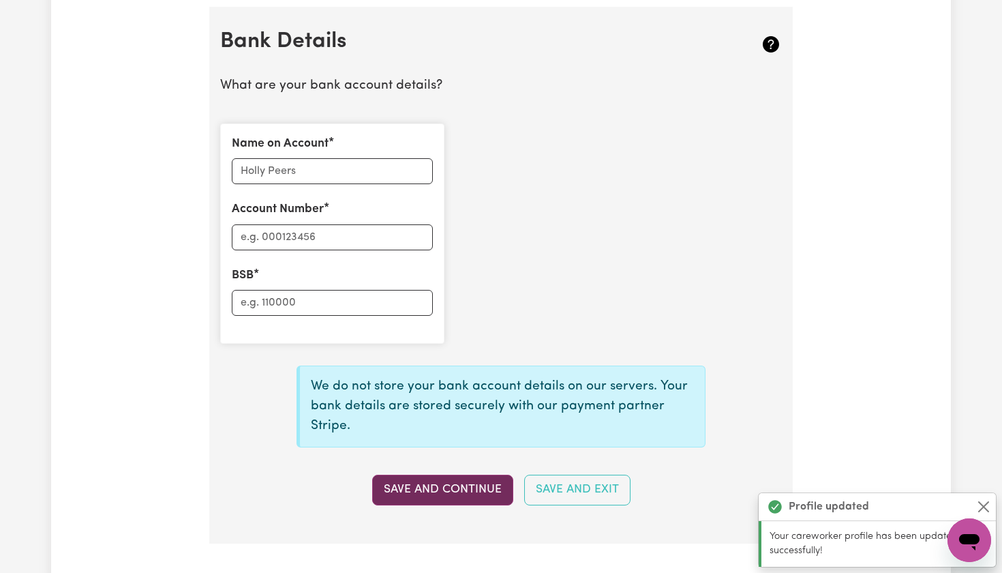
click at [460, 476] on button "Save and Continue" at bounding box center [442, 490] width 141 height 30
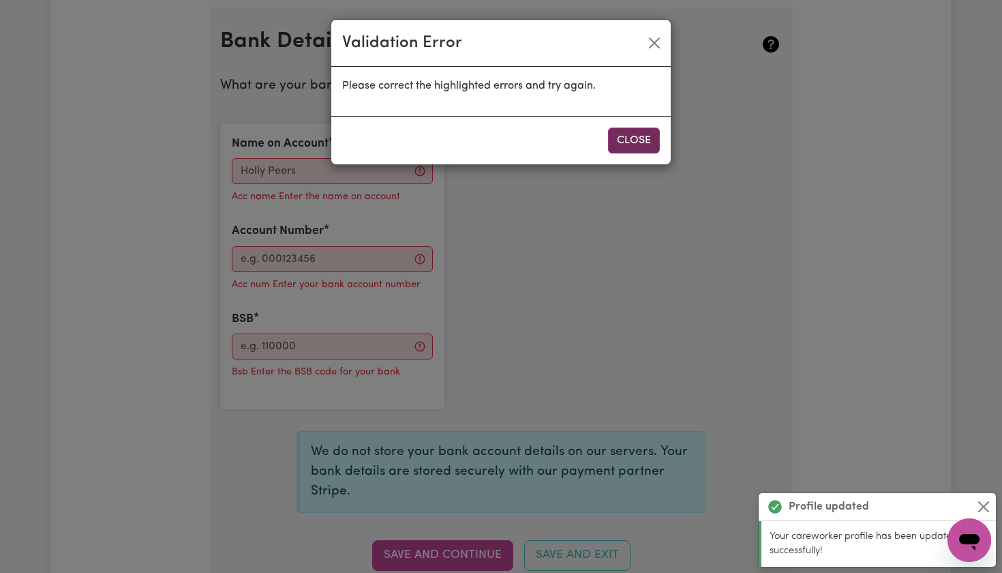
click at [642, 142] on button "Close" at bounding box center [634, 140] width 52 height 26
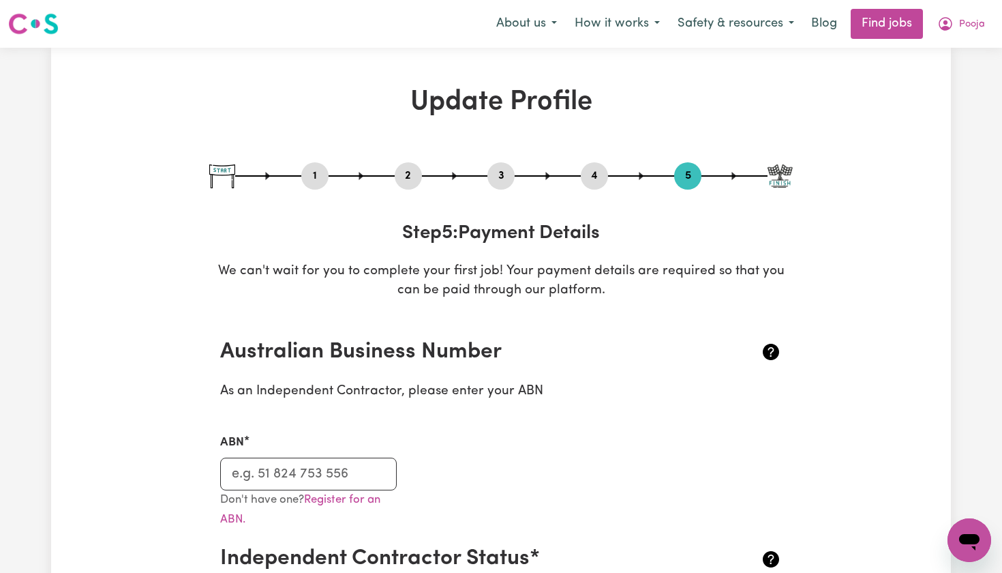
scroll to position [0, 0]
click at [882, 25] on link "Find jobs" at bounding box center [887, 24] width 72 height 30
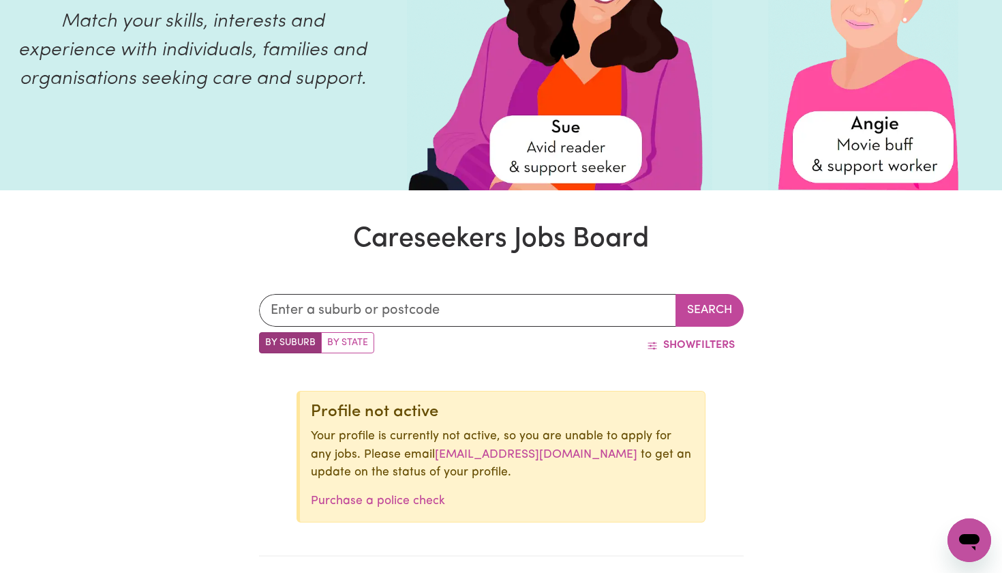
scroll to position [195, 0]
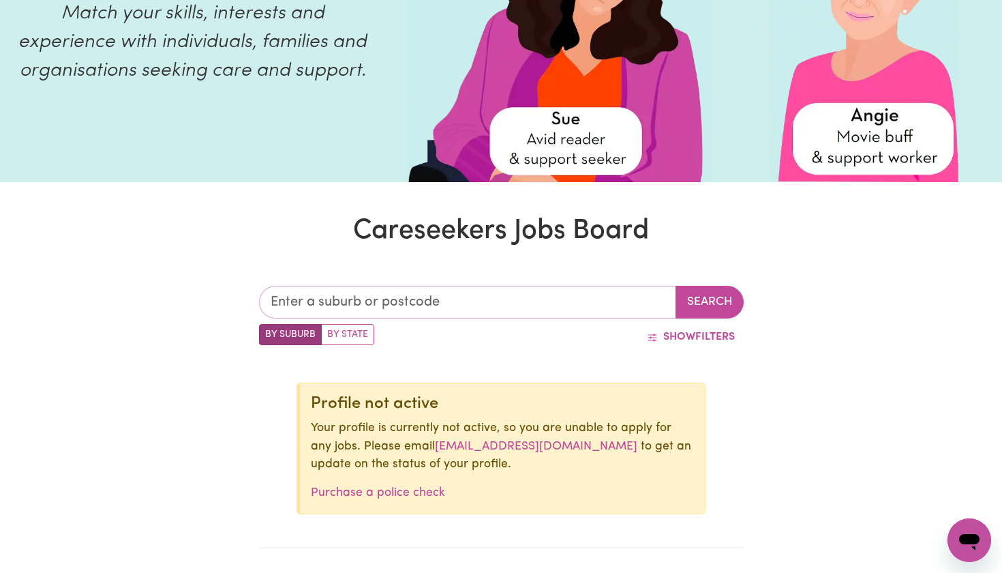
click at [360, 305] on input "text" at bounding box center [467, 302] width 417 height 33
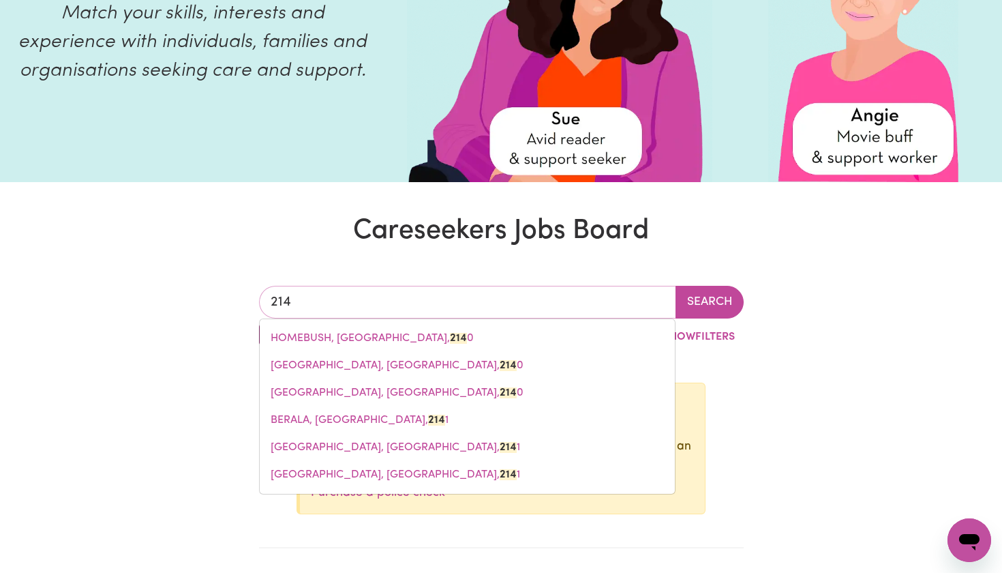
type input "2148"
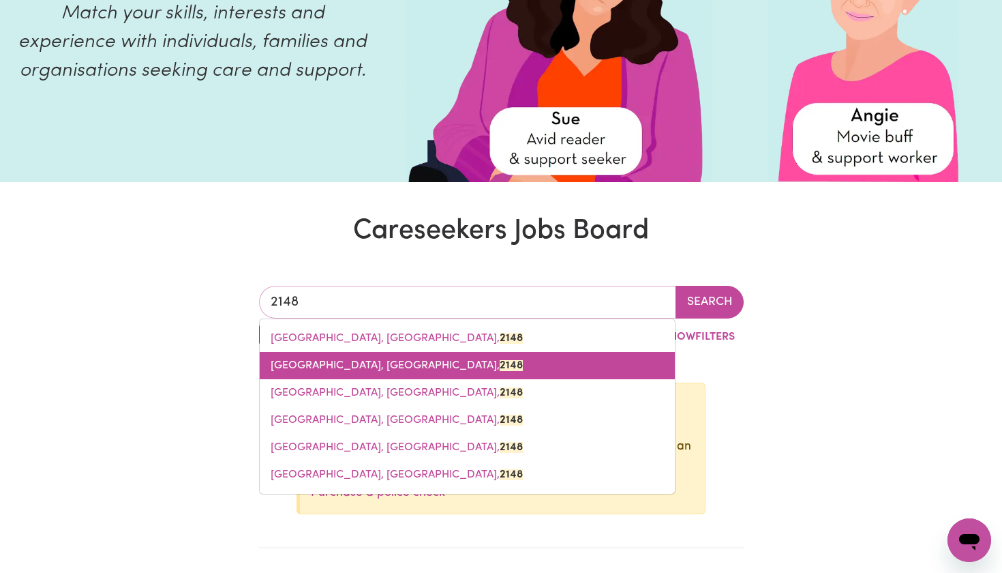
click at [352, 361] on span "[GEOGRAPHIC_DATA], [GEOGRAPHIC_DATA], 2148" at bounding box center [397, 365] width 252 height 11
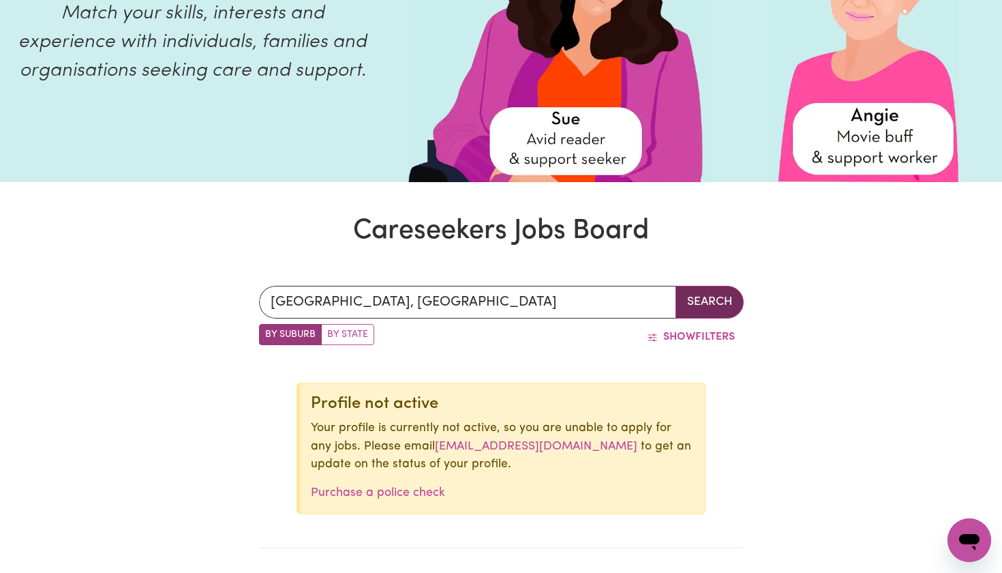
click at [703, 312] on button "Search" at bounding box center [710, 302] width 68 height 33
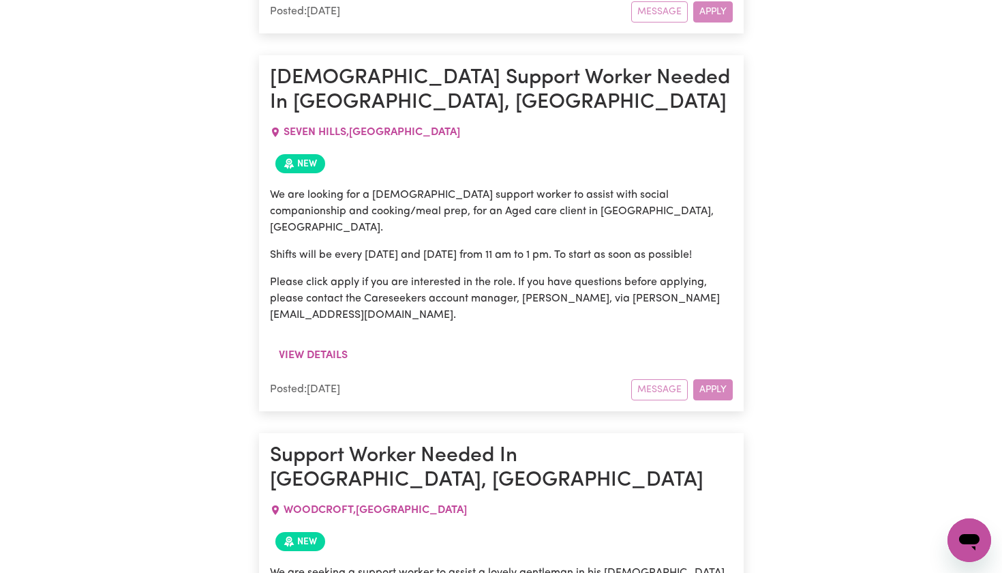
scroll to position [1266, 0]
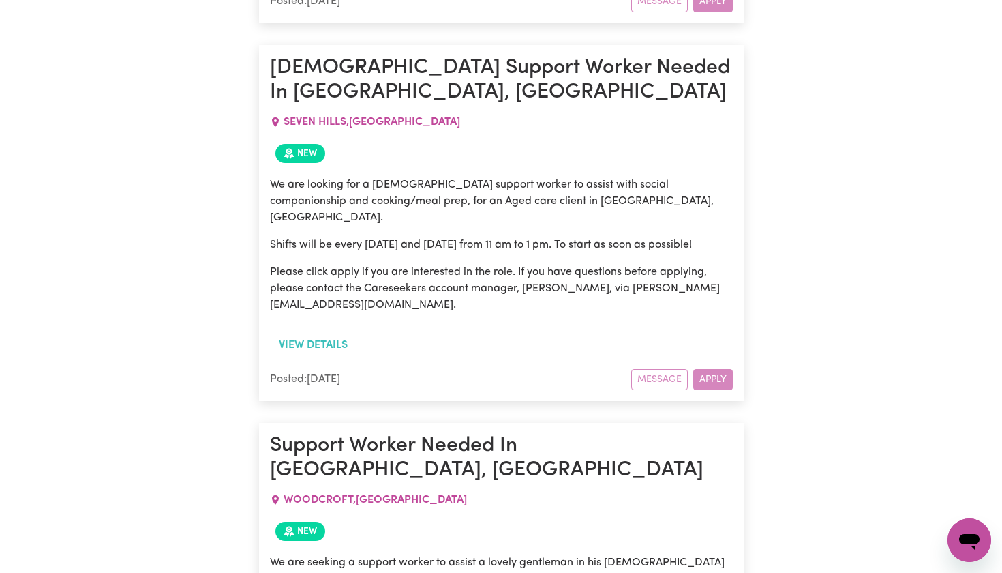
click at [333, 332] on button "View details" at bounding box center [313, 345] width 87 height 26
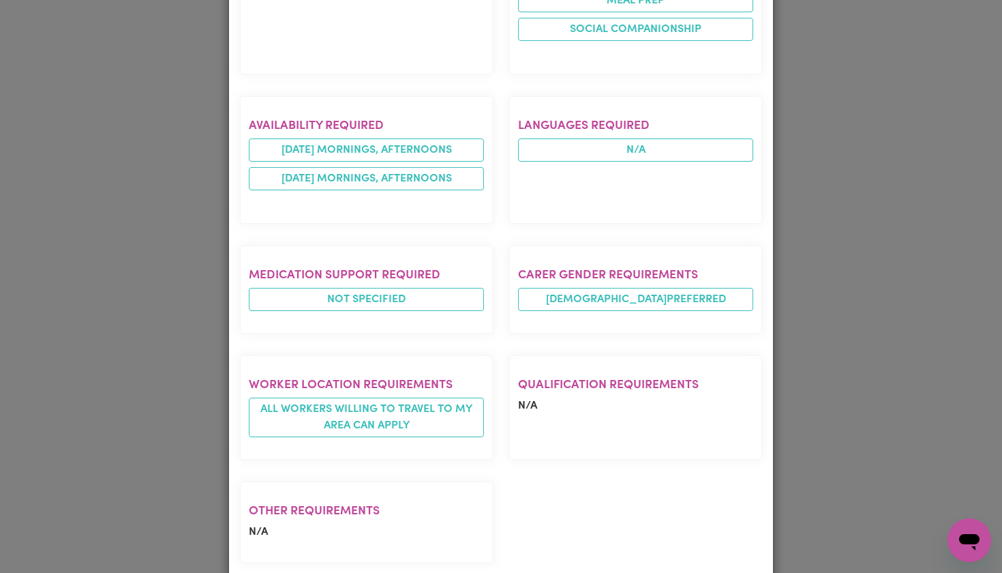
scroll to position [624, 0]
click at [900, 436] on div "Job Details [DEMOGRAPHIC_DATA] Support Worker Needed In [GEOGRAPHIC_DATA], [GEO…" at bounding box center [501, 286] width 1002 height 573
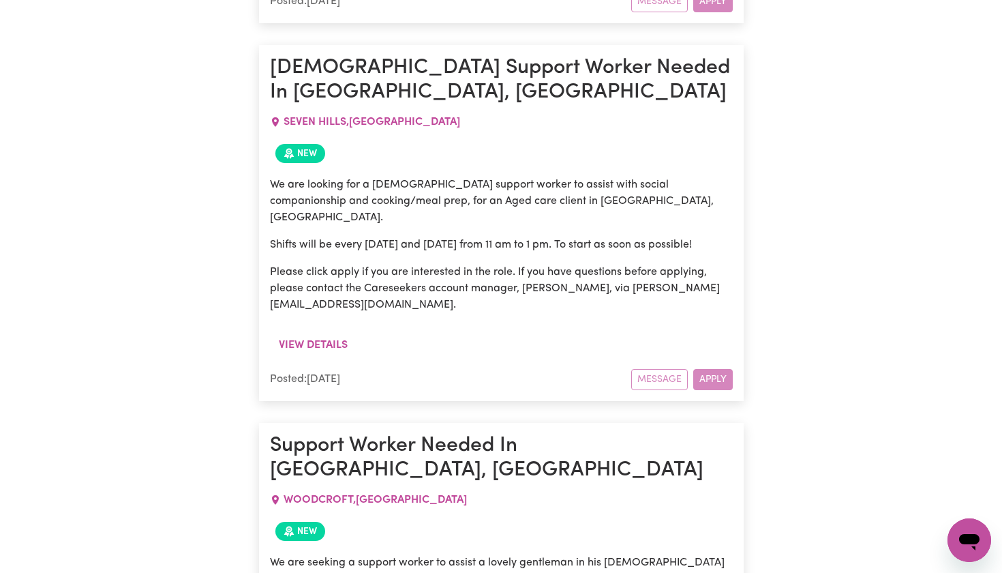
click at [713, 369] on div "Message Apply" at bounding box center [682, 379] width 102 height 21
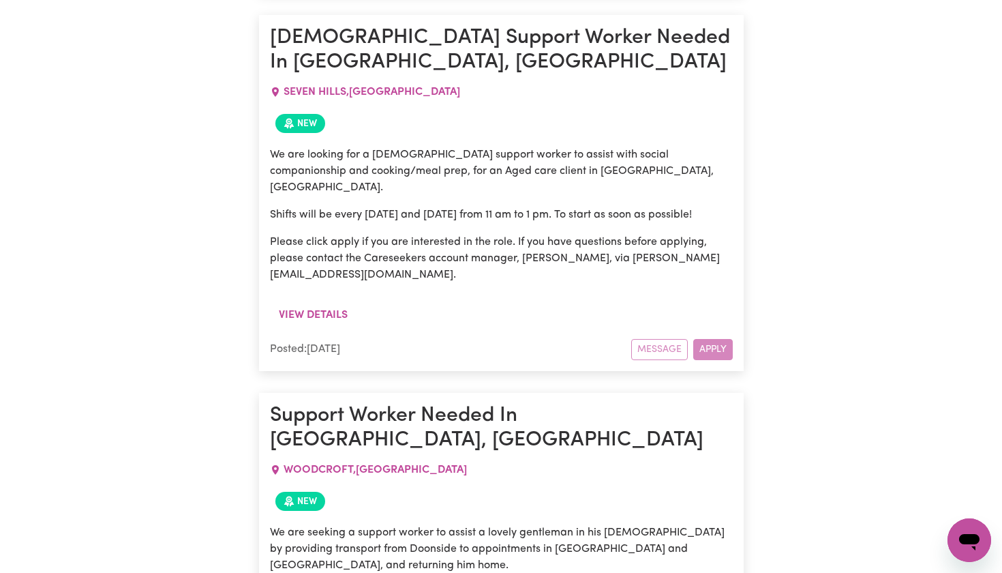
scroll to position [1297, 0]
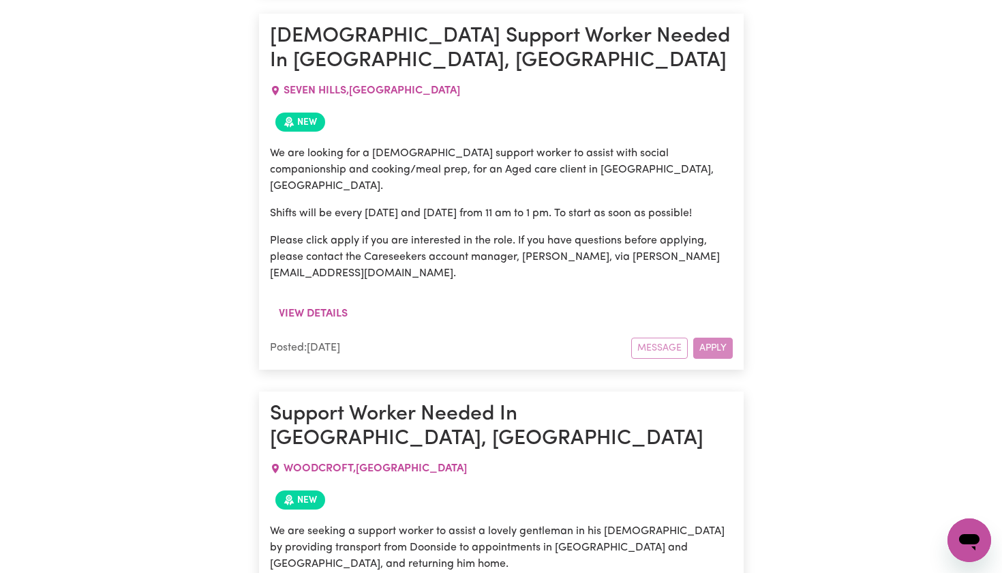
click at [721, 337] on div "Message Apply" at bounding box center [682, 347] width 102 height 21
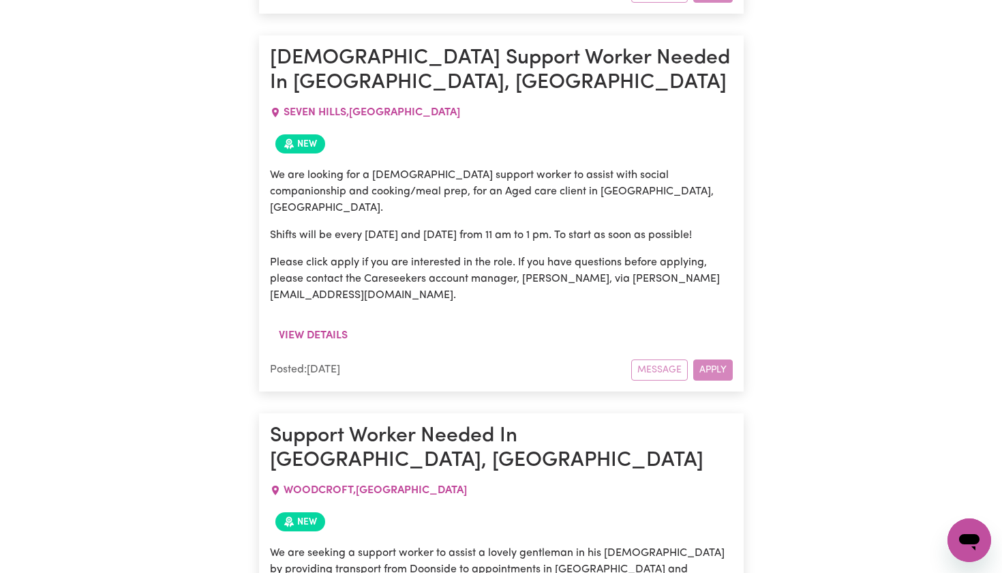
scroll to position [1275, 0]
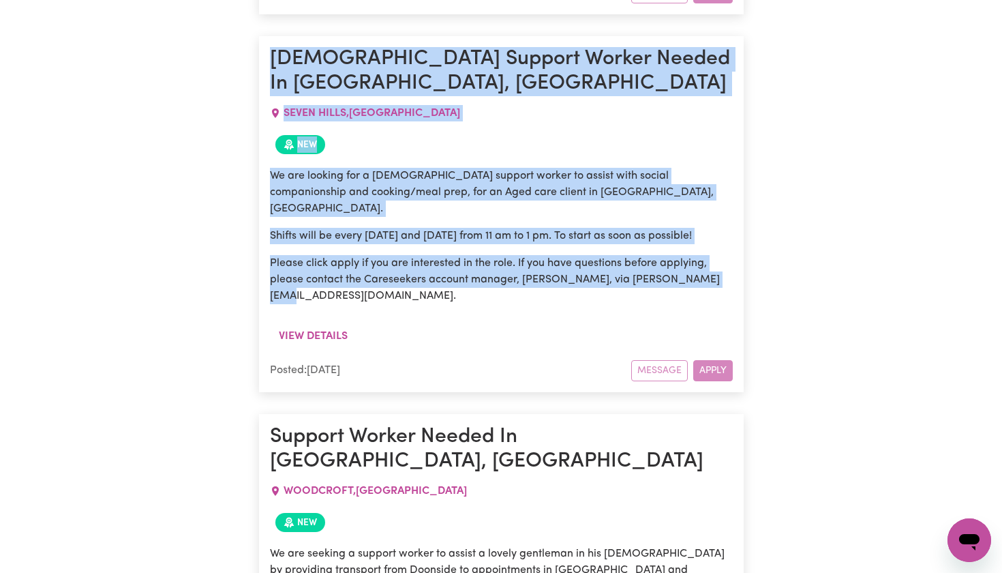
drag, startPoint x: 271, startPoint y: 38, endPoint x: 721, endPoint y: 254, distance: 498.9
click at [721, 254] on article "[DEMOGRAPHIC_DATA] Support Worker Needed In [GEOGRAPHIC_DATA], [GEOGRAPHIC_DATA…" at bounding box center [501, 214] width 485 height 356
copy article "[DEMOGRAPHIC_DATA] Support Worker Needed In [GEOGRAPHIC_DATA], [GEOGRAPHIC_DATA…"
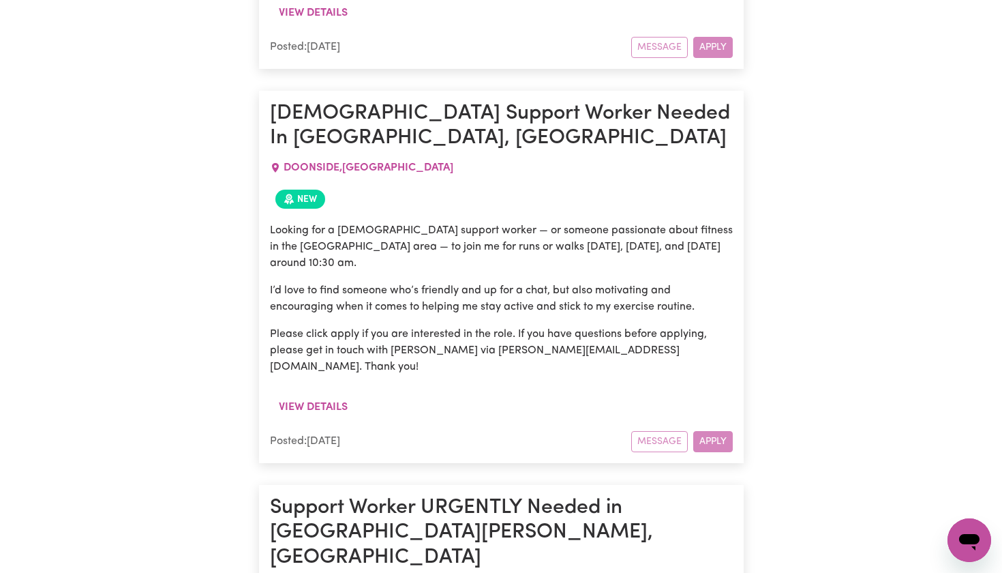
scroll to position [1974, 0]
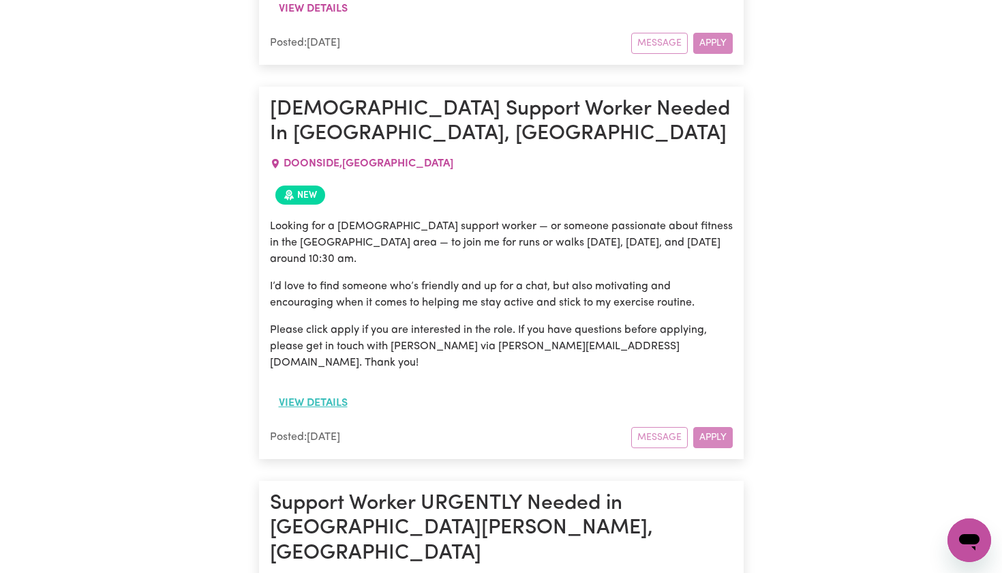
click at [329, 390] on button "View details" at bounding box center [313, 403] width 87 height 26
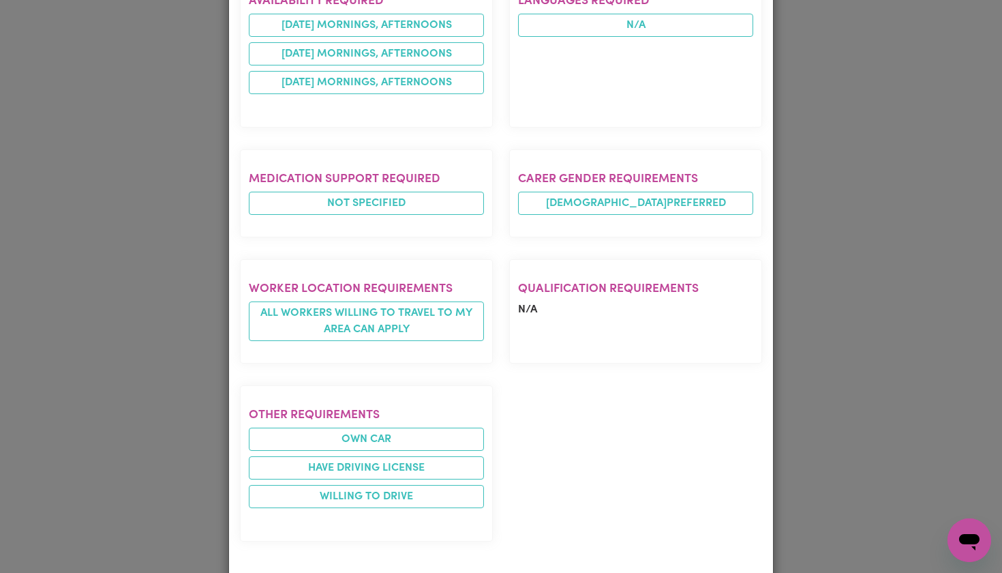
scroll to position [768, 0]
click at [113, 316] on div "Job Details [DEMOGRAPHIC_DATA] Support Worker Needed In [GEOGRAPHIC_DATA], [GEO…" at bounding box center [501, 286] width 1002 height 573
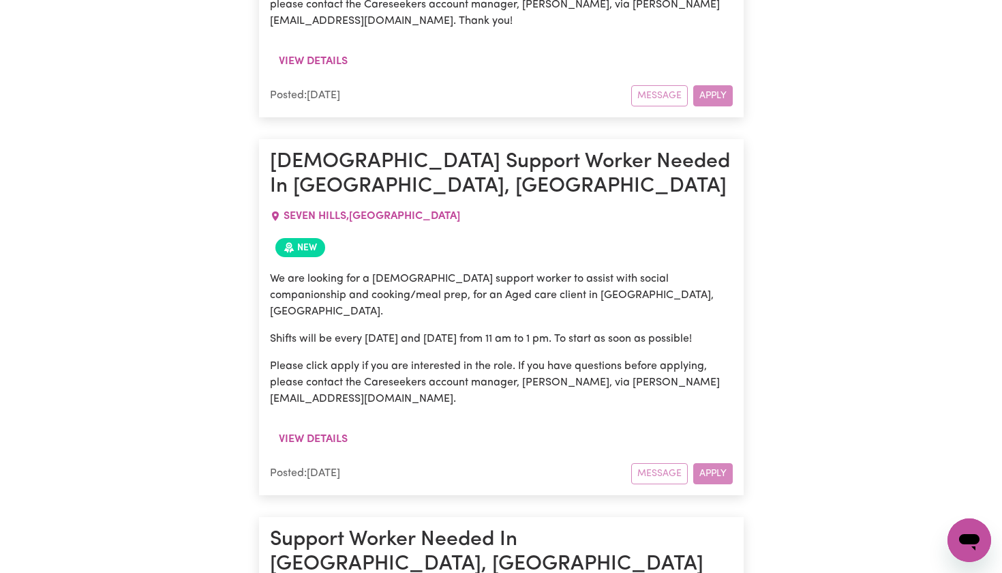
scroll to position [1171, 0]
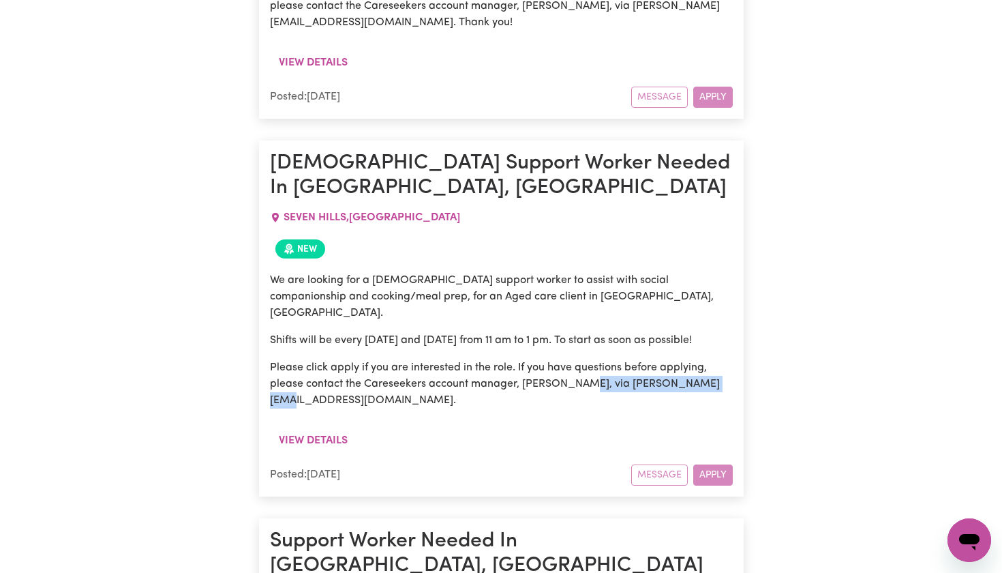
drag, startPoint x: 575, startPoint y: 344, endPoint x: 721, endPoint y: 343, distance: 145.9
click at [721, 359] on p "Please click apply if you are interested in the role. If you have questions bef…" at bounding box center [501, 383] width 463 height 49
copy p "[PERSON_NAME][EMAIL_ADDRESS][DOMAIN_NAME]."
